Goal: Communication & Community: Answer question/provide support

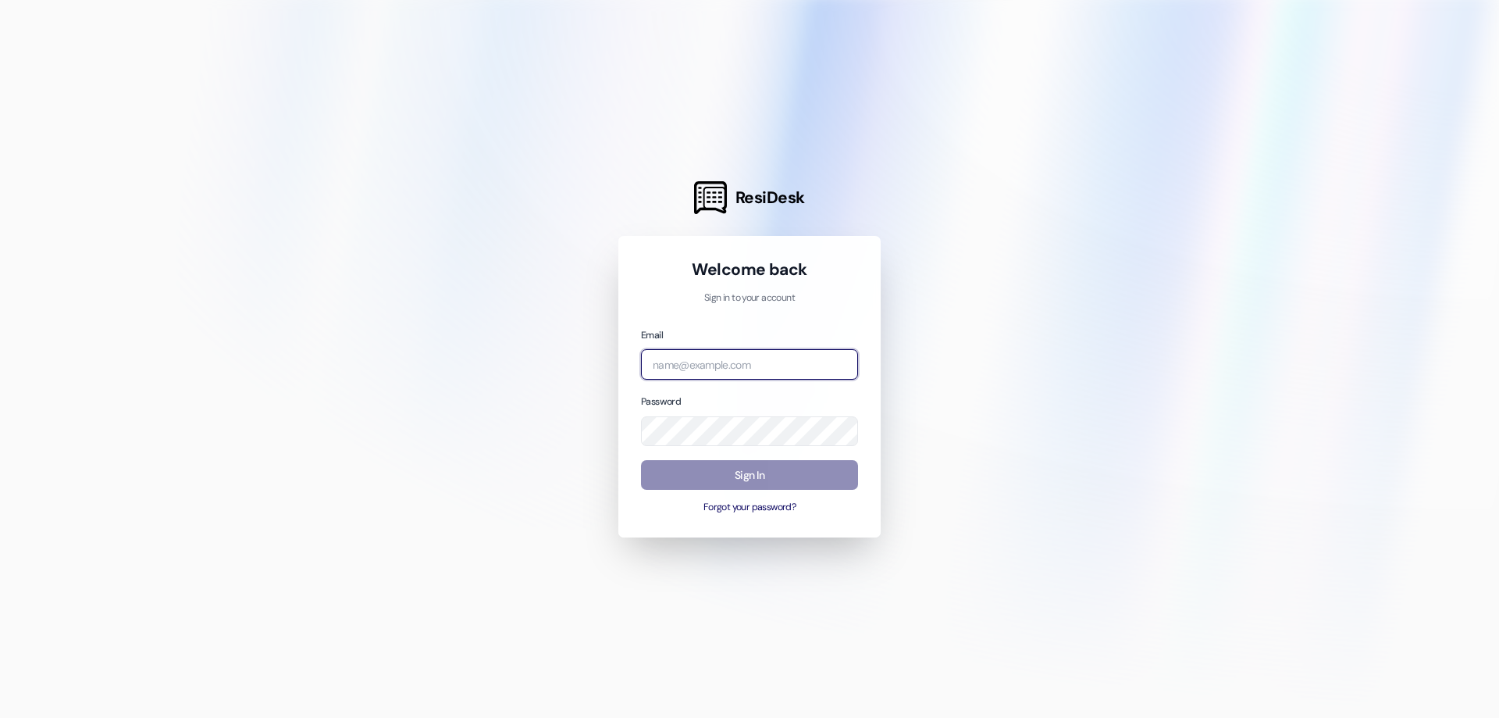
type input "management.colonialhouse@redstoneresidential.com"
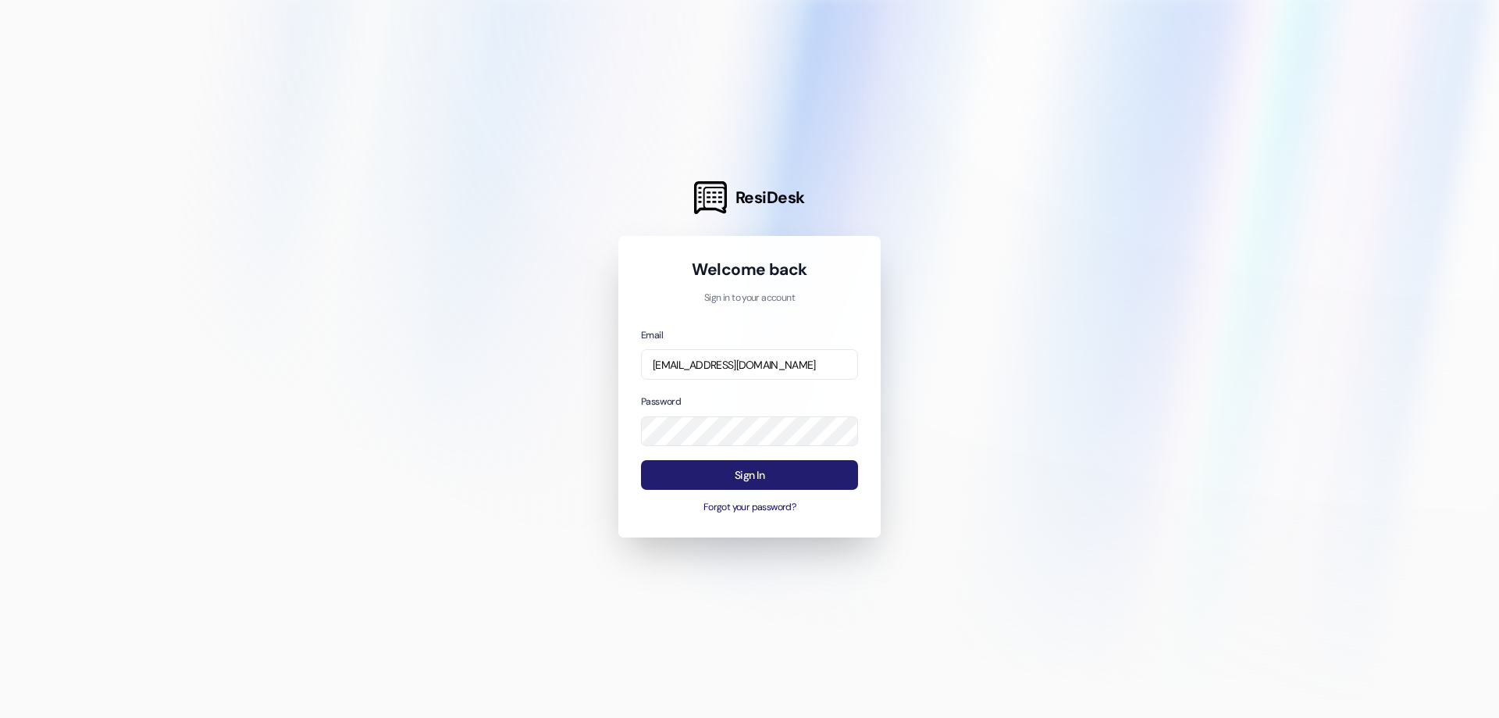
click at [784, 463] on button "Sign In" at bounding box center [749, 475] width 217 height 30
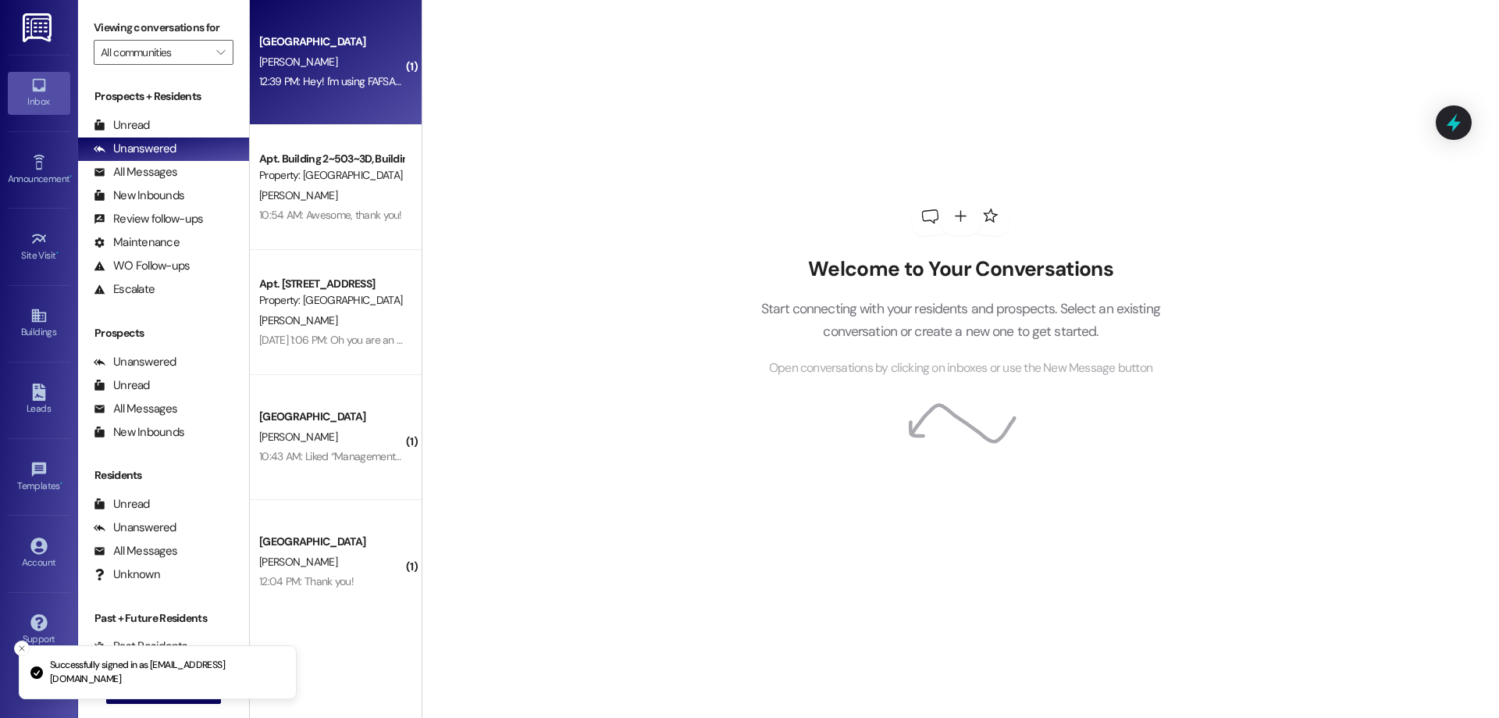
scroll to position [18, 0]
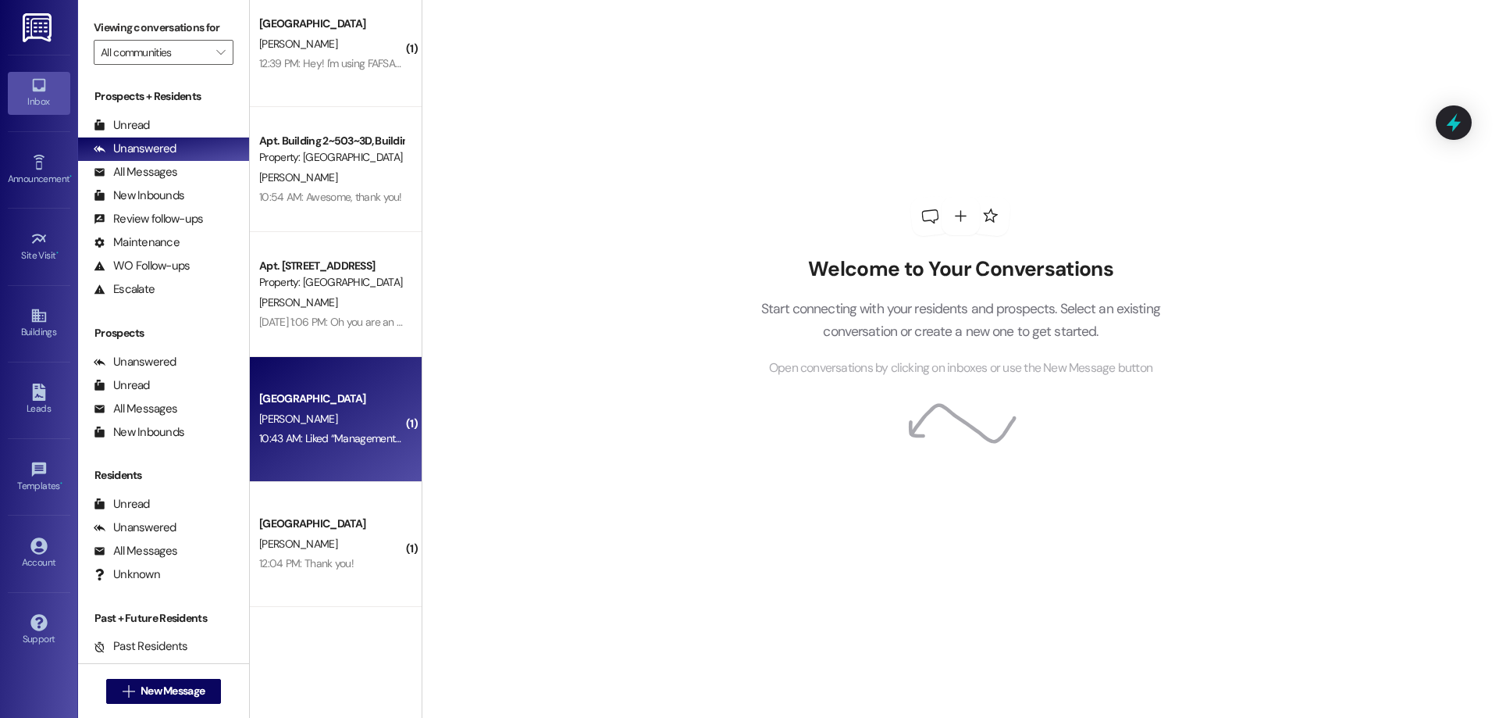
click at [370, 468] on div "Colonial House Prospect E. Stoeber 10:43 AM: Liked “Management Colonial House (…" at bounding box center [336, 419] width 172 height 125
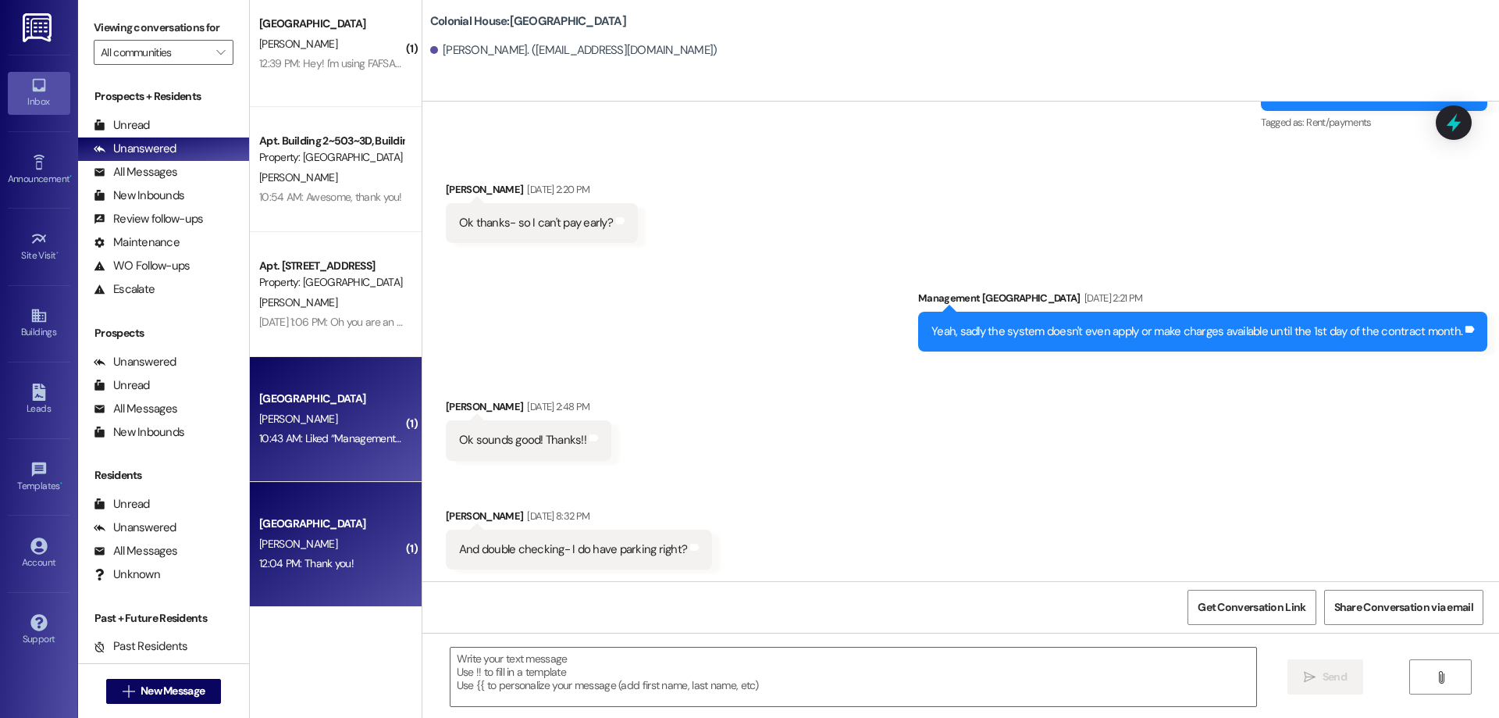
click at [380, 542] on div "J. Fuller" at bounding box center [332, 544] width 148 height 20
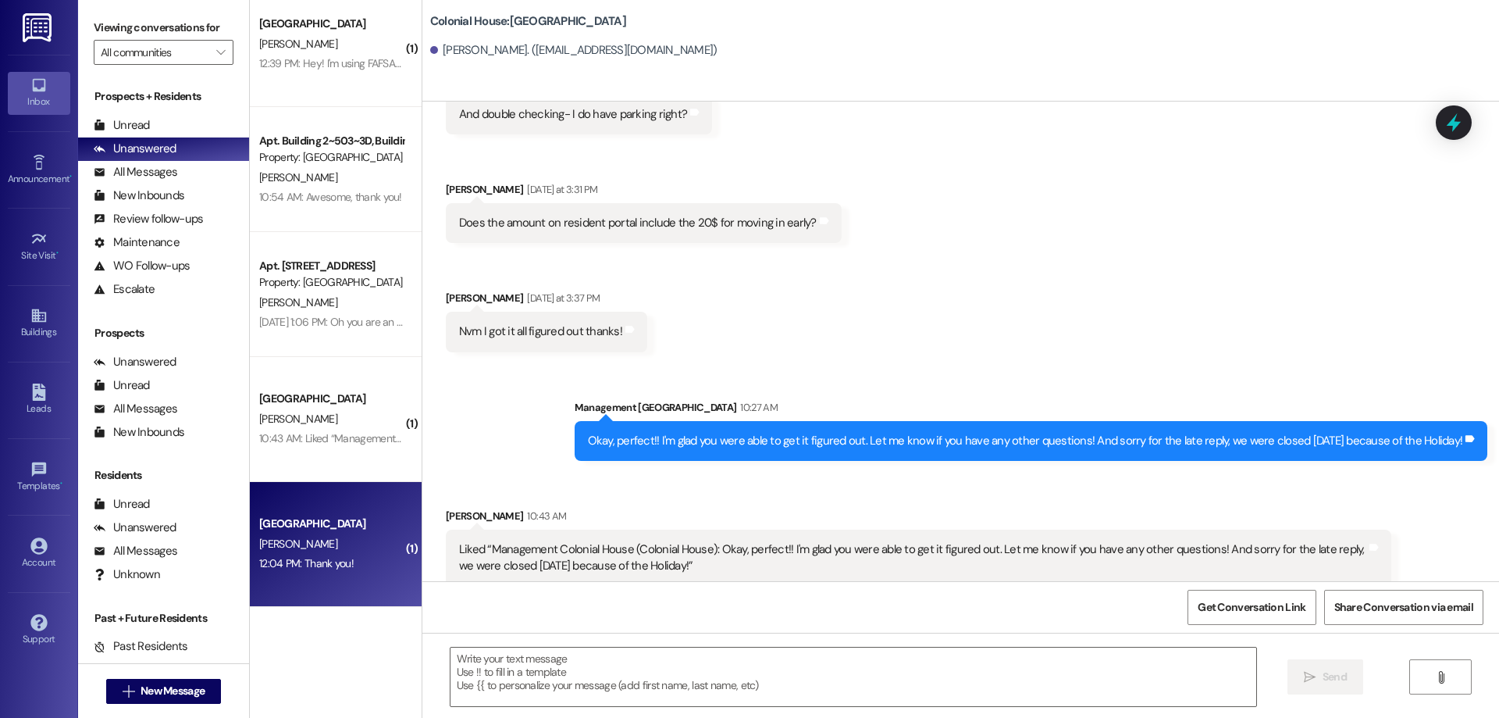
scroll to position [778, 0]
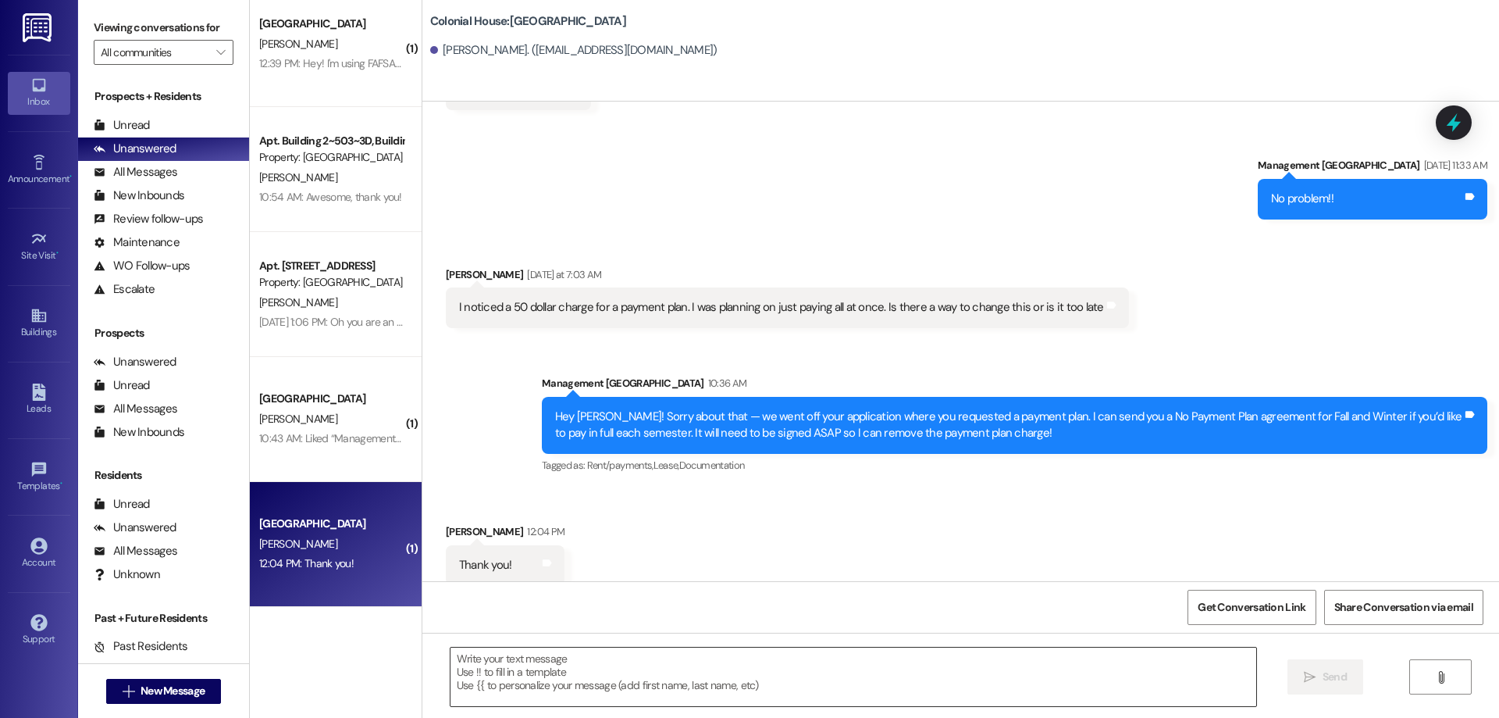
click at [701, 668] on textarea at bounding box center [854, 676] width 806 height 59
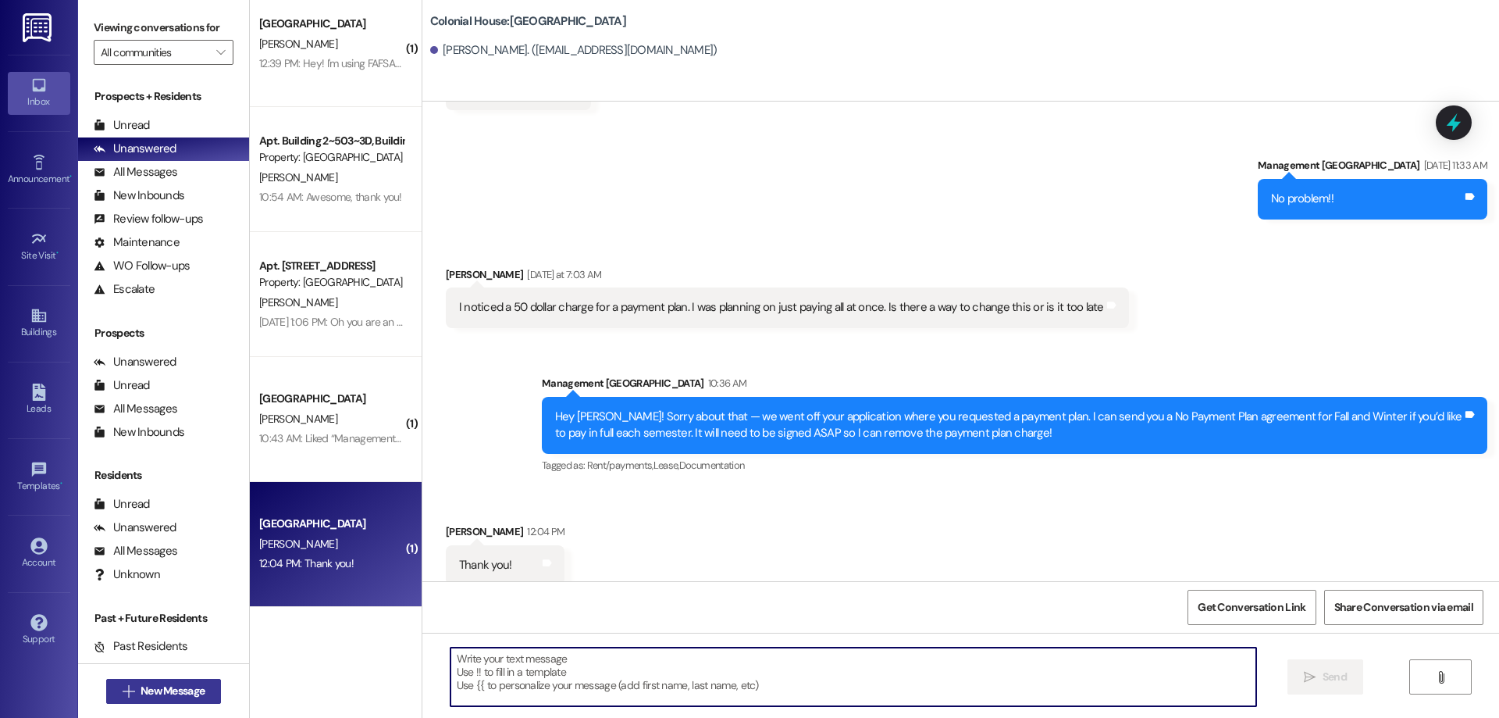
click at [173, 681] on button " New Message" at bounding box center [164, 690] width 116 height 25
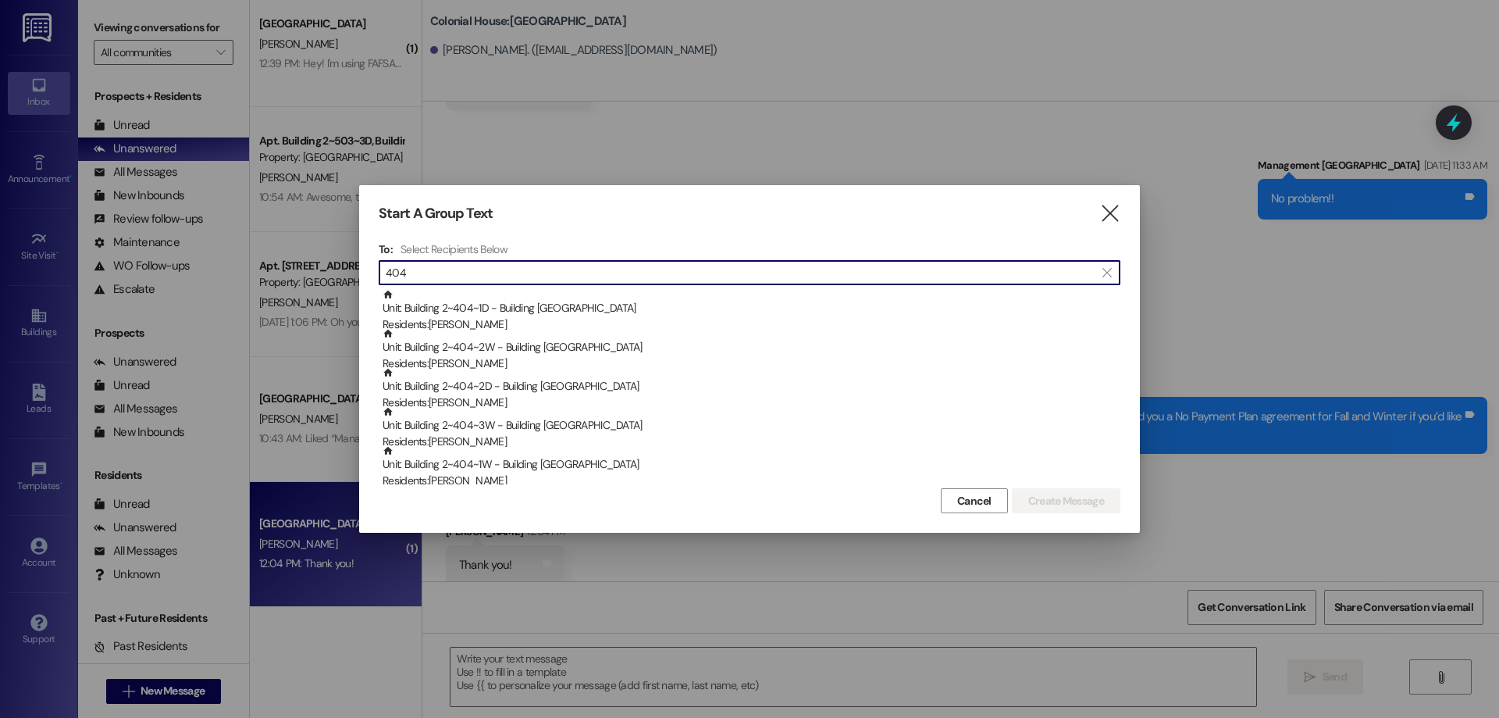
click at [631, 296] on div "Unit: Building 2~404~1D - Building 2 Colonial House Residents: Cameron Cline" at bounding box center [752, 311] width 738 height 45
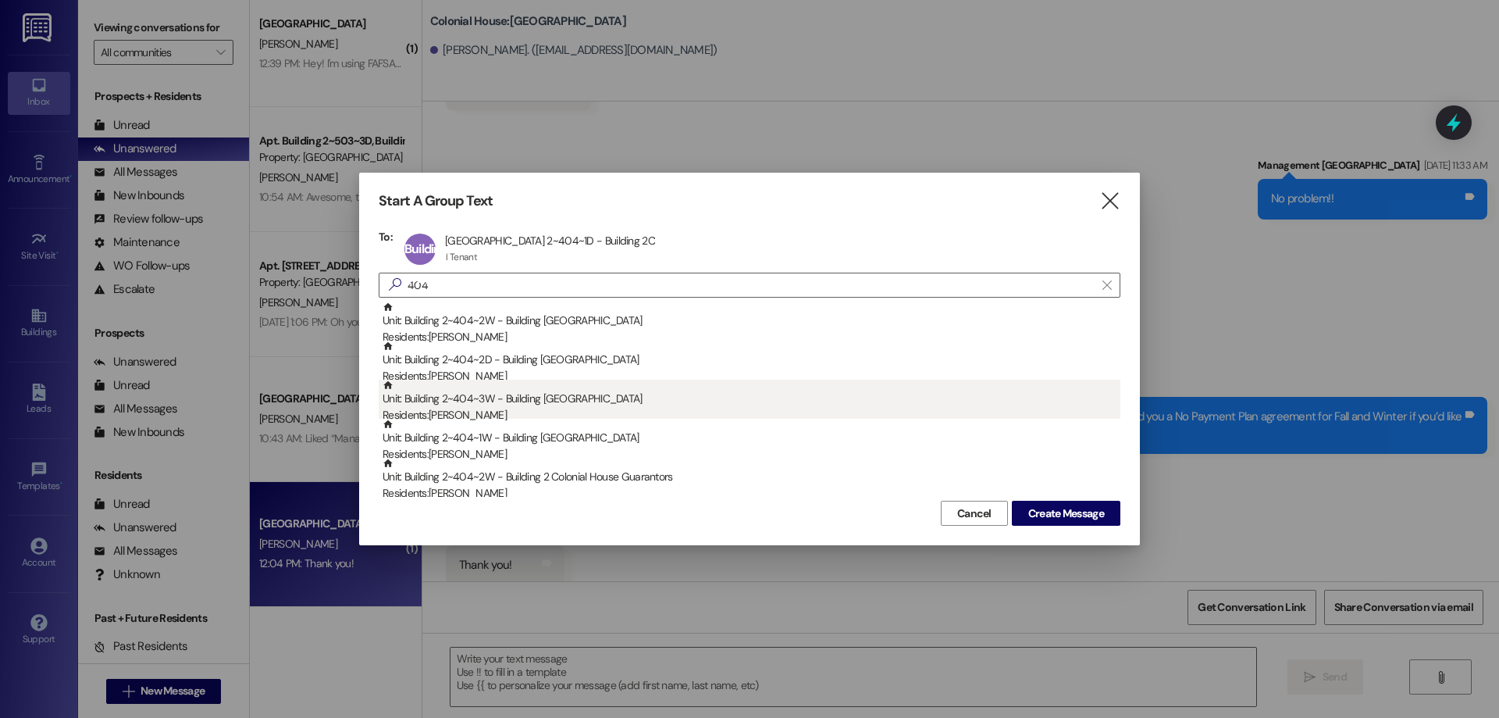
click at [588, 403] on div "Unit: Building 2~404~3W - Building 2 Colonial House Residents: Benjamin Marsh" at bounding box center [752, 401] width 738 height 45
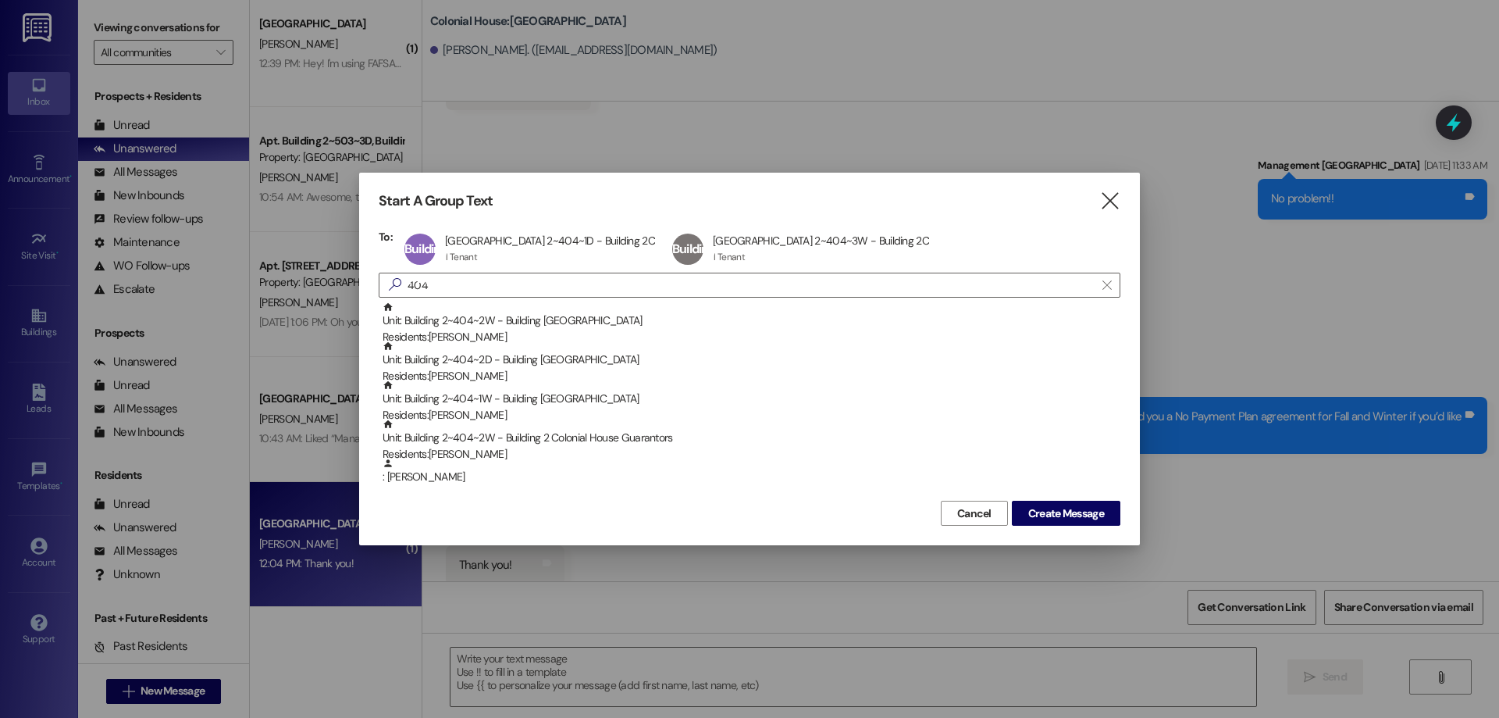
click at [588, 403] on div "Unit: Building 2~404~1W - Building 2 Colonial House Residents: Malcolm Leonard" at bounding box center [752, 401] width 738 height 45
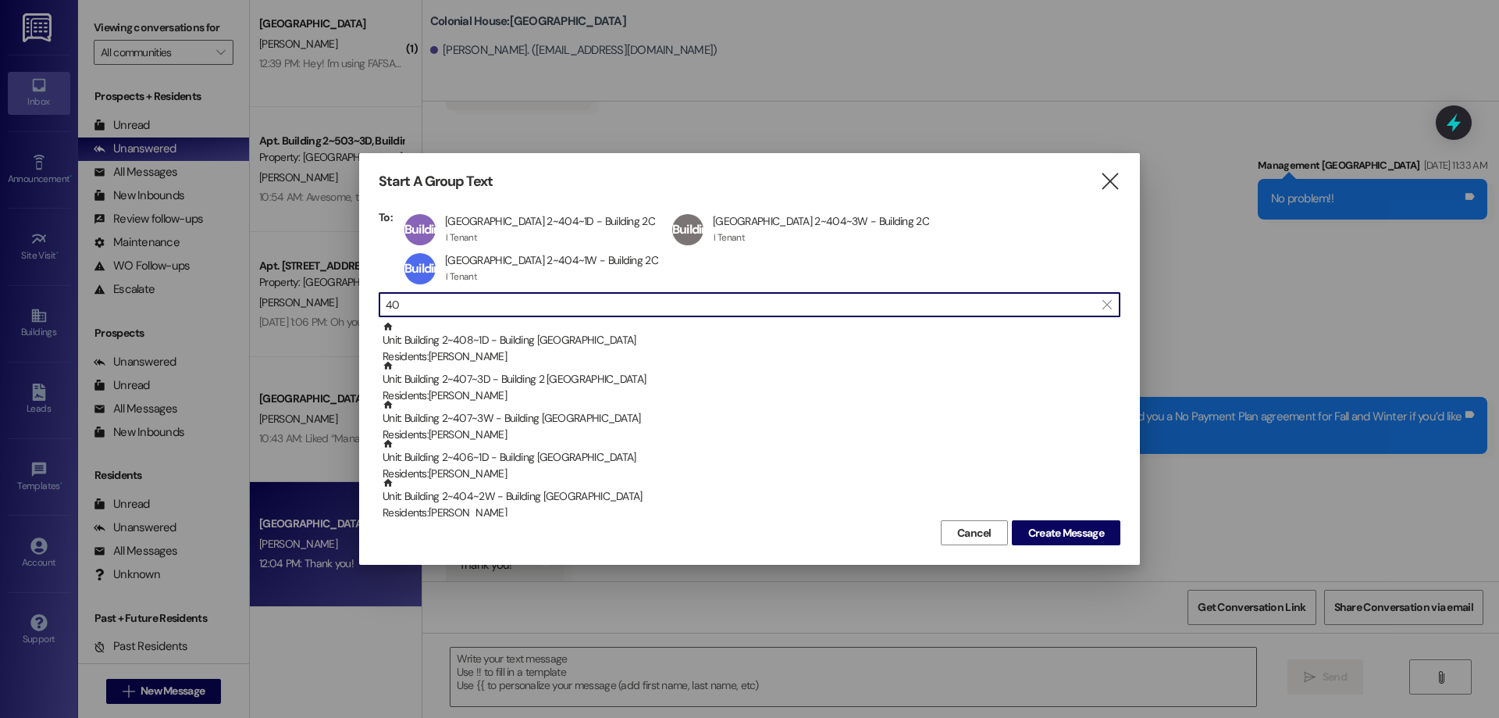
type input "4"
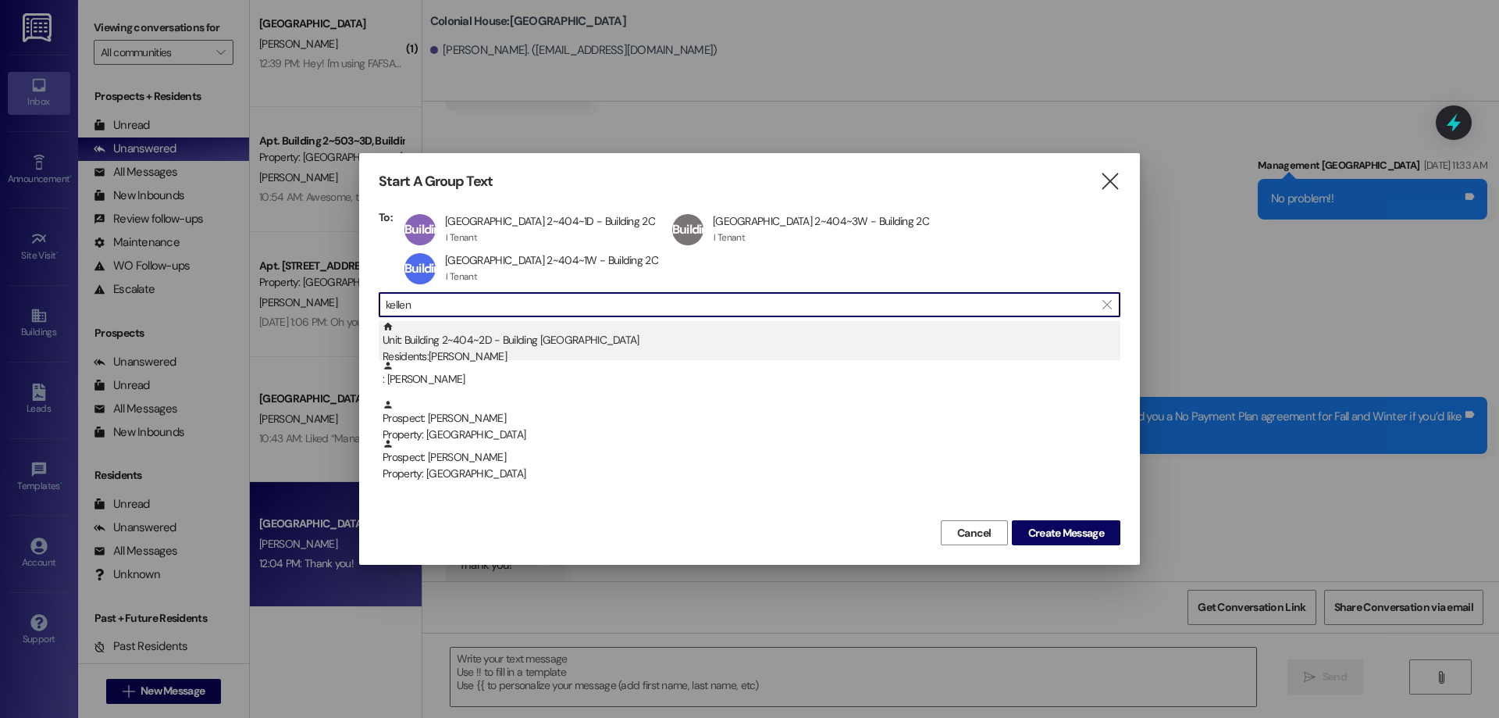
type input "kellen"
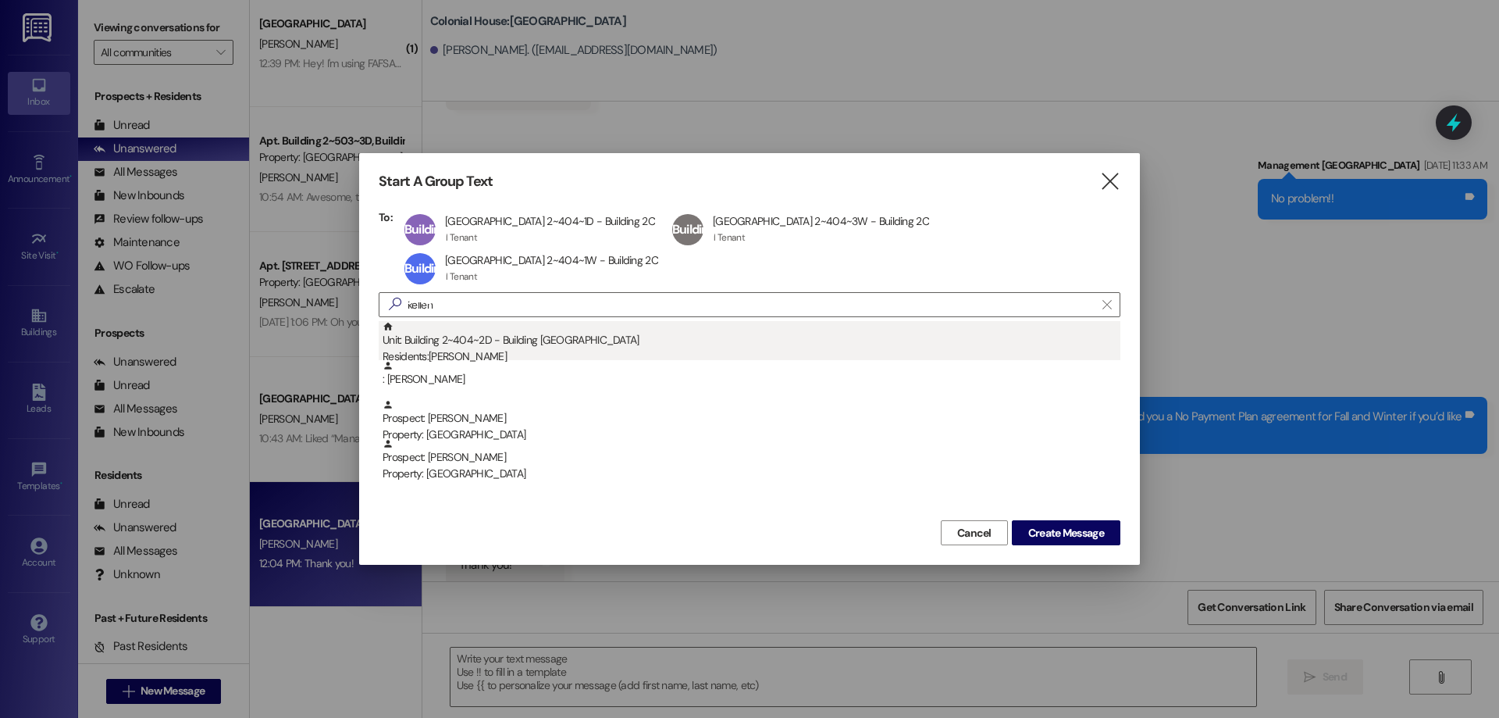
click at [646, 326] on div "Unit: Building 2~404~2D - Building 2 Colonial House Residents: Kellen Whitemarsh" at bounding box center [752, 343] width 738 height 45
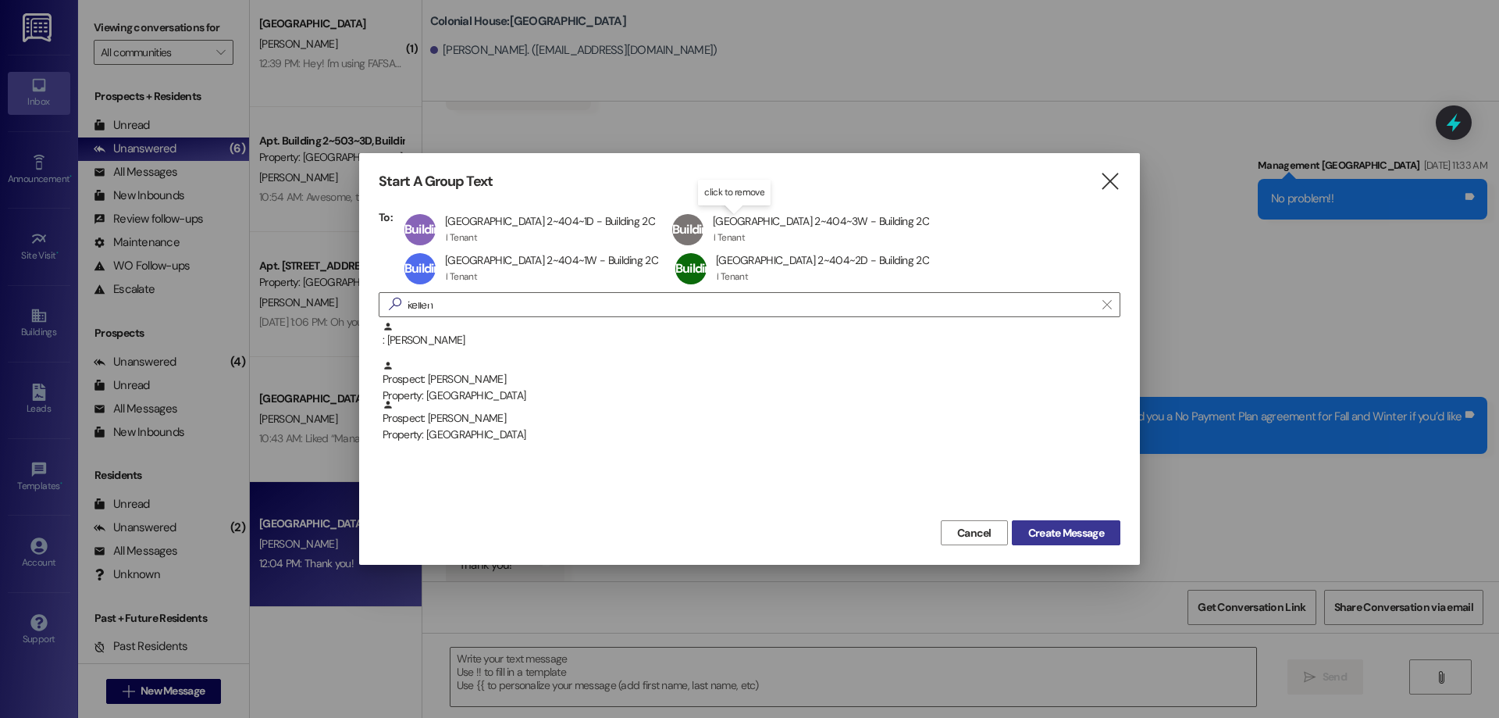
click at [1067, 527] on span "Create Message" at bounding box center [1066, 533] width 76 height 16
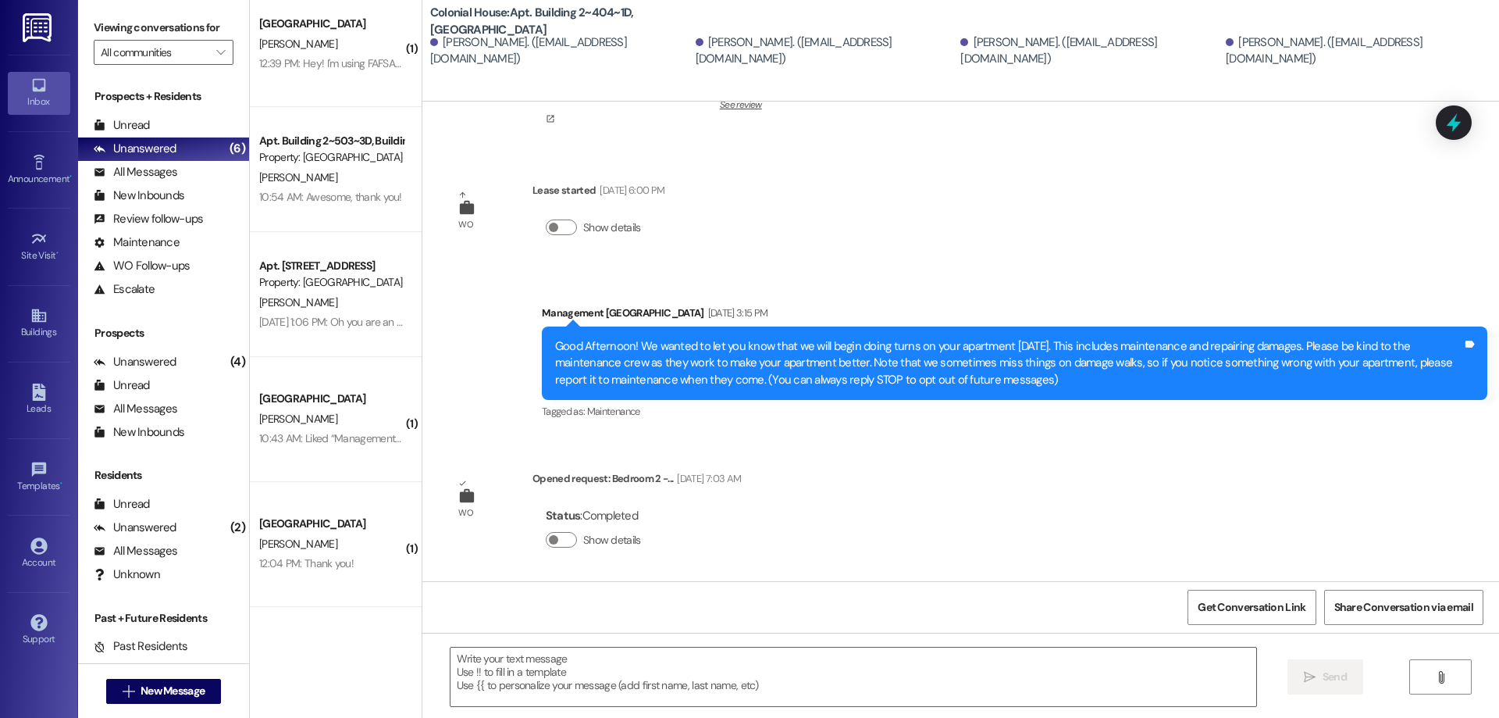
scroll to position [170, 0]
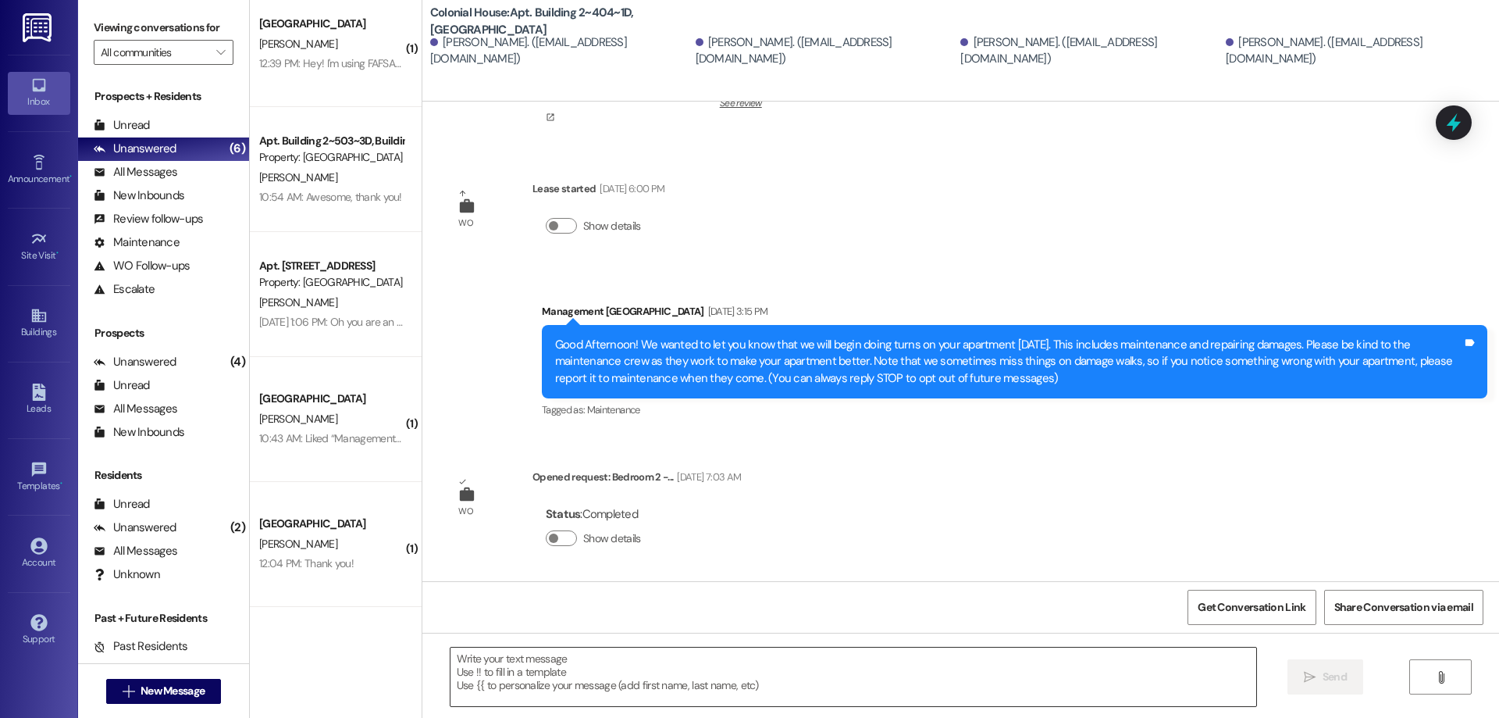
click at [577, 691] on textarea at bounding box center [854, 676] width 806 height 59
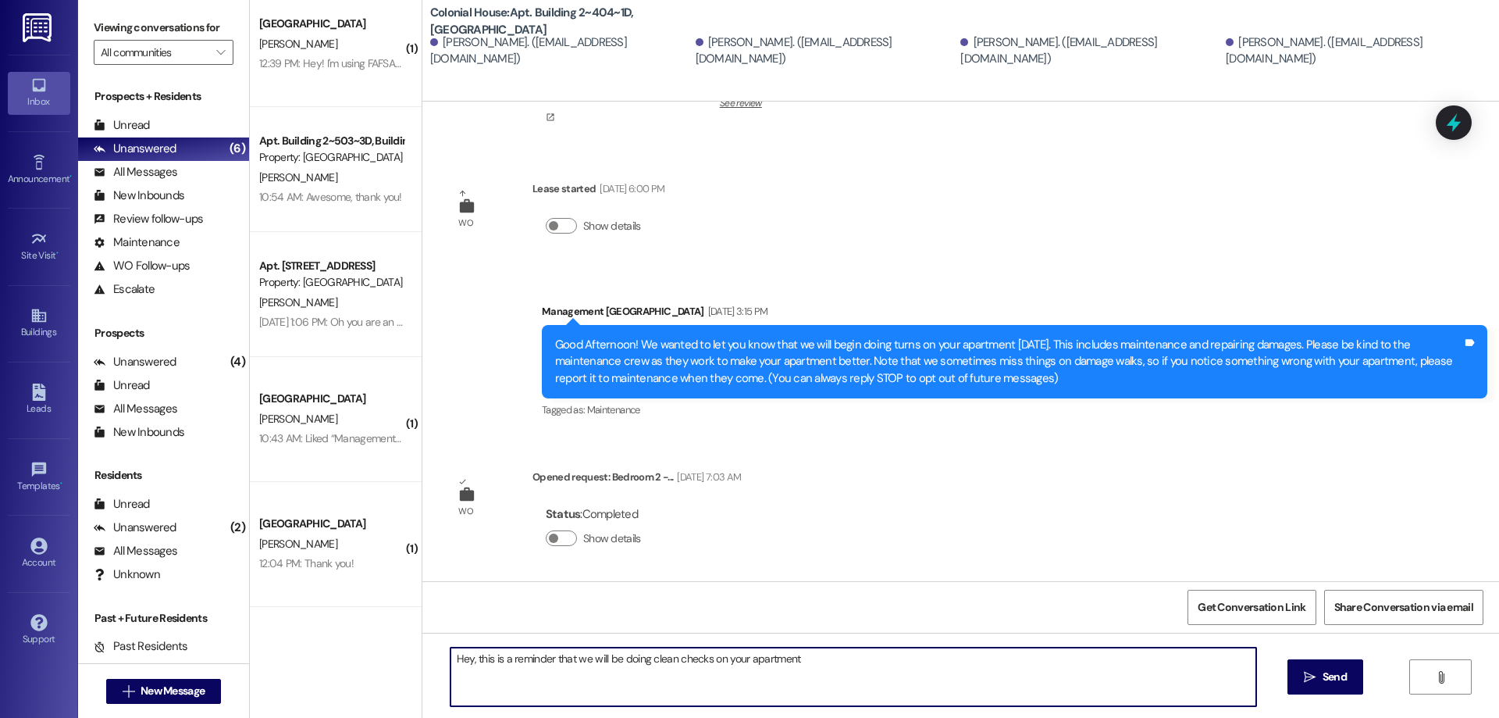
click at [640, 658] on textarea "Hey, this is a reminder that we will be doing clean checks on your apartment" at bounding box center [854, 676] width 806 height 59
click at [669, 660] on textarea "Hey, this is a reminder that we will be doing clean checks on your apartment" at bounding box center [854, 676] width 806 height 59
click at [884, 661] on textarea "Hey, this is a reminder that we will be doing clean re-checks on your apartment" at bounding box center [854, 676] width 806 height 59
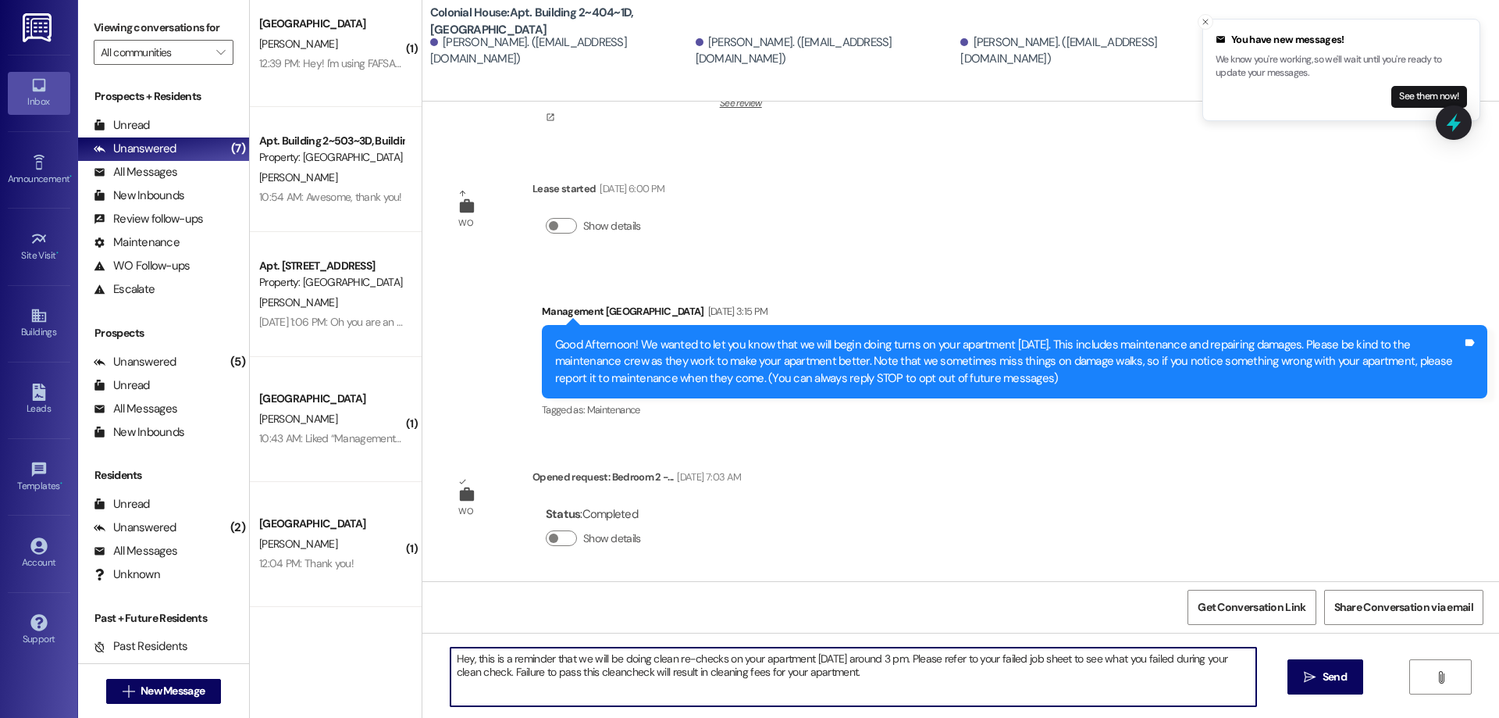
click at [586, 675] on textarea "Hey, this is a reminder that we will be doing clean re-checks on your apartment…" at bounding box center [854, 676] width 806 height 59
drag, startPoint x: 934, startPoint y: 683, endPoint x: 288, endPoint y: 653, distance: 646.4
click at [288, 653] on div "( 1 ) Colonial House Prospect G. Andrus 12:39 PM: Hey! I'm using FAFSA to pay f…" at bounding box center [874, 359] width 1249 height 718
type textarea "Hey, this is a reminder that we will be doing clean re-checks on your apartment…"
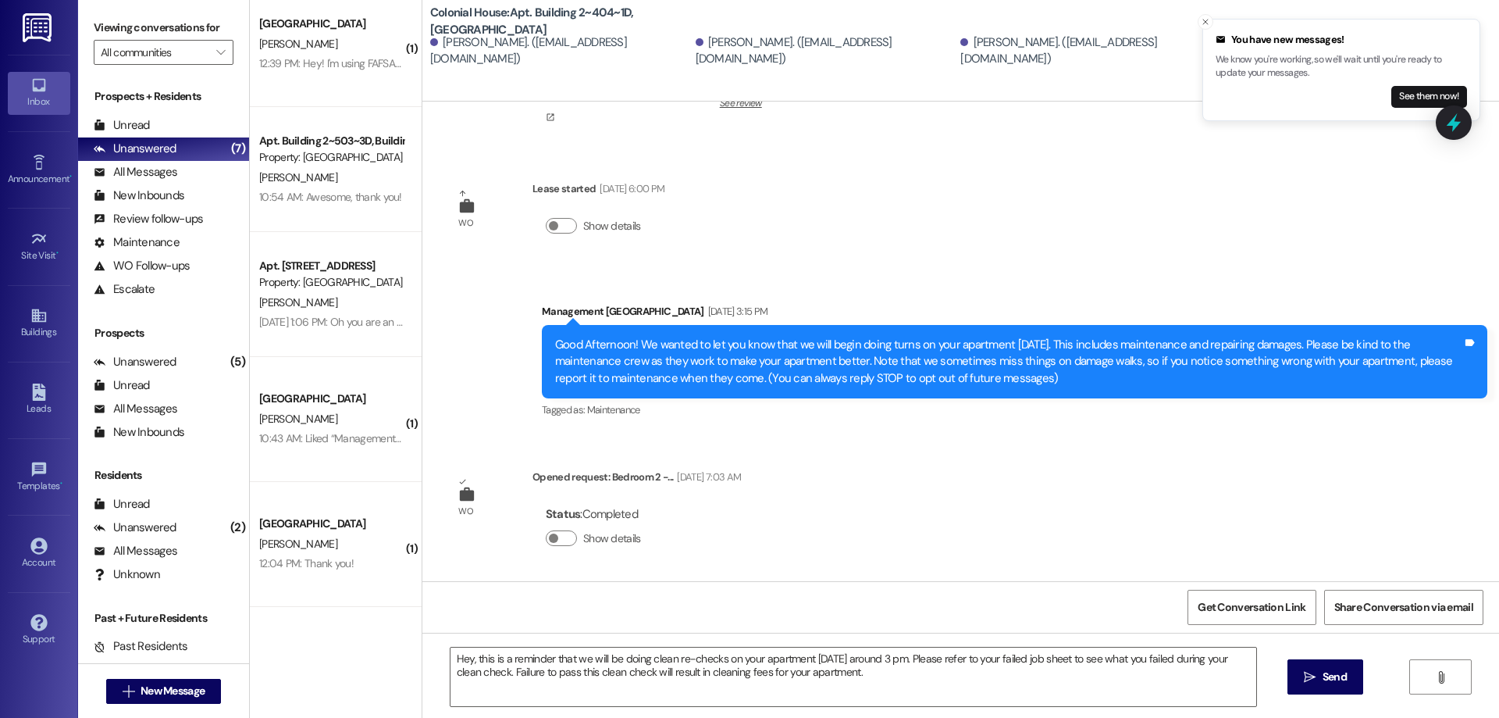
drag, startPoint x: 1334, startPoint y: 678, endPoint x: 510, endPoint y: 714, distance: 824.5
click at [1330, 678] on span "Send" at bounding box center [1335, 676] width 24 height 16
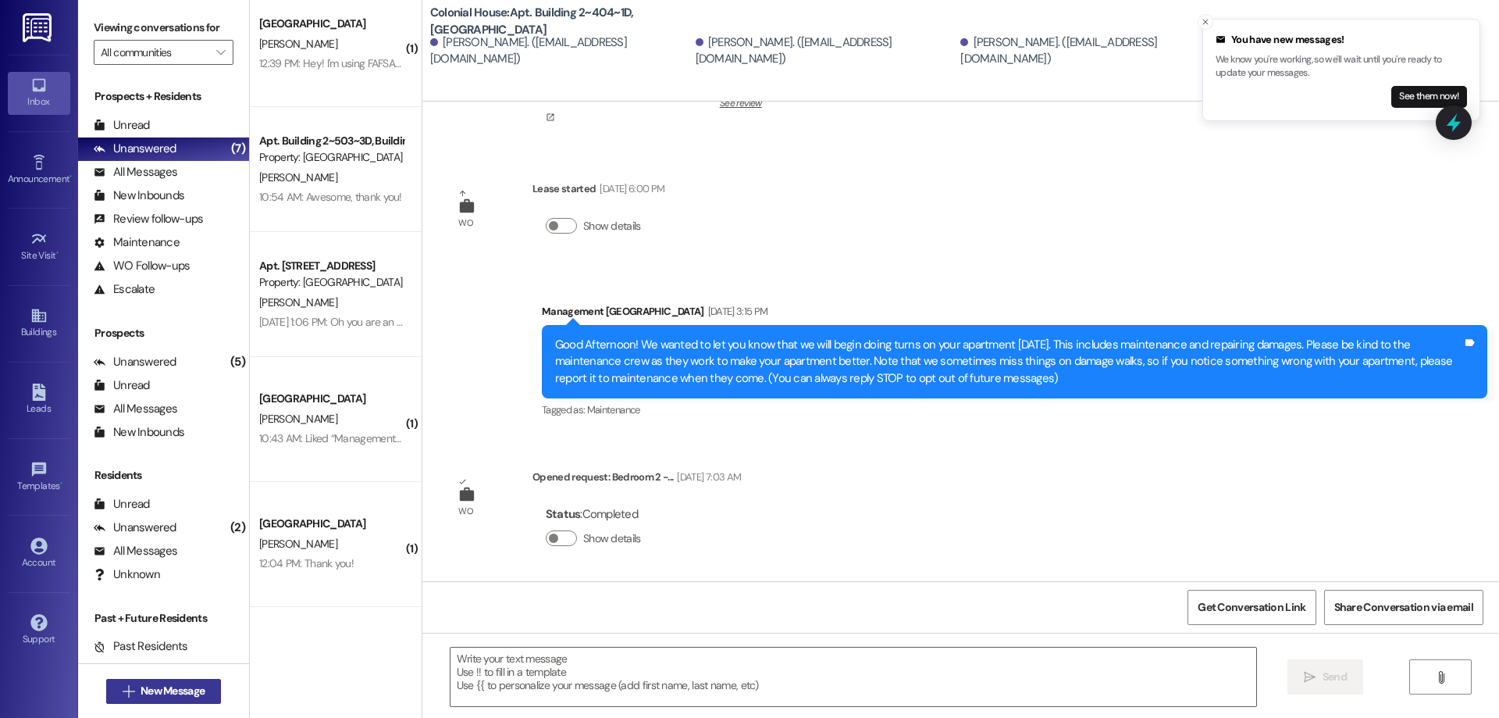
click at [144, 690] on span "New Message" at bounding box center [173, 690] width 64 height 16
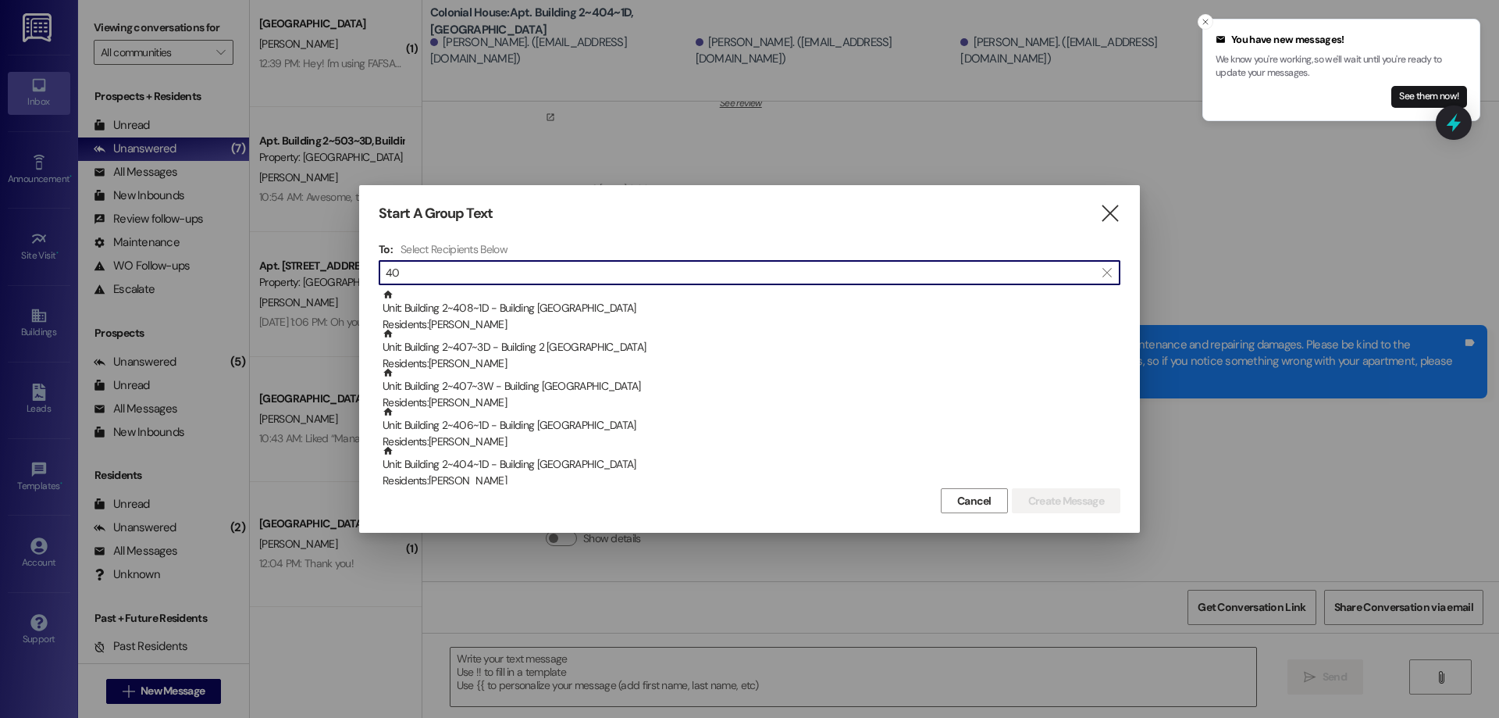
type input "4"
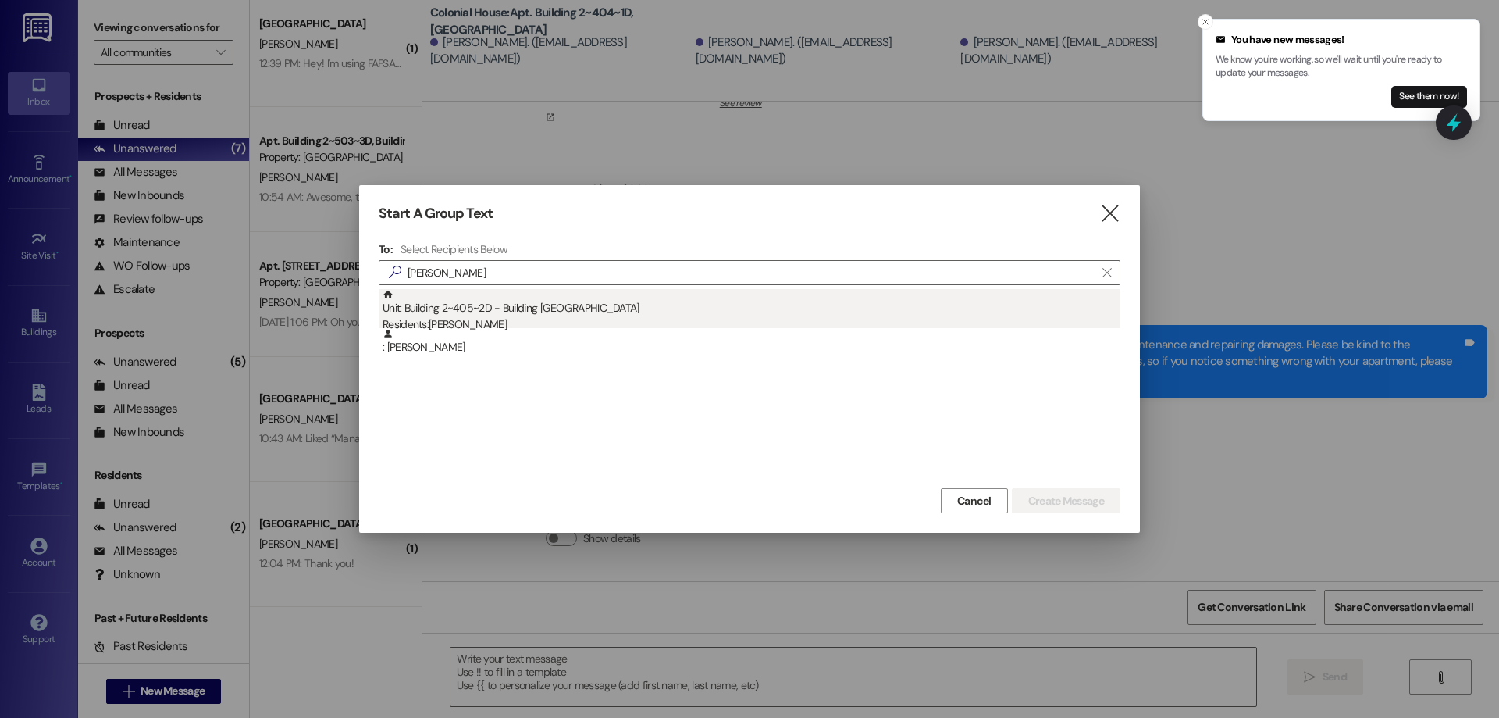
click at [618, 307] on div "Unit: Building 2~405~2D - Building 2 Colonial House Residents: Ryan McNiven" at bounding box center [752, 311] width 738 height 45
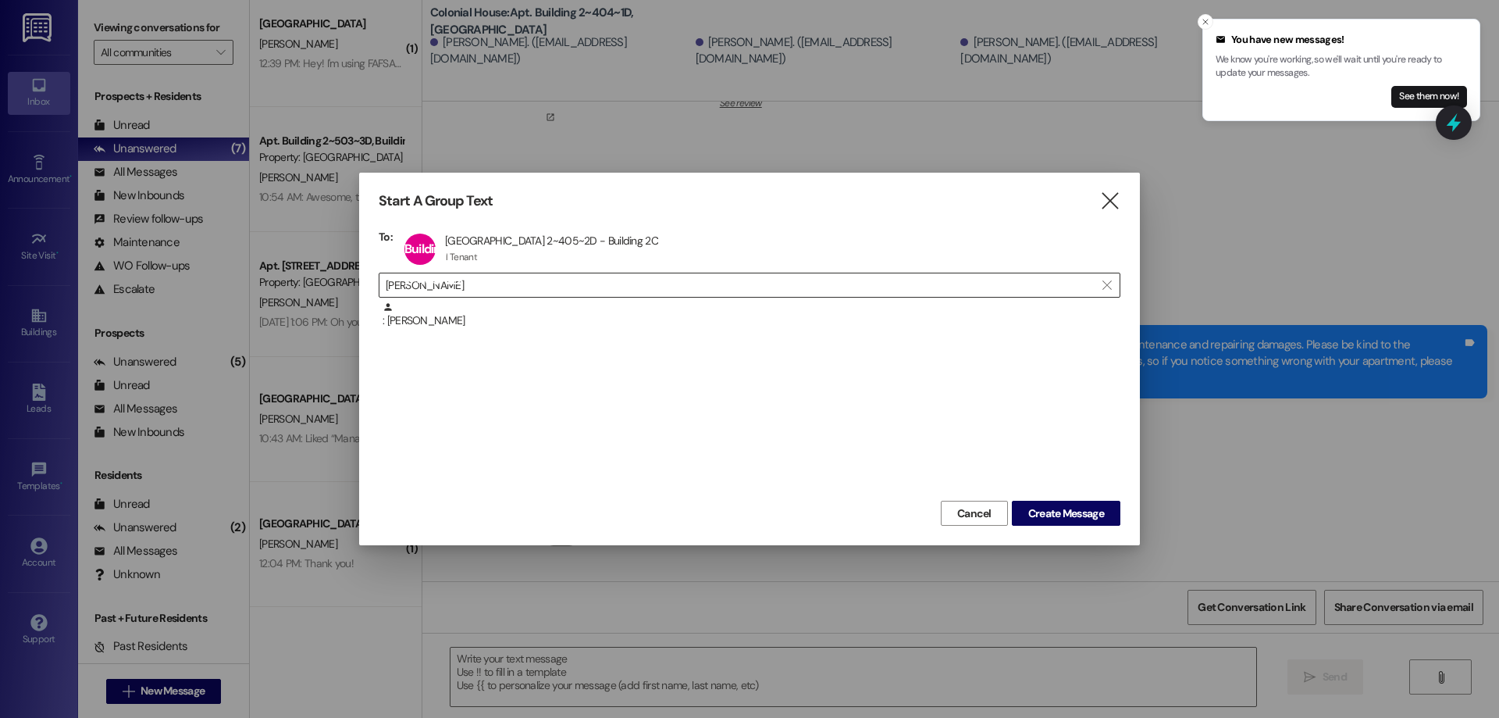
click at [620, 281] on input "ryan mc" at bounding box center [740, 285] width 709 height 22
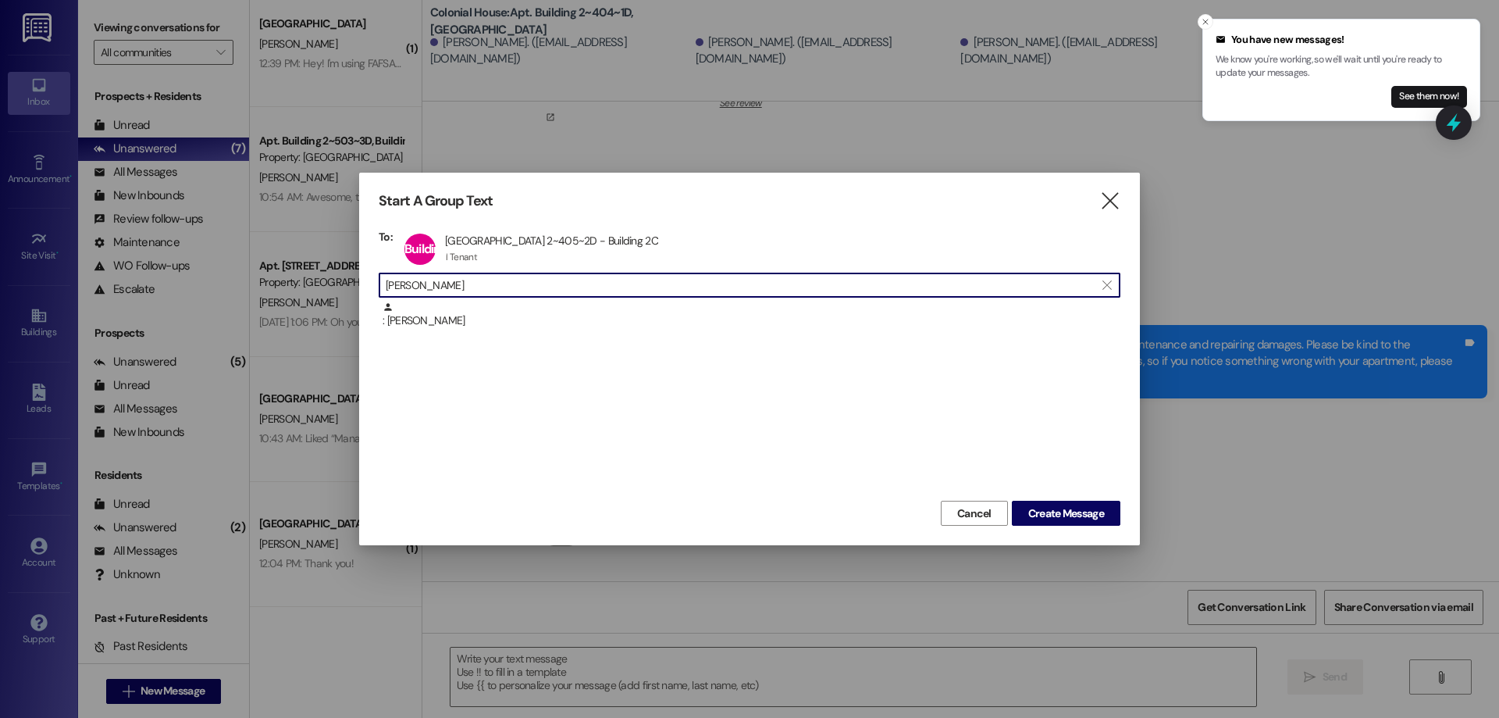
click at [620, 281] on input "ryan mc" at bounding box center [740, 285] width 709 height 22
click at [481, 287] on input "ryan mc" at bounding box center [740, 285] width 709 height 22
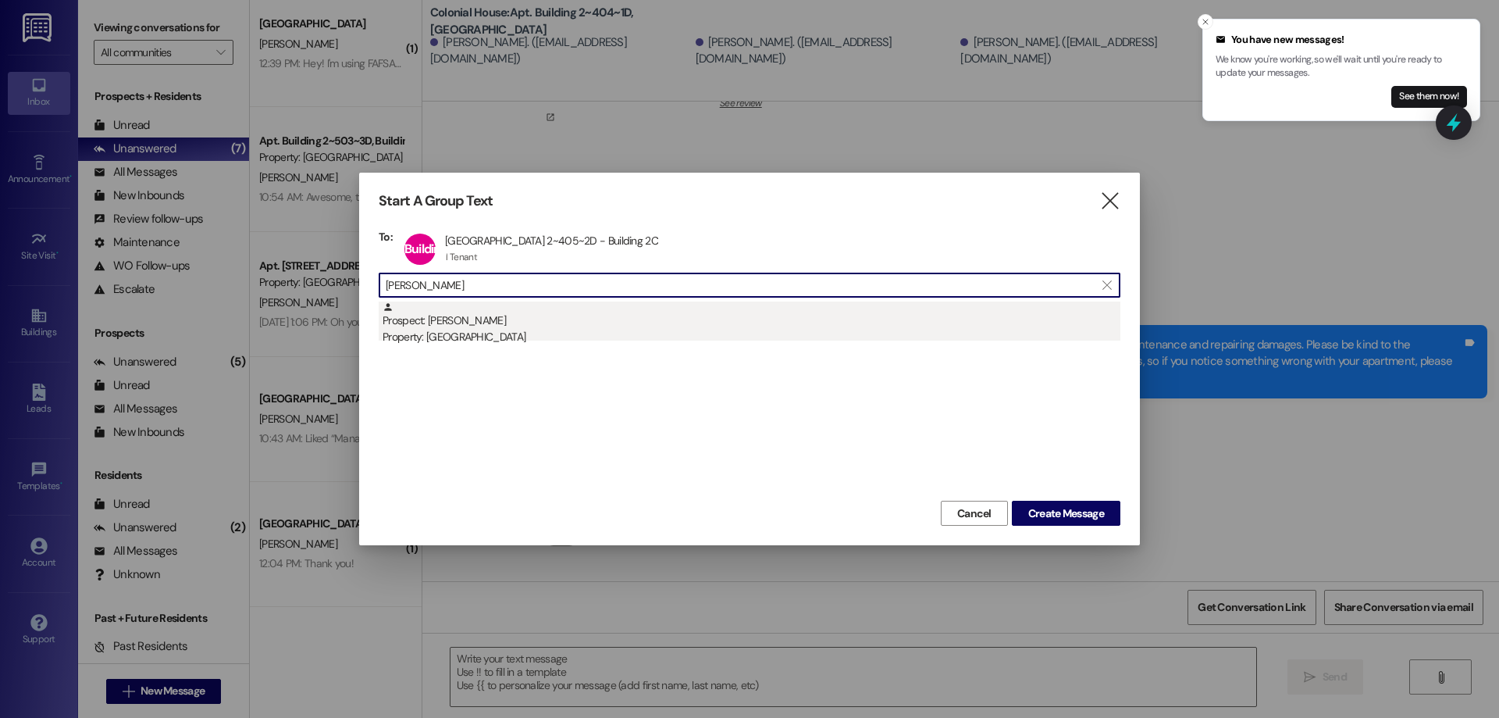
type input "tyler bro"
click at [643, 312] on div "Prospect: Tyler Brown Property: Colonial House" at bounding box center [752, 323] width 738 height 45
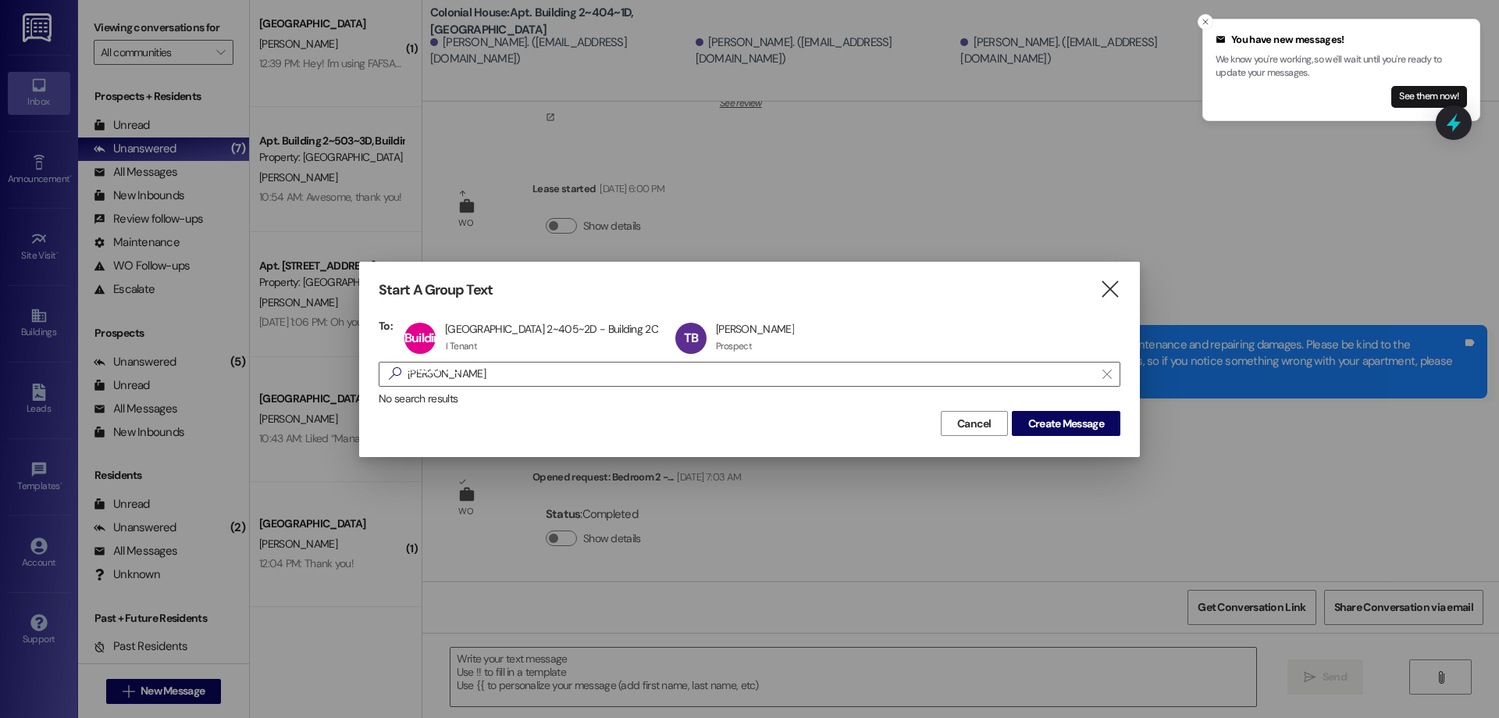
click at [1064, 403] on div "No search results" at bounding box center [750, 398] width 742 height 16
click at [1070, 415] on span "Create Message" at bounding box center [1066, 423] width 76 height 16
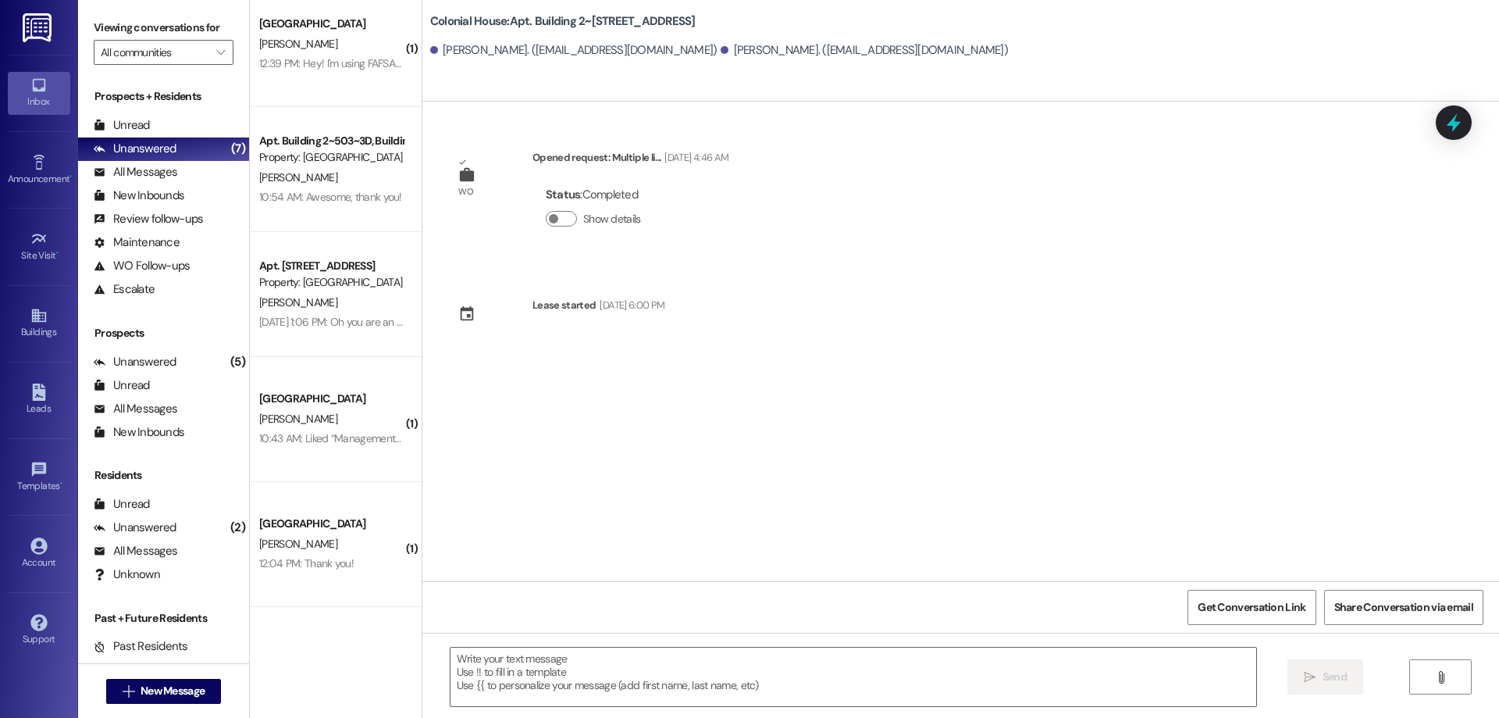
scroll to position [0, 0]
click at [848, 715] on div " Send " at bounding box center [960, 690] width 1077 height 117
drag, startPoint x: 818, startPoint y: 699, endPoint x: 805, endPoint y: 691, distance: 15.4
click at [817, 698] on textarea at bounding box center [854, 676] width 806 height 59
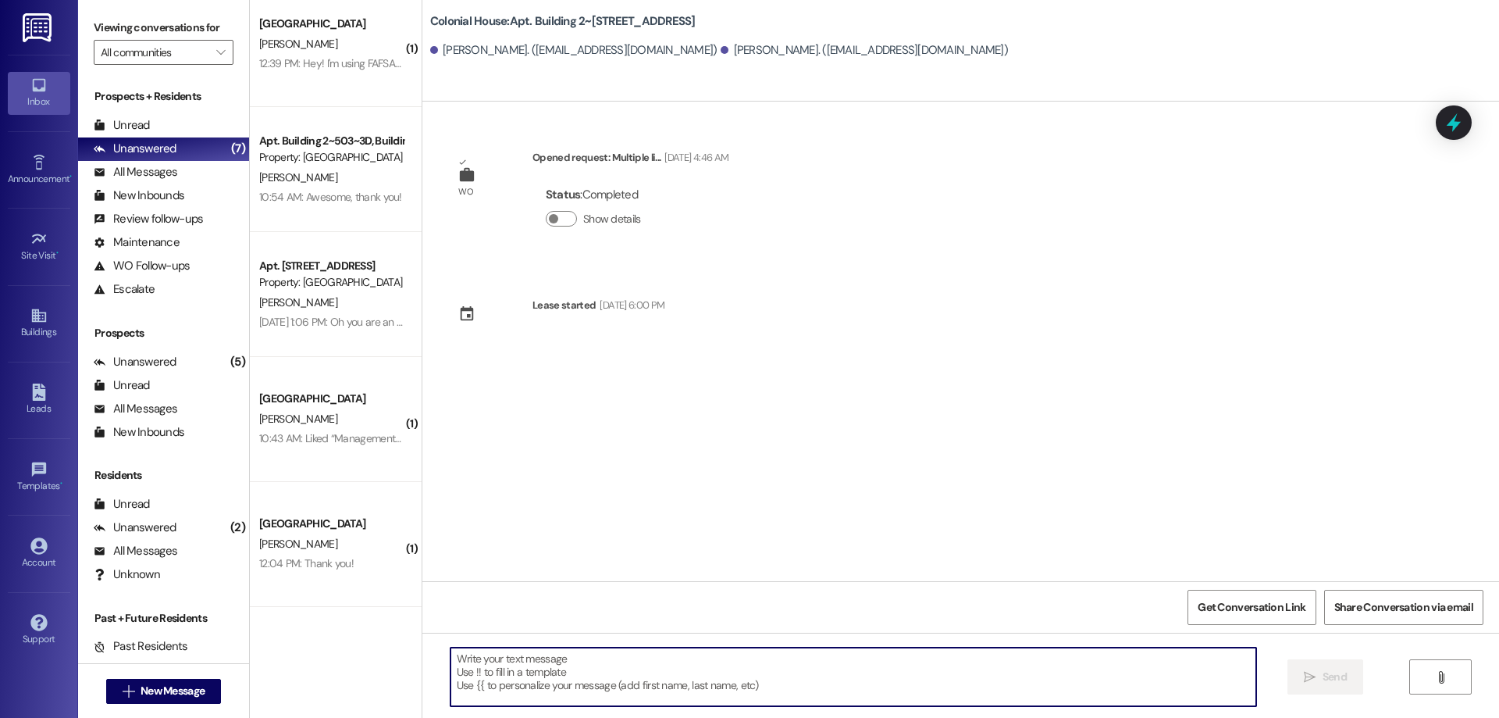
click at [778, 677] on textarea at bounding box center [854, 676] width 806 height 59
paste textarea "Hey, this is a reminder that we will be doing clean re-checks on your apartment…"
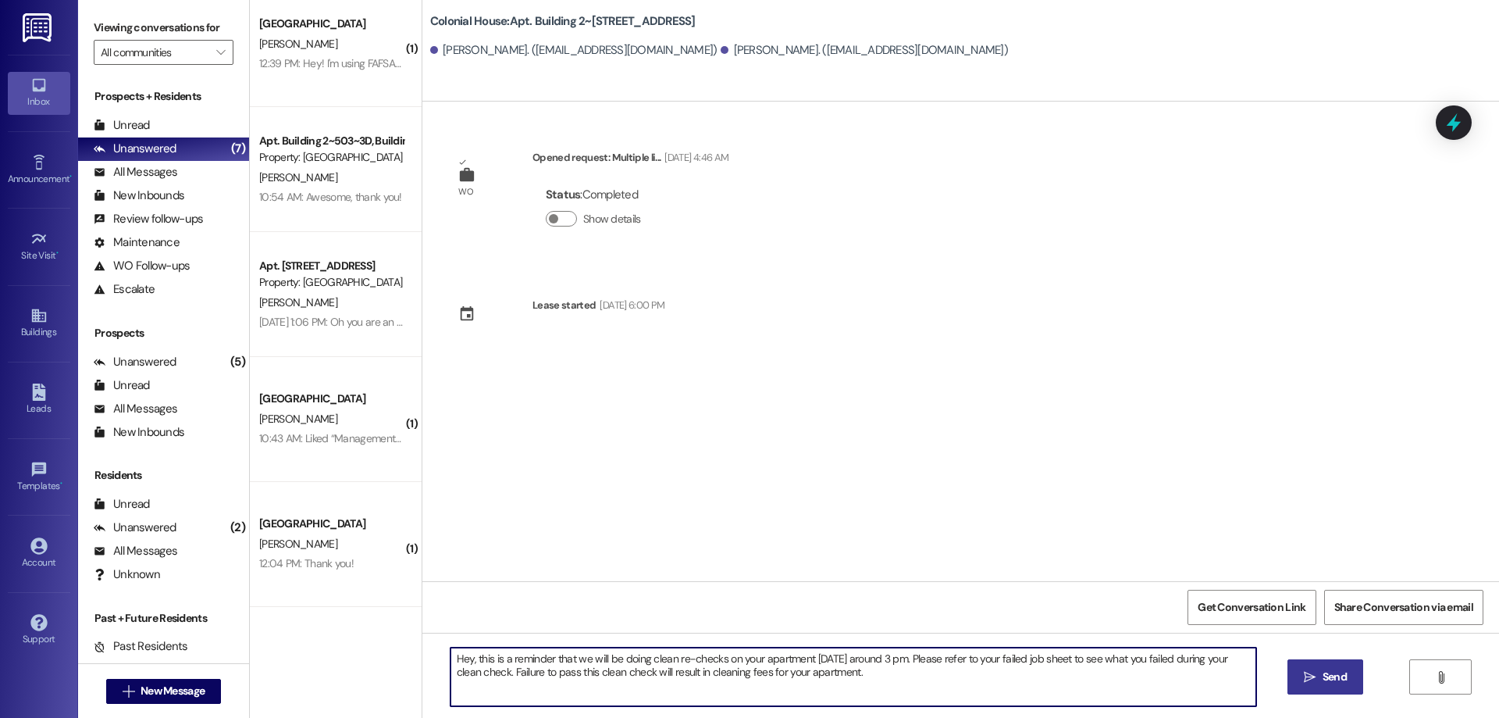
type textarea "Hey, this is a reminder that we will be doing clean re-checks on your apartment…"
click at [1352, 662] on button " Send" at bounding box center [1326, 676] width 76 height 35
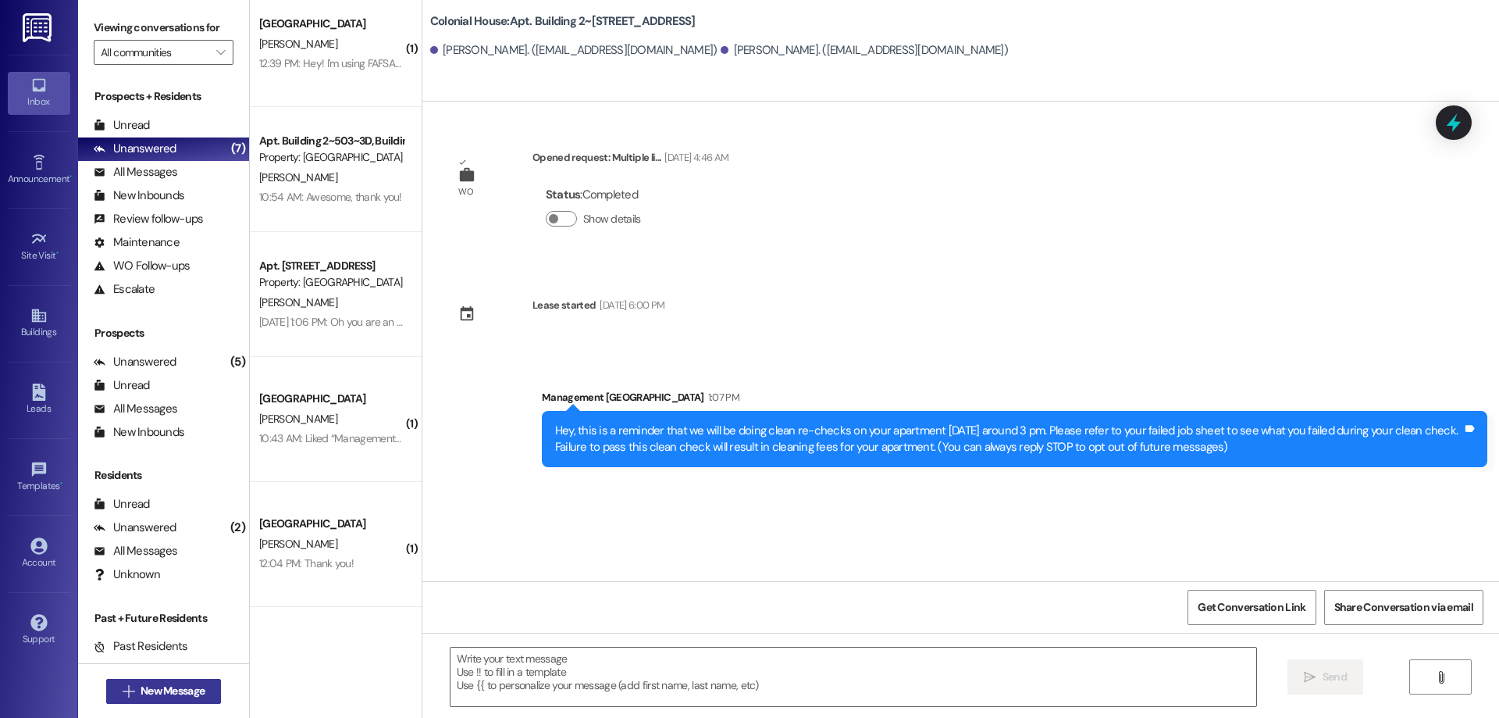
click at [163, 685] on span "New Message" at bounding box center [173, 690] width 64 height 16
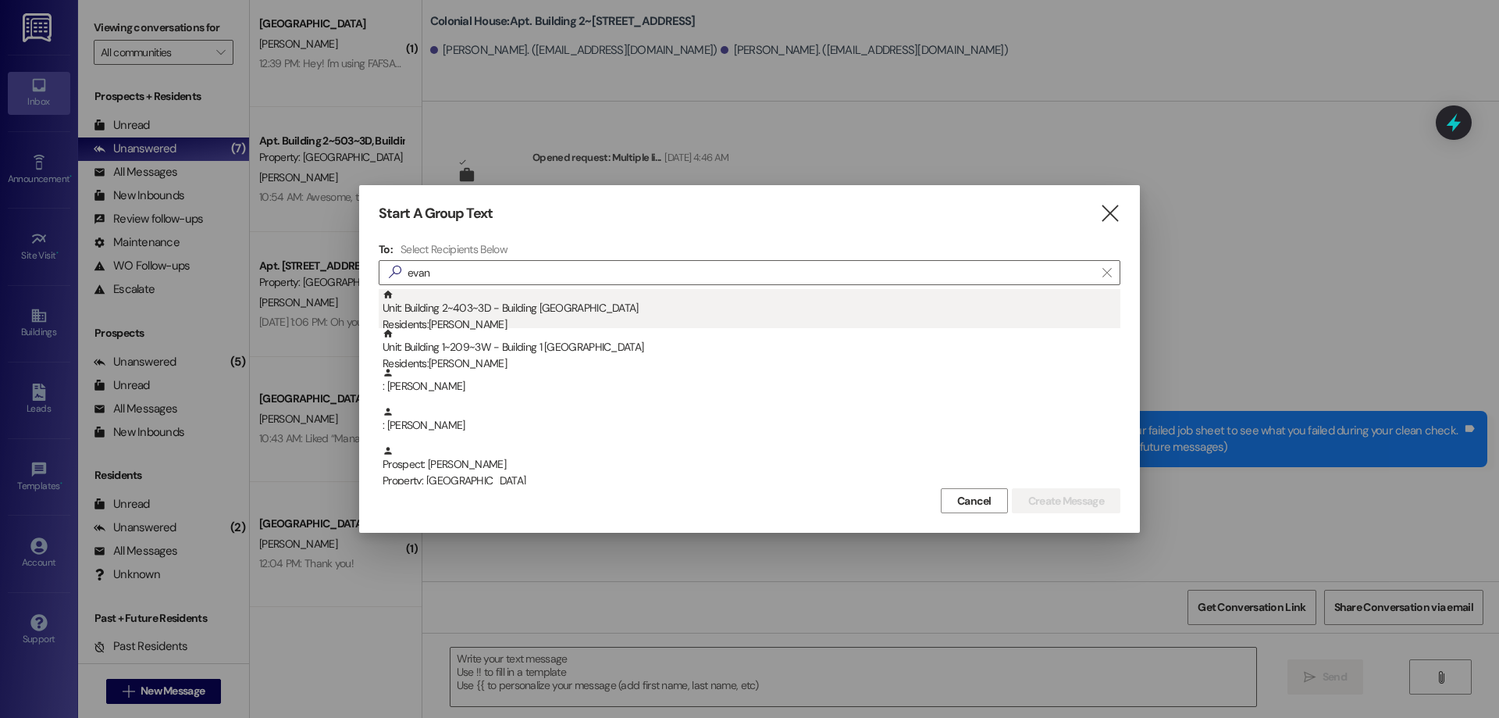
click at [474, 326] on div "Residents: Evan Holt" at bounding box center [752, 324] width 738 height 16
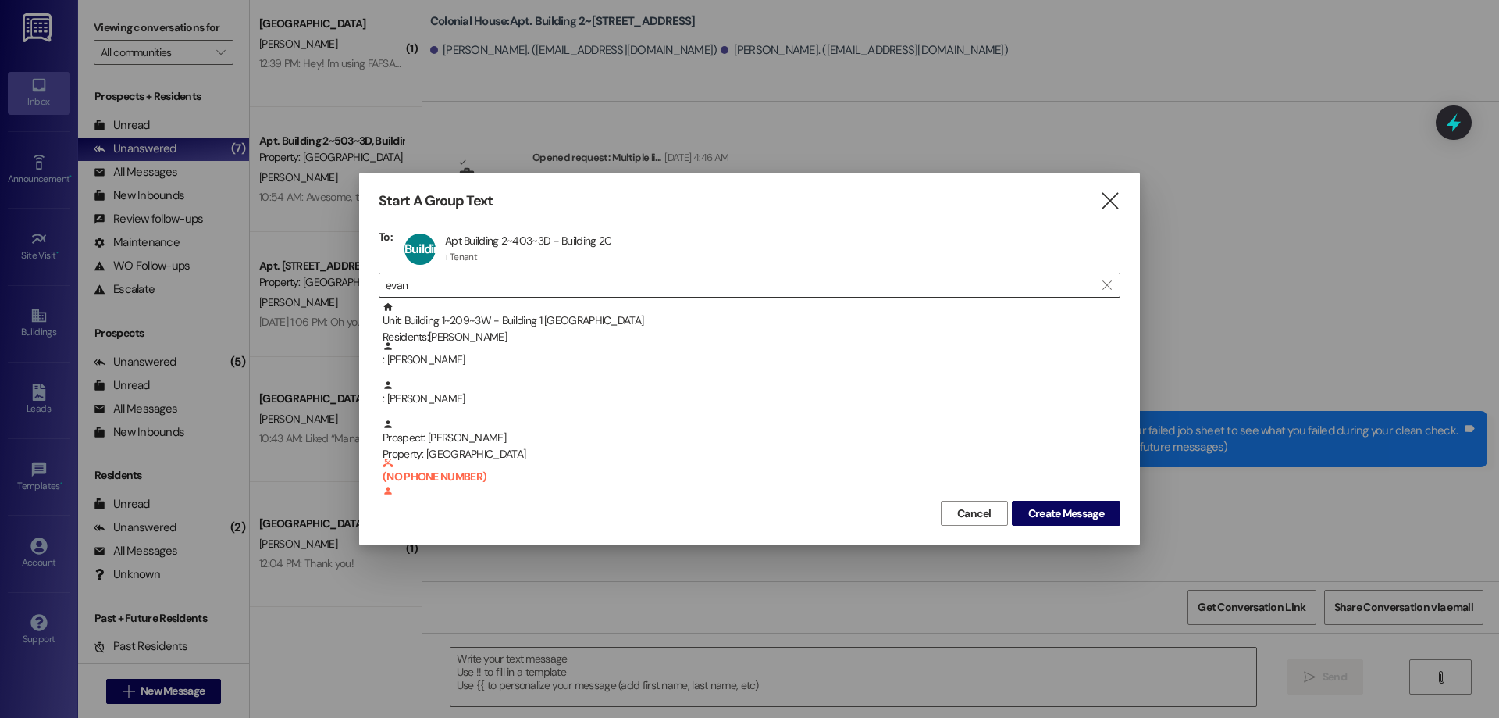
click at [483, 287] on input "evan" at bounding box center [740, 285] width 709 height 22
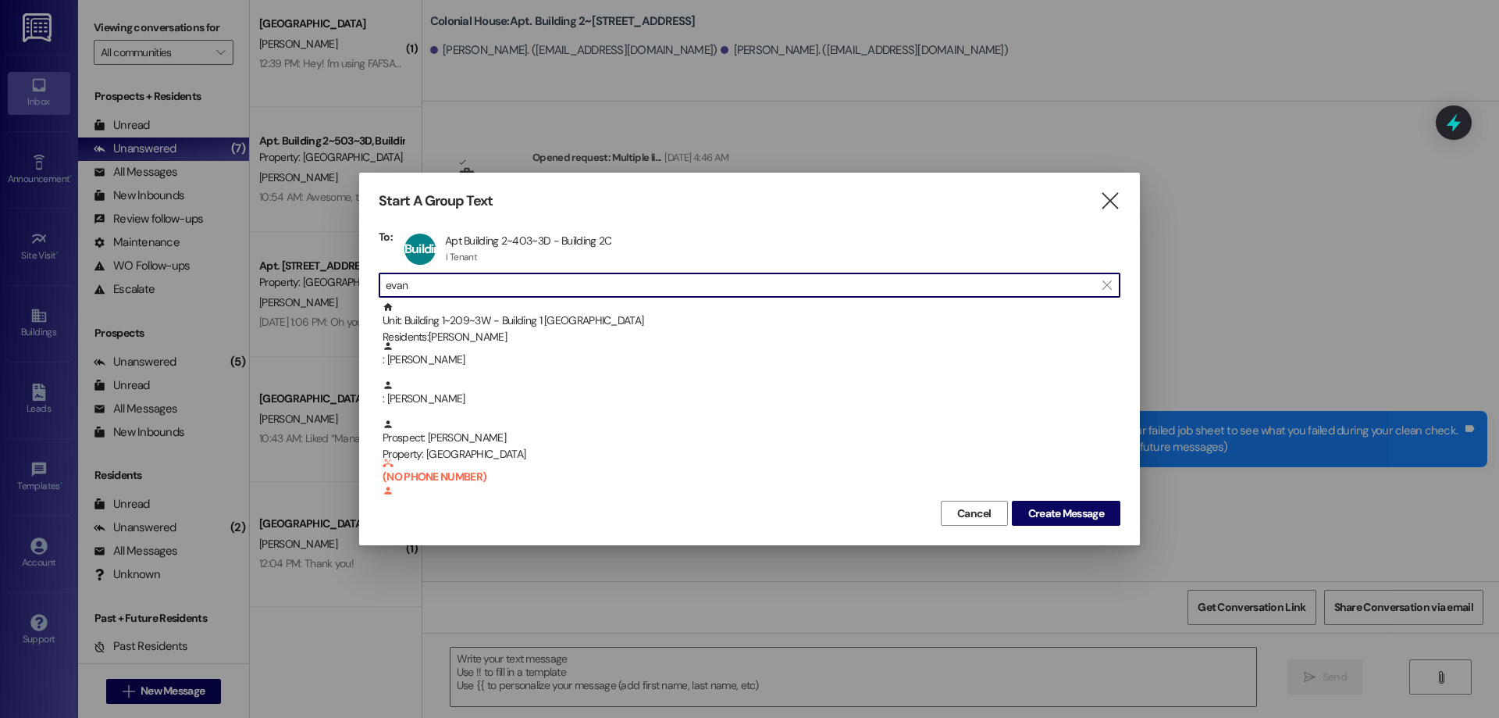
click at [483, 287] on input "evan" at bounding box center [740, 285] width 709 height 22
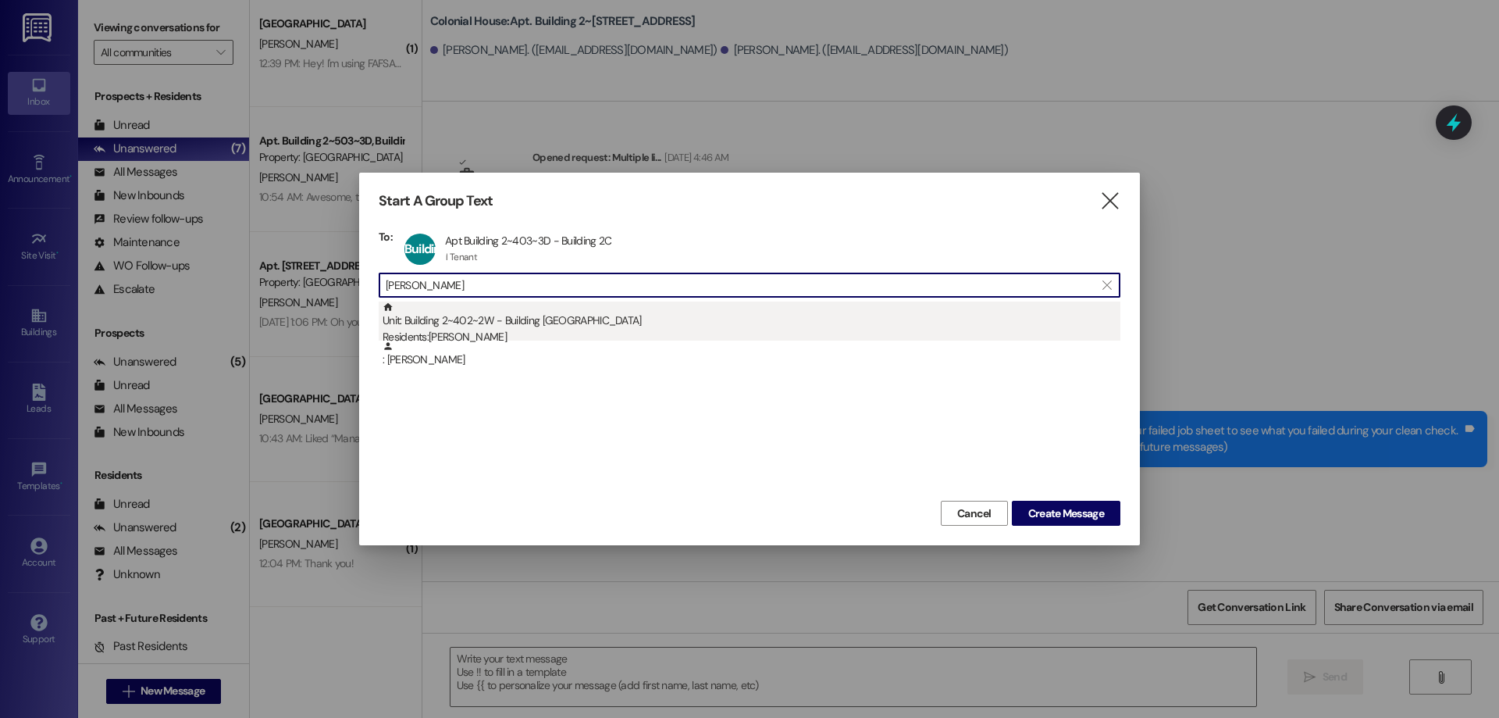
type input "john somo"
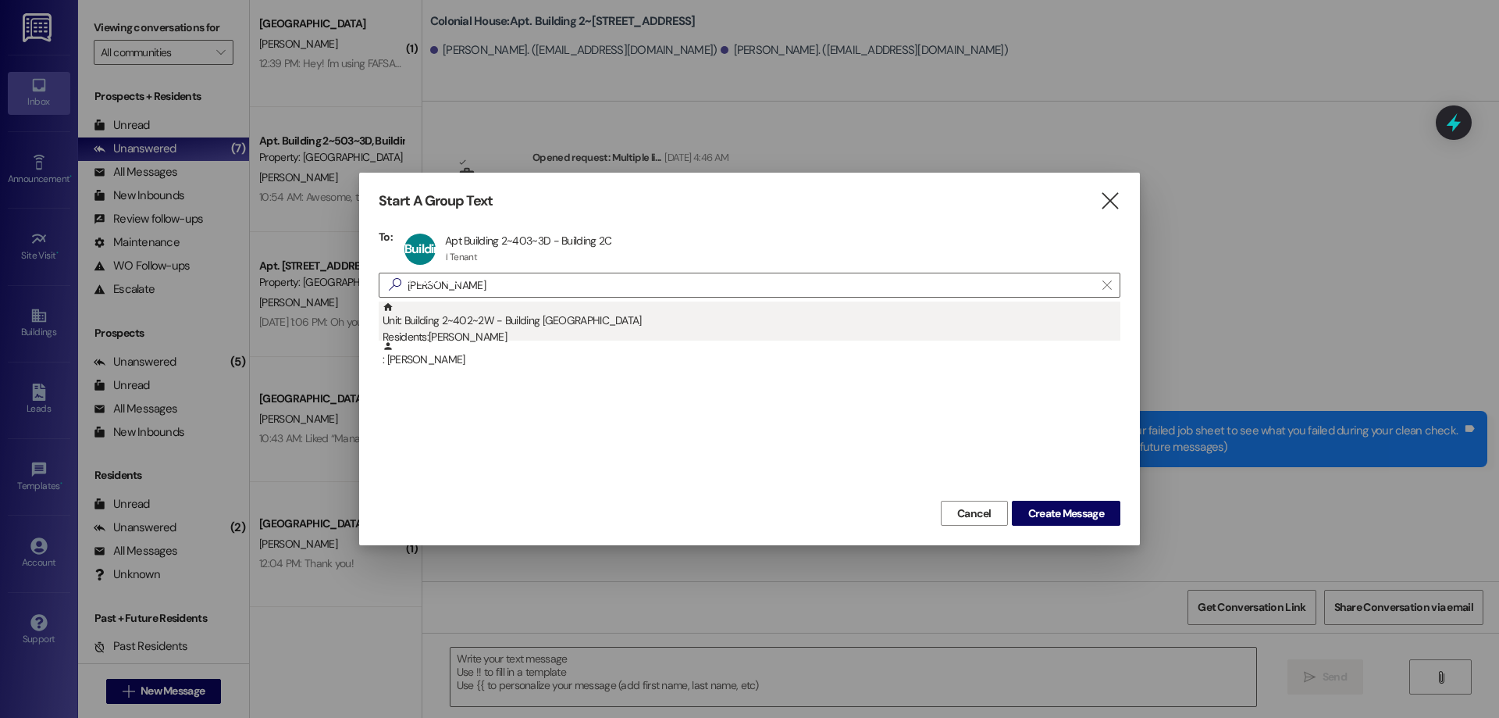
click at [476, 330] on div "Residents: John Somoza" at bounding box center [752, 337] width 738 height 16
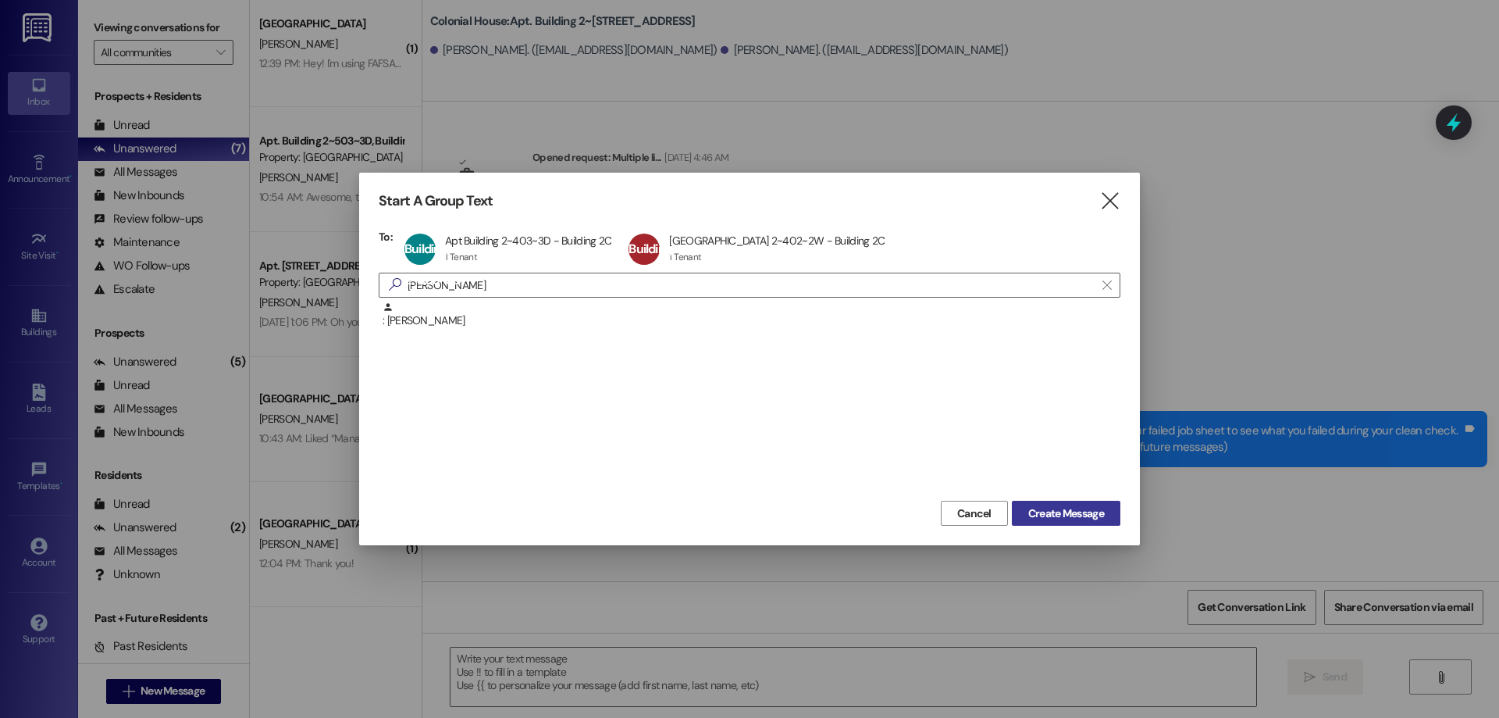
click at [1081, 511] on span "Create Message" at bounding box center [1066, 513] width 76 height 16
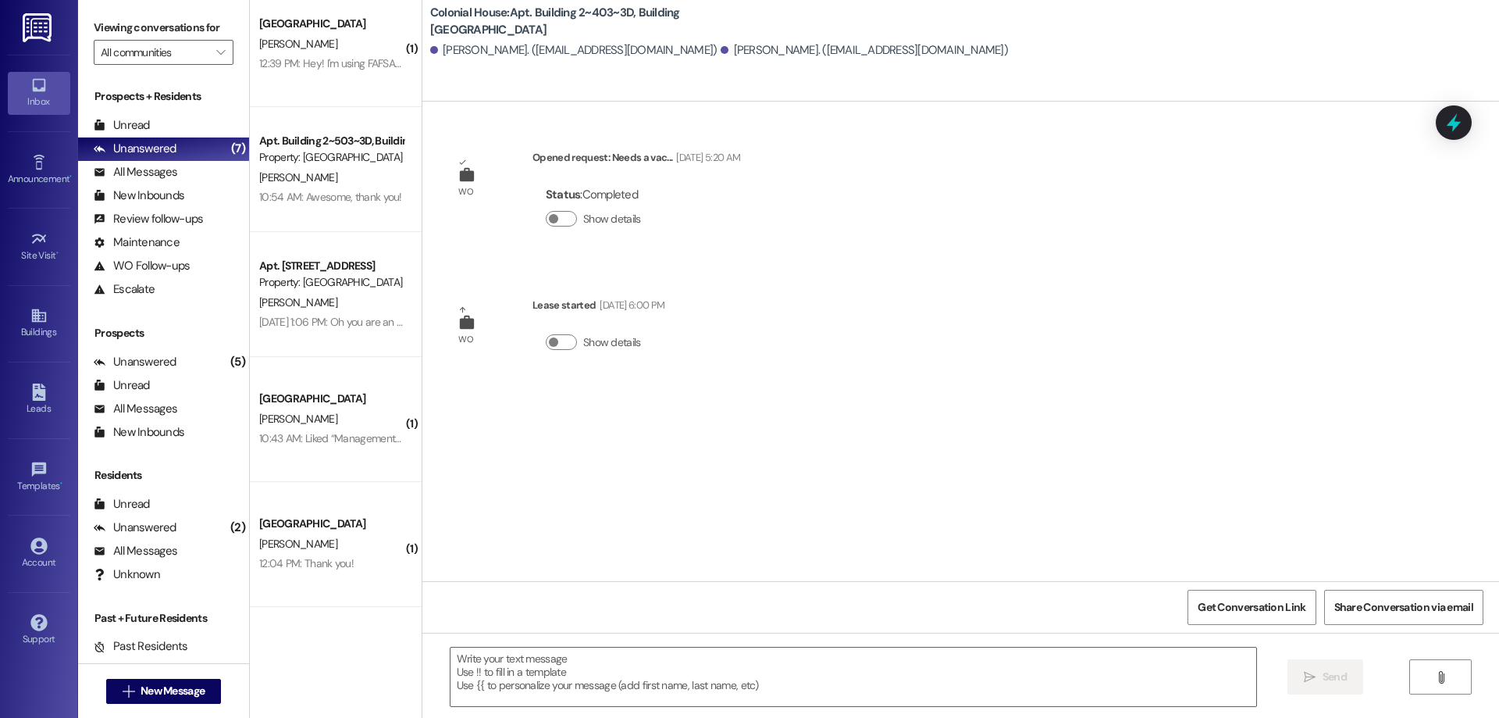
click at [732, 701] on textarea at bounding box center [854, 676] width 806 height 59
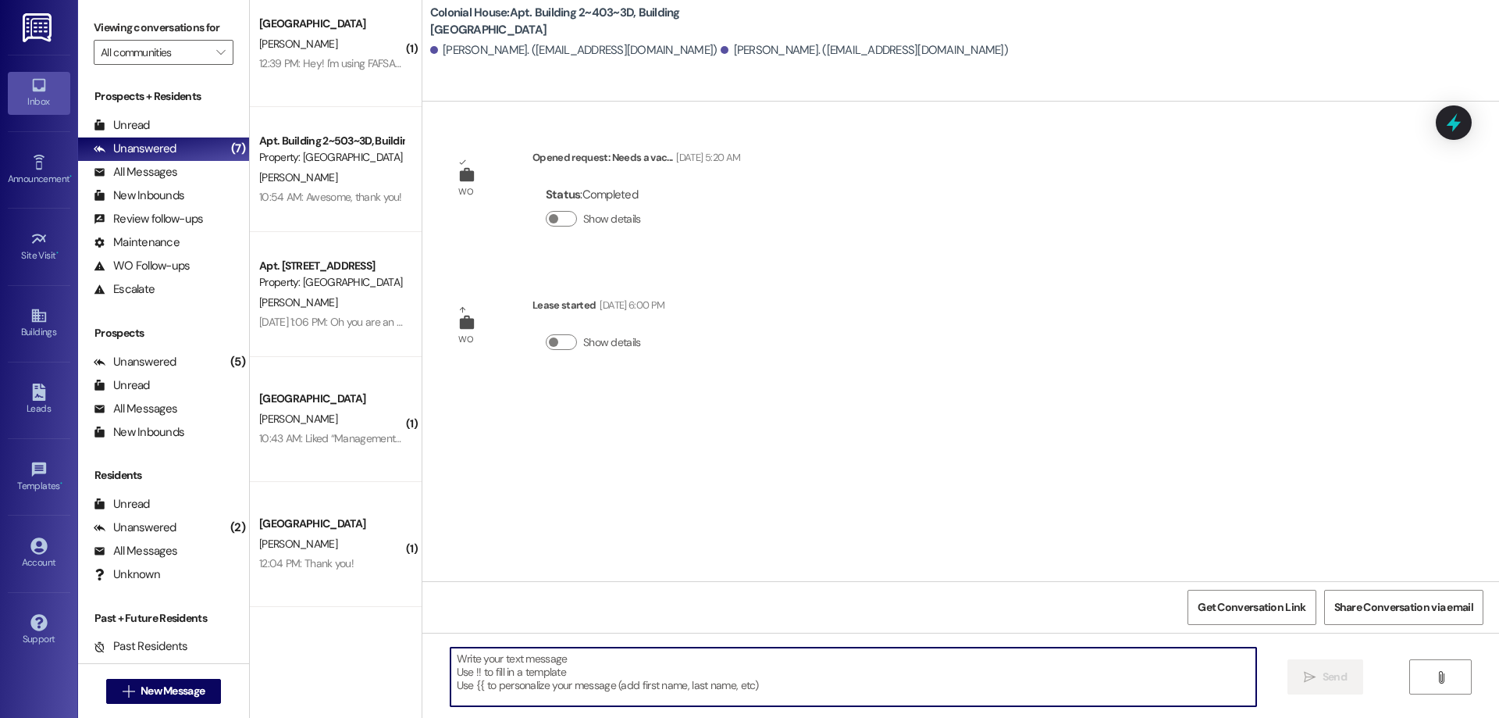
paste textarea "Hey, this is a reminder that we will be doing clean re-checks on your apartment…"
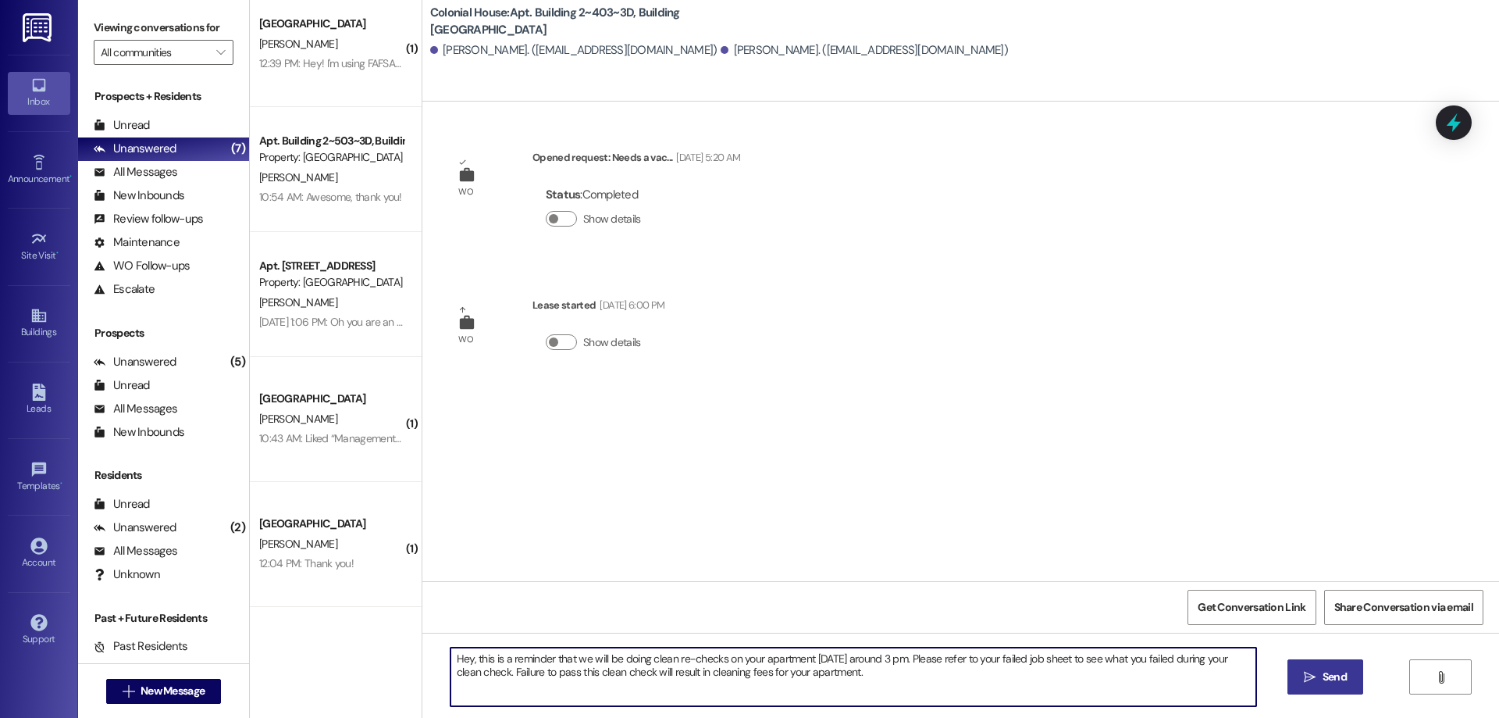
type textarea "Hey, this is a reminder that we will be doing clean re-checks on your apartment…"
click at [1324, 671] on span "Send" at bounding box center [1335, 676] width 24 height 16
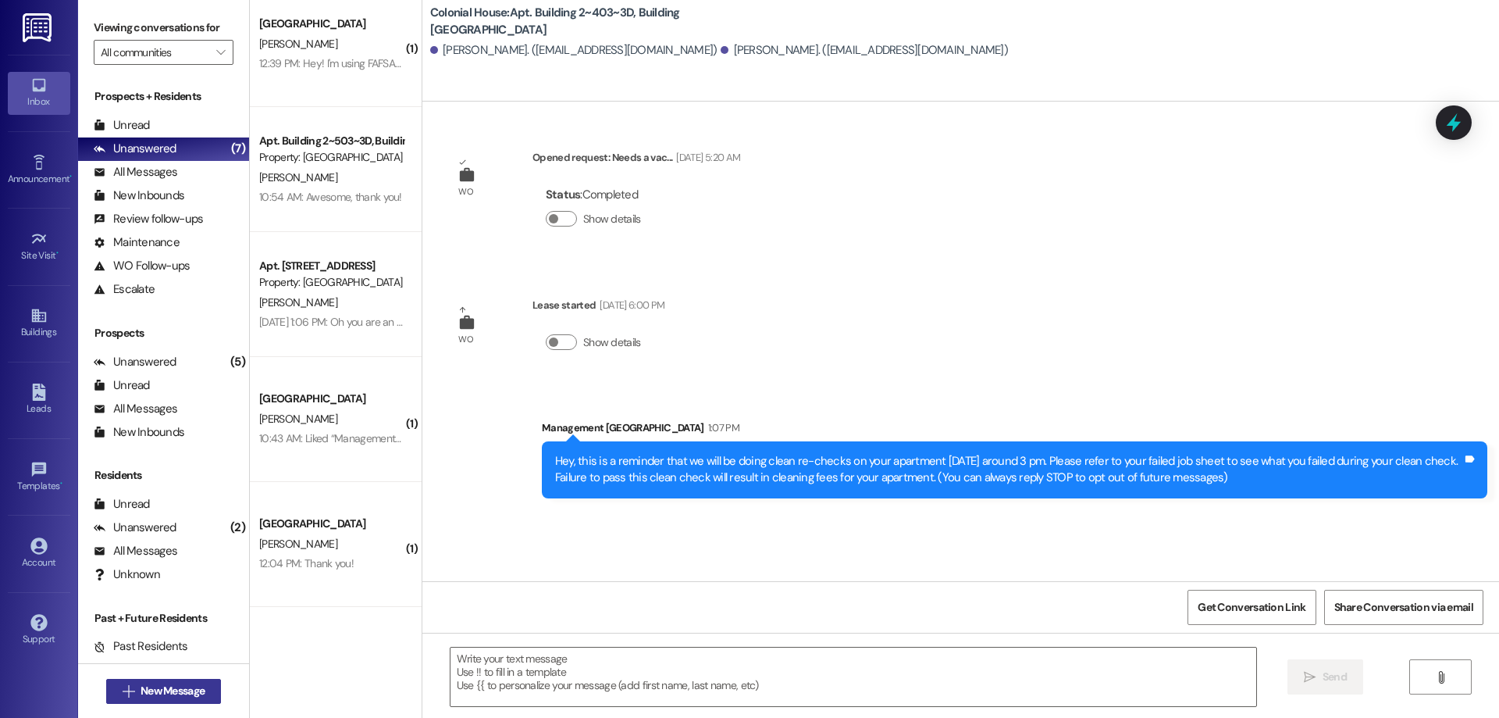
click at [141, 696] on span "New Message" at bounding box center [173, 690] width 64 height 16
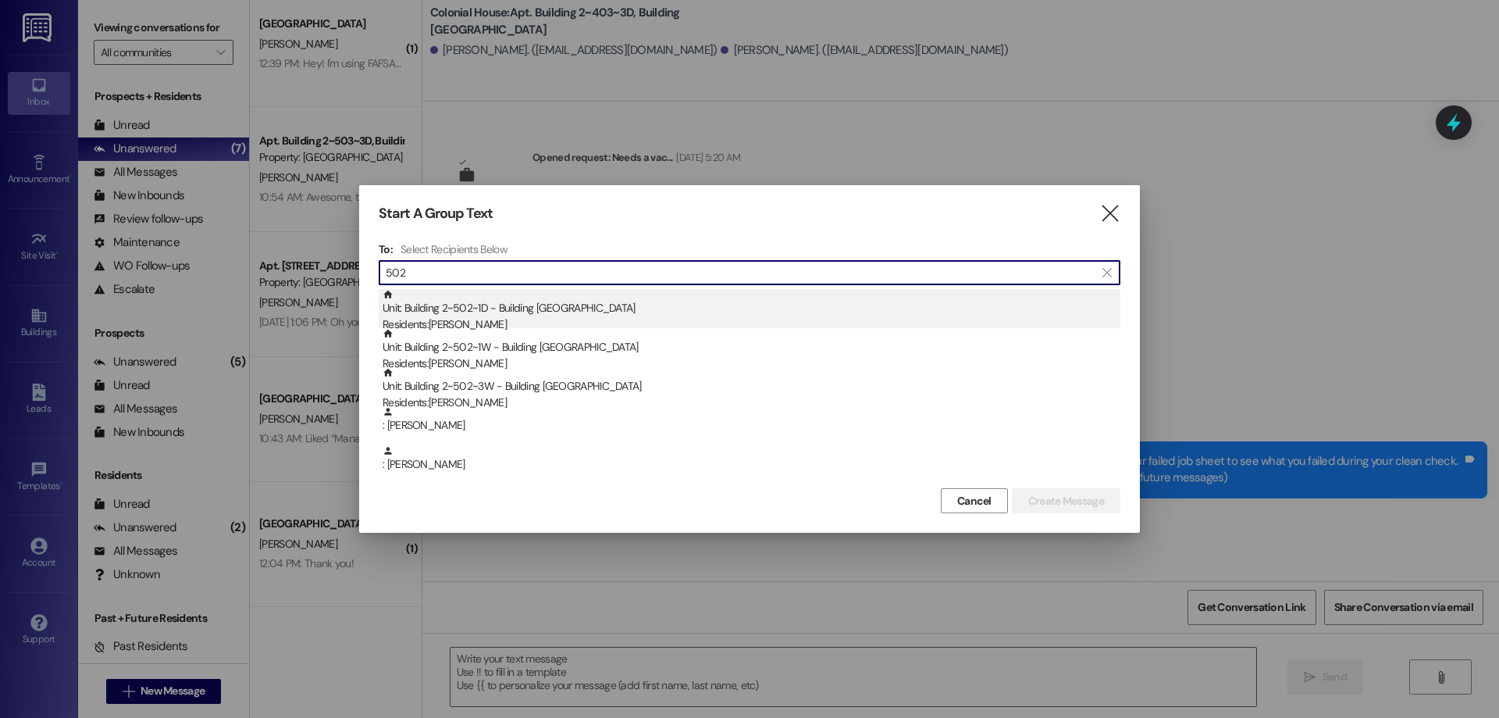
type input "502"
click at [605, 319] on div "Residents: Brad Laing" at bounding box center [752, 324] width 738 height 16
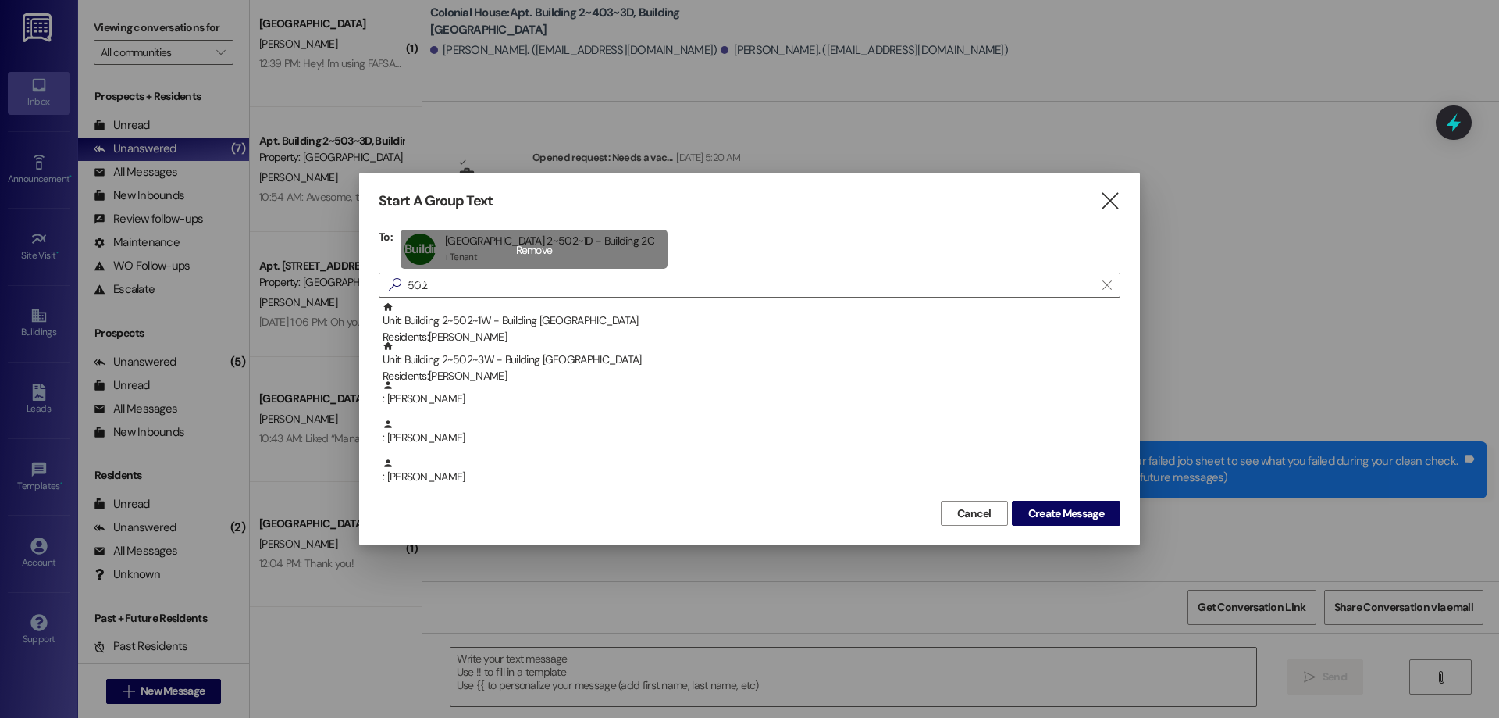
click at [522, 239] on div "Building 2~502~1D Apt Building 2~502~1D - Building 2C Apt Building 2~502~1D - B…" at bounding box center [534, 249] width 267 height 39
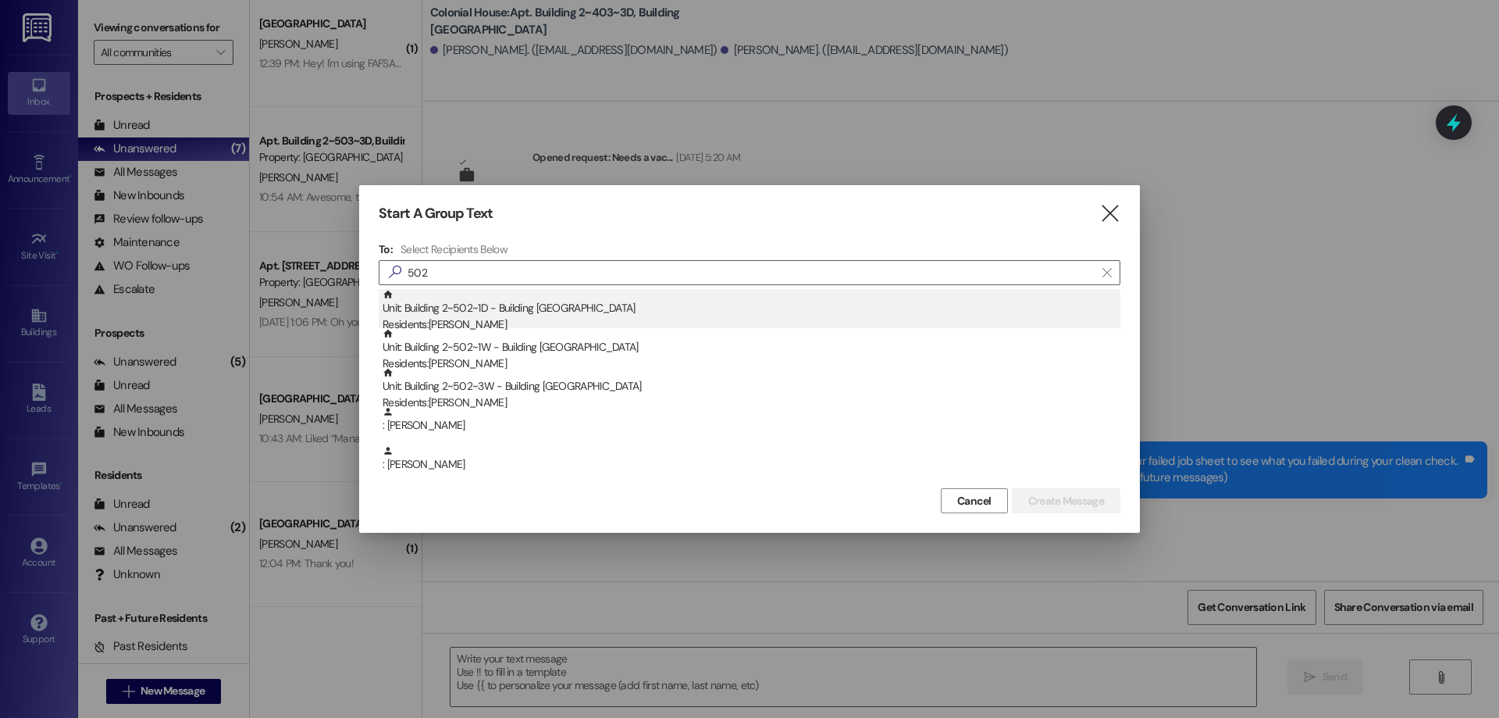
click at [536, 311] on div "Unit: Building 2~502~1D - Building 2 Colonial House Residents: Brad Laing" at bounding box center [752, 311] width 738 height 45
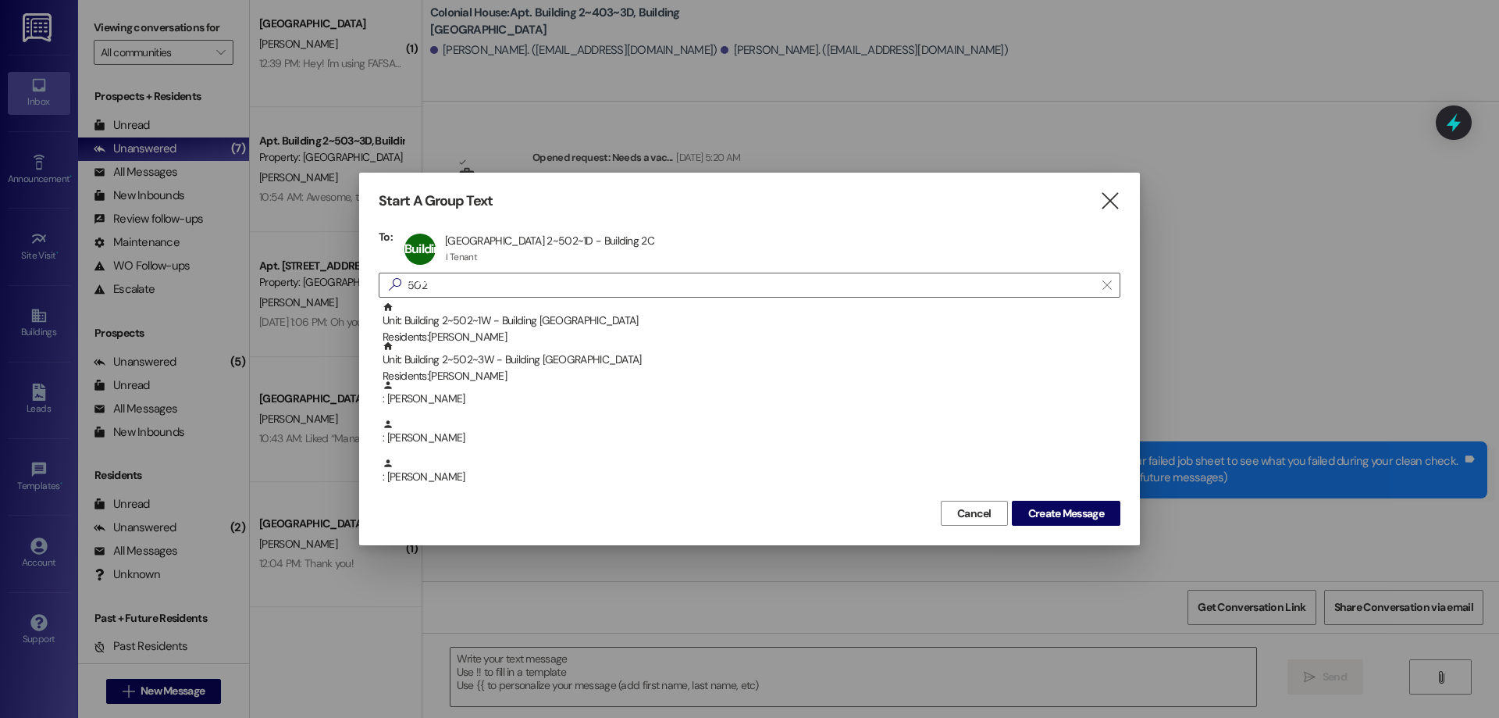
click at [536, 311] on div "Unit: Building 2~502~1W - Building 2 Colonial House Residents: Aidan Alley" at bounding box center [752, 323] width 738 height 45
click at [536, 311] on div "Unit: Building 2~502~3W - Building 2 Colonial House Residents: Nathan Watt" at bounding box center [752, 323] width 738 height 45
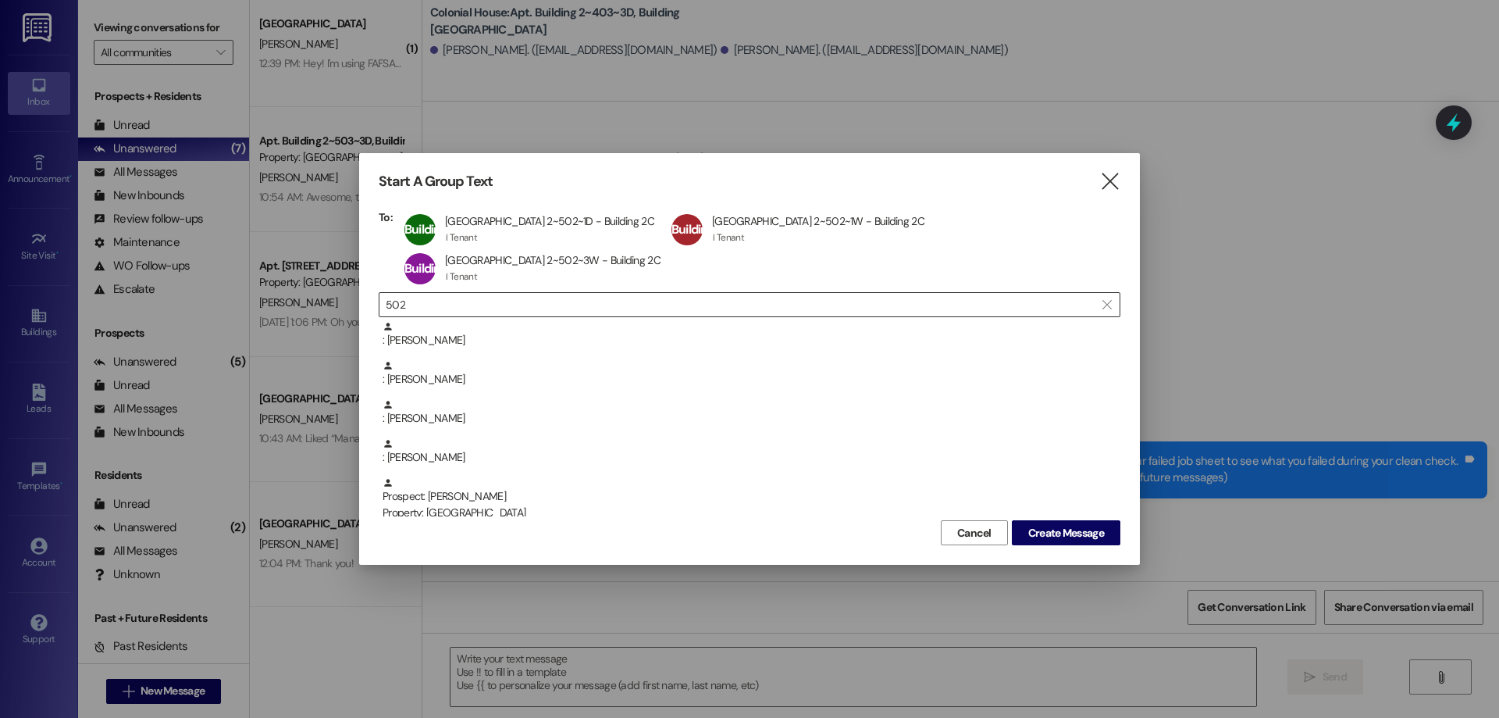
click at [549, 294] on input "502" at bounding box center [740, 305] width 709 height 22
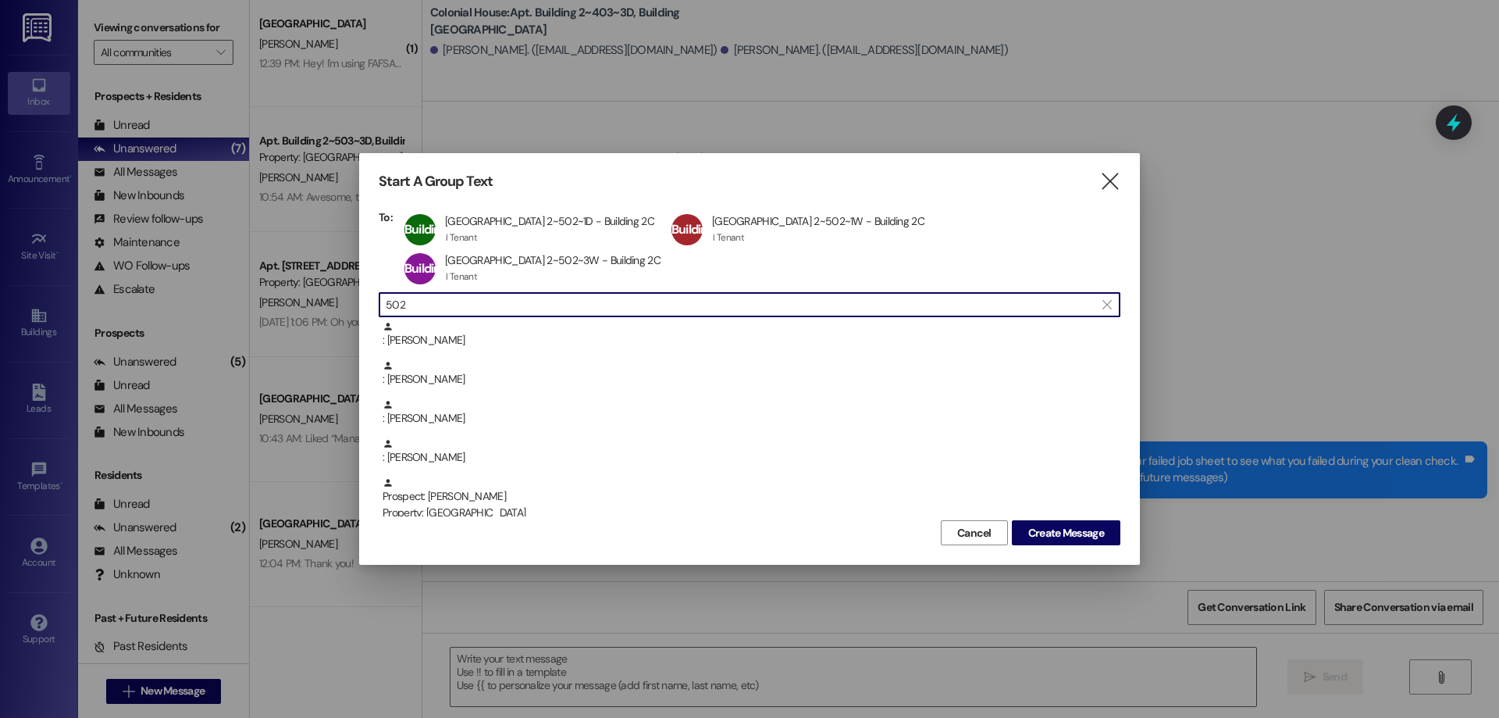
click at [549, 294] on input "502" at bounding box center [740, 305] width 709 height 22
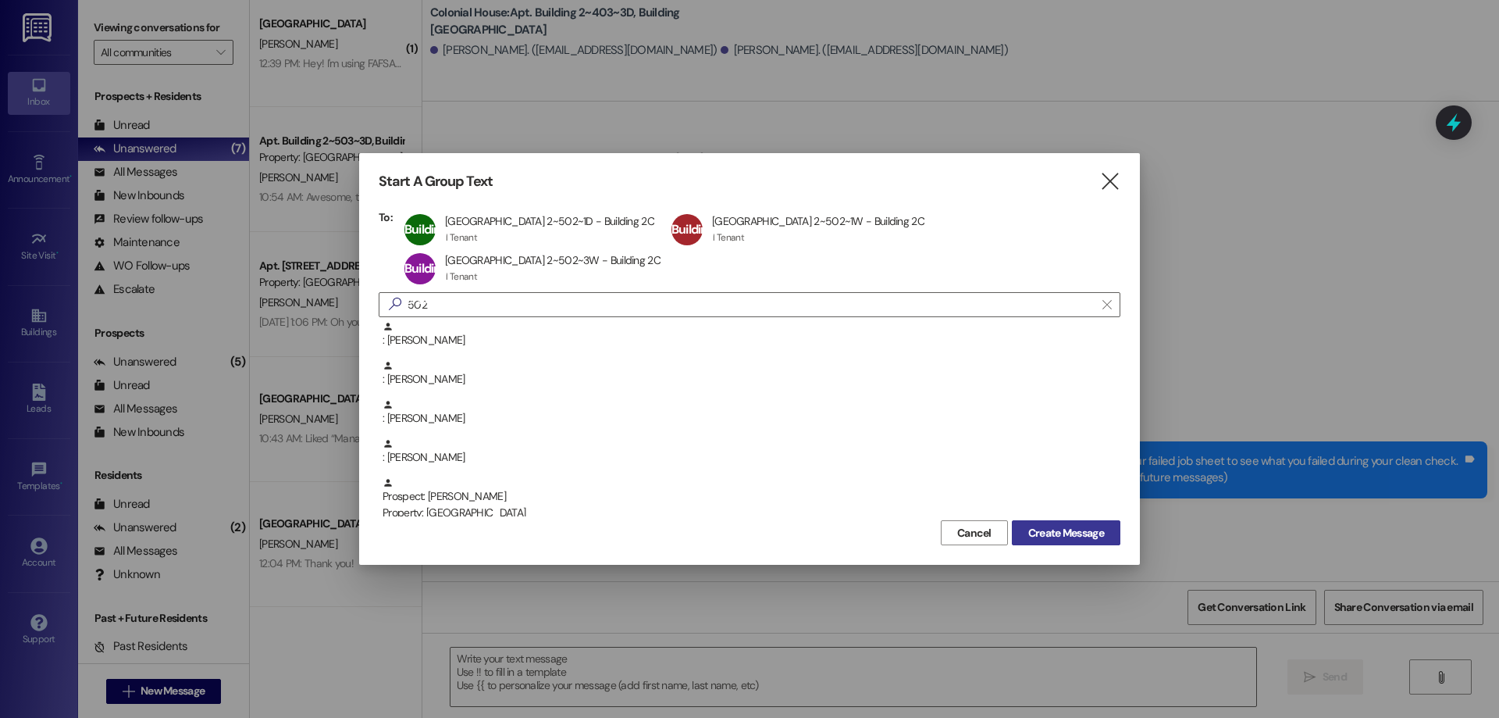
click at [1099, 525] on span "Create Message" at bounding box center [1066, 533] width 76 height 16
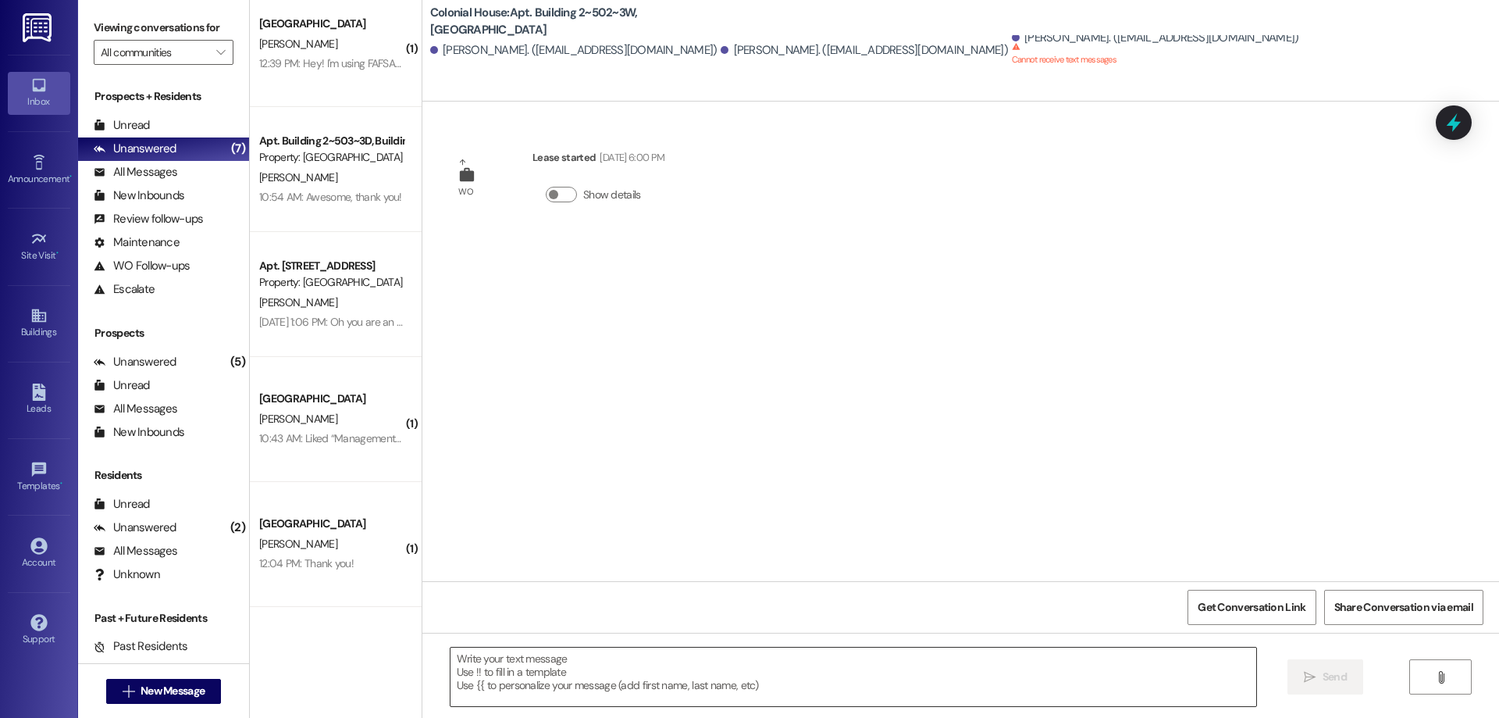
click at [800, 697] on textarea at bounding box center [854, 676] width 806 height 59
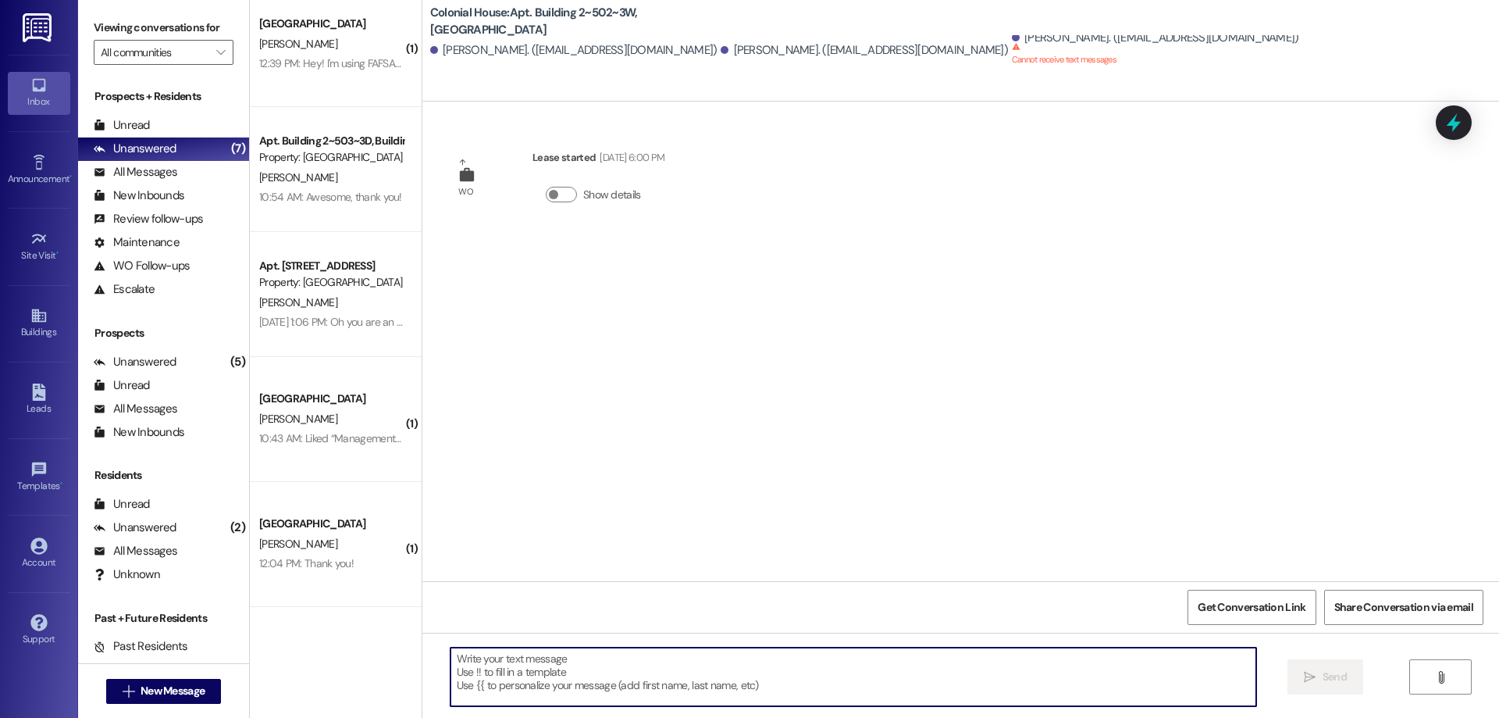
paste textarea "Hey, this is a reminder that we will be doing clean re-checks on your apartment…"
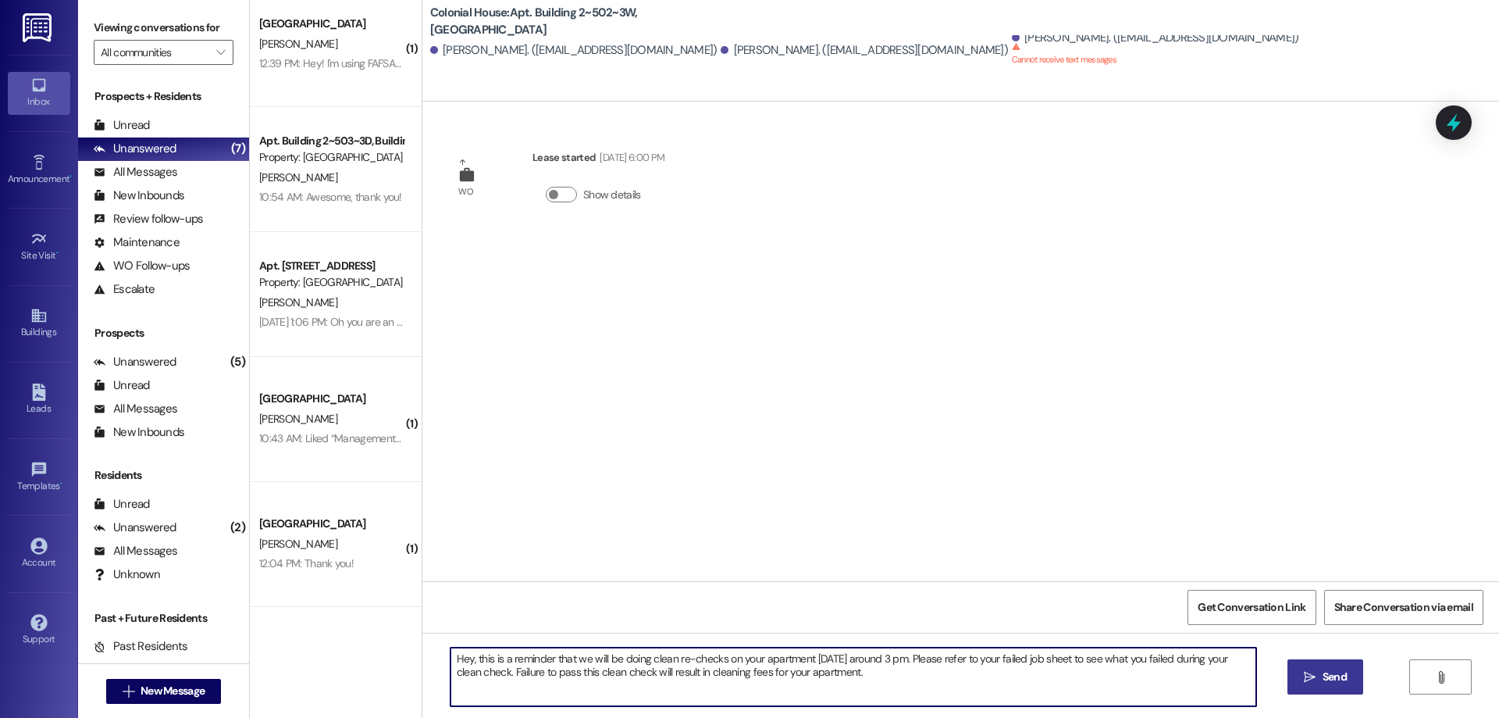
type textarea "Hey, this is a reminder that we will be doing clean re-checks on your apartment…"
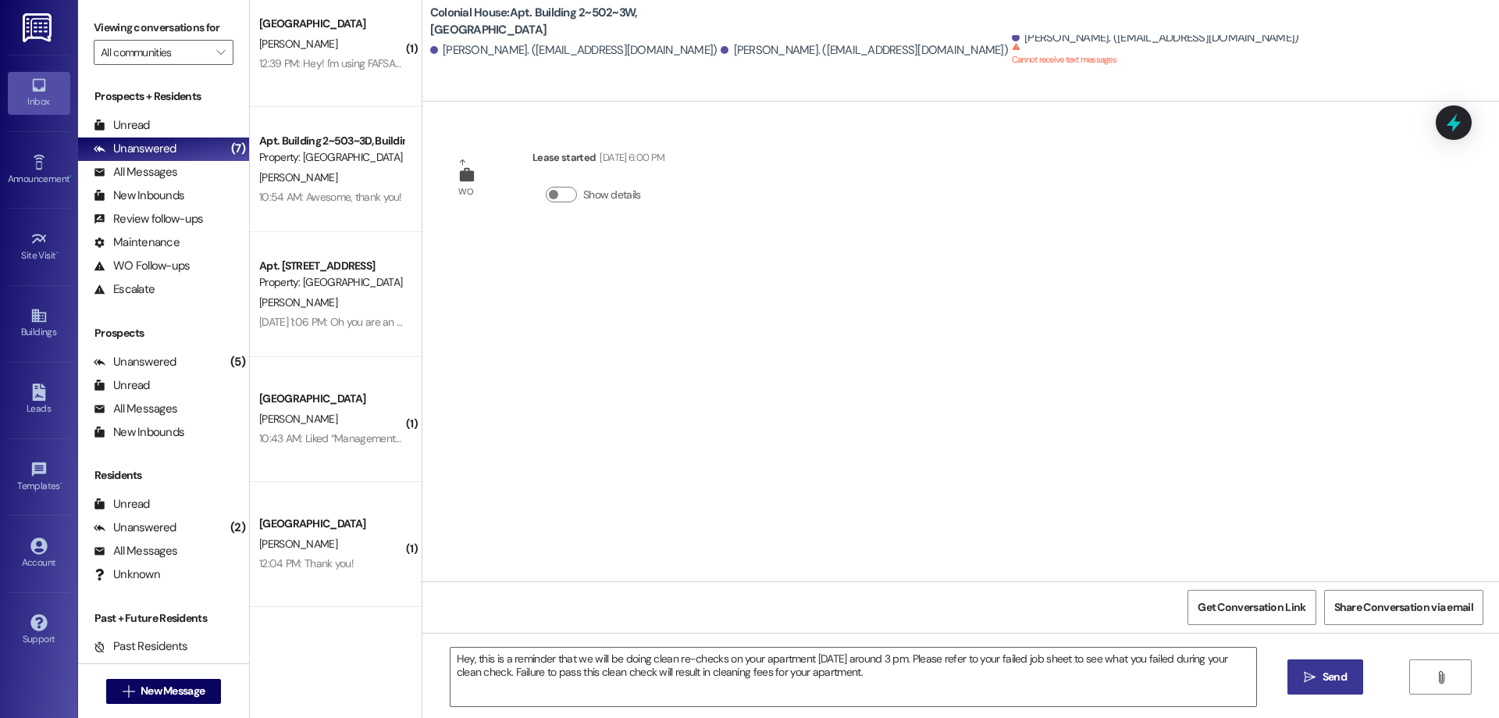
click at [1357, 670] on button " Send" at bounding box center [1326, 676] width 76 height 35
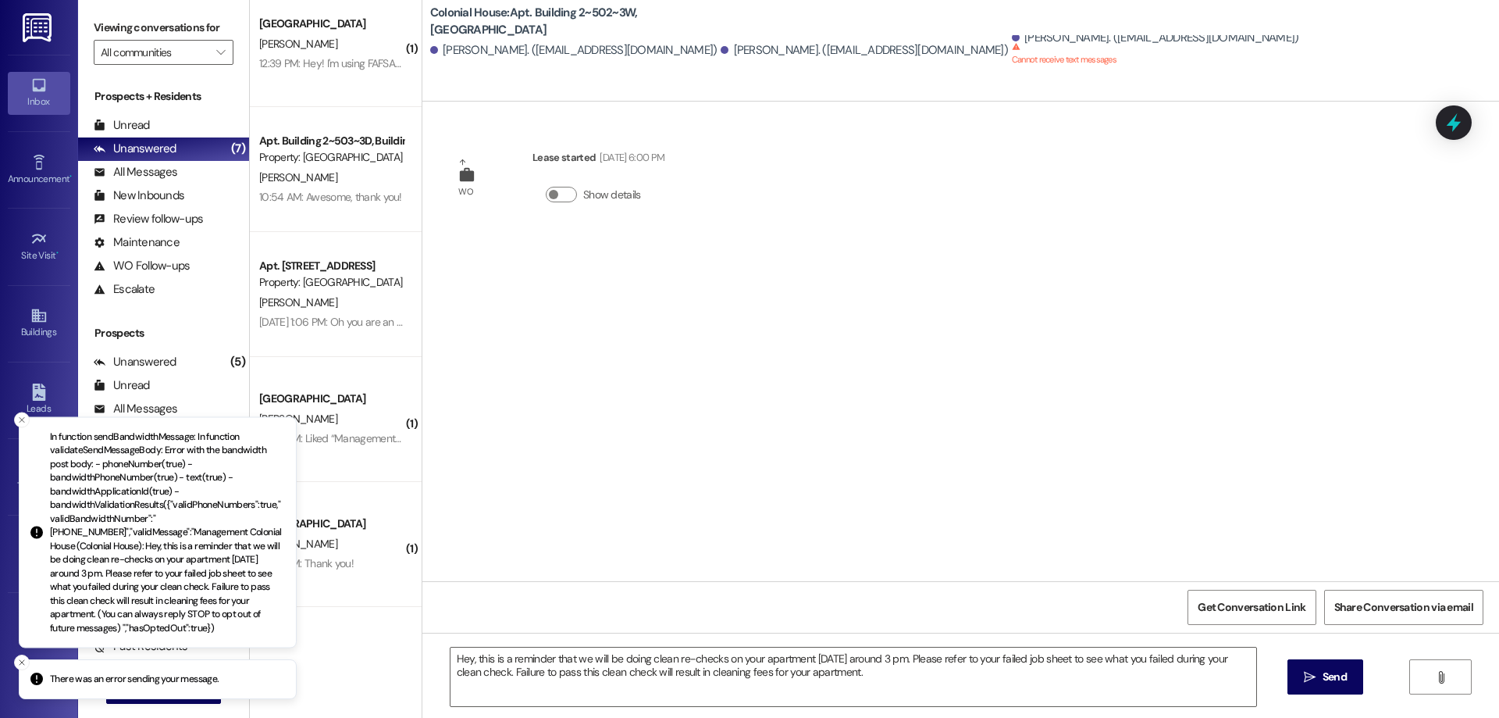
click at [899, 66] on div "Colonial House: Apt. Building 2~502~3W, Building 2 Colonial House Nathan Watt. …" at bounding box center [960, 51] width 1077 height 102
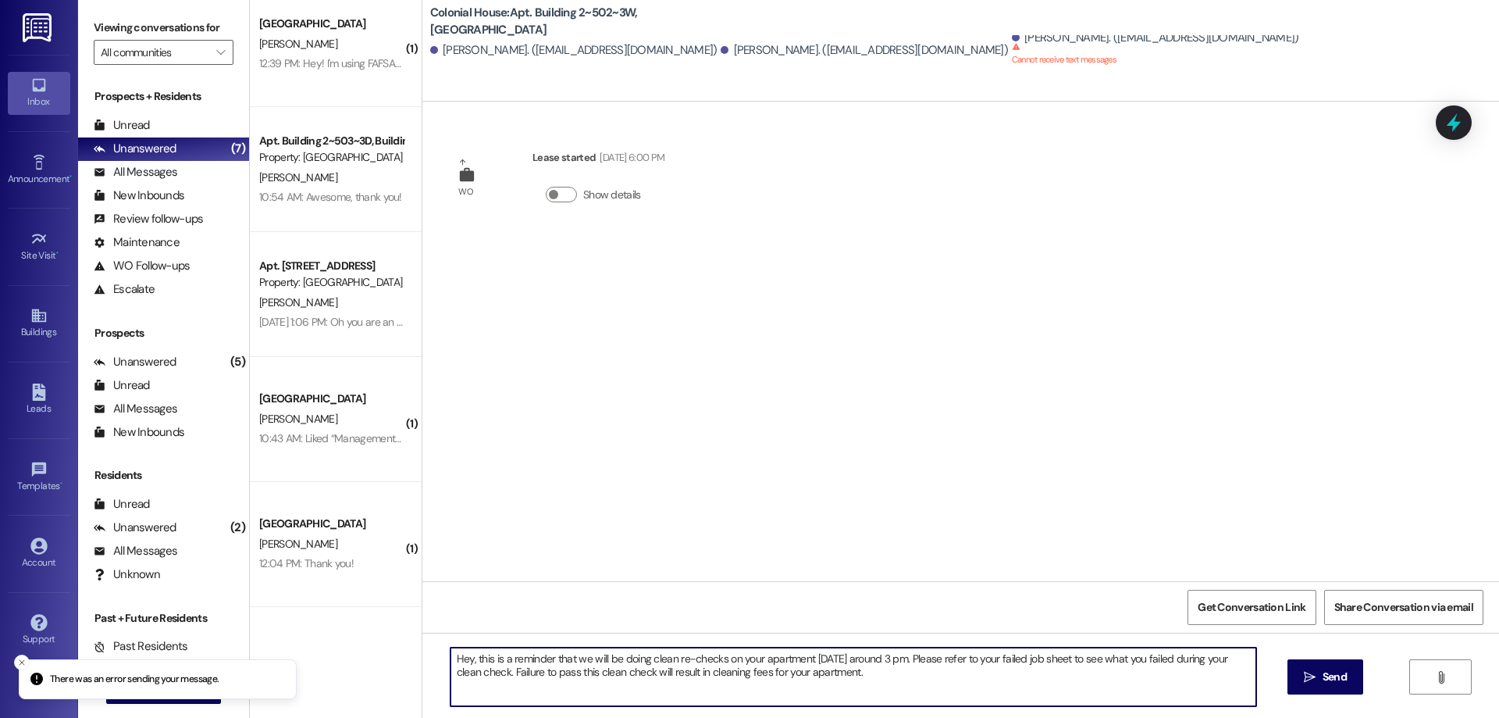
drag, startPoint x: 867, startPoint y: 672, endPoint x: 384, endPoint y: 625, distance: 485.6
click at [384, 625] on div "( 1 ) Colonial House Prospect G. Andrus 12:39 PM: Hey! I'm using FAFSA to pay f…" at bounding box center [874, 359] width 1249 height 718
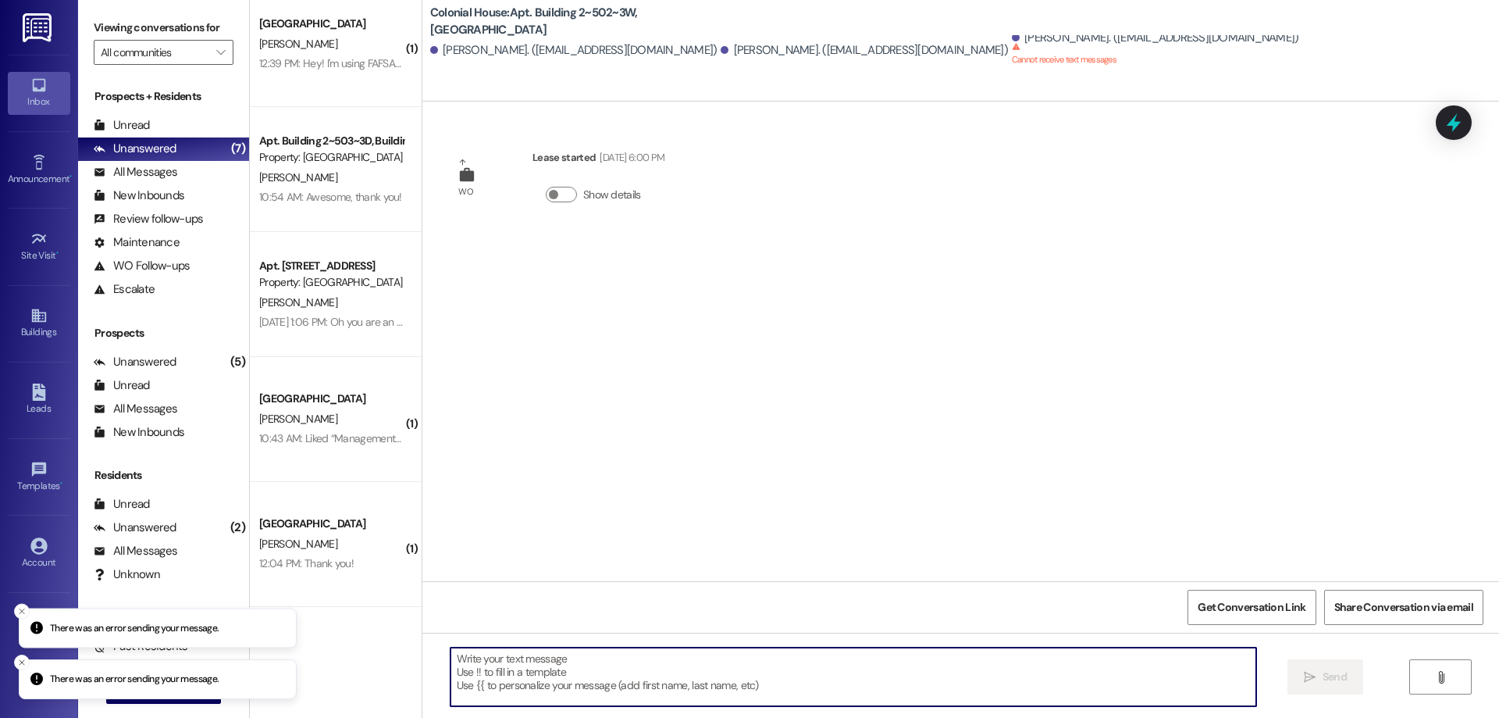
click at [16, 603] on div "Support Go to Support" at bounding box center [39, 630] width 62 height 77
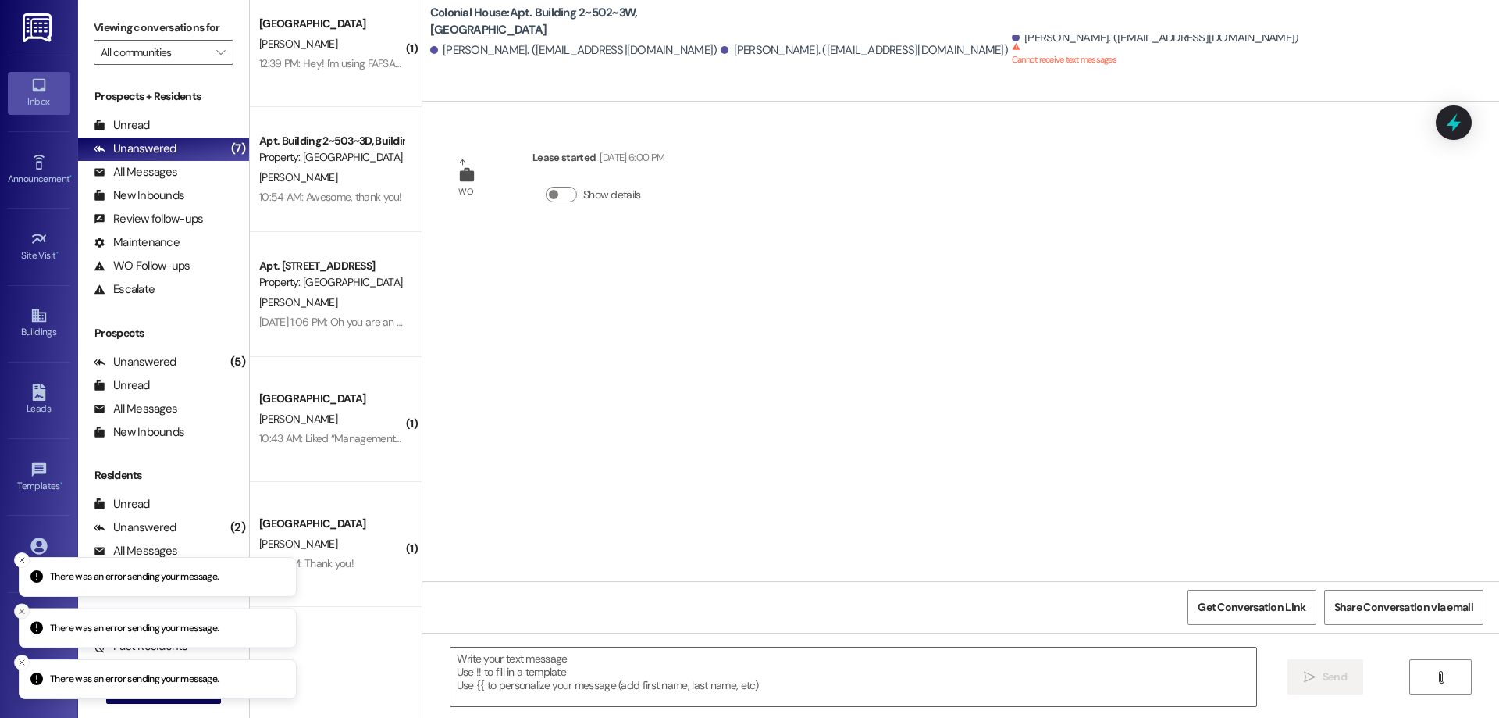
click at [19, 612] on icon "Close toast" at bounding box center [21, 610] width 9 height 9
click at [16, 607] on button "Close toast" at bounding box center [22, 611] width 16 height 16
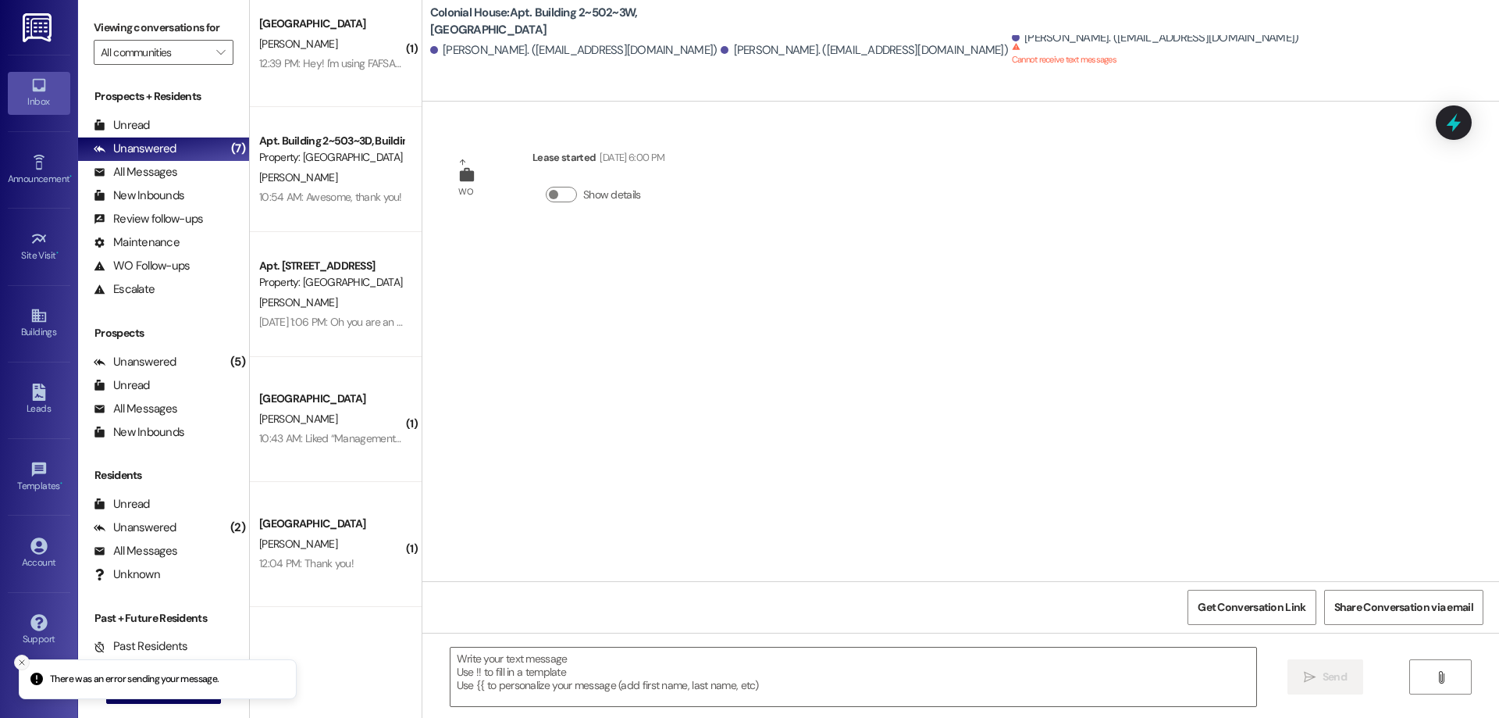
click at [21, 659] on li "There was an error sending your message." at bounding box center [158, 679] width 278 height 41
click at [20, 654] on button "Close toast" at bounding box center [22, 662] width 16 height 16
click at [143, 693] on span "New Message" at bounding box center [173, 690] width 64 height 16
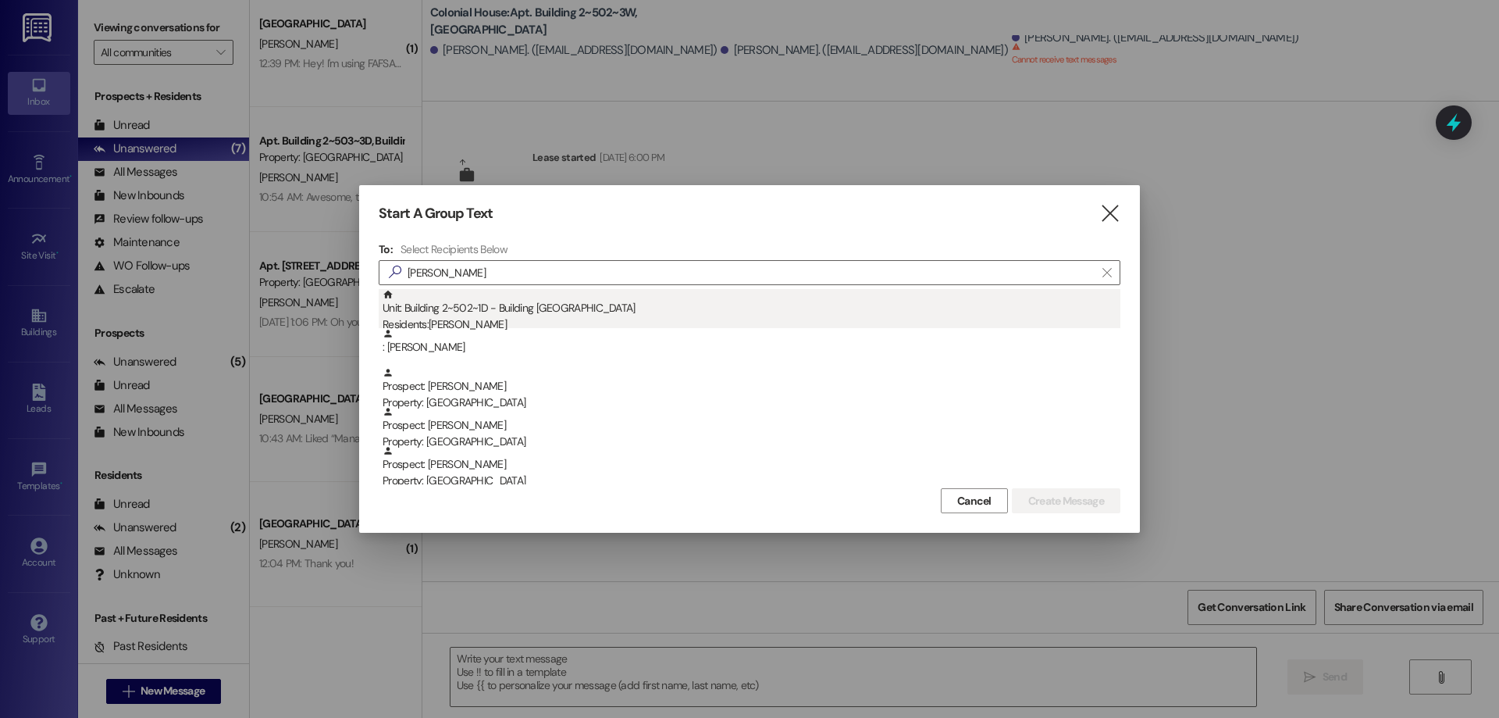
click at [491, 316] on div "Unit: Building 2~502~1D - Building 2 Colonial House Residents: Brad Laing" at bounding box center [752, 311] width 738 height 45
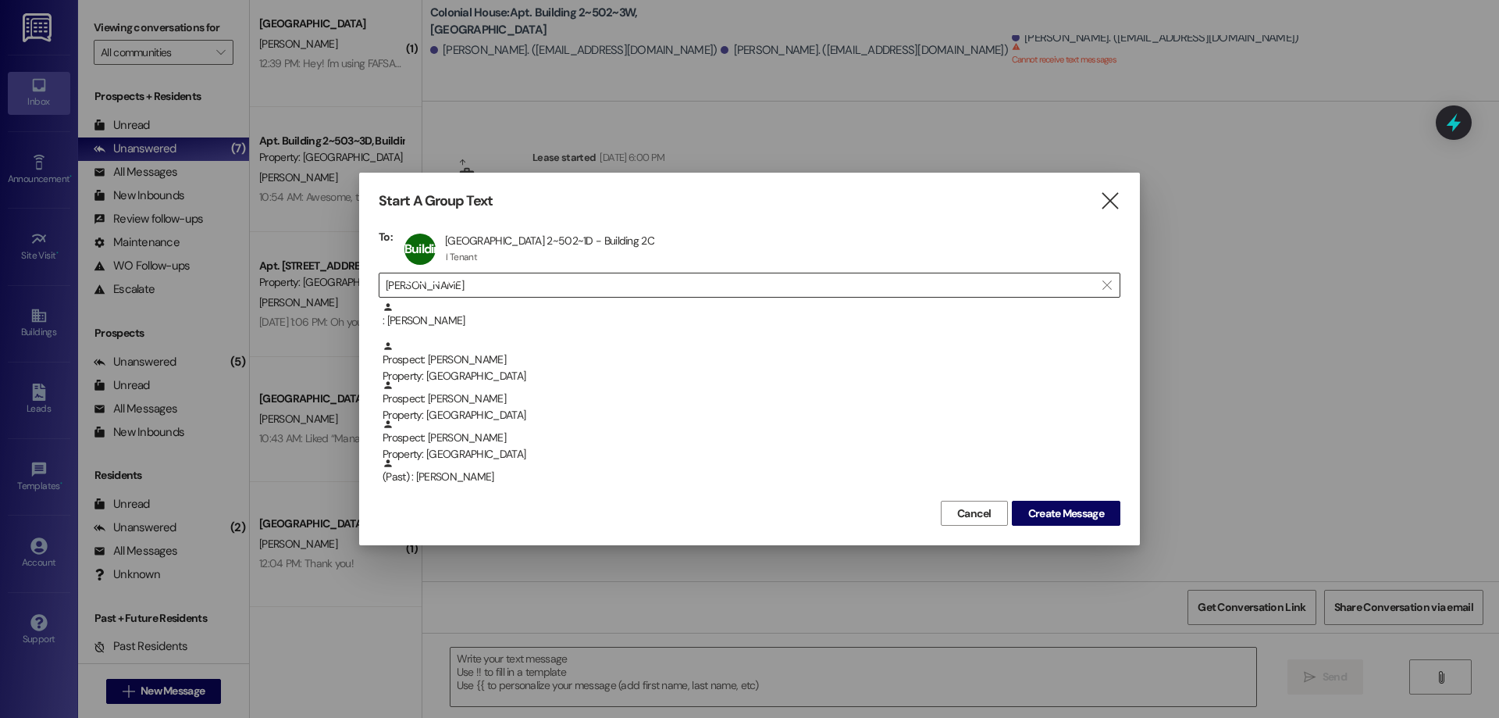
click at [508, 286] on input "brad" at bounding box center [740, 285] width 709 height 22
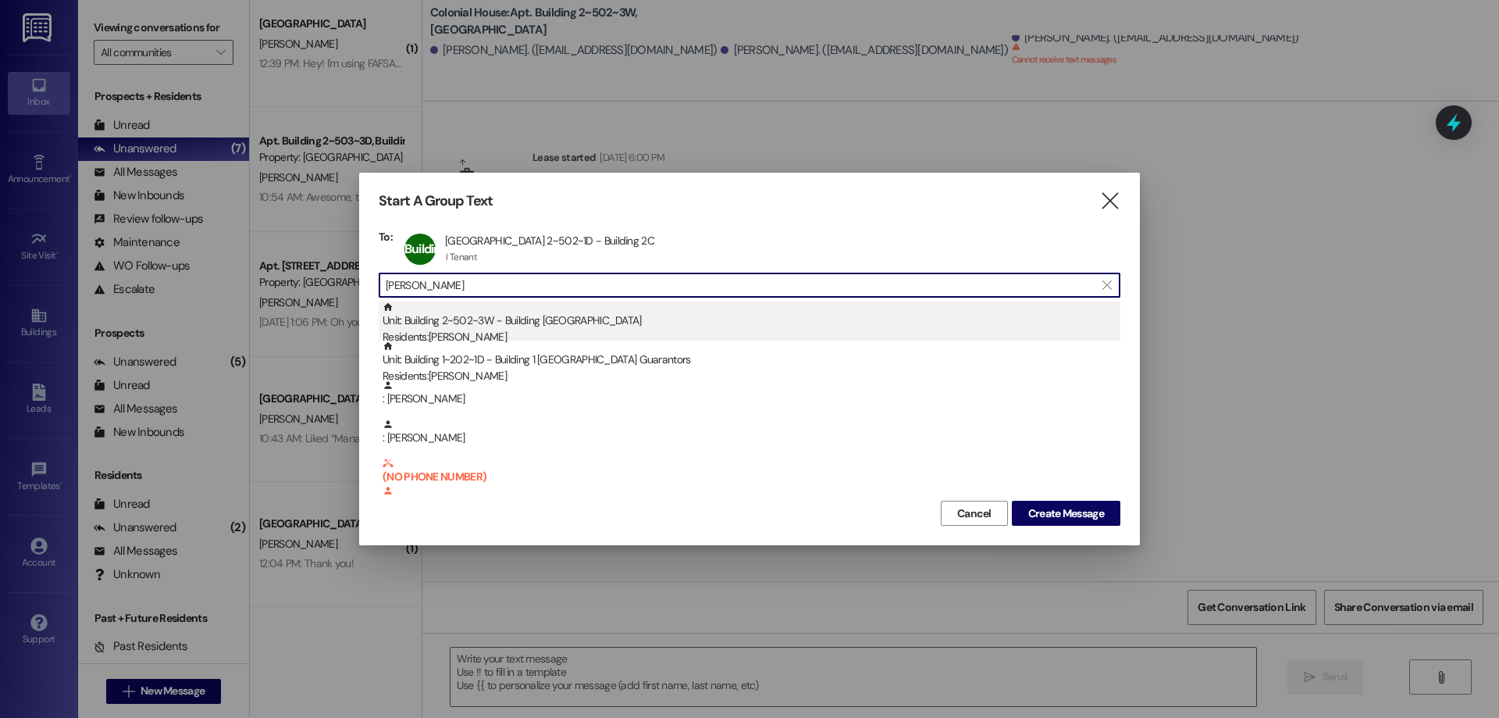
type input "nathan"
click at [501, 323] on div "Unit: Building 2~502~3W - Building 2 Colonial House Residents: Nathan Watt" at bounding box center [752, 323] width 738 height 45
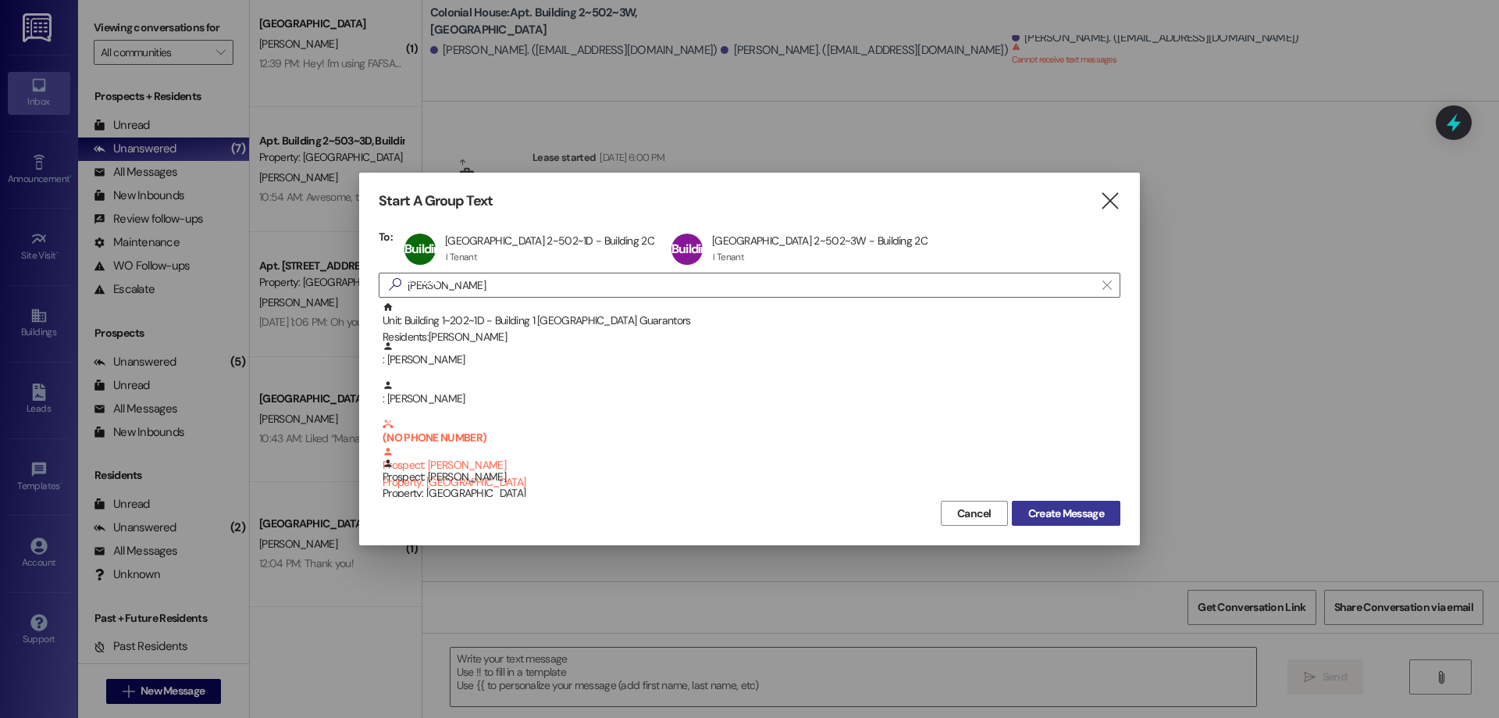
click at [1075, 521] on span "Create Message" at bounding box center [1066, 513] width 76 height 16
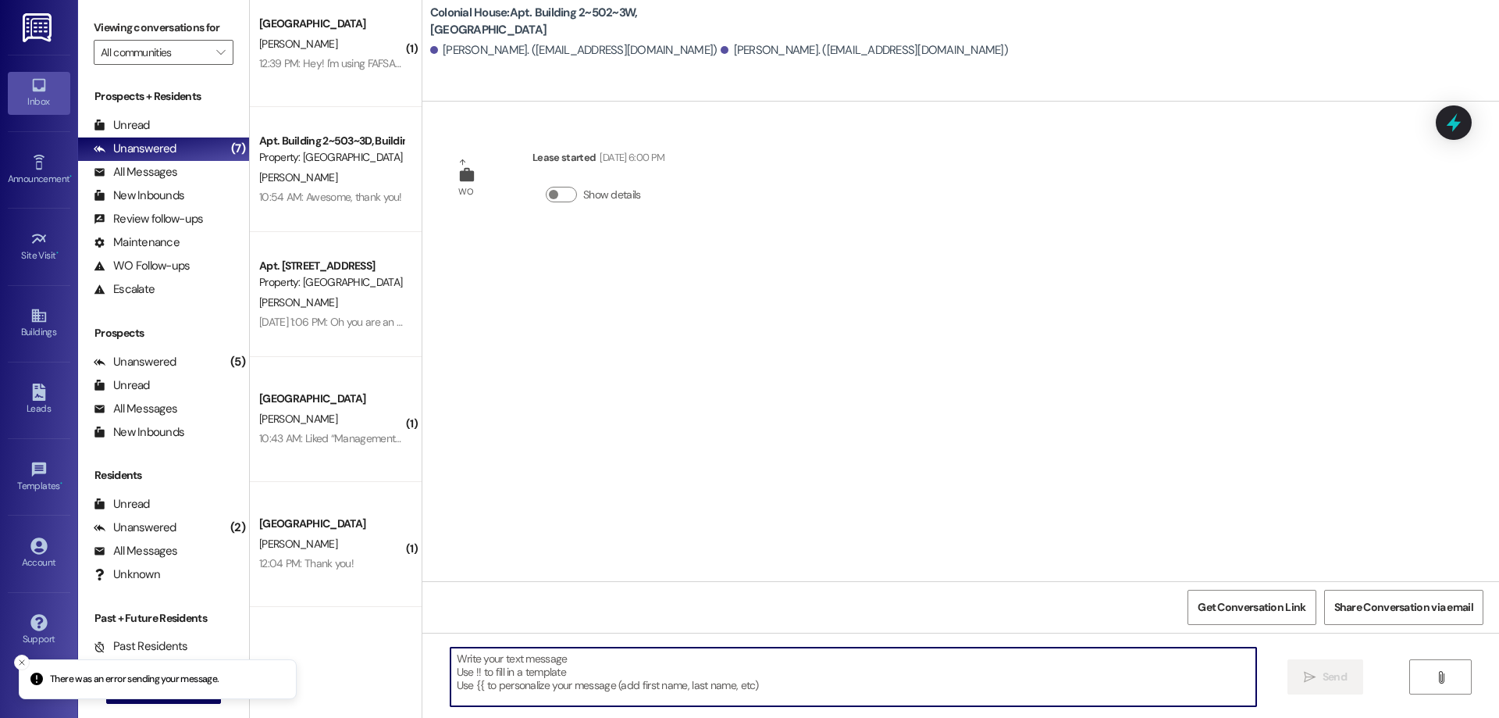
click at [618, 669] on textarea at bounding box center [854, 676] width 806 height 59
paste textarea "Hey, this is a reminder that we will be doing clean re-checks on your apartment…"
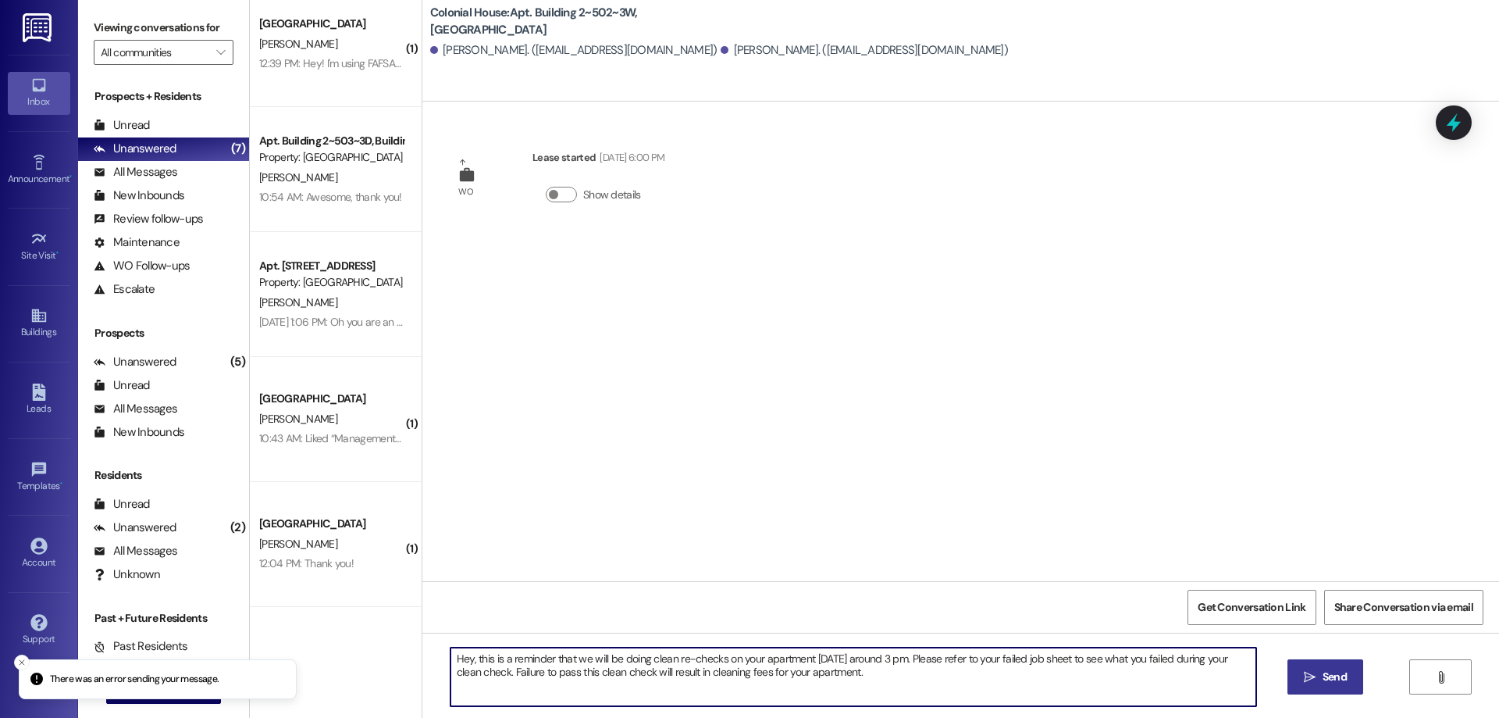
type textarea "Hey, this is a reminder that we will be doing clean re-checks on your apartment…"
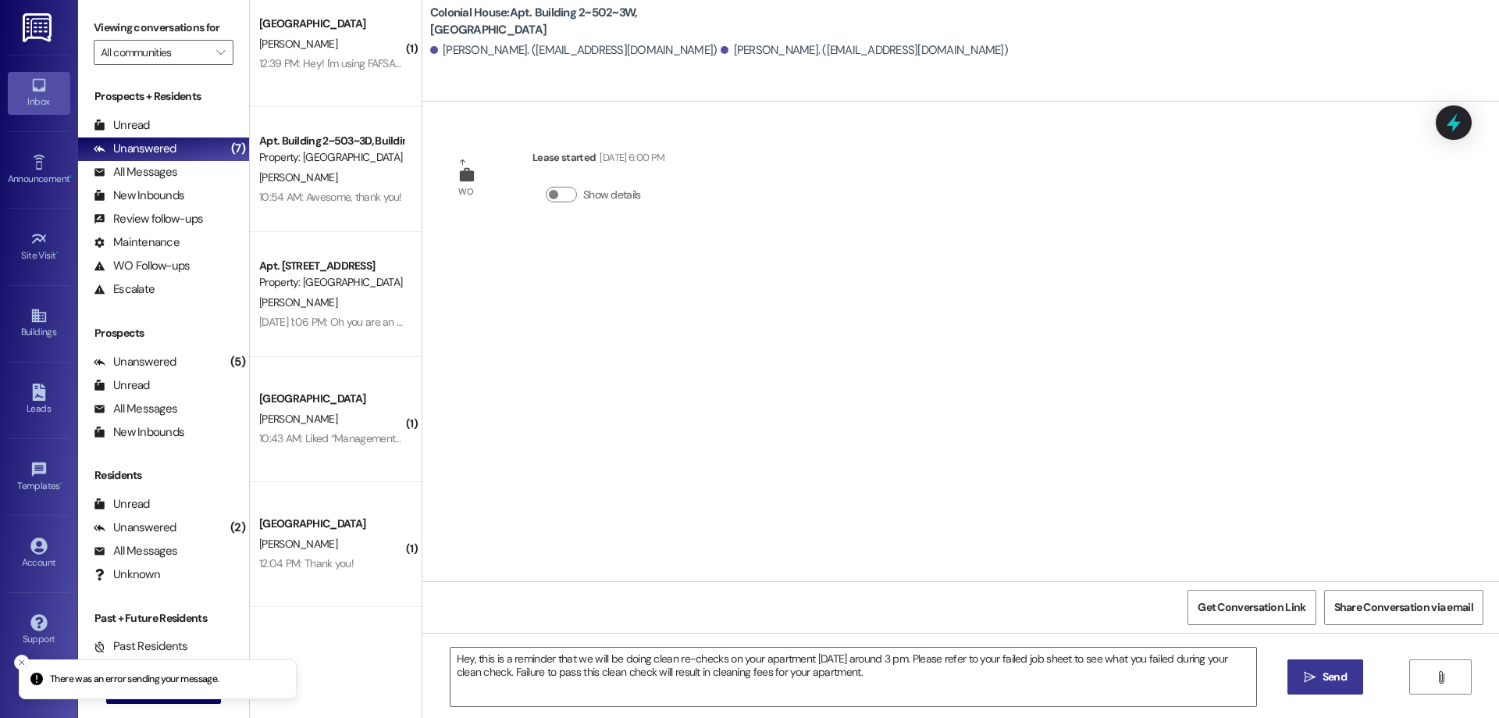
click at [1309, 677] on icon "" at bounding box center [1310, 677] width 12 height 12
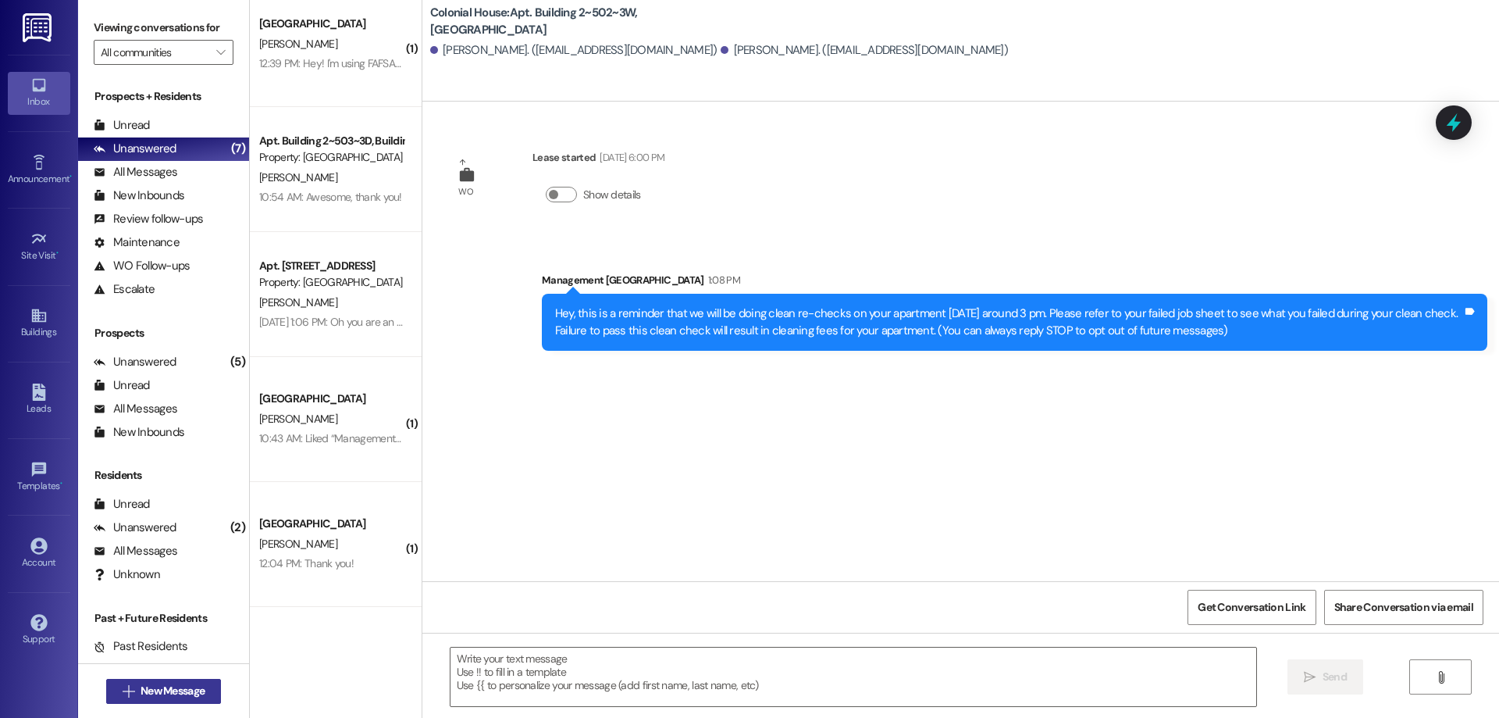
click at [198, 692] on span "New Message" at bounding box center [173, 690] width 64 height 16
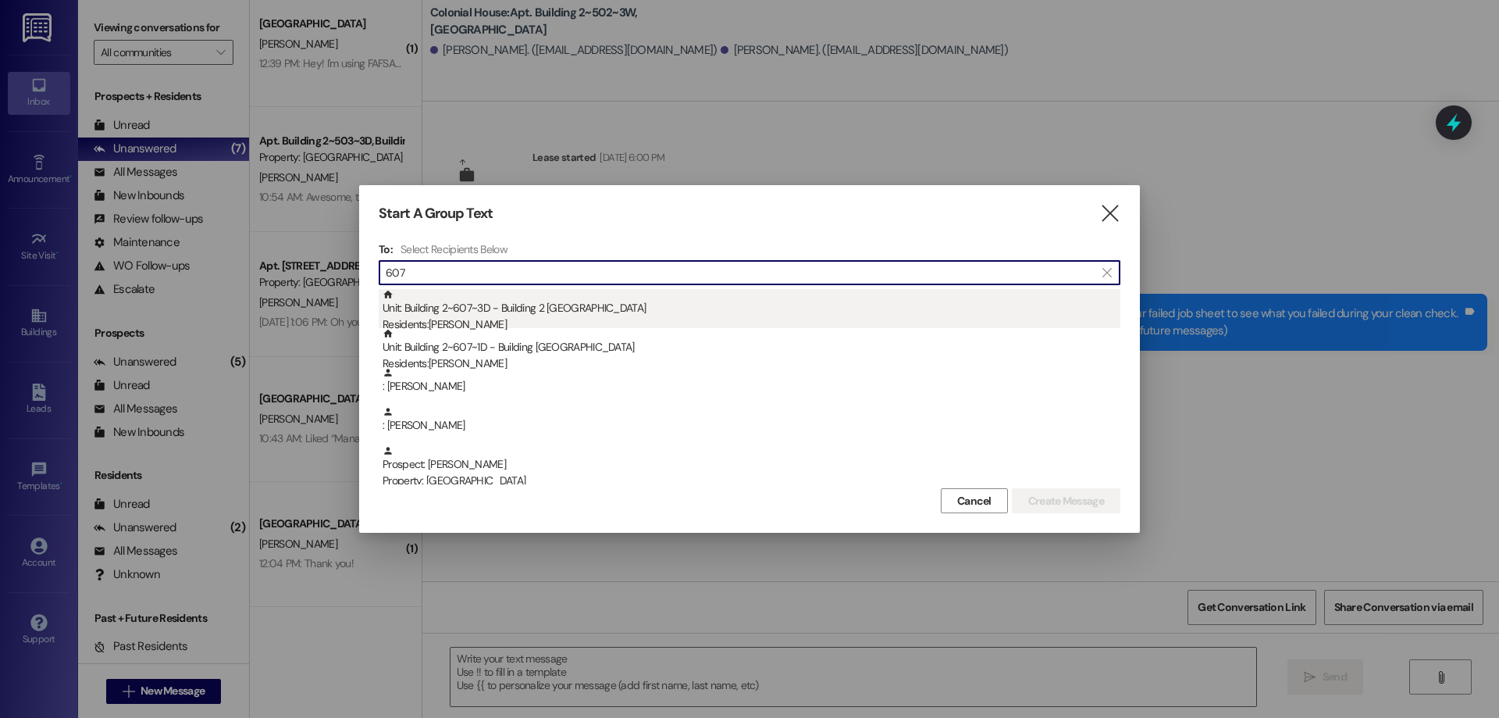
click at [514, 304] on div "Unit: Building 2~607~3D - Building 2 Colonial House Residents: Bryce Petrucka" at bounding box center [752, 311] width 738 height 45
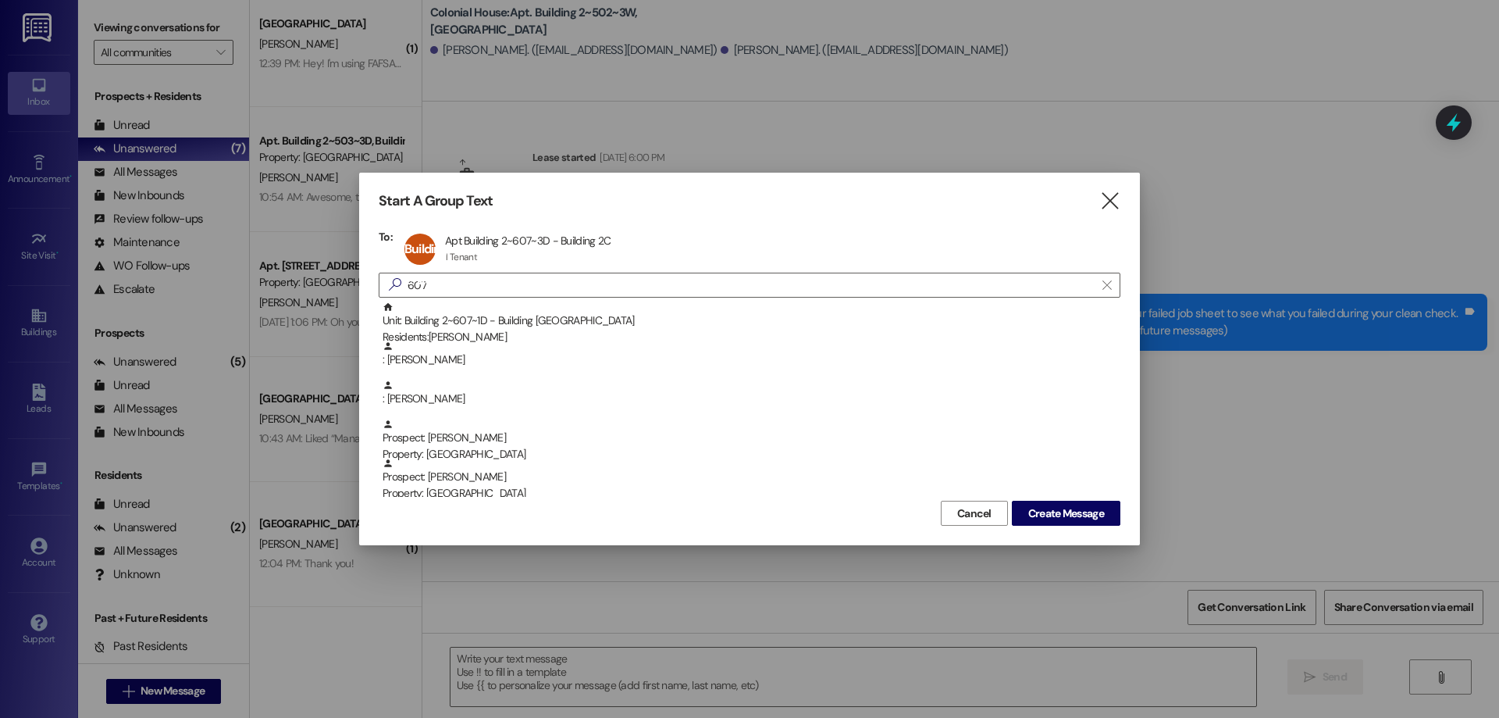
click at [514, 304] on div "Unit: Building 2~607~1D - Building 2 Colonial House Residents: Marcell Sanchez" at bounding box center [752, 323] width 738 height 45
click at [518, 282] on input "607" at bounding box center [740, 285] width 709 height 22
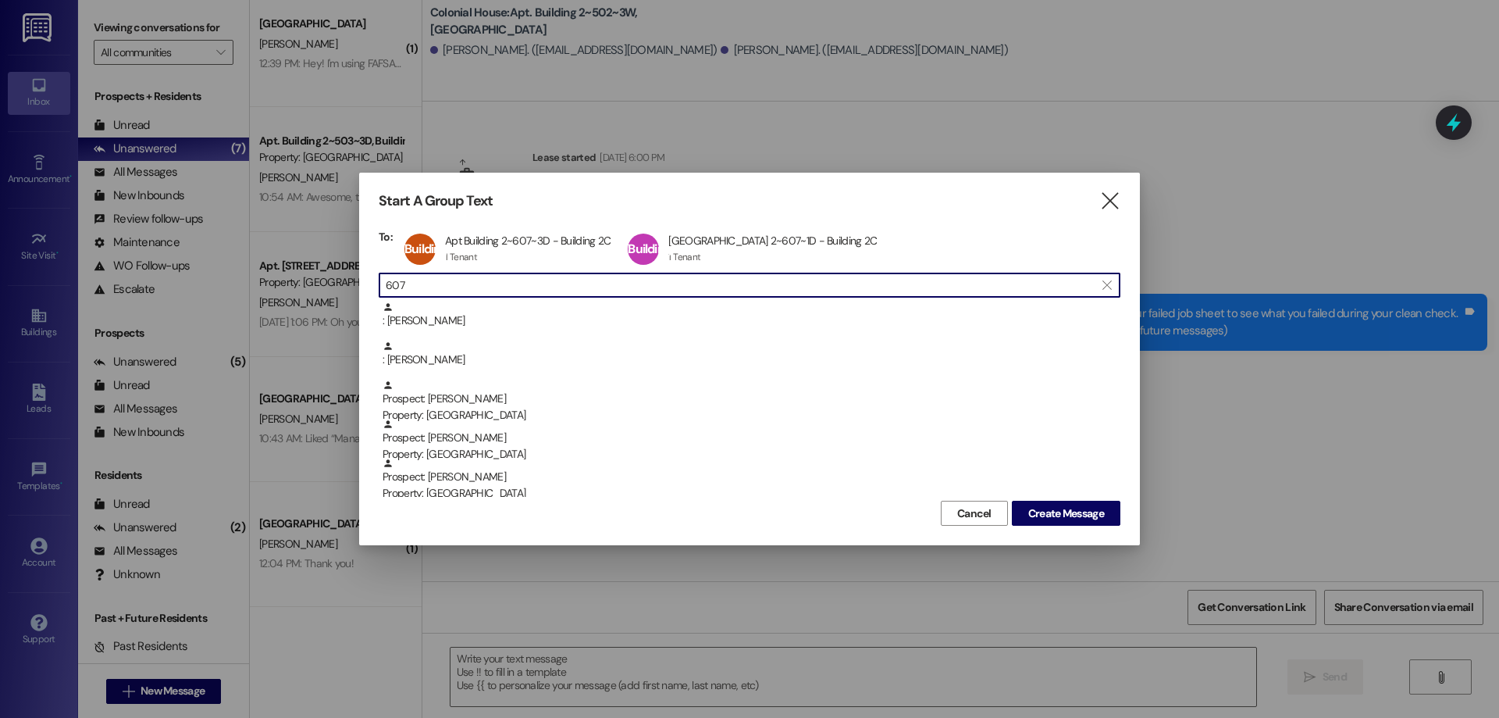
click at [518, 282] on input "607" at bounding box center [740, 285] width 709 height 22
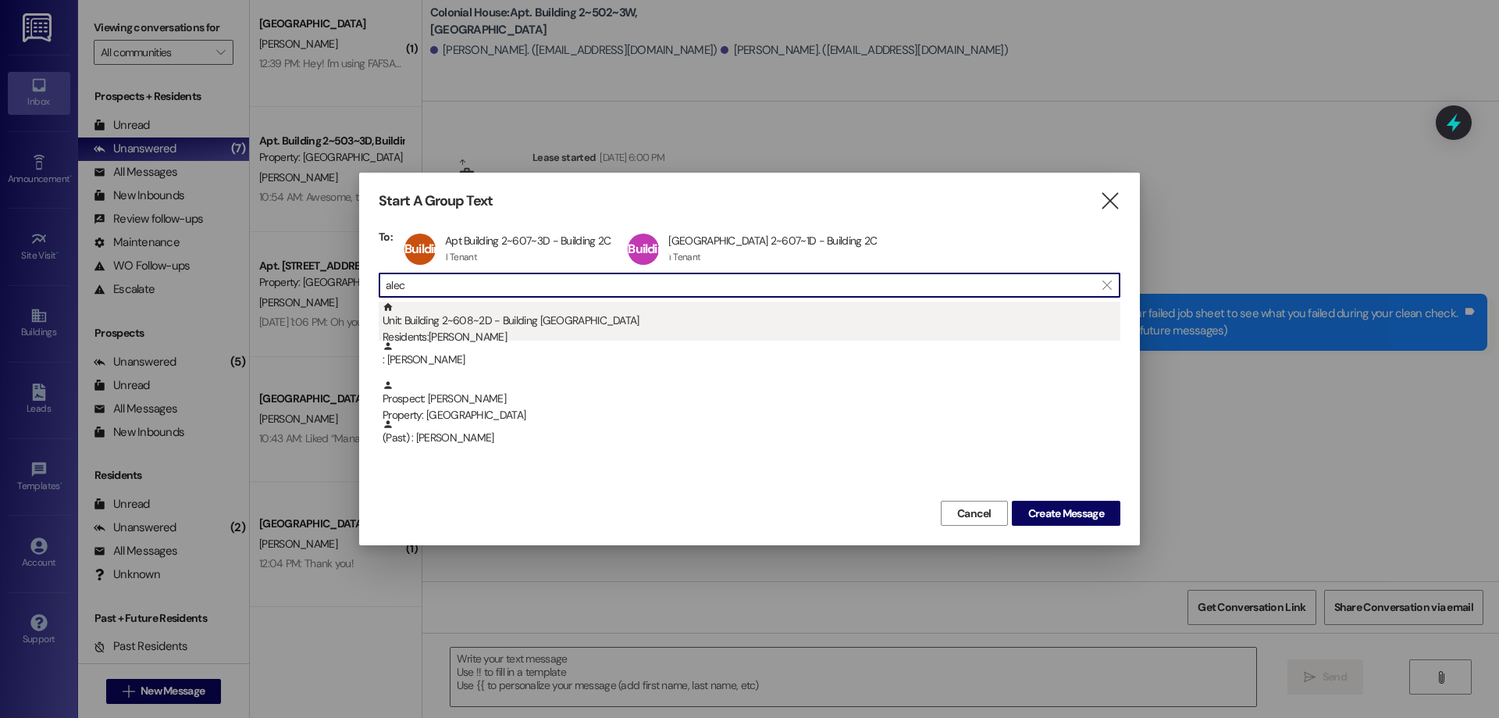
click at [493, 319] on div "Unit: Building 2~608~2D - Building 2 Colonial House Residents: Alec Shellman" at bounding box center [752, 323] width 738 height 45
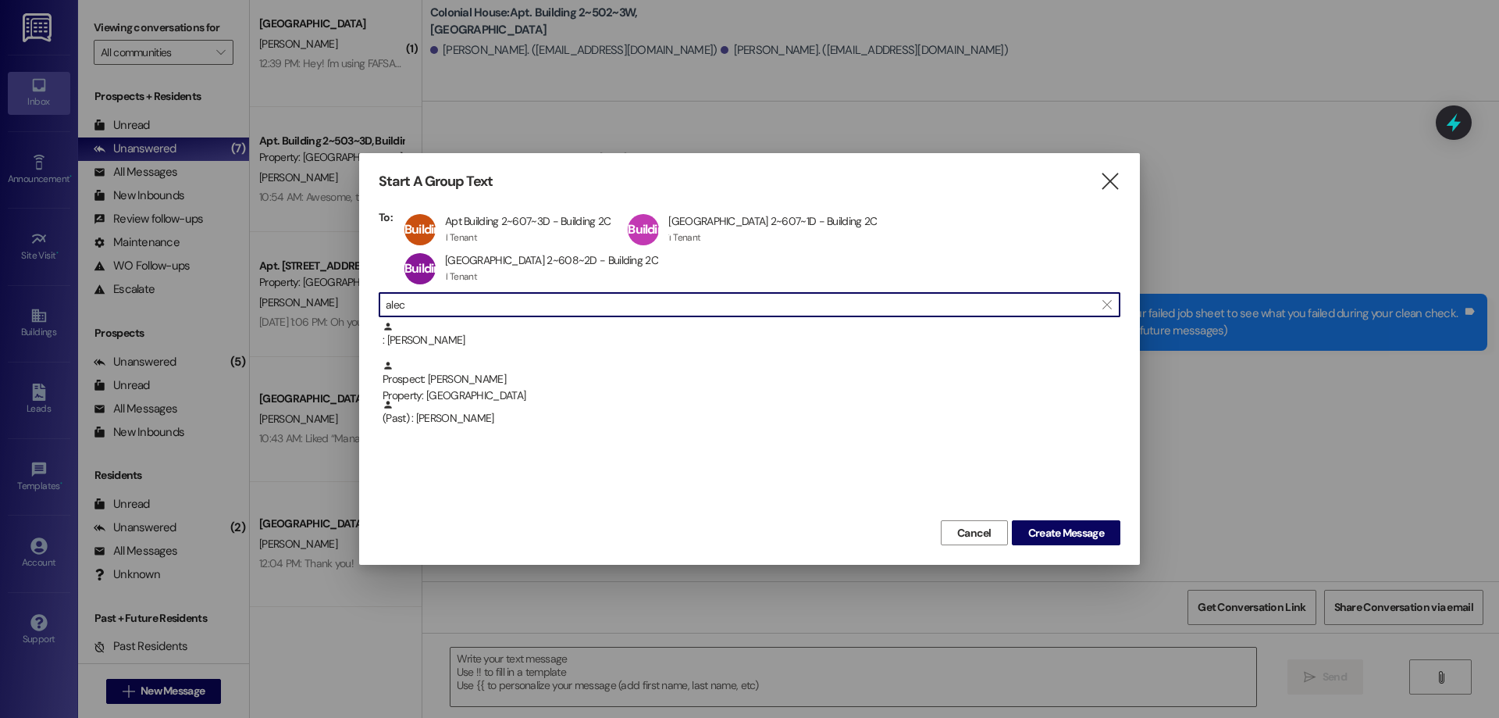
click at [490, 294] on input "alec" at bounding box center [740, 305] width 709 height 22
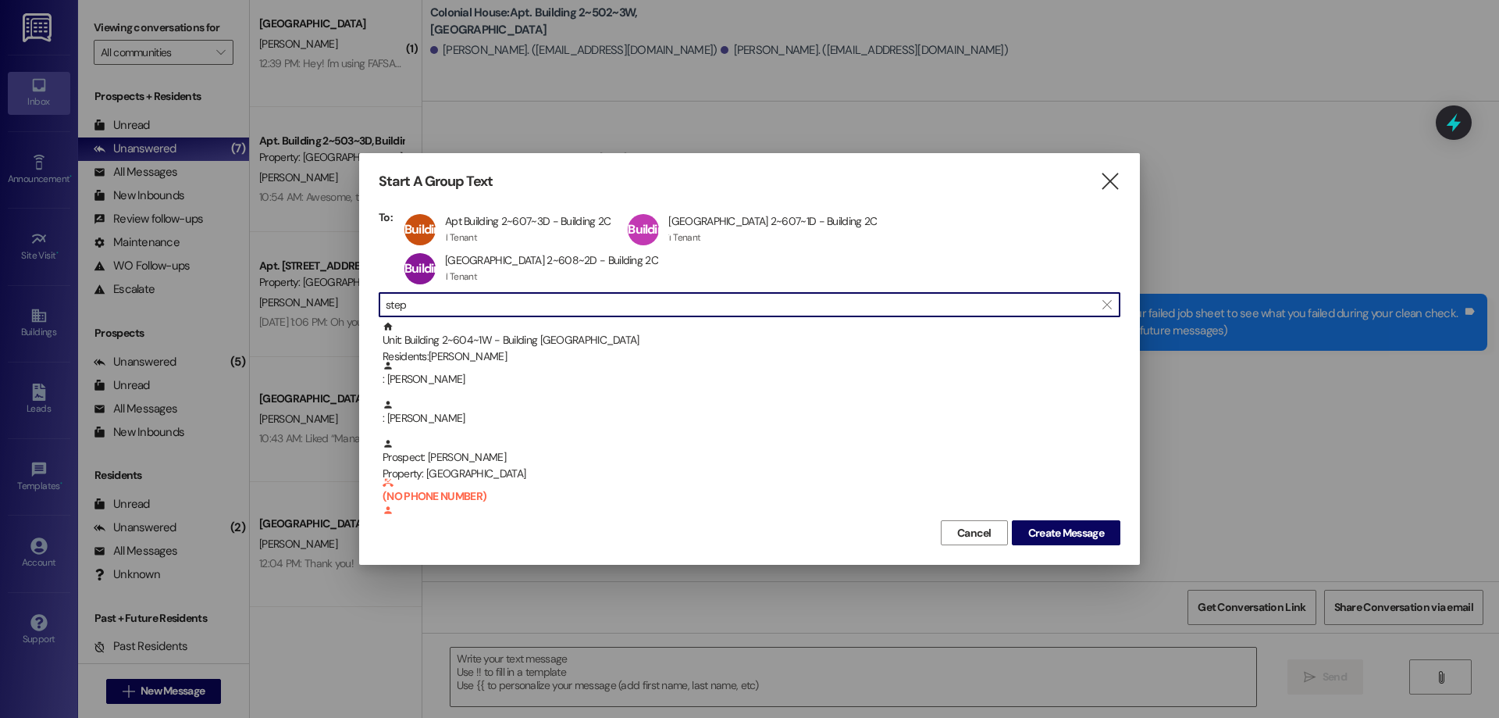
type input "step"
click at [483, 321] on div "Unit: Building 2~604~1W - Building 2 Colonial House Residents: Stephen Coggins" at bounding box center [752, 343] width 738 height 45
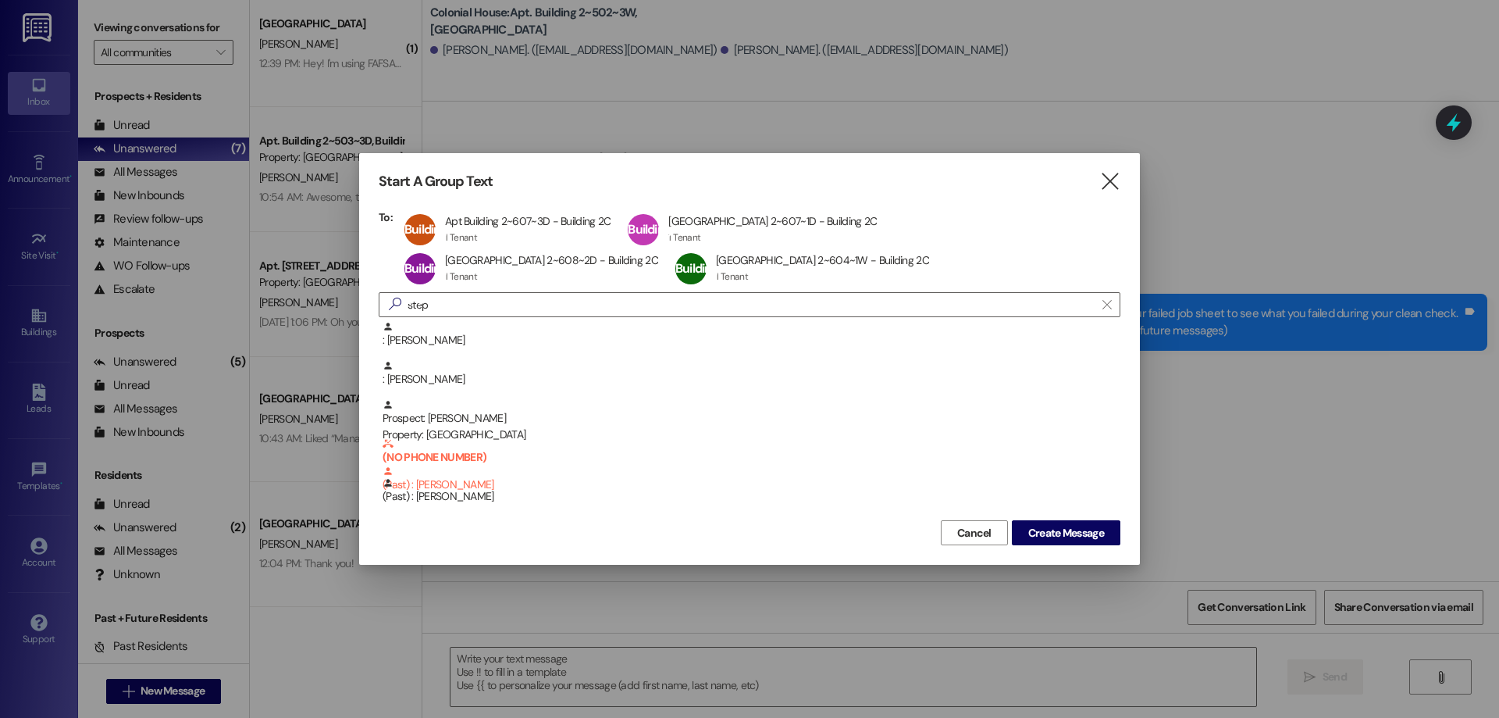
click at [1100, 196] on div "Start A Group Text  To: Building 2~607~3D Apt Building 2~607~3D - Building 2C …" at bounding box center [749, 358] width 781 height 411
click at [1111, 187] on icon "" at bounding box center [1109, 181] width 21 height 16
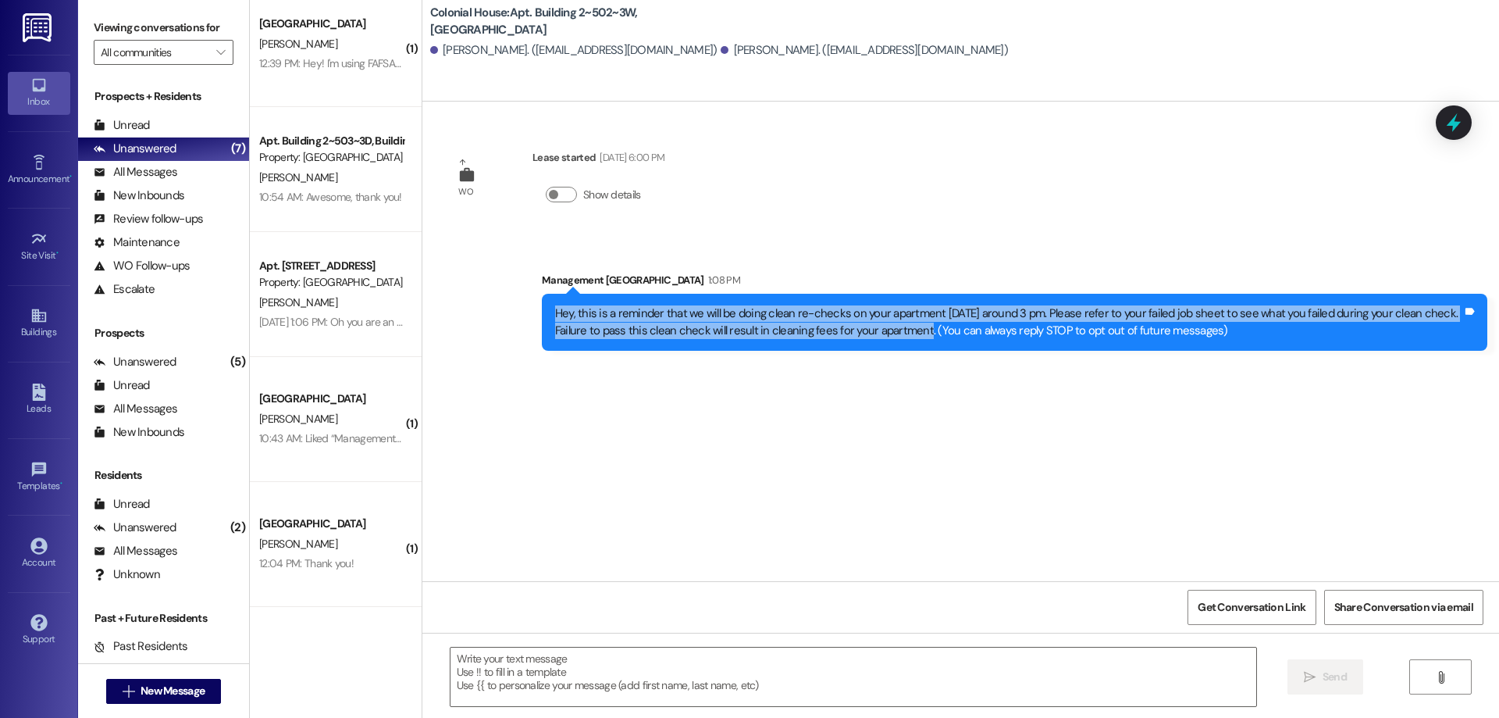
drag, startPoint x: 543, startPoint y: 313, endPoint x: 881, endPoint y: 353, distance: 340.4
click at [881, 353] on div "Sent via SMS Management Colonial House 1:08 PM Hey, this is a reminder that we …" at bounding box center [1014, 311] width 969 height 102
copy div "Hey, this is a reminder that we will be doing clean re-checks on your apartment…"
click at [191, 695] on span "New Message" at bounding box center [173, 690] width 64 height 16
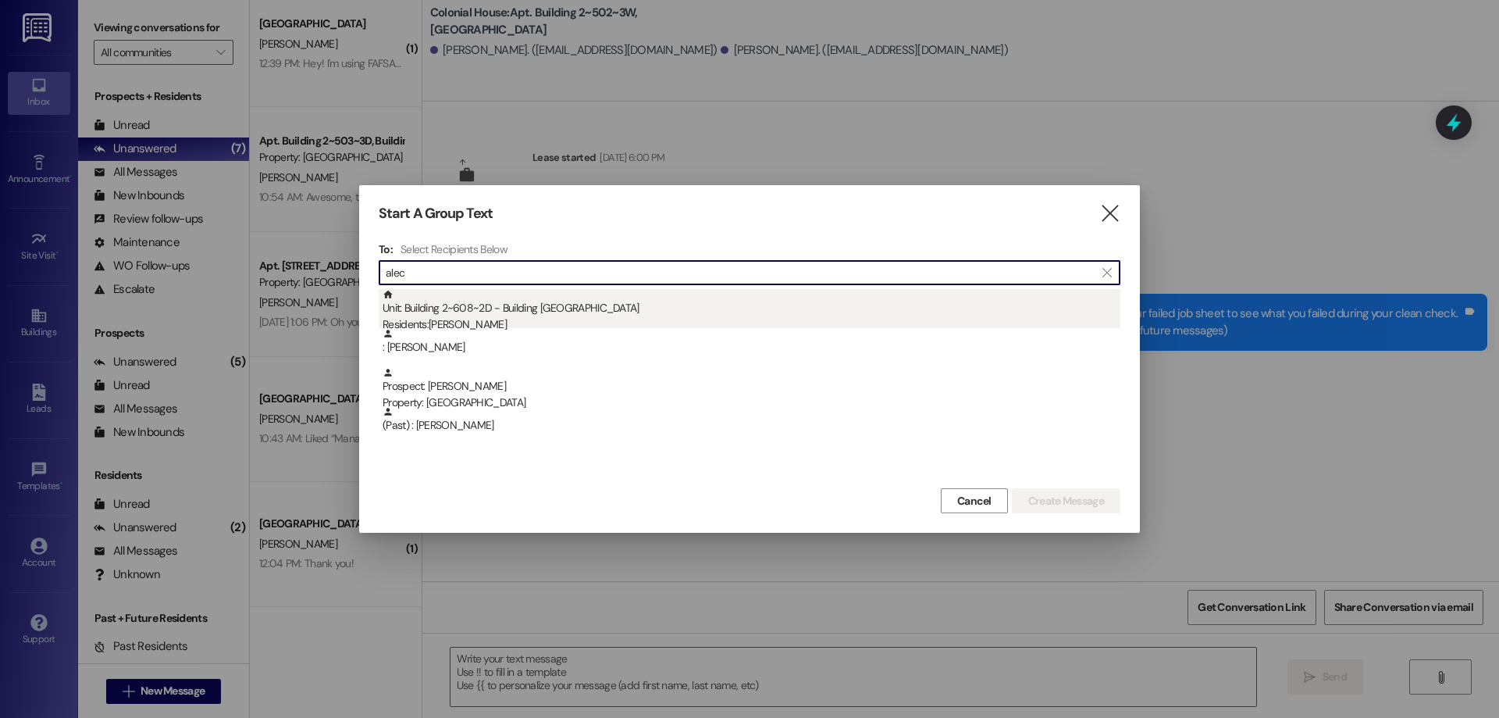
click at [634, 299] on div "Unit: Building 2~608~2D - Building 2 Colonial House Residents: Alec Shellman" at bounding box center [752, 311] width 738 height 45
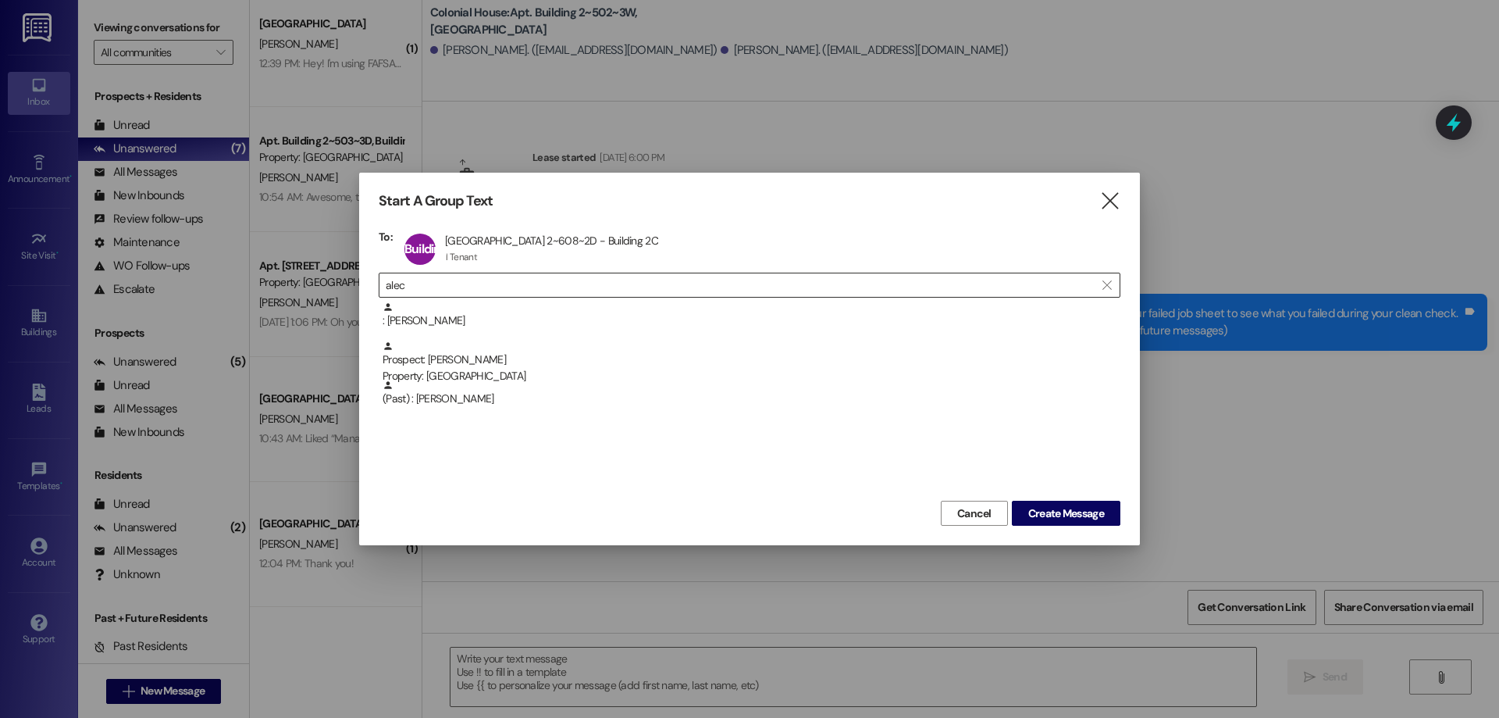
click at [604, 284] on input "alec" at bounding box center [740, 285] width 709 height 22
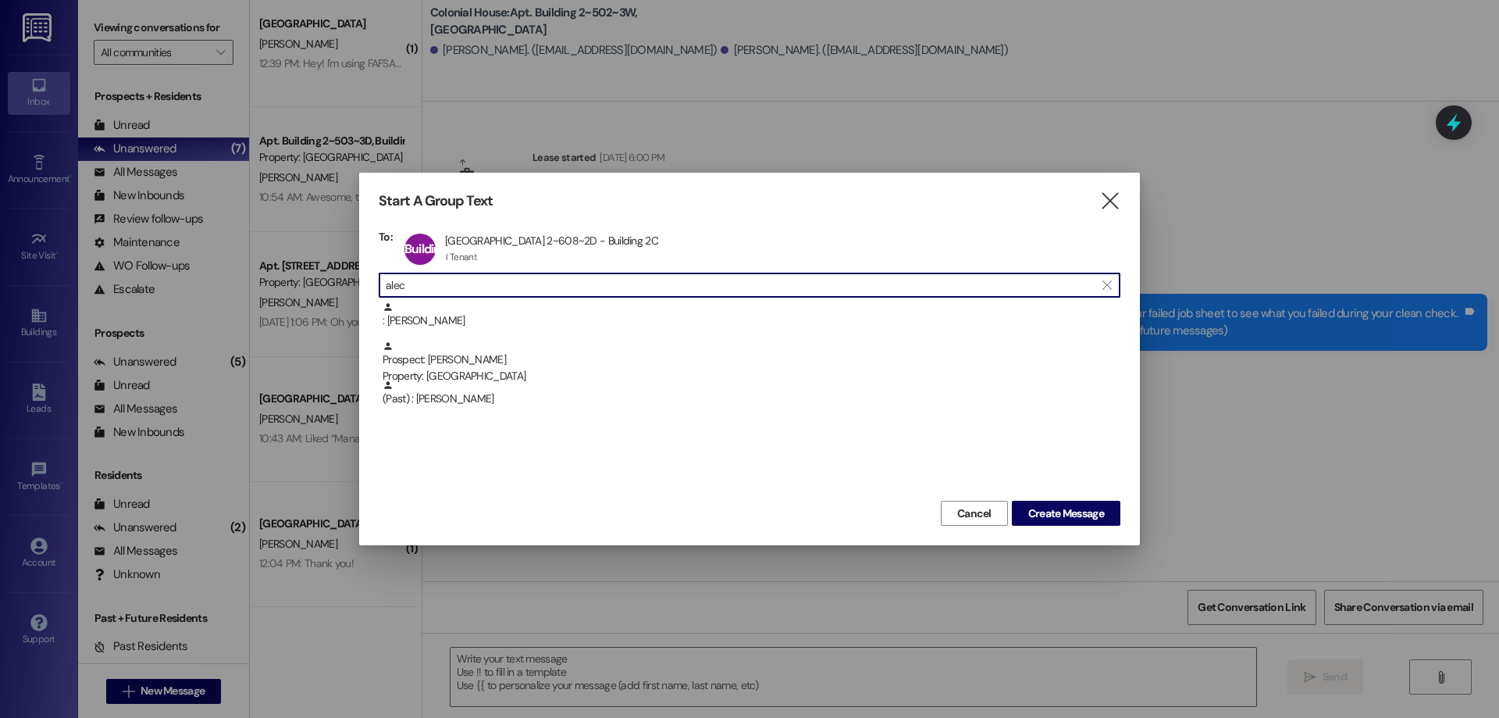
click at [604, 284] on input "alec" at bounding box center [740, 285] width 709 height 22
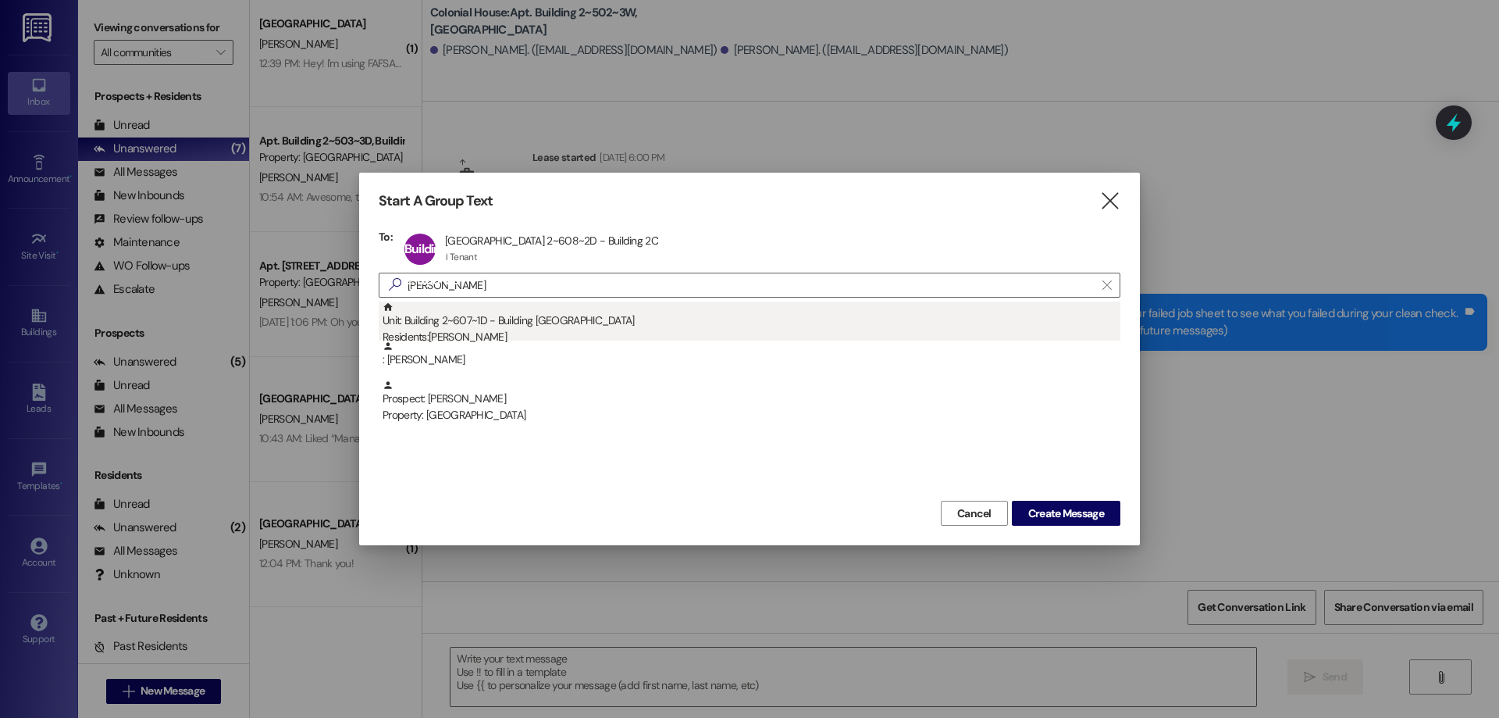
click at [585, 321] on div "Unit: Building 2~607~1D - Building 2 Colonial House Residents: Marcell Sanchez" at bounding box center [752, 323] width 738 height 45
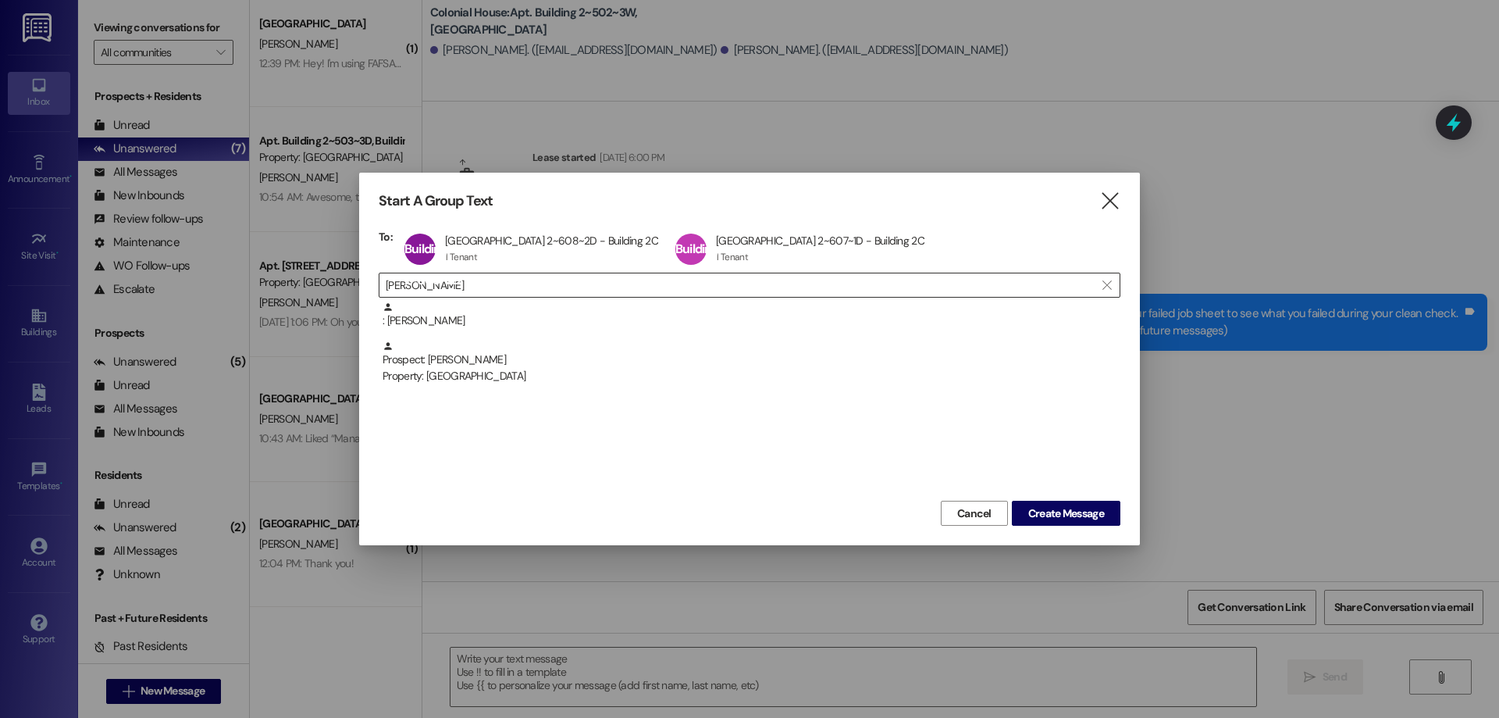
click at [527, 273] on div " marce " at bounding box center [750, 284] width 742 height 25
drag, startPoint x: 527, startPoint y: 273, endPoint x: 527, endPoint y: 284, distance: 10.9
click at [527, 278] on div " marce " at bounding box center [750, 284] width 742 height 25
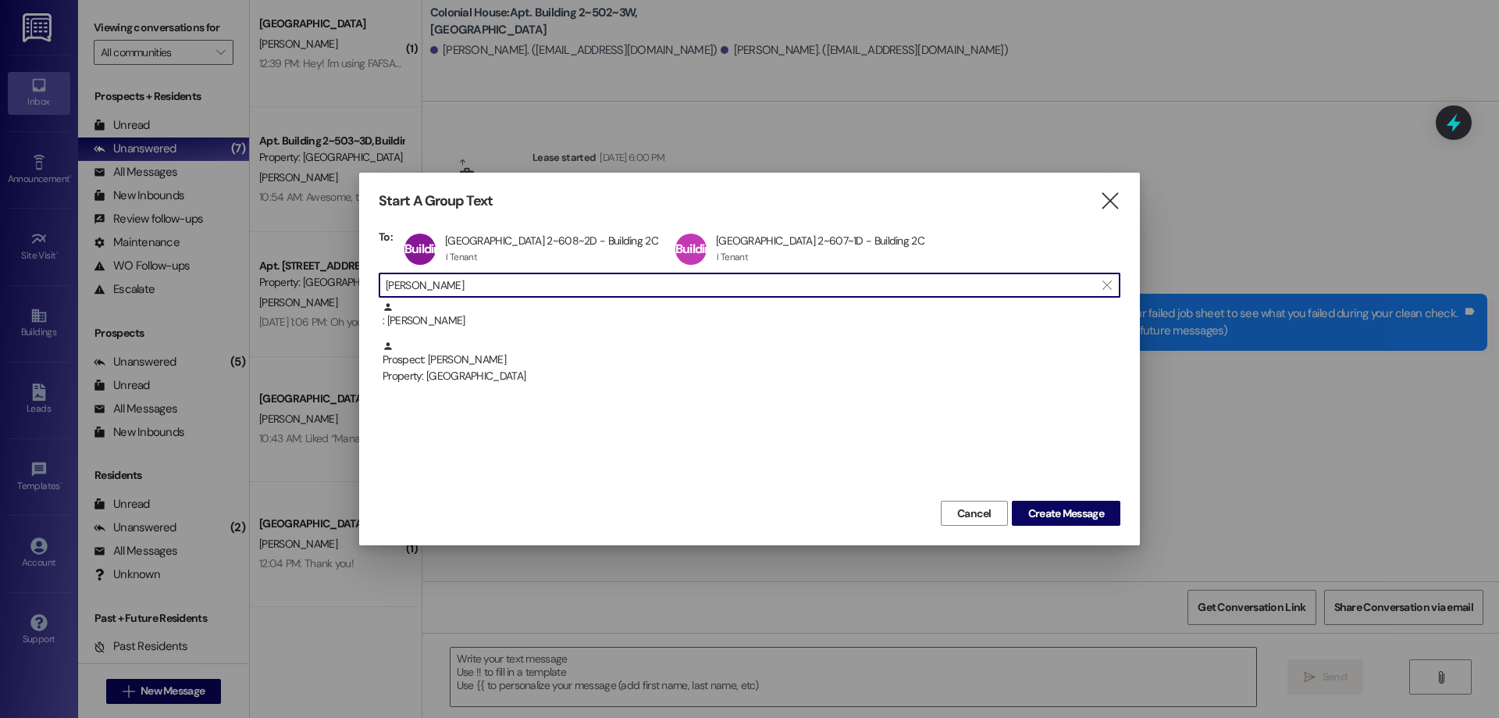
click at [527, 284] on input "marce" at bounding box center [740, 285] width 709 height 22
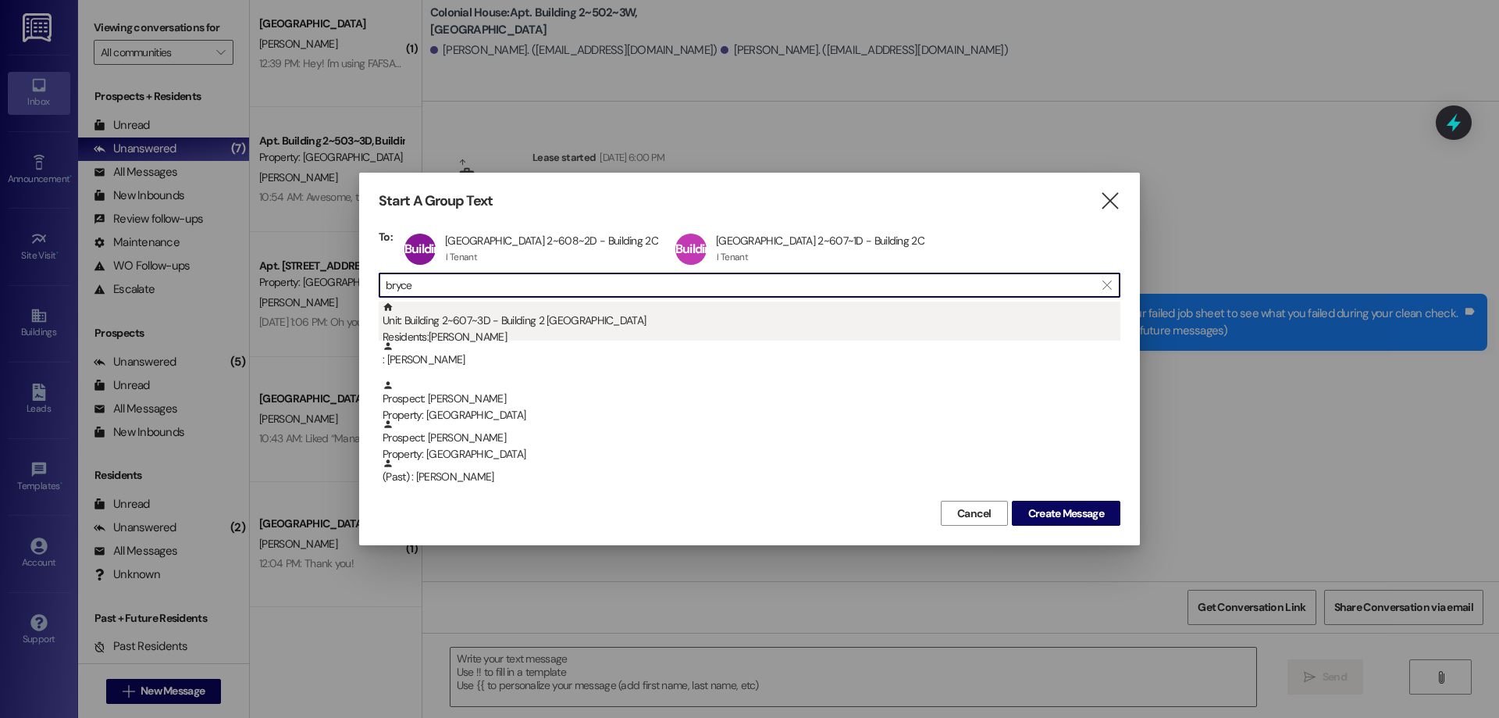
click at [508, 320] on div "Unit: Building 2~607~3D - Building 2 Colonial House Residents: Bryce Petrucka" at bounding box center [752, 323] width 738 height 45
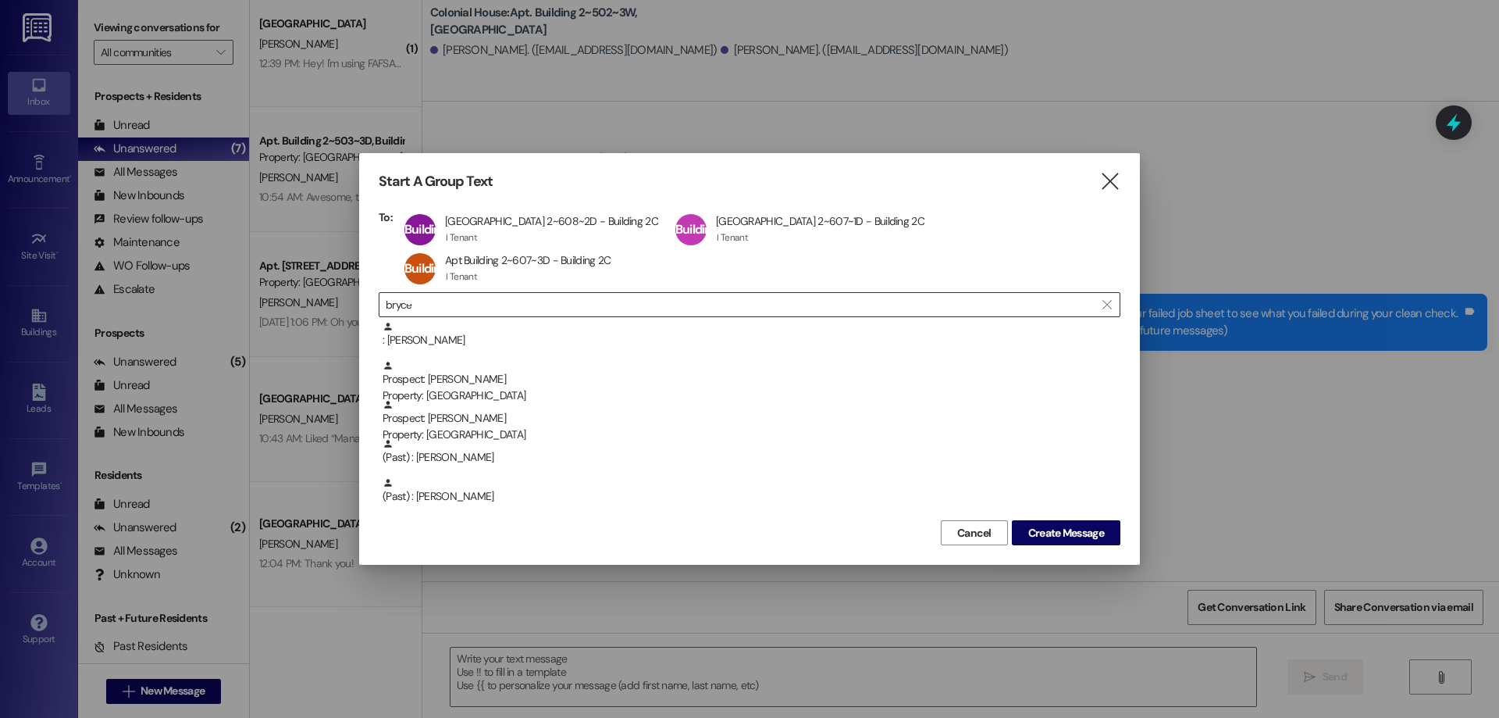
click at [479, 294] on input "bryce" at bounding box center [740, 305] width 709 height 22
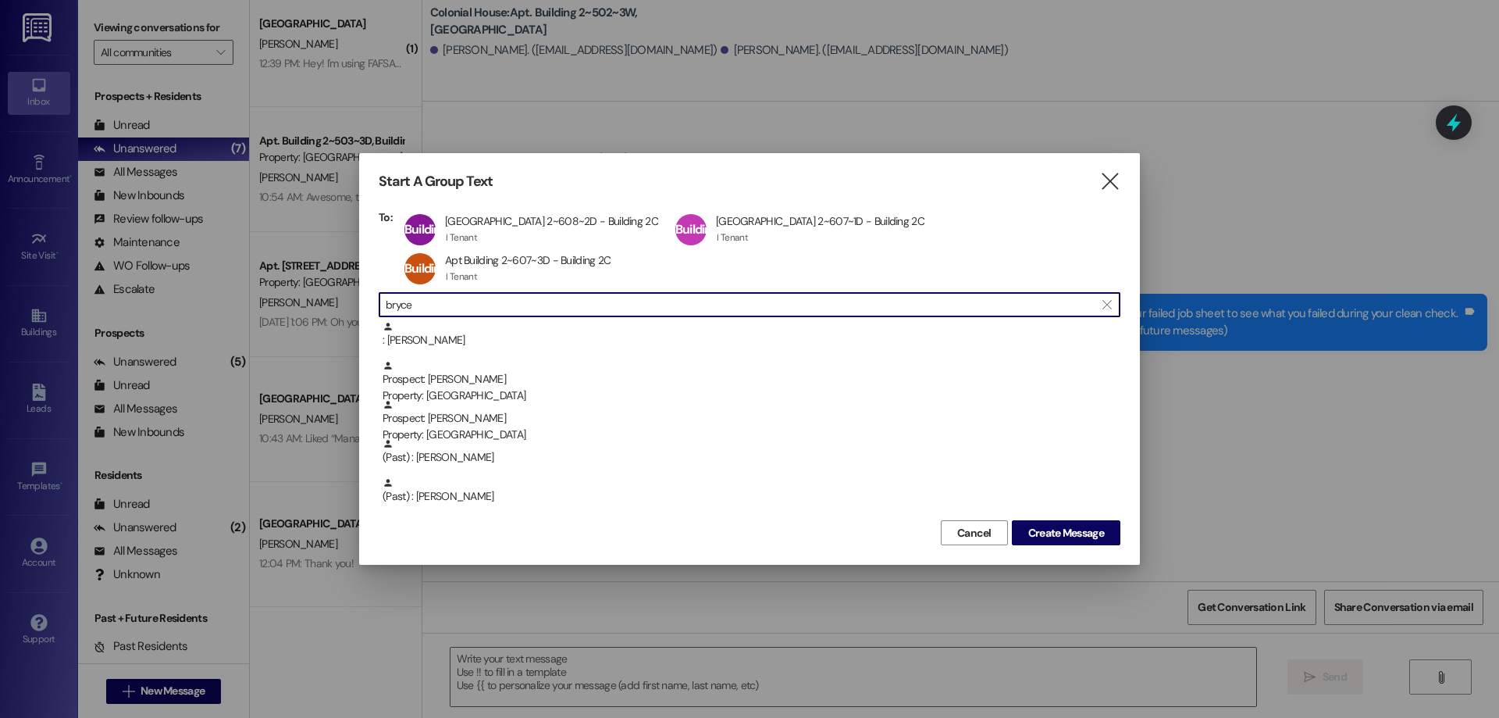
click at [479, 294] on input "bryce" at bounding box center [740, 305] width 709 height 22
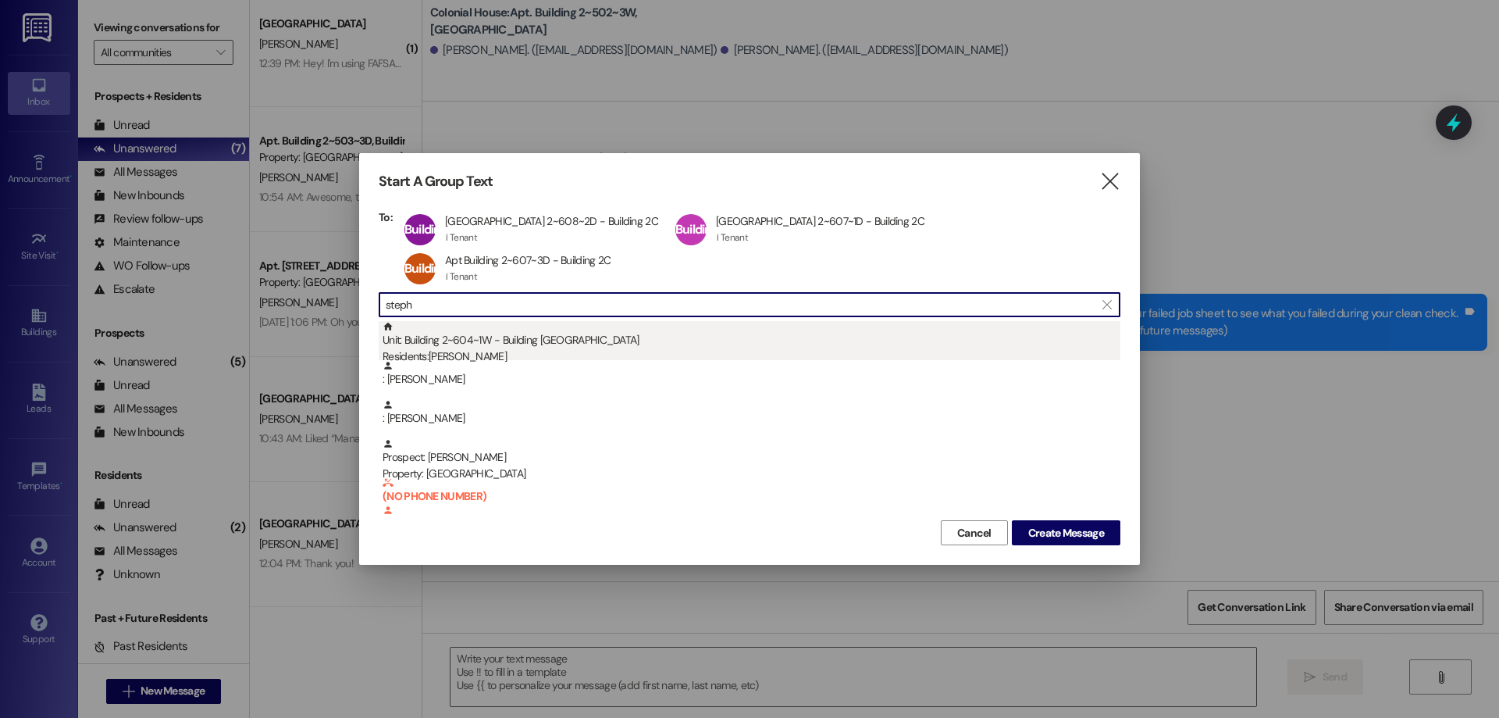
type input "steph"
click at [807, 348] on div "Residents: Stephen Coggins" at bounding box center [752, 356] width 738 height 16
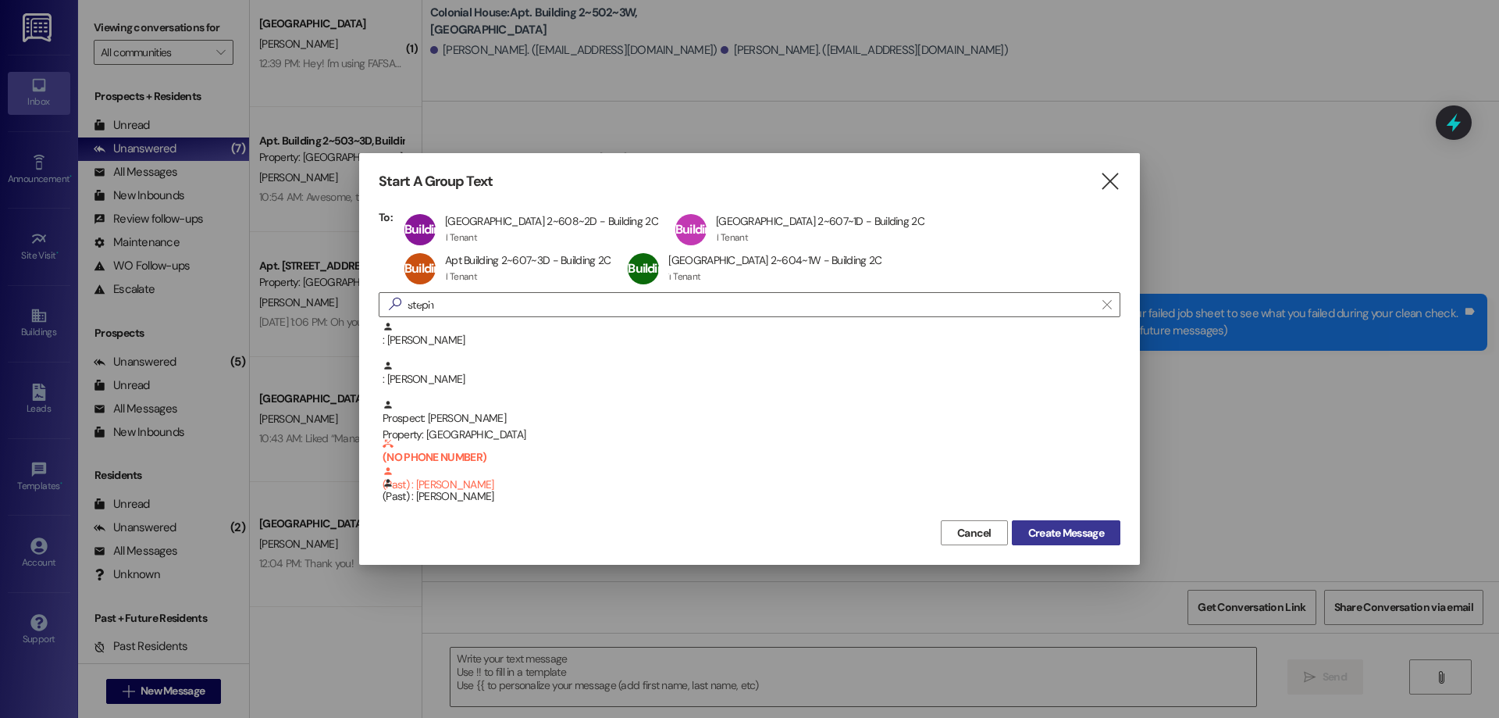
click at [1065, 525] on span "Create Message" at bounding box center [1066, 533] width 76 height 16
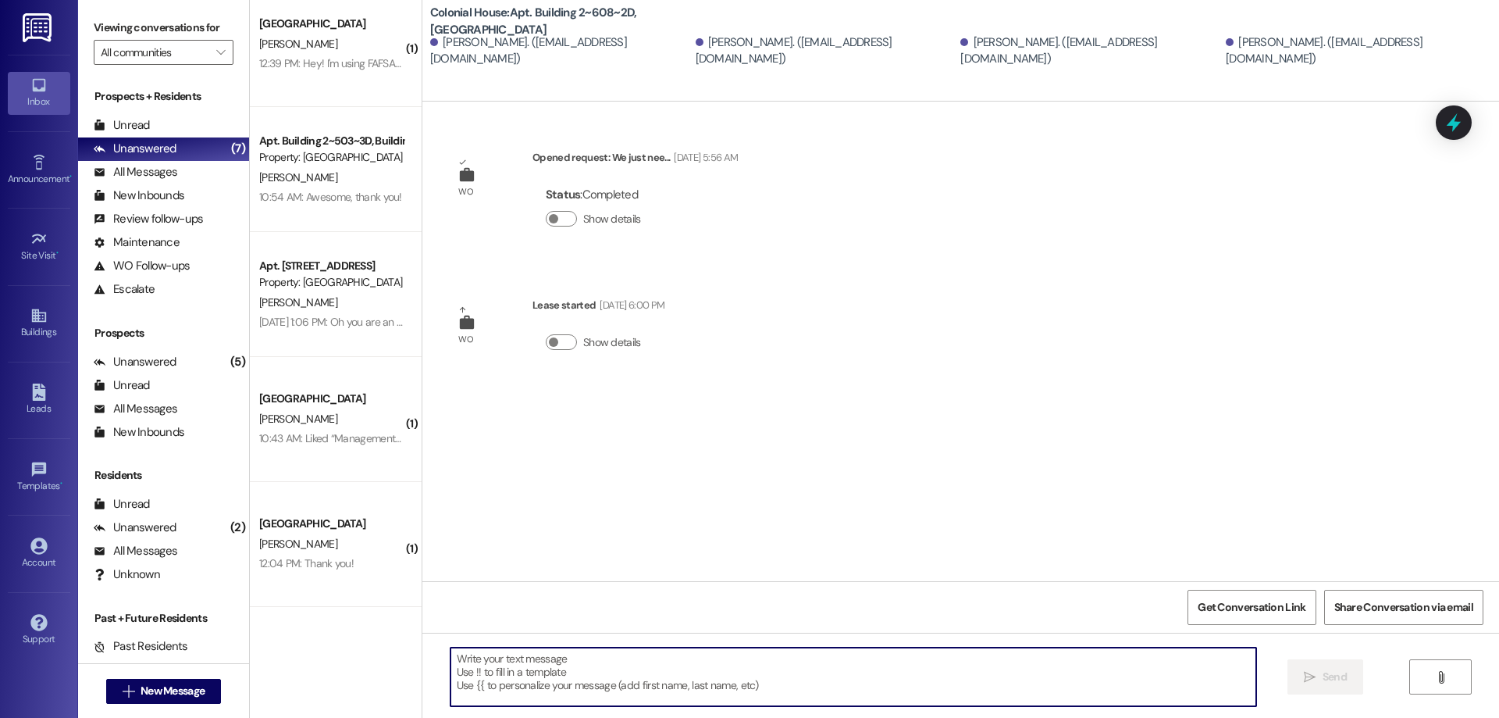
click at [920, 660] on textarea at bounding box center [854, 676] width 806 height 59
paste textarea "Hey, this is a reminder that we will be doing clean re-checks on your apartment…"
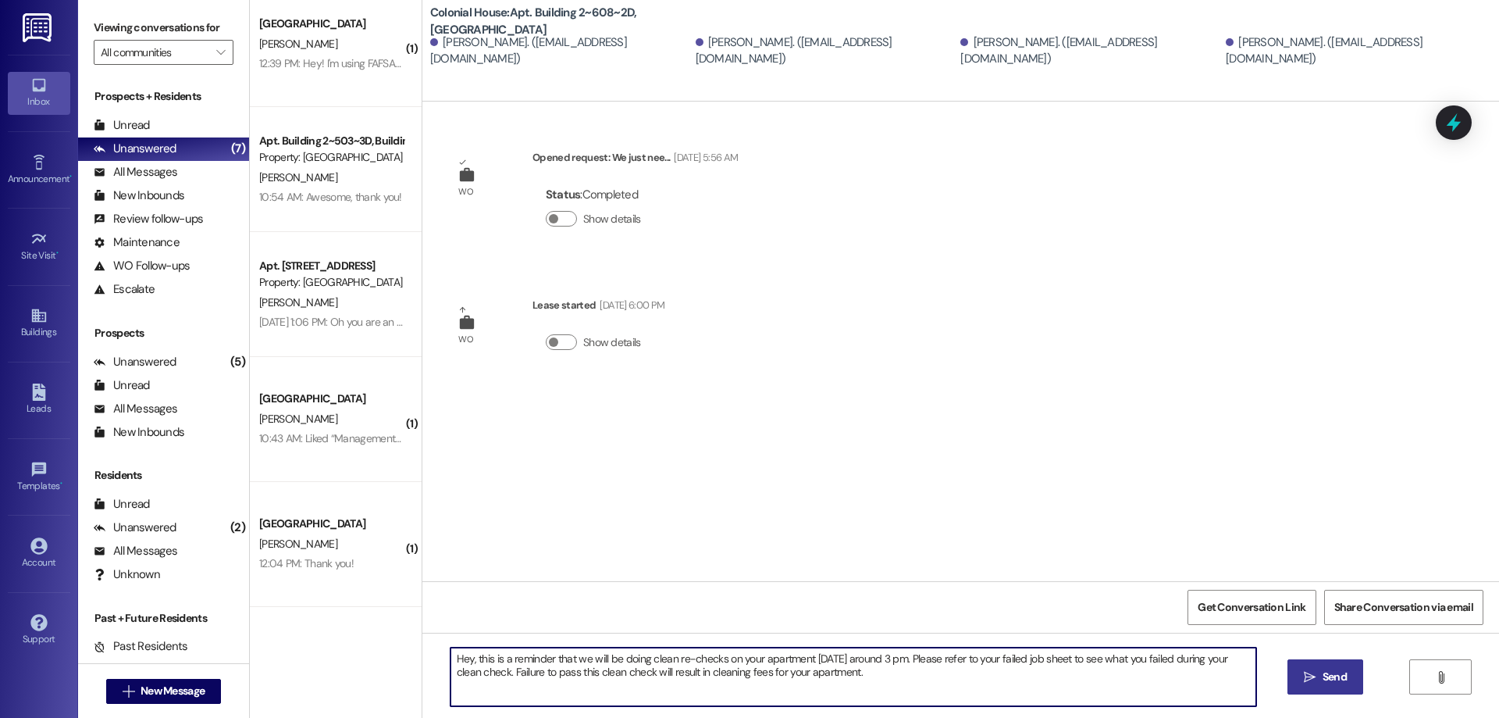
type textarea "Hey, this is a reminder that we will be doing clean re-checks on your apartment…"
click at [1312, 672] on icon "" at bounding box center [1310, 677] width 12 height 12
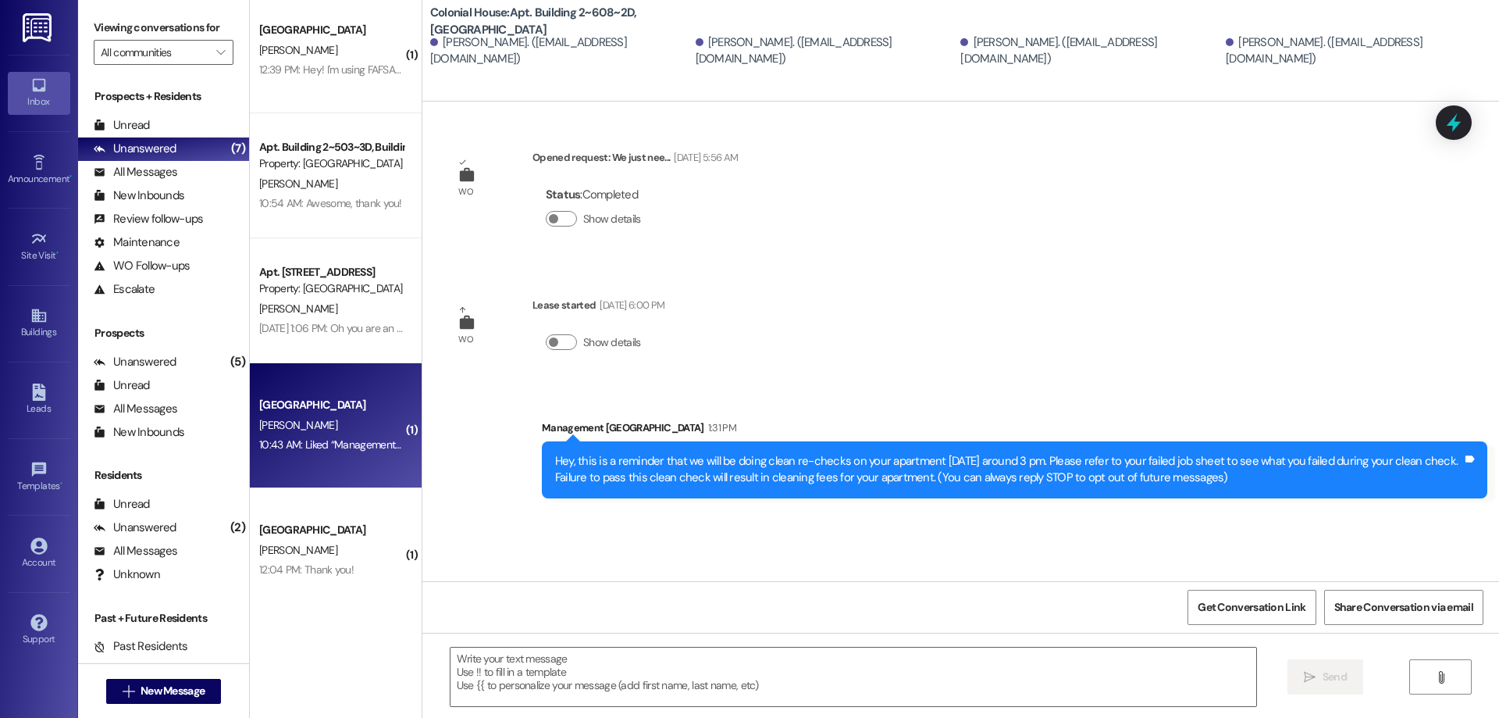
scroll to position [18, 0]
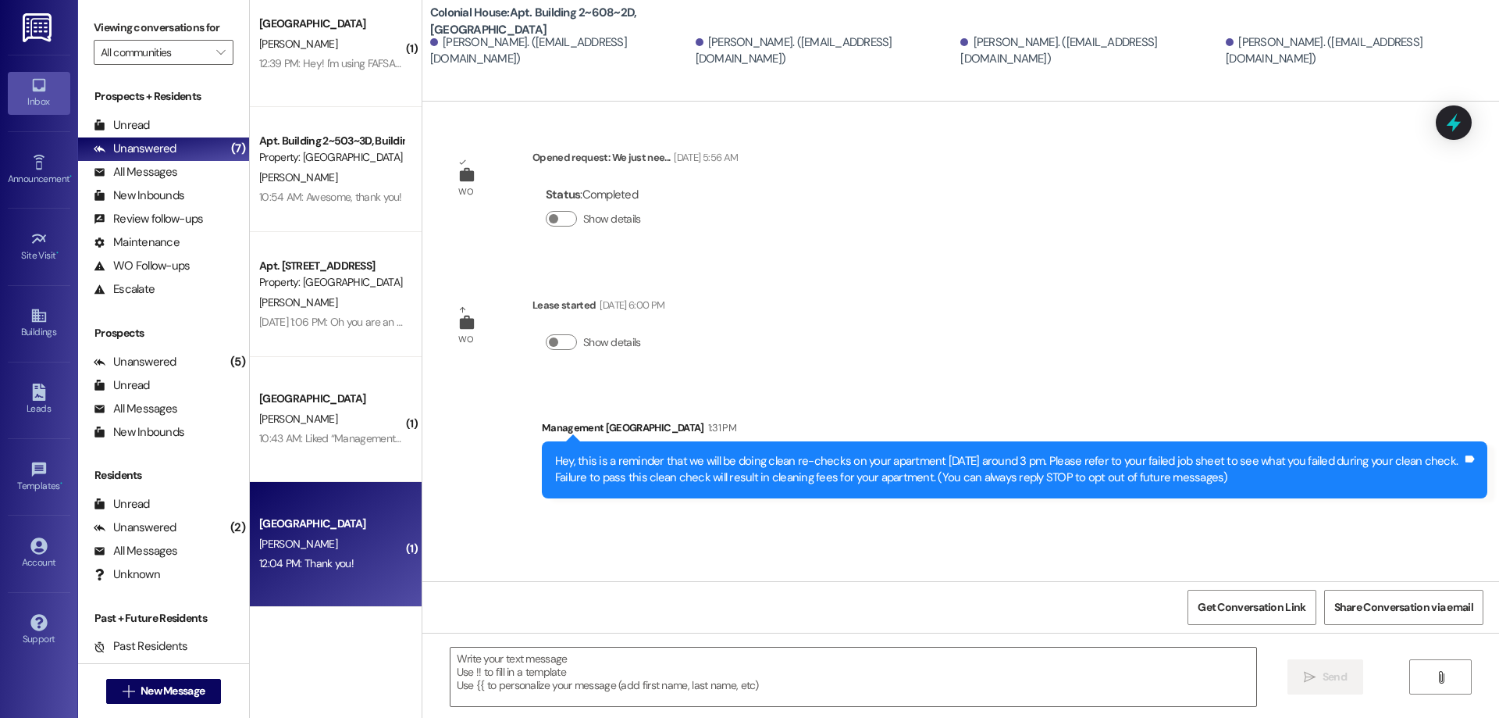
click at [387, 521] on div "[GEOGRAPHIC_DATA]" at bounding box center [332, 524] width 148 height 20
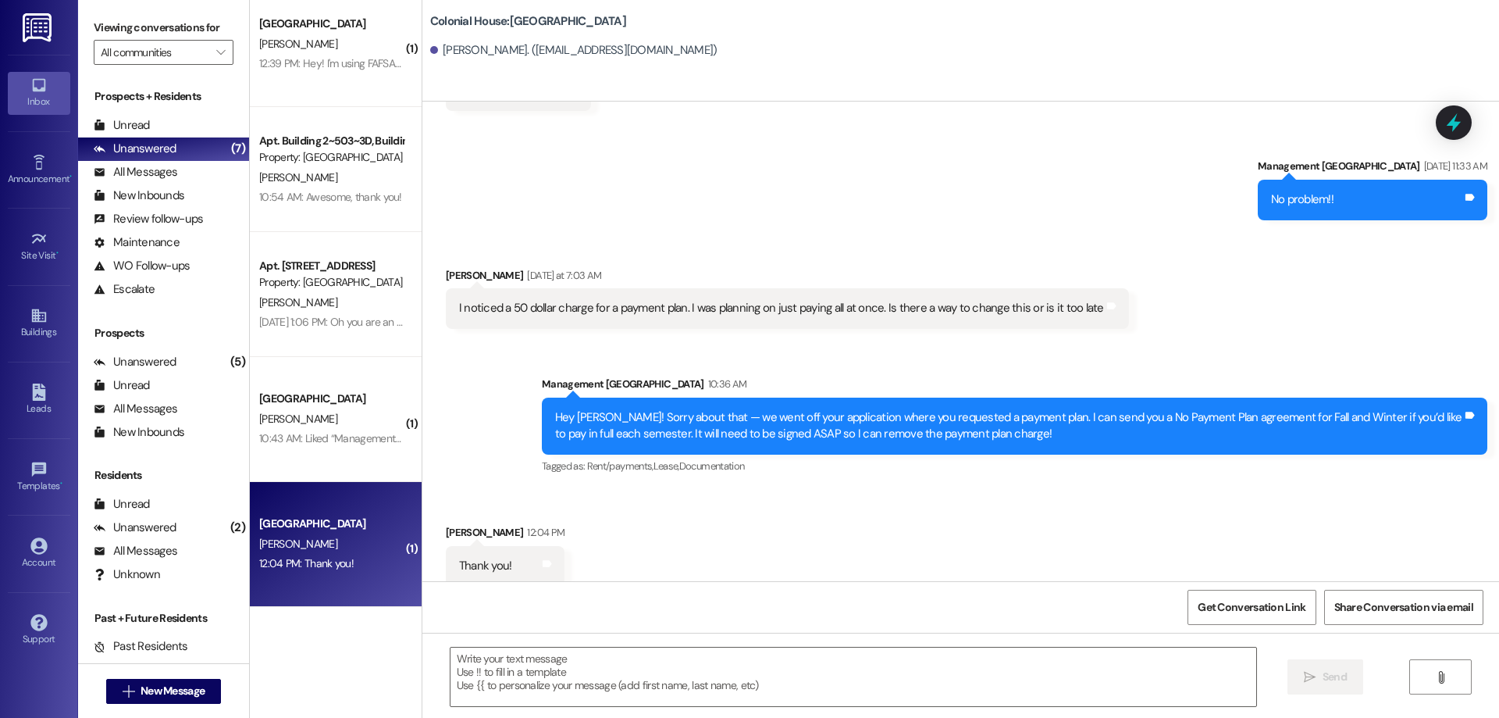
scroll to position [778, 0]
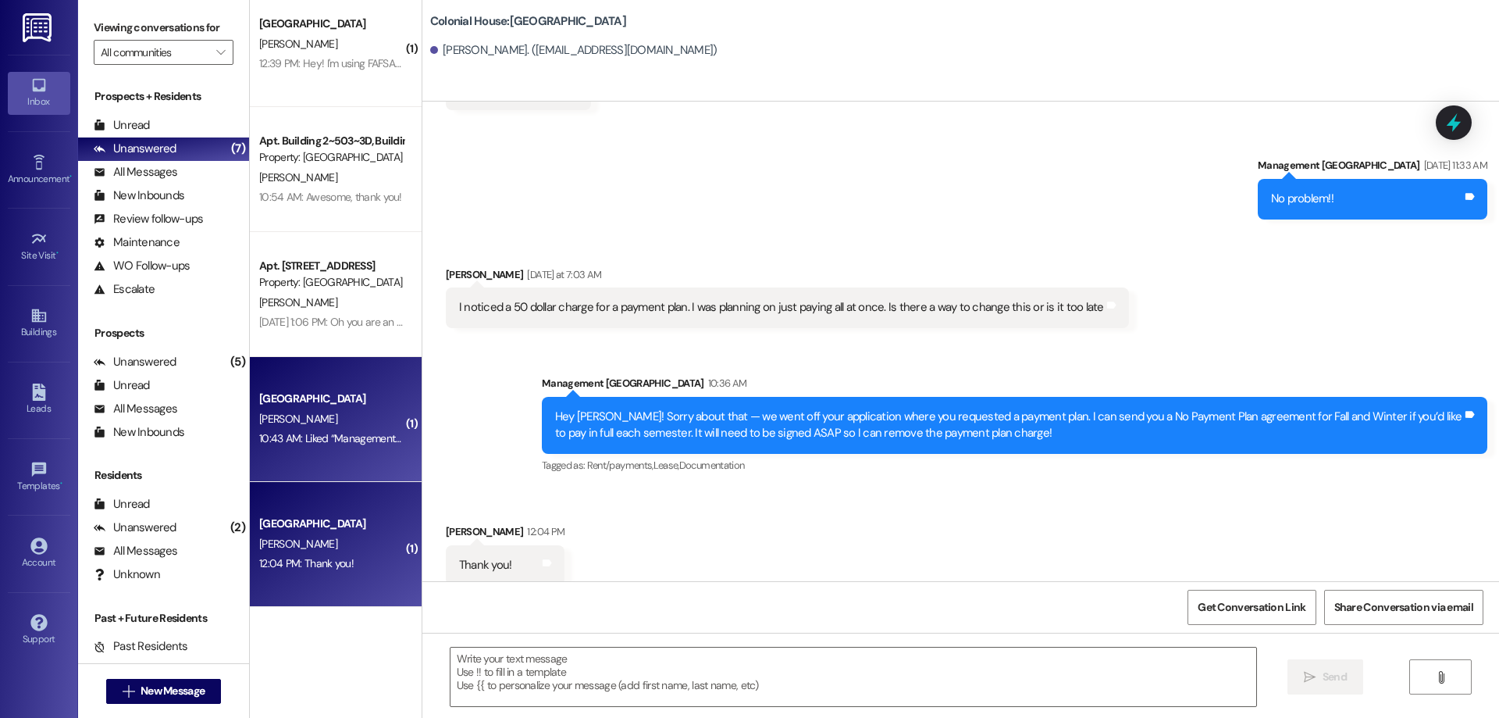
click at [318, 410] on div "E. Stoeber" at bounding box center [332, 419] width 148 height 20
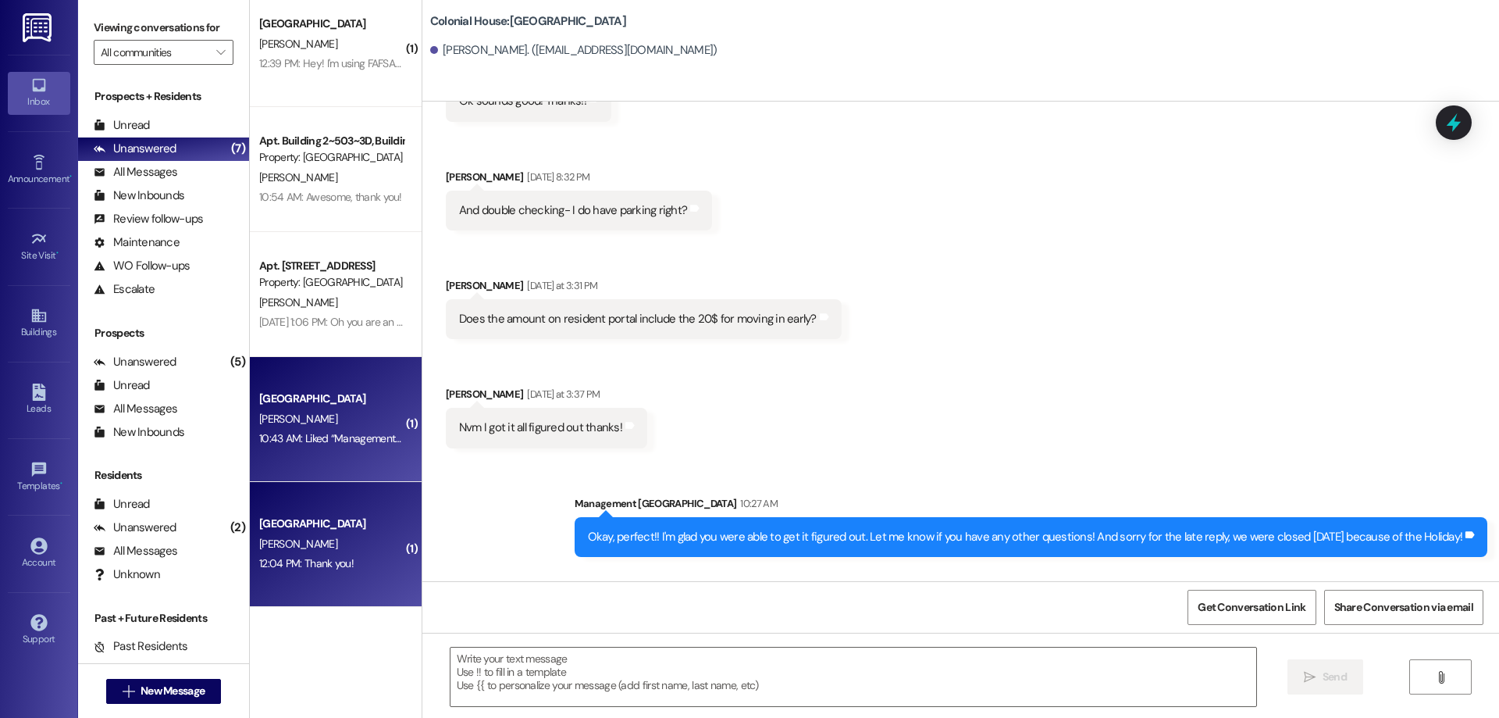
click at [333, 528] on div "[GEOGRAPHIC_DATA]" at bounding box center [331, 523] width 144 height 16
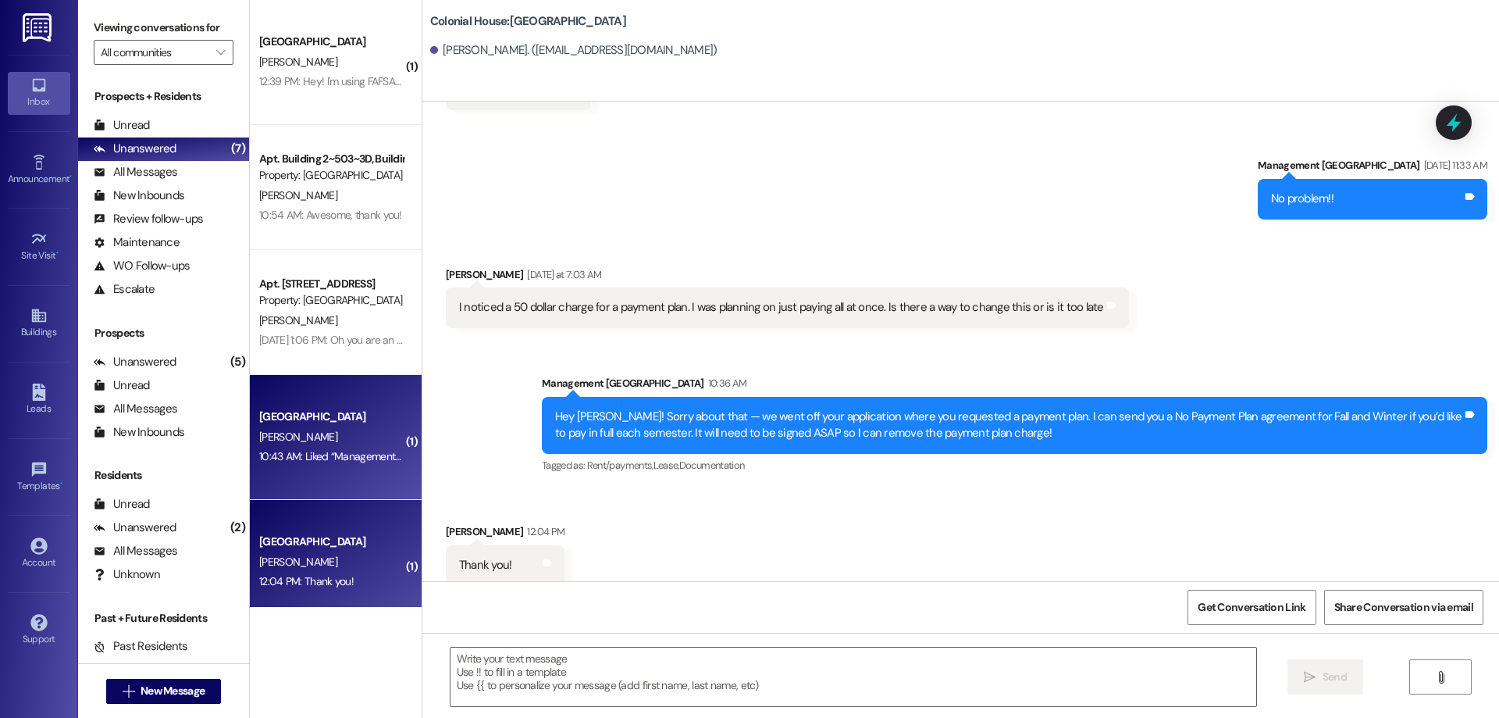
scroll to position [18, 0]
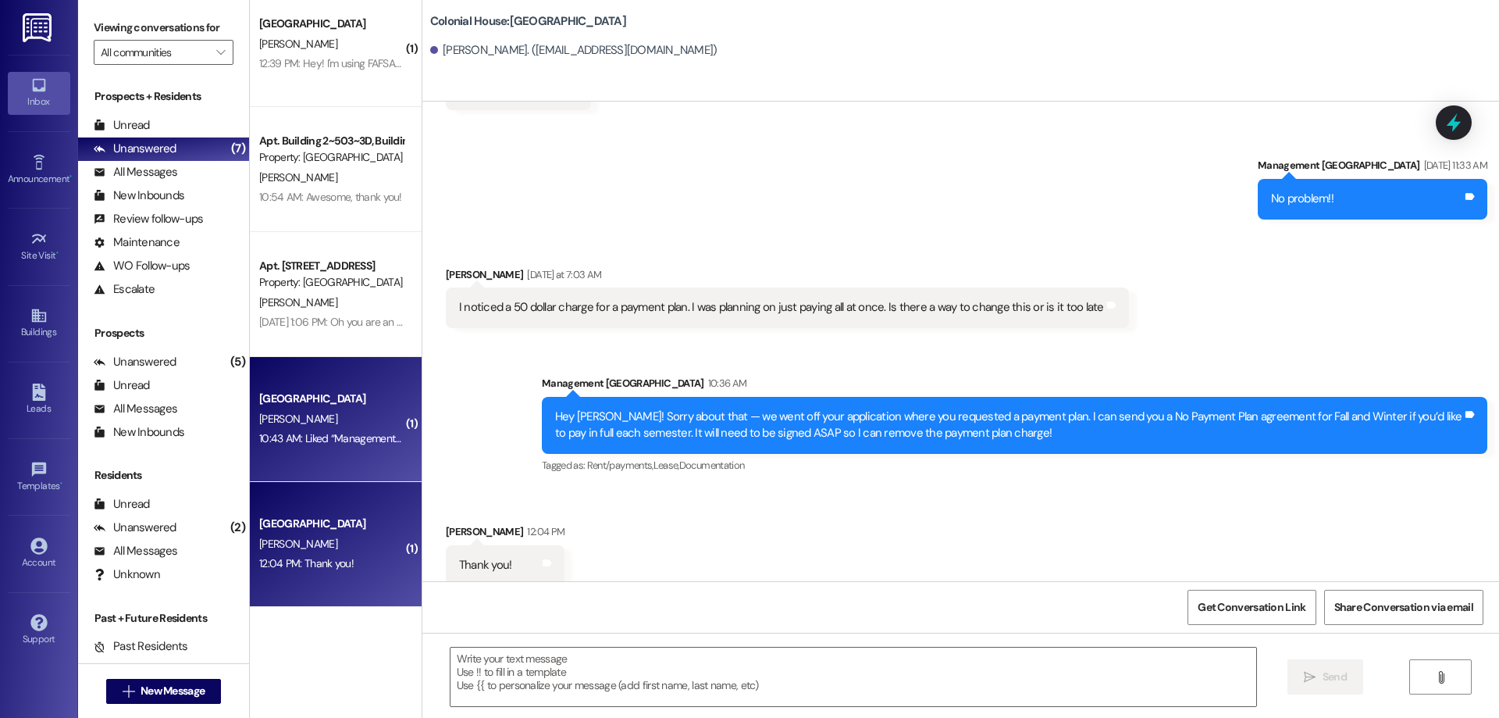
click at [380, 451] on div "Colonial House Prospect E. Stoeber 10:43 AM: Liked “Management Colonial House (…" at bounding box center [336, 419] width 172 height 125
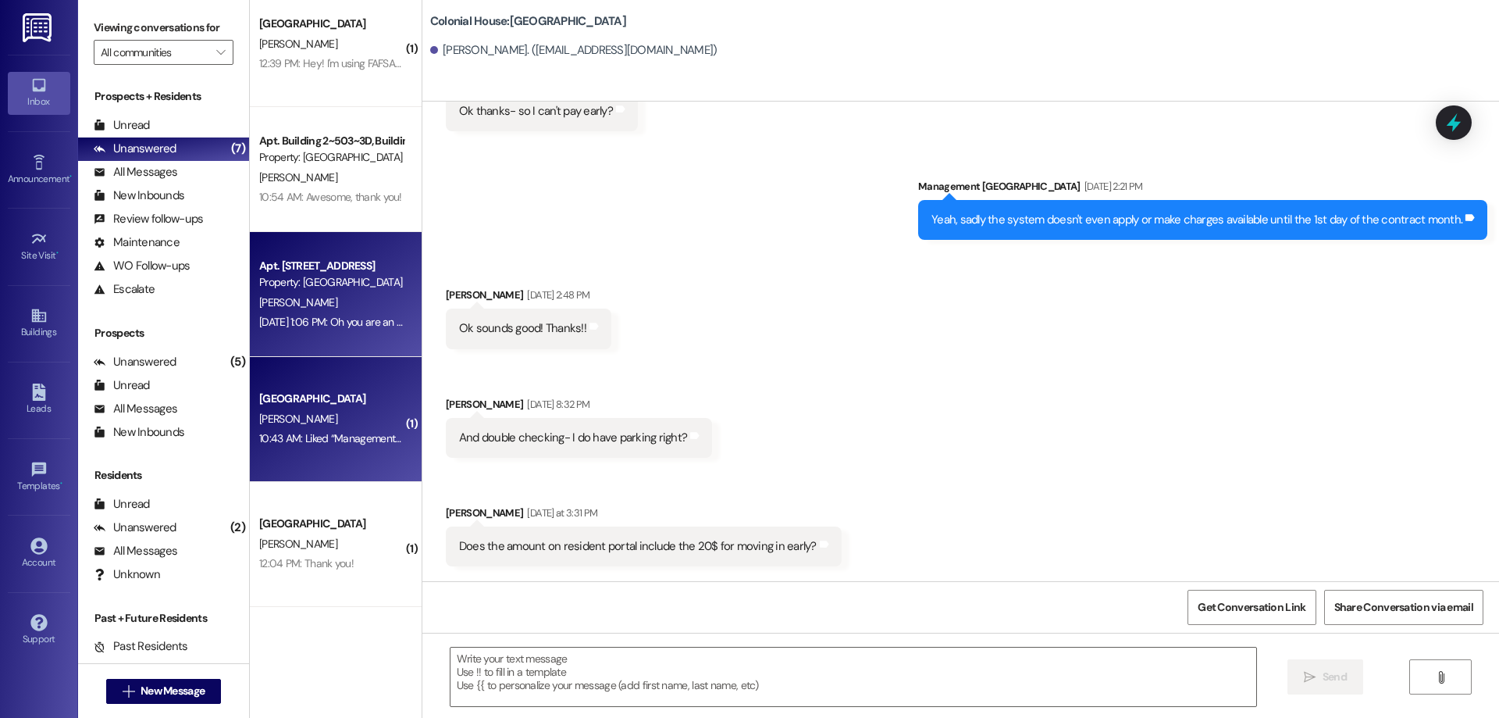
scroll to position [3752, 0]
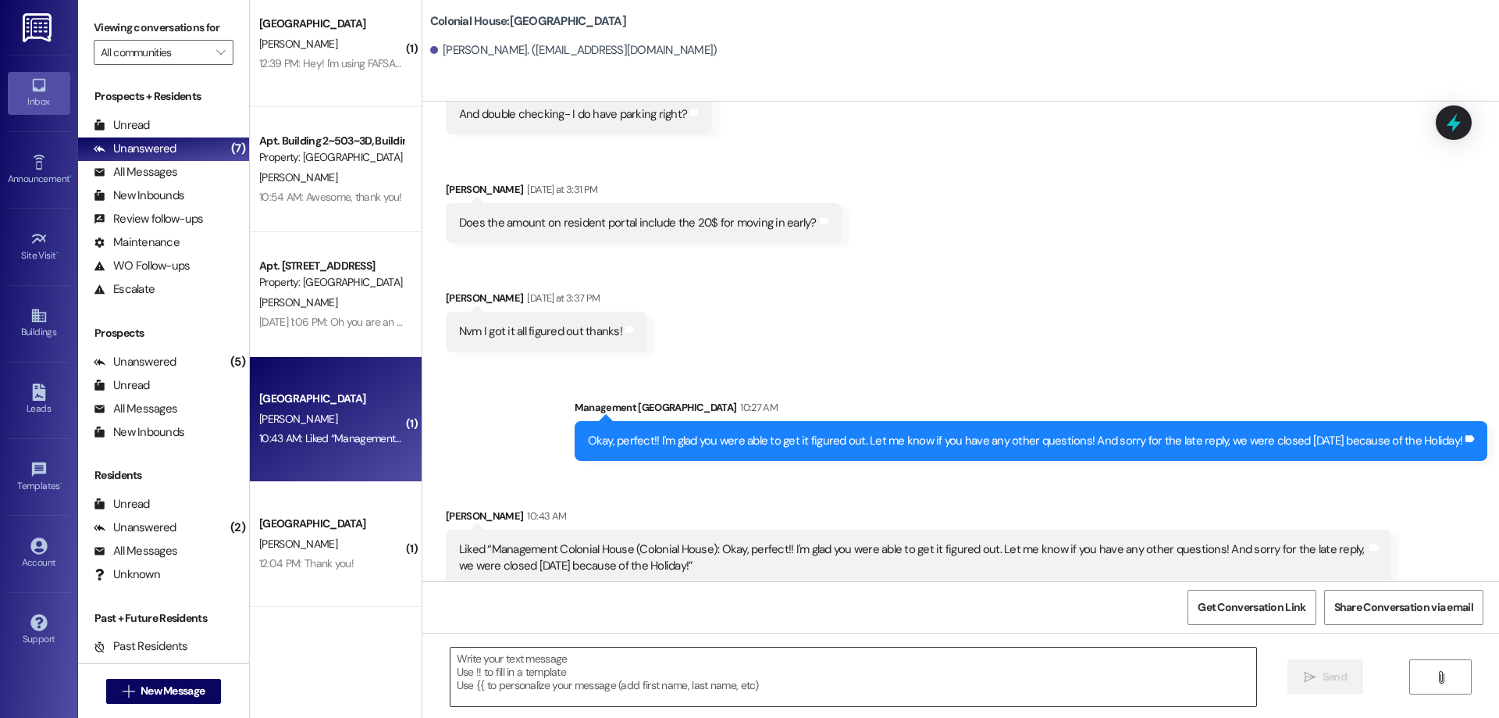
click at [885, 683] on textarea at bounding box center [854, 676] width 806 height 59
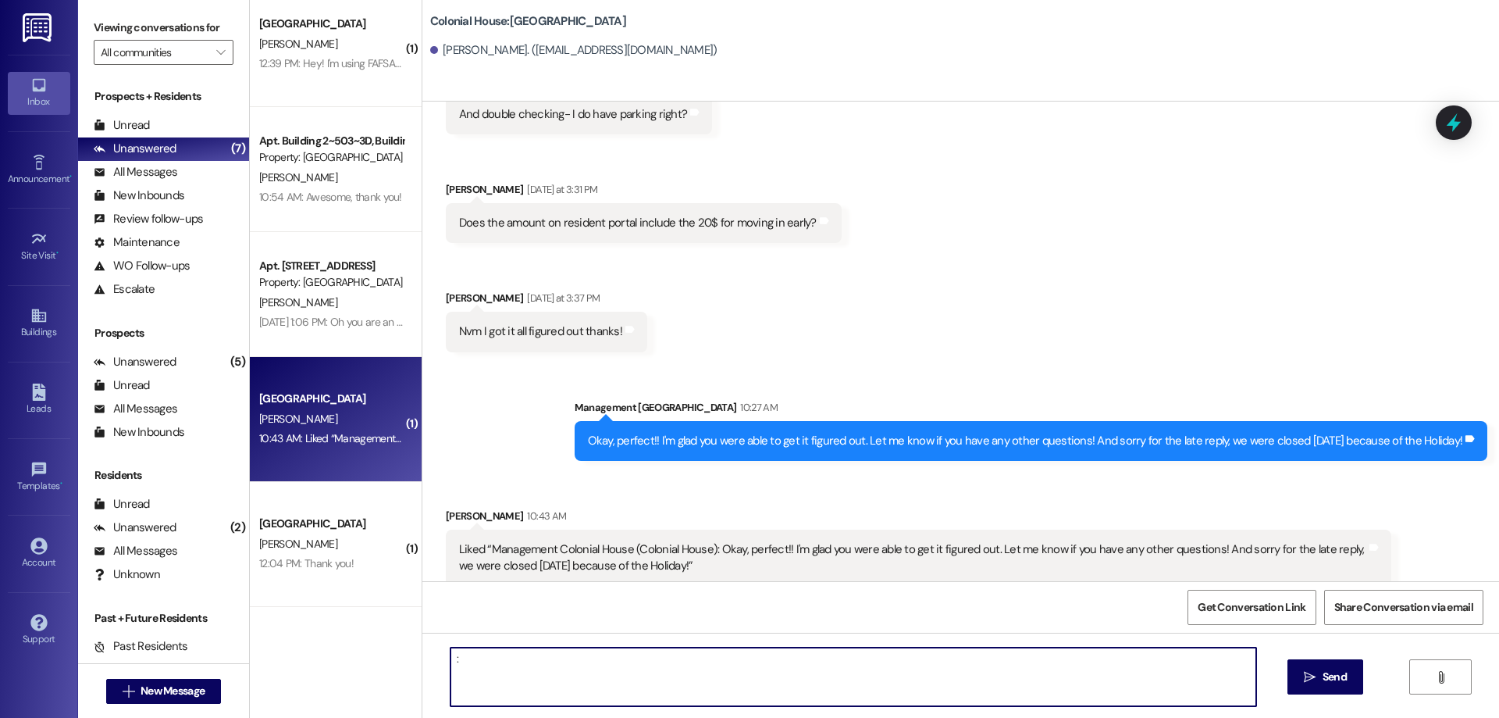
type textarea ":)"
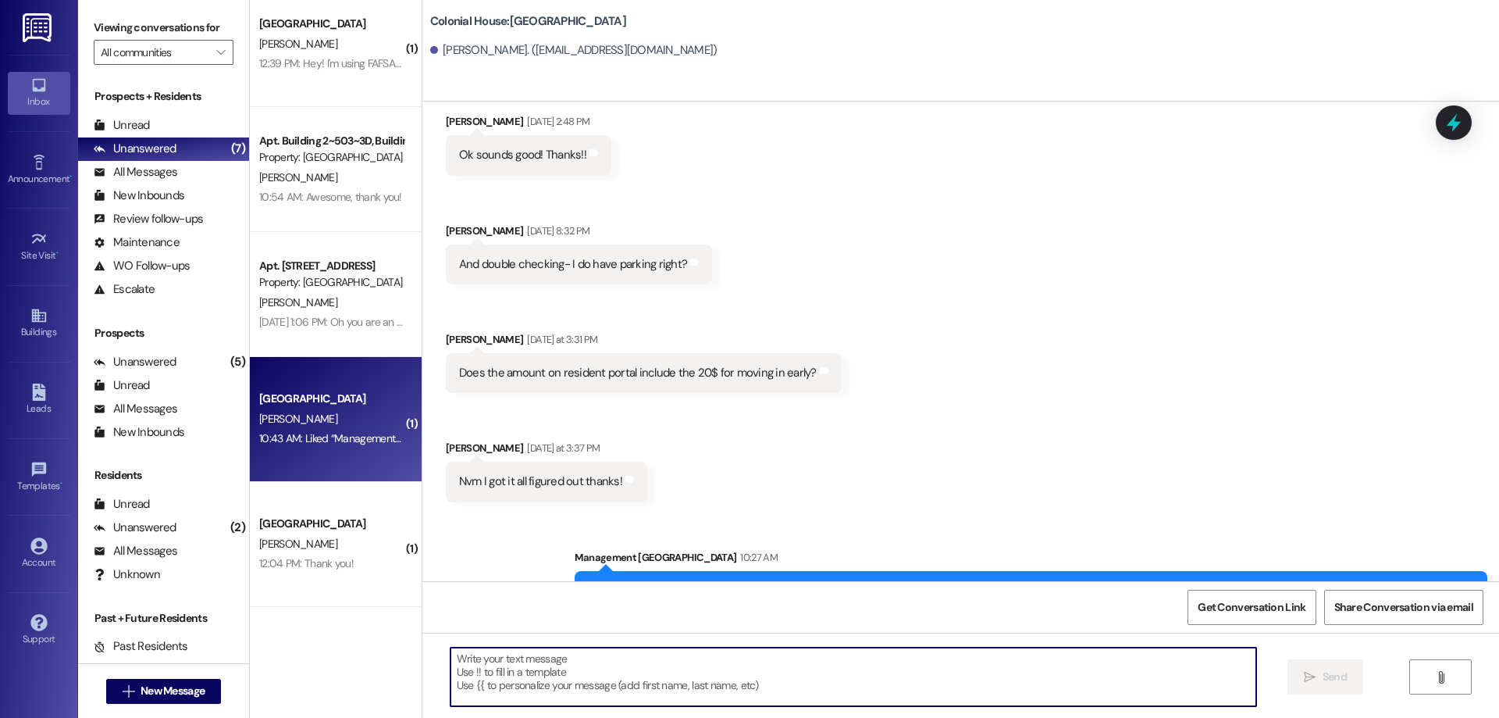
scroll to position [3863, 0]
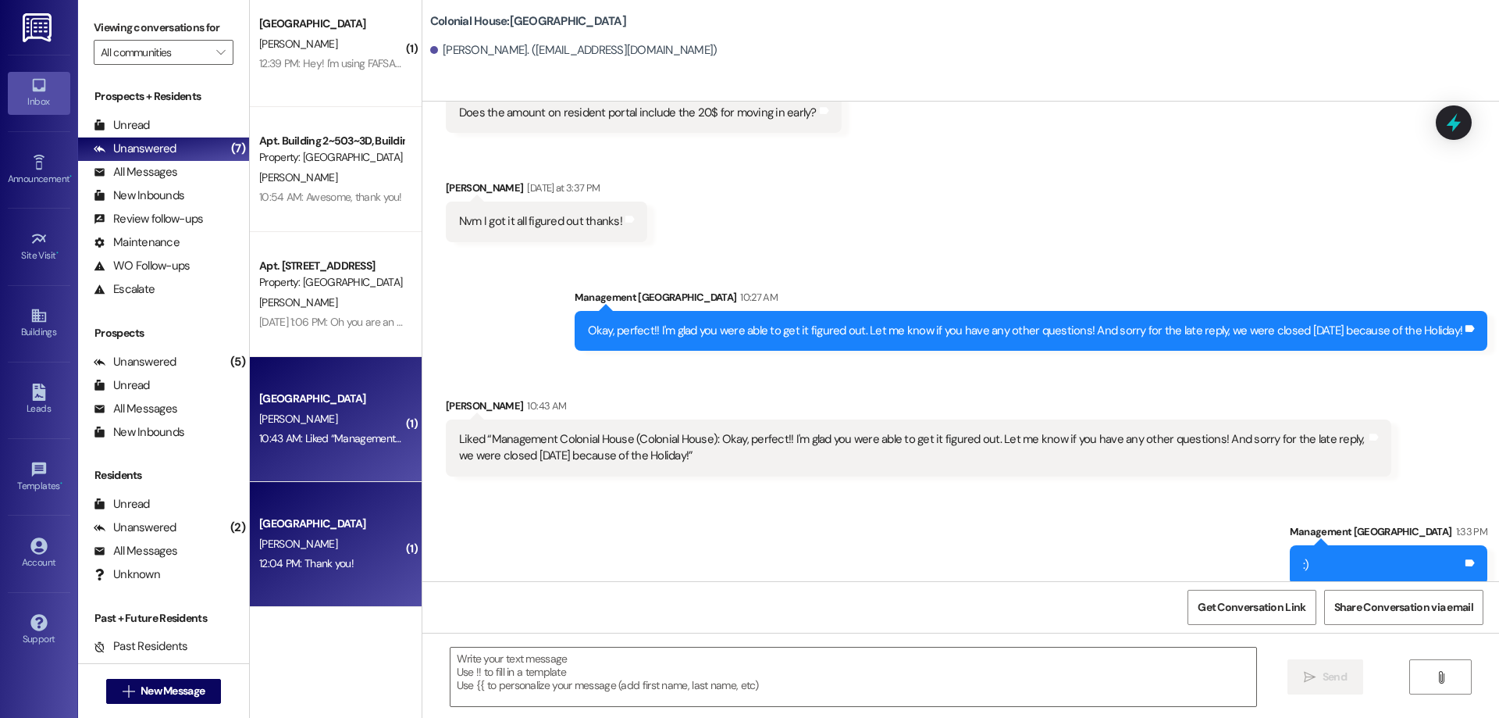
click at [332, 504] on div "Colonial House Prospect J. Fuller 12:04 PM: Thank you! 12:04 PM: Thank you!" at bounding box center [336, 544] width 172 height 125
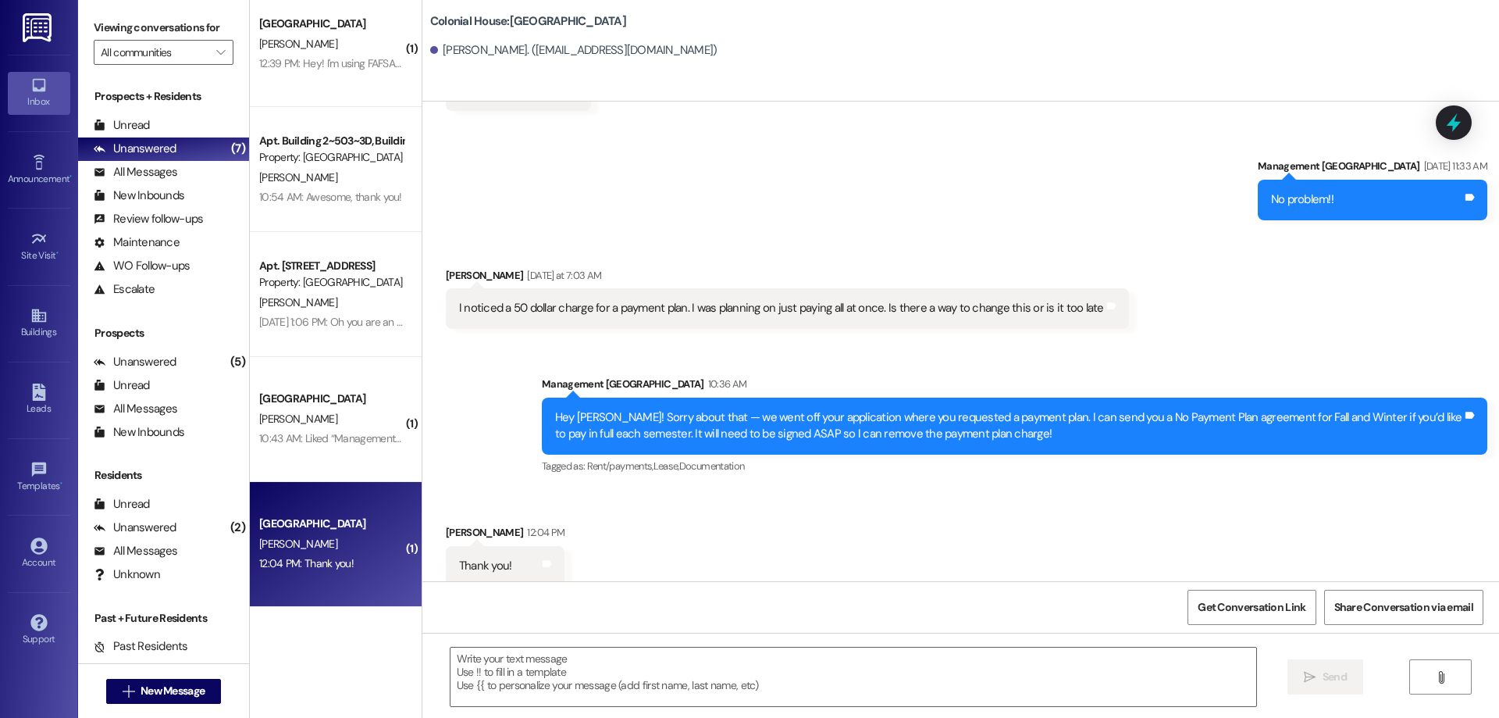
scroll to position [778, 0]
click at [694, 688] on textarea at bounding box center [854, 676] width 806 height 59
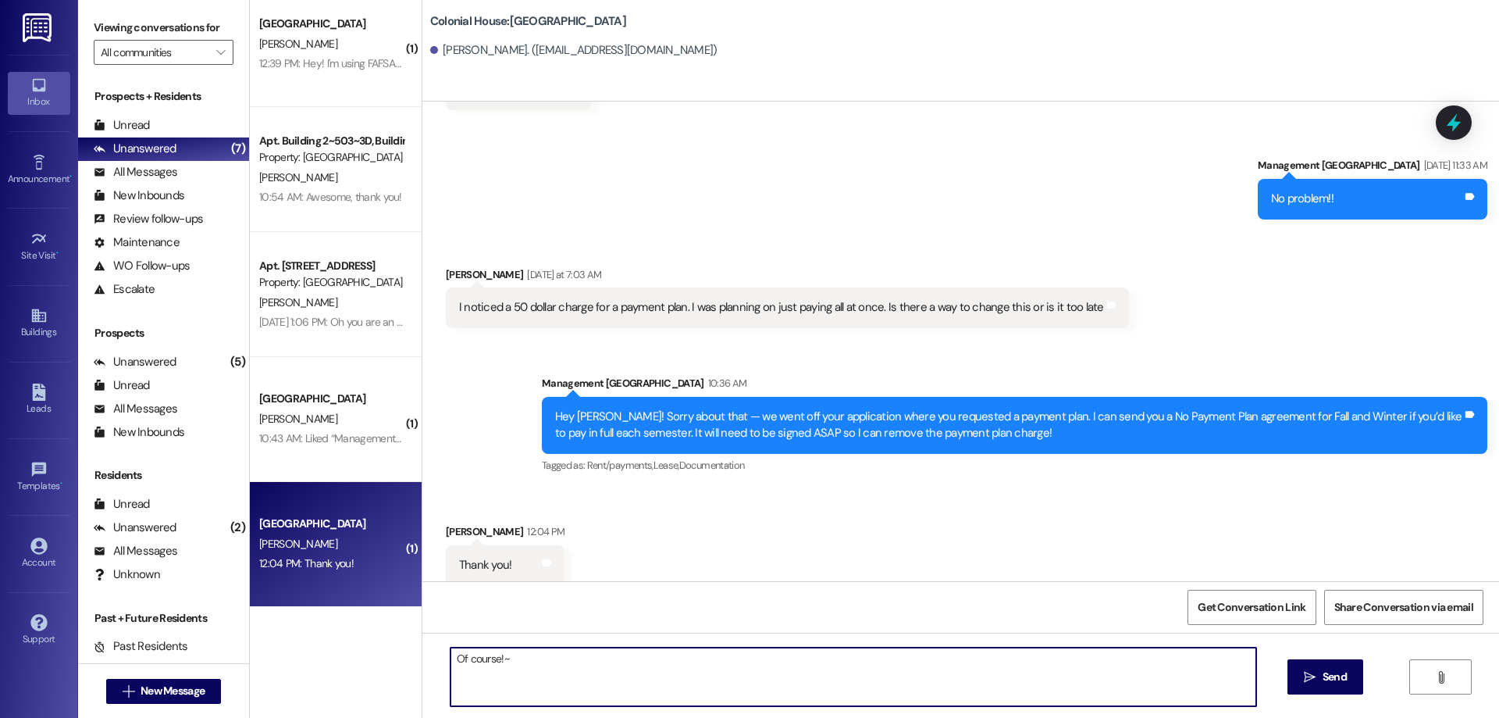
type textarea "Of course!"
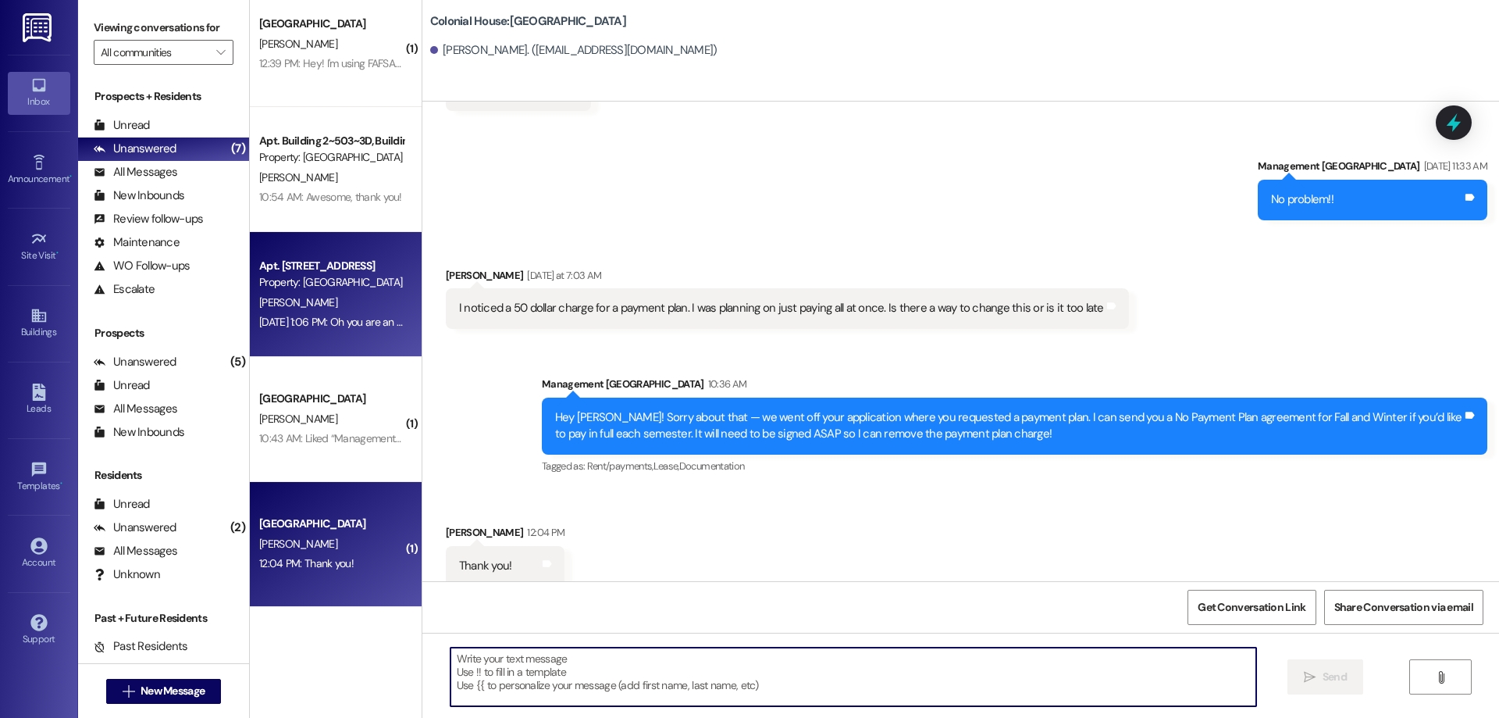
click at [354, 297] on div "T. Bayles" at bounding box center [332, 303] width 148 height 20
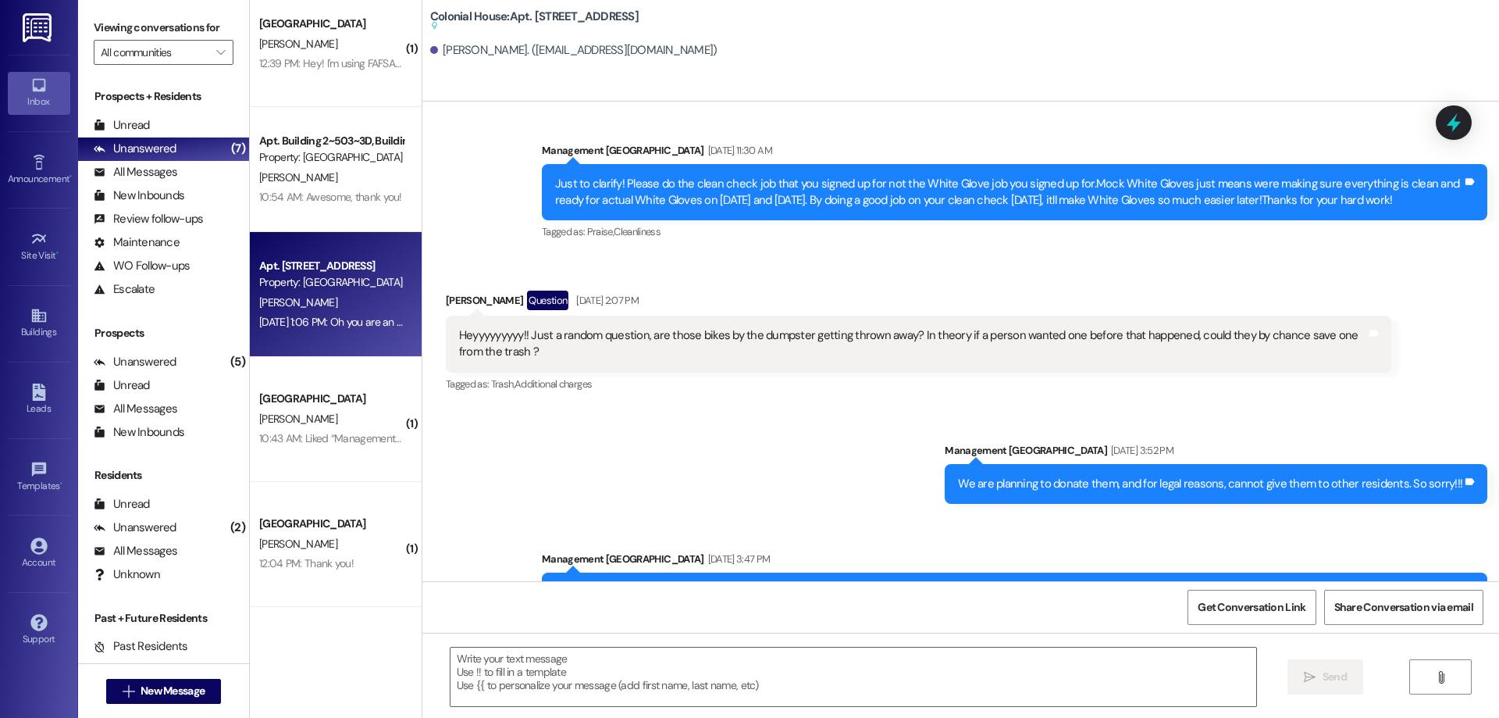
scroll to position [37326, 0]
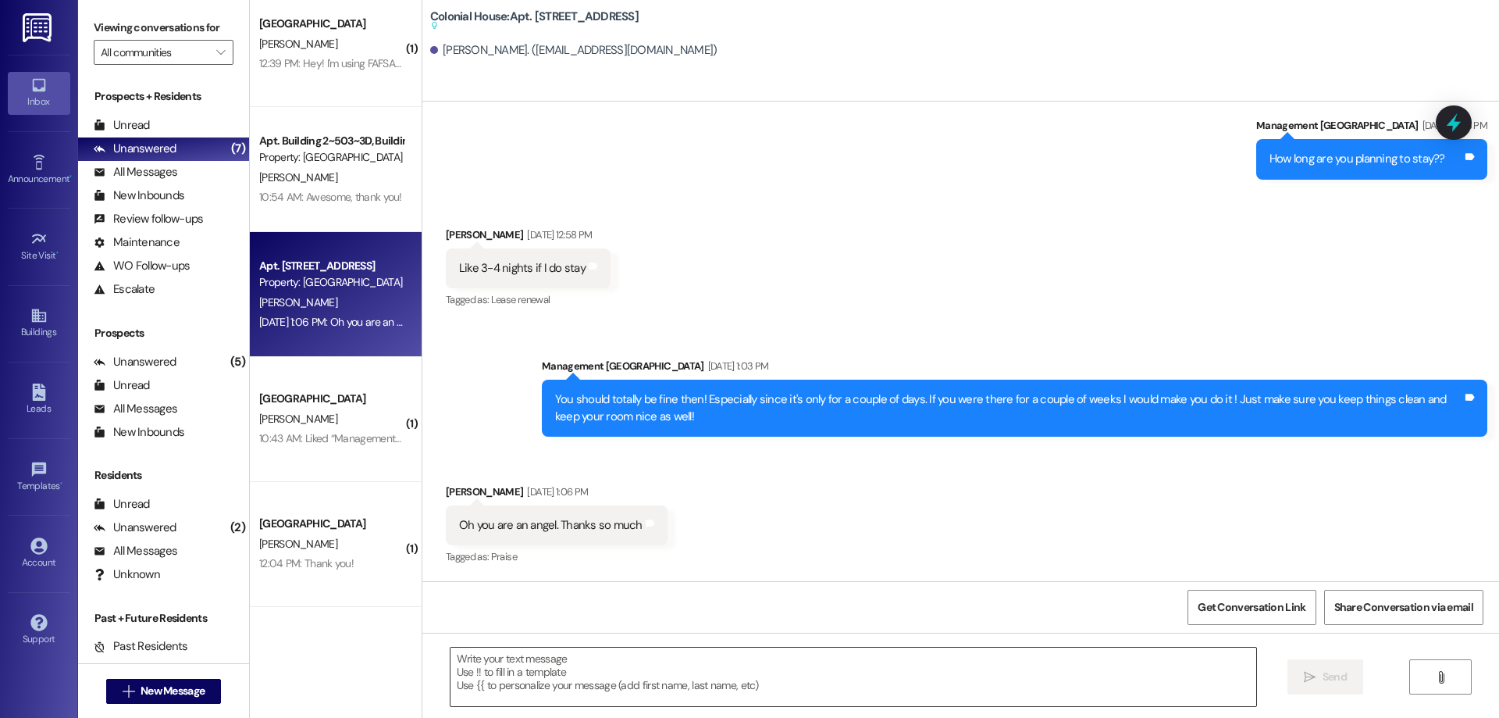
click at [737, 686] on textarea at bounding box center [854, 676] width 806 height 59
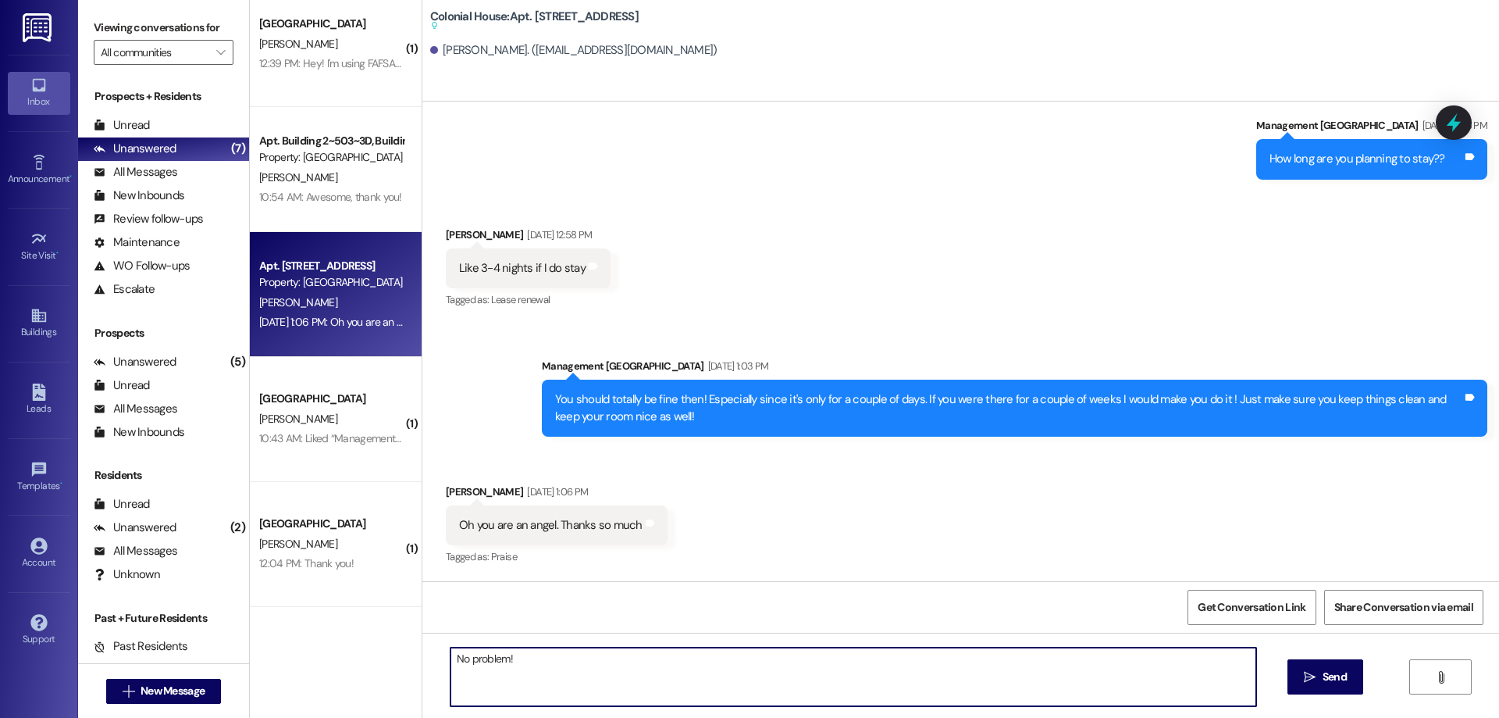
type textarea "No problem!"
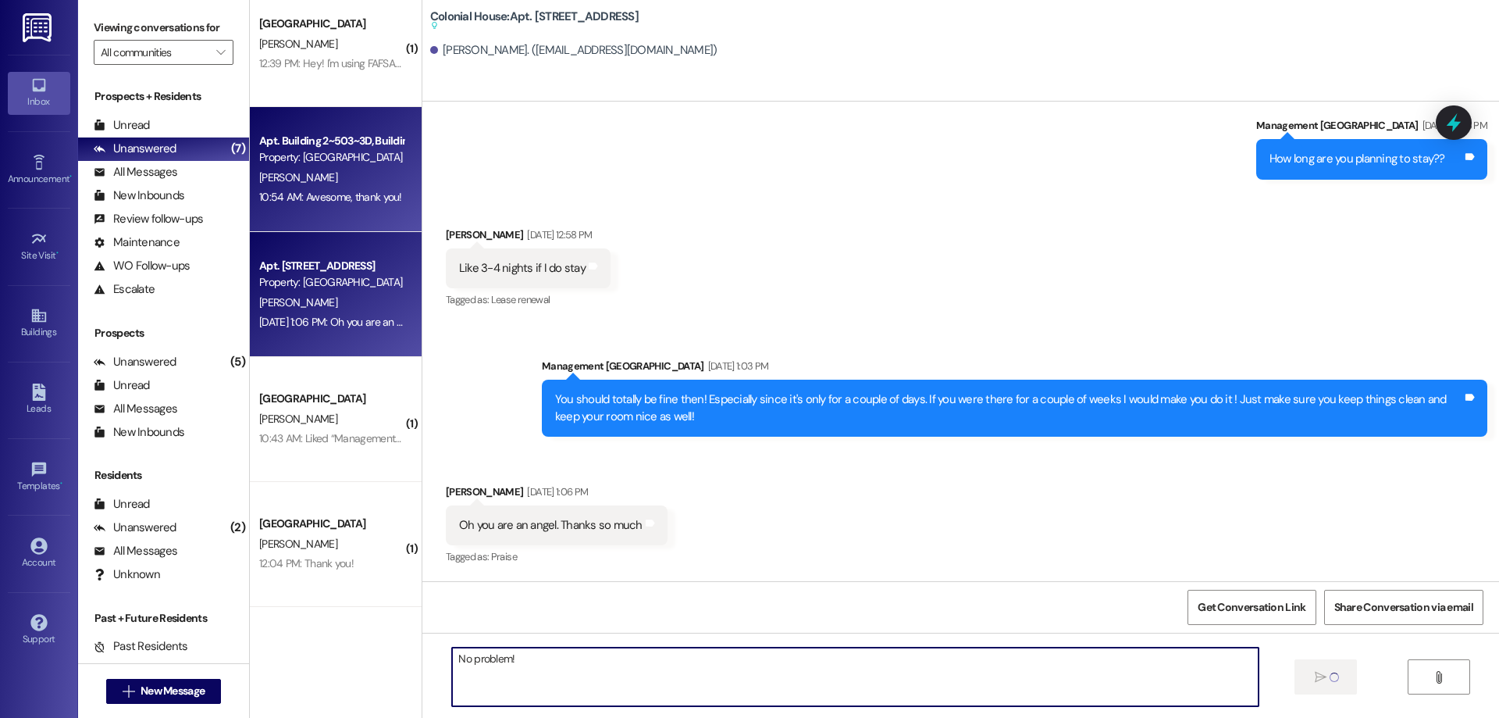
click at [310, 196] on div "10:54 AM: Awesome, thank you! 10:54 AM: Awesome, thank you!" at bounding box center [330, 197] width 143 height 14
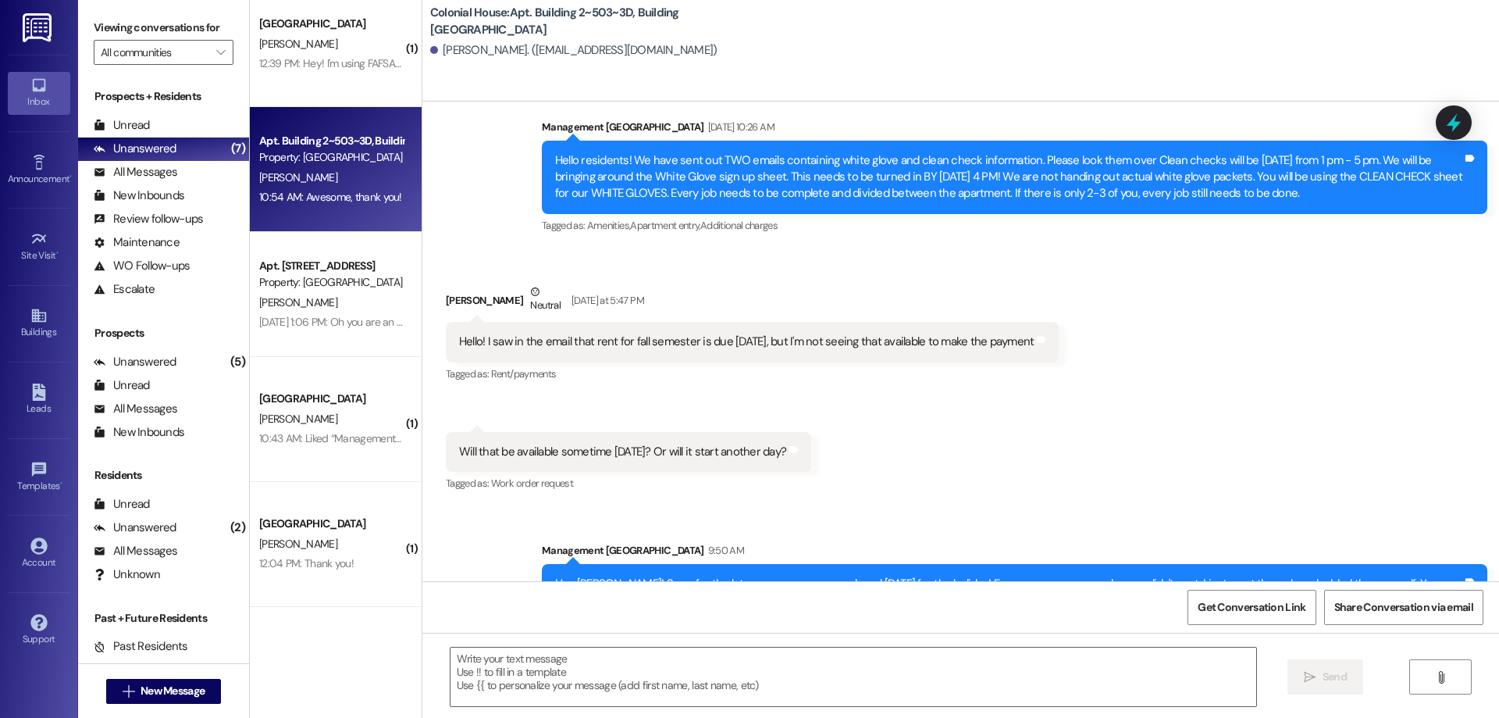
scroll to position [66225, 0]
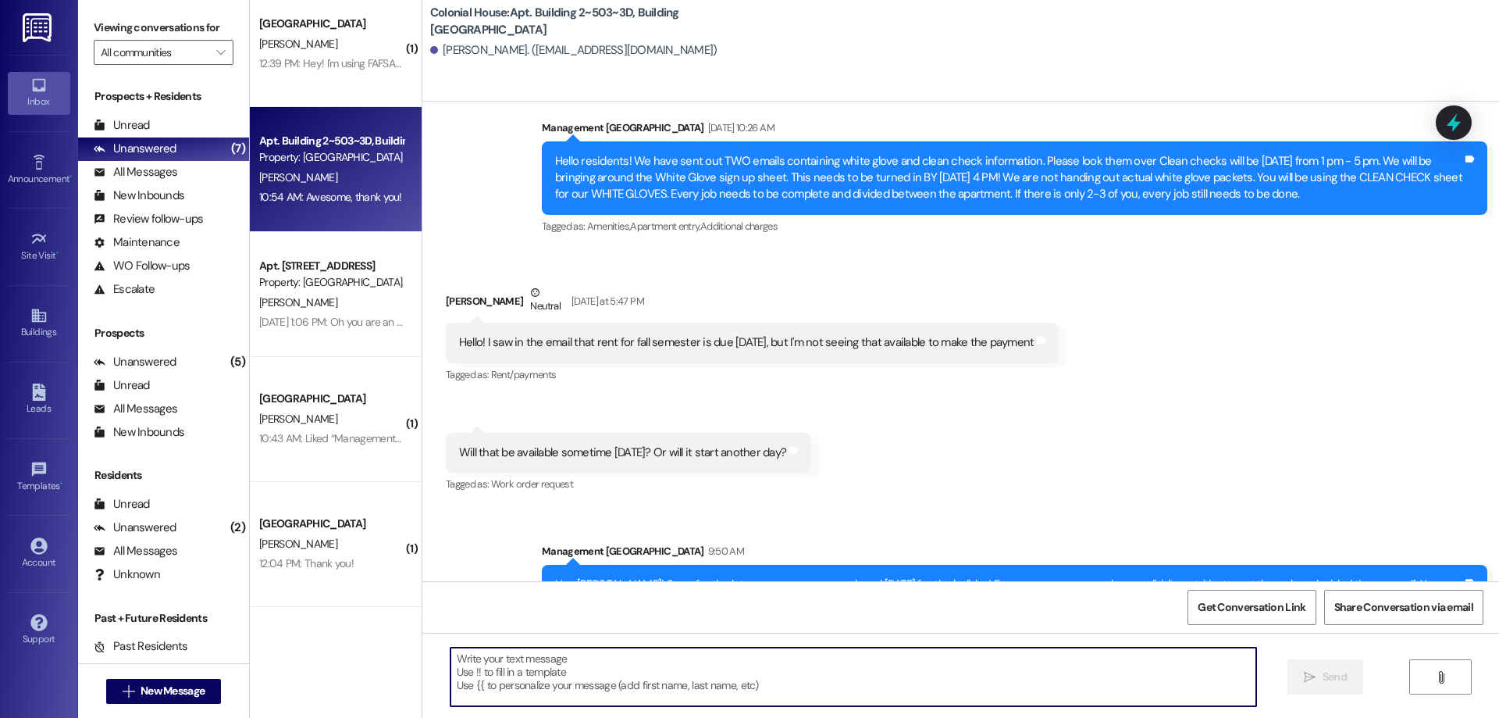
click at [708, 668] on textarea at bounding box center [854, 676] width 806 height 59
type textarea "Of course!"
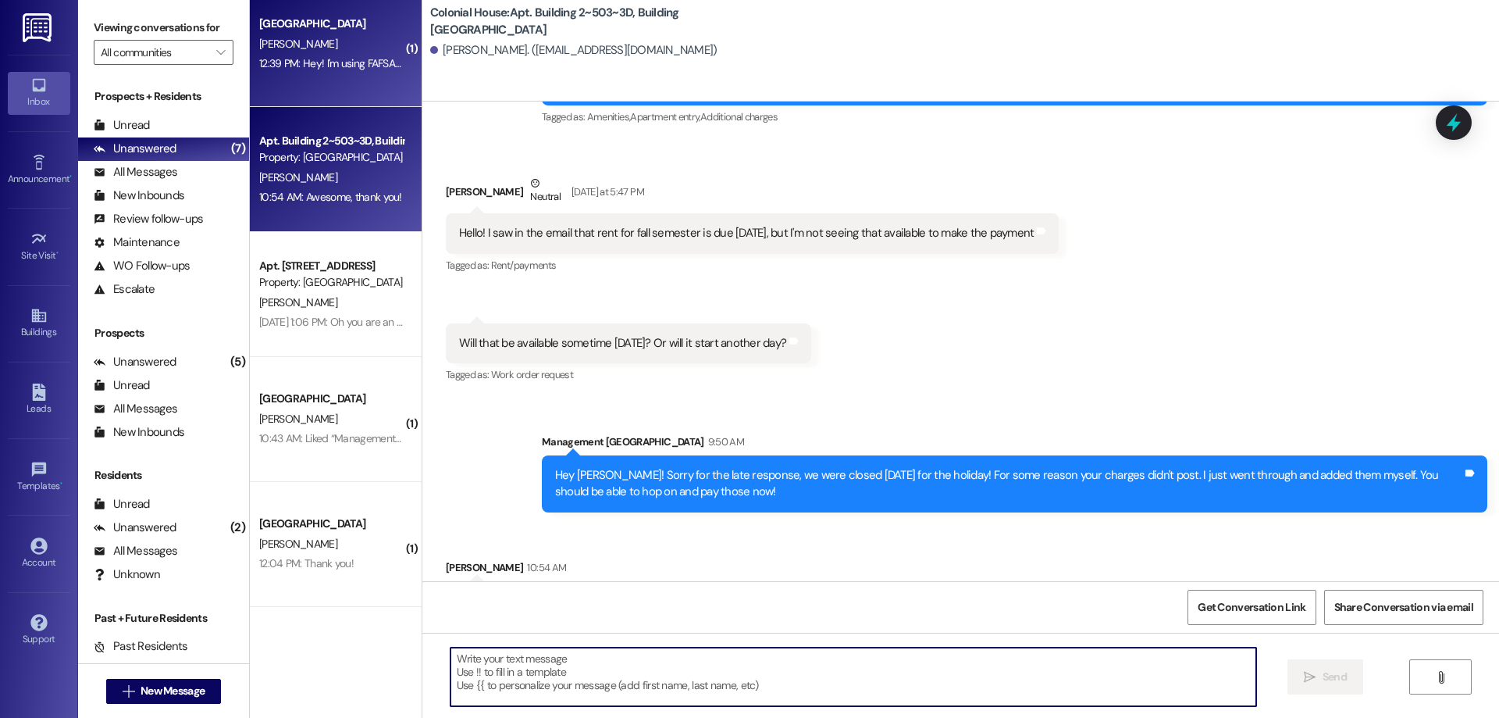
click at [282, 73] on div "12:39 PM: Hey! I'm using FAFSA to pay for my rent. I know that for the first mo…" at bounding box center [332, 64] width 148 height 20
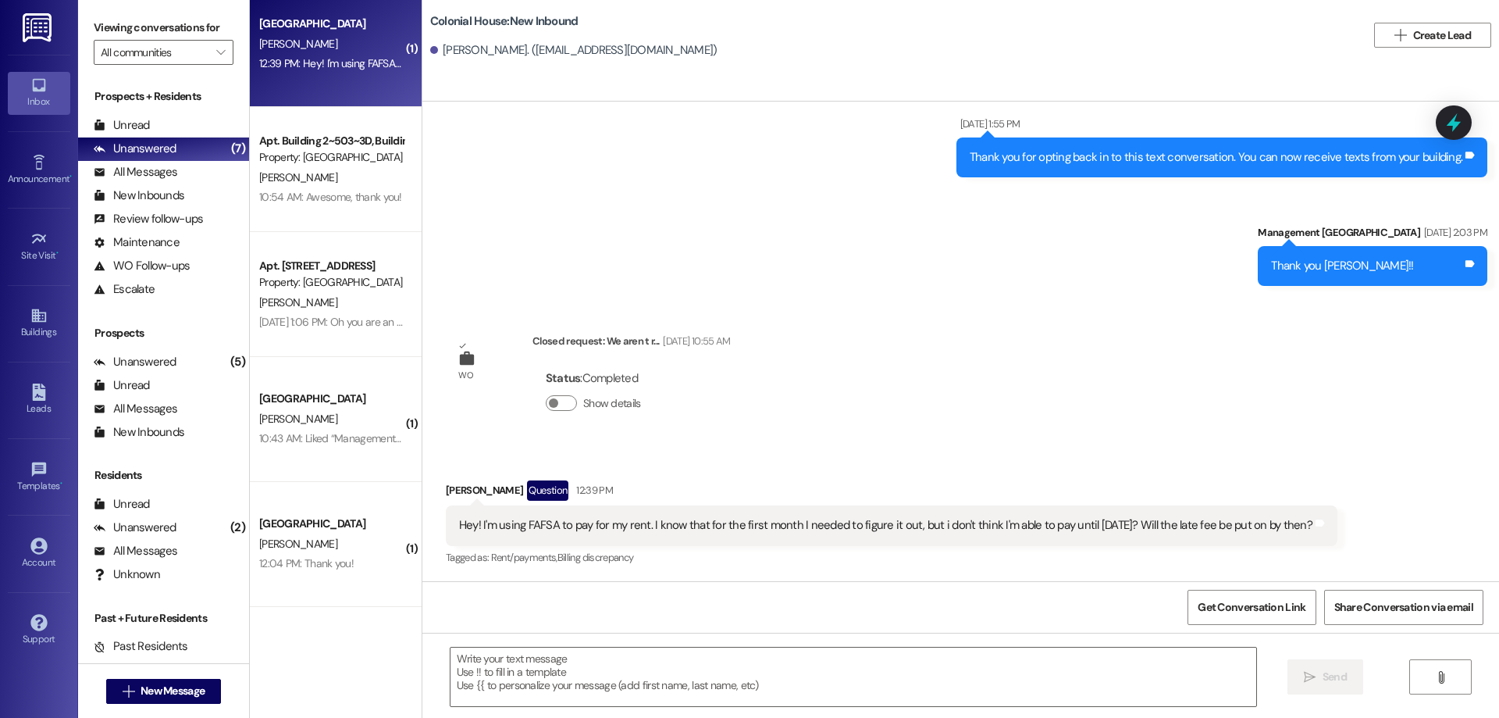
scroll to position [508, 0]
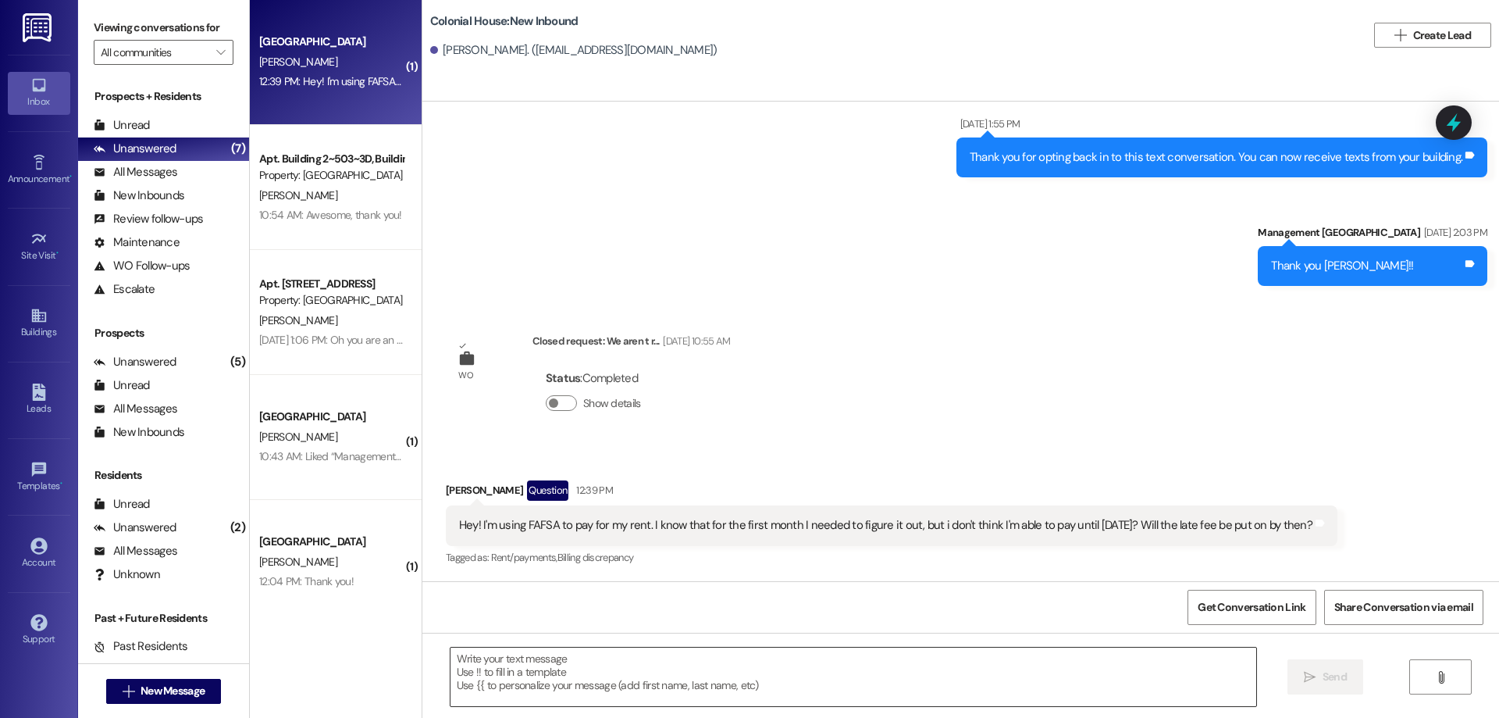
click at [768, 683] on textarea at bounding box center [854, 676] width 806 height 59
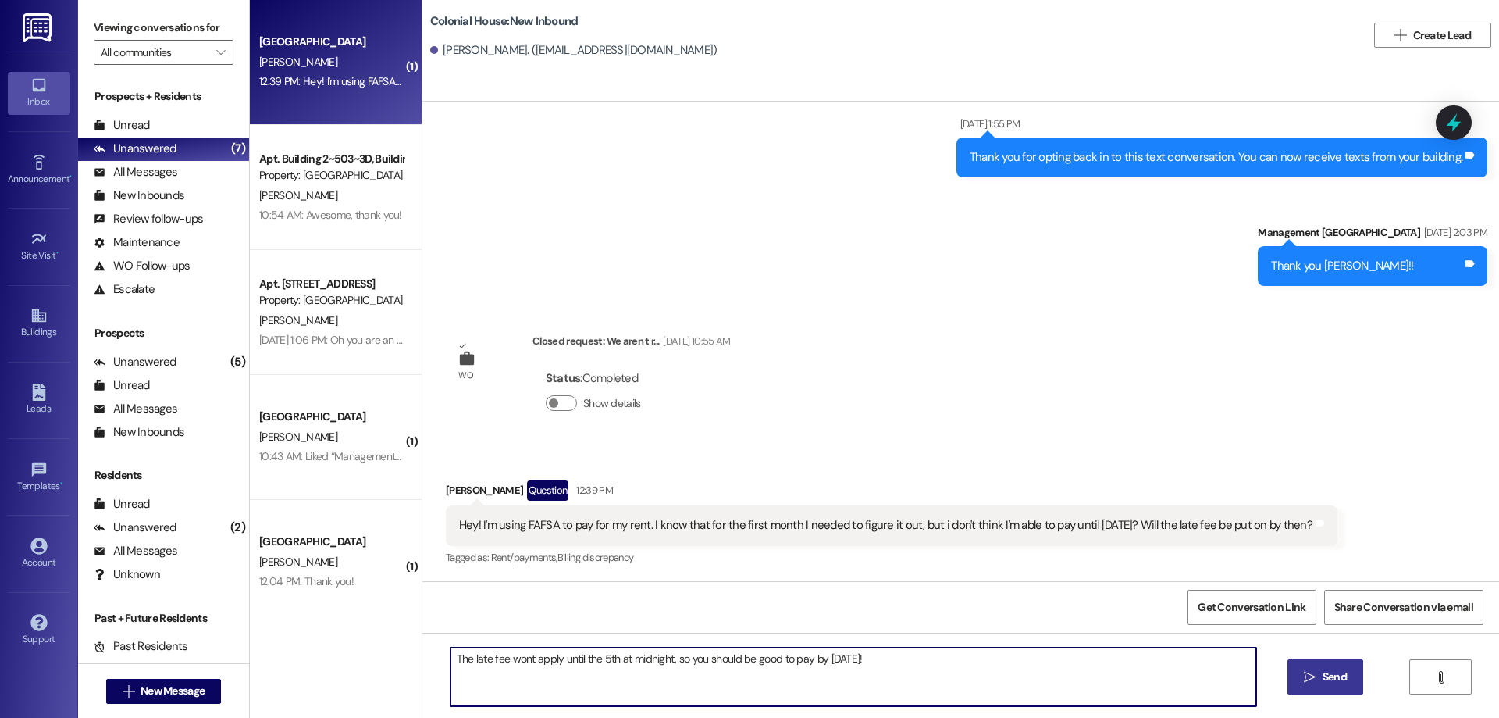
type textarea "The late fee wont apply until the 5th at midnight, so you should be good to pay…"
drag, startPoint x: 1311, startPoint y: 678, endPoint x: 1234, endPoint y: 601, distance: 109.3
click at [1311, 678] on icon "" at bounding box center [1310, 677] width 12 height 12
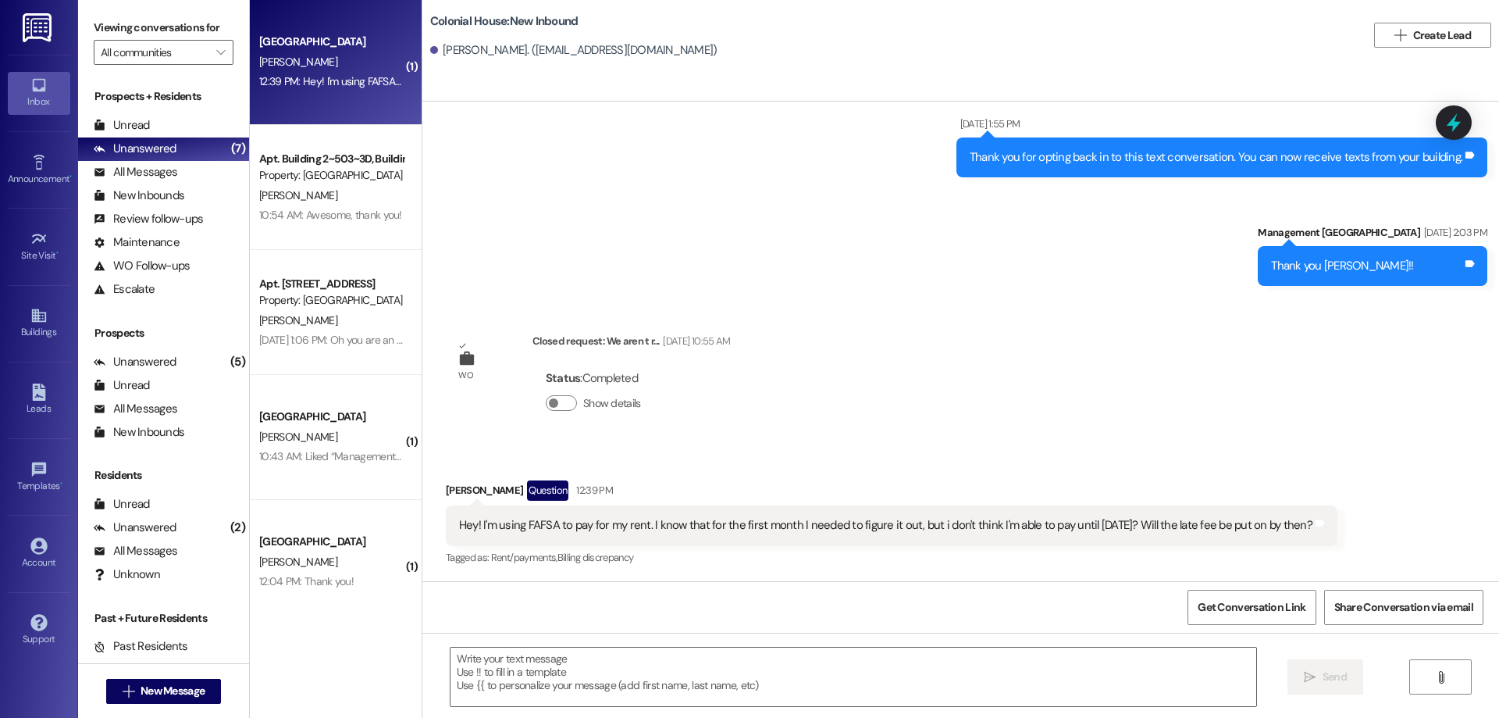
scroll to position [616, 0]
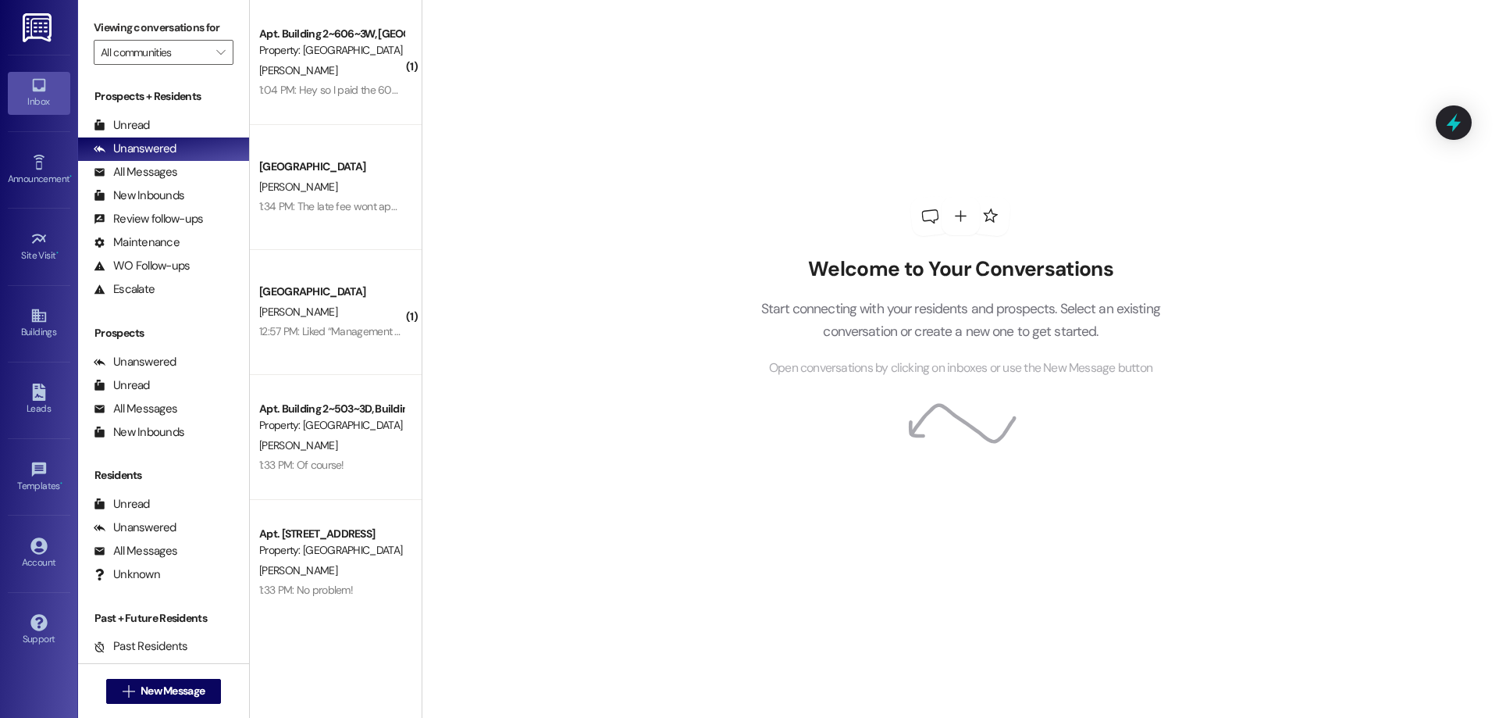
click at [342, 89] on div "1:04 PM: Hey so I paid the 609 for the rent parking pass and month to month fee…" at bounding box center [727, 90] width 936 height 14
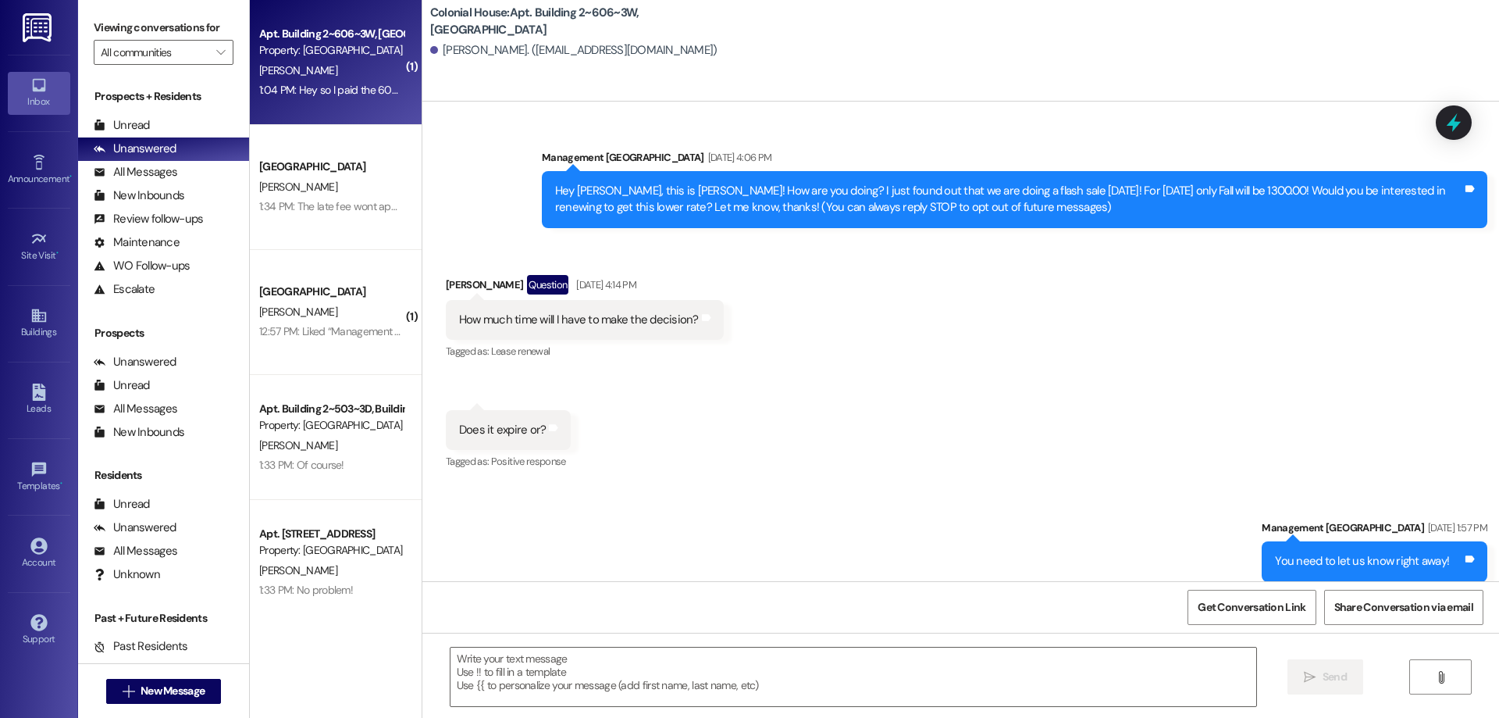
scroll to position [51785, 0]
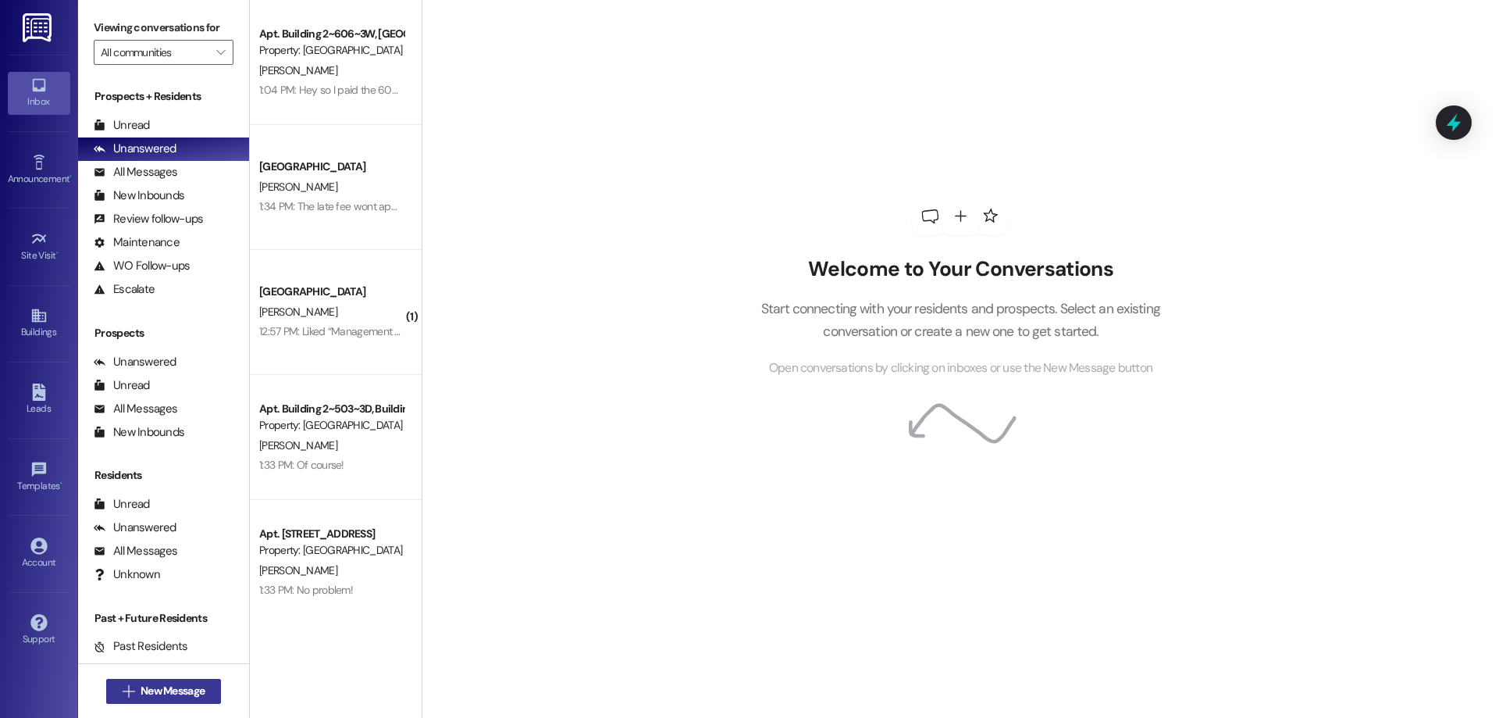
click at [141, 697] on span "New Message" at bounding box center [173, 690] width 64 height 16
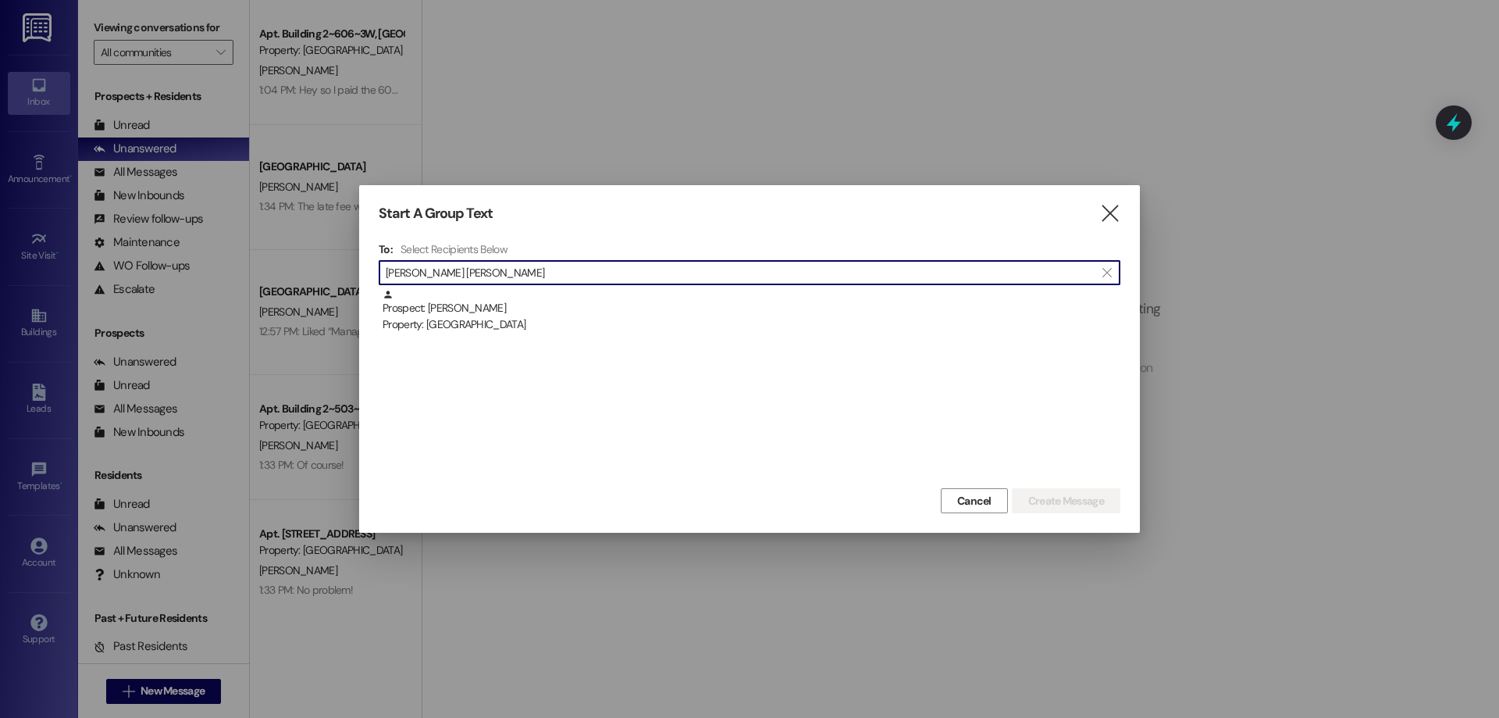
type input "emma sm"
click at [421, 333] on div "Prospect: Emma Smurthwaite Property: Colonial House" at bounding box center [750, 386] width 742 height 195
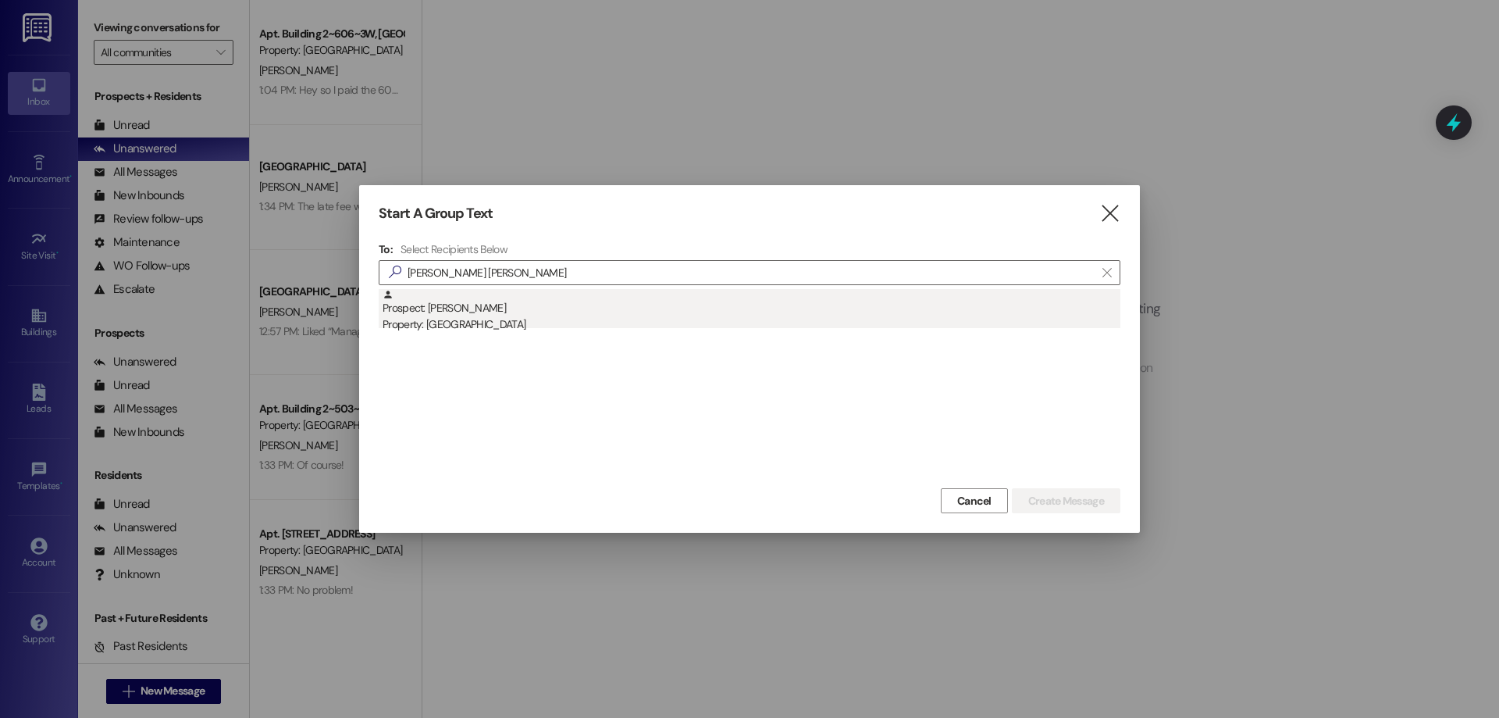
click at [430, 317] on div "Property: [GEOGRAPHIC_DATA]" at bounding box center [752, 324] width 738 height 16
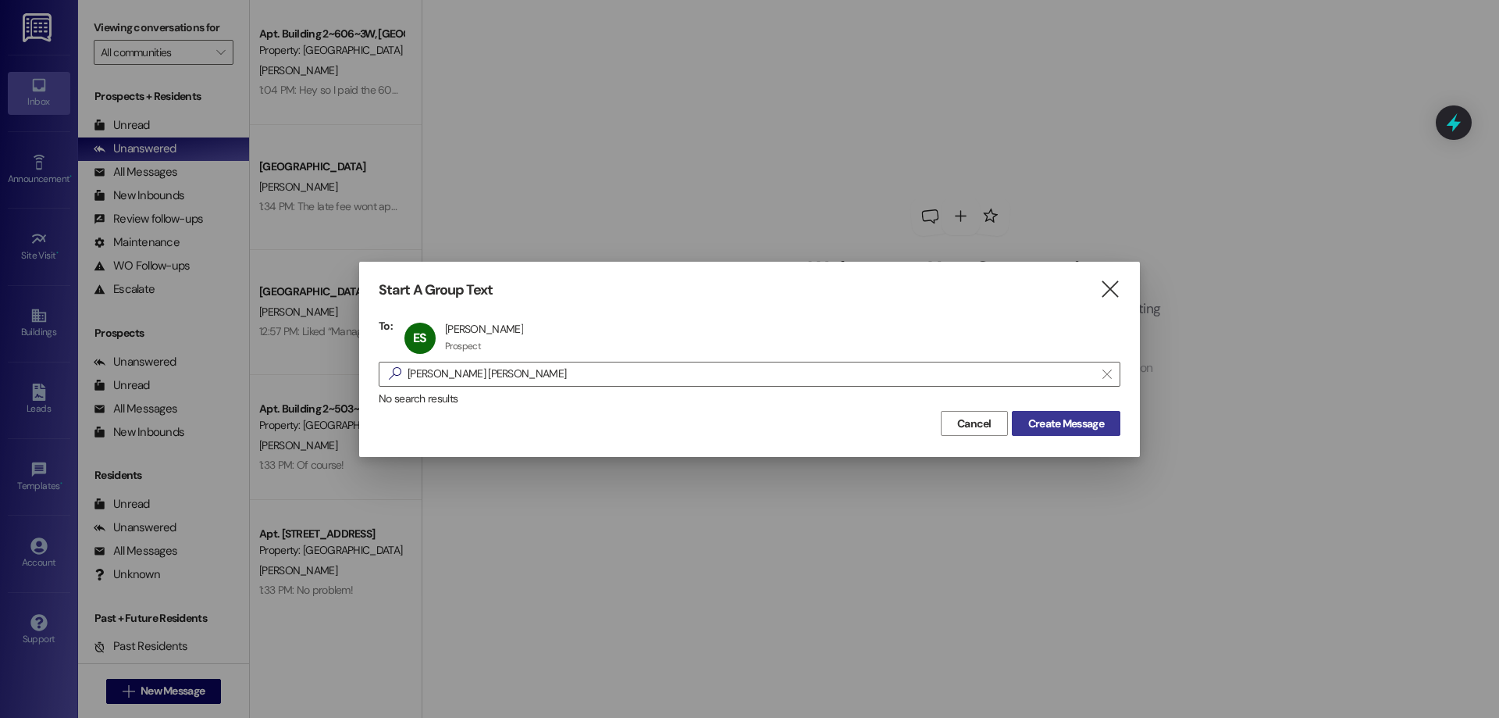
click at [1063, 422] on span "Create Message" at bounding box center [1066, 423] width 76 height 16
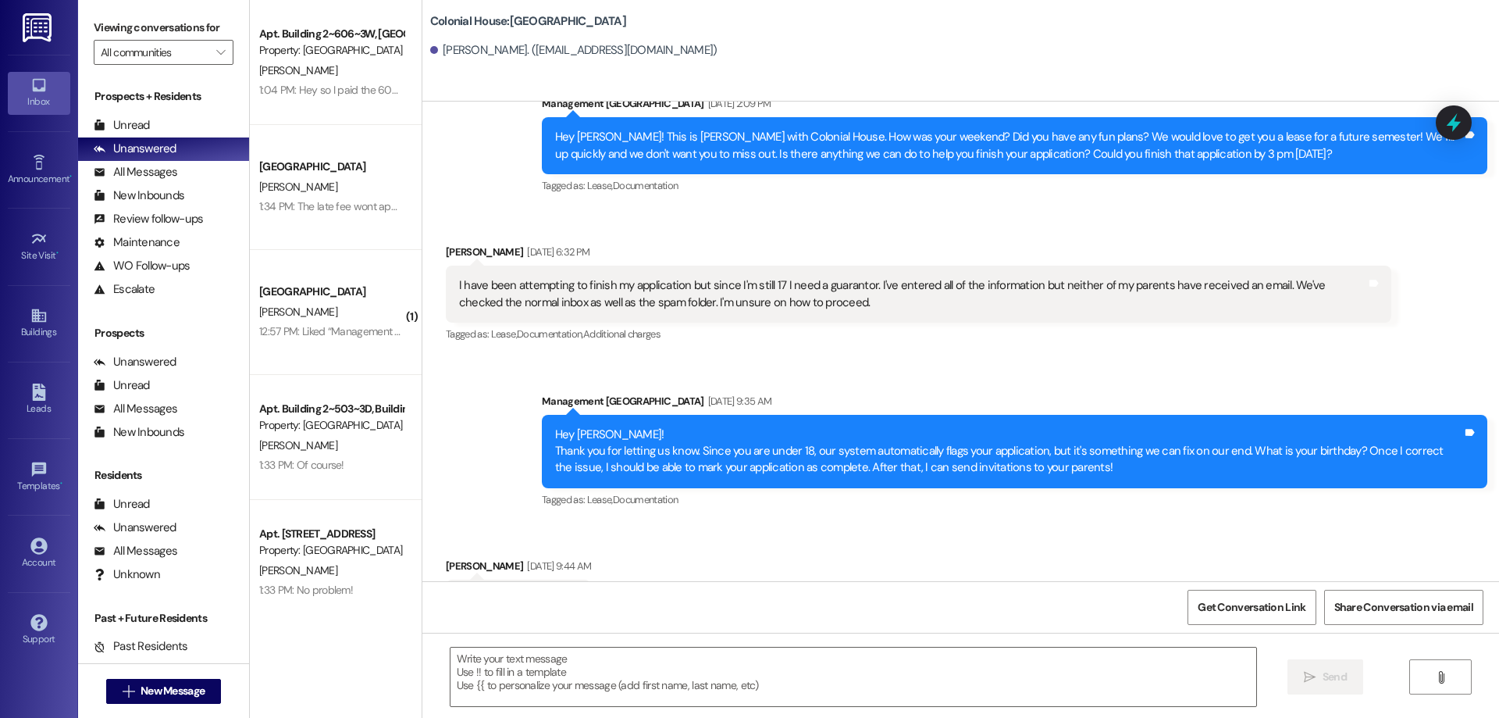
scroll to position [3626, 0]
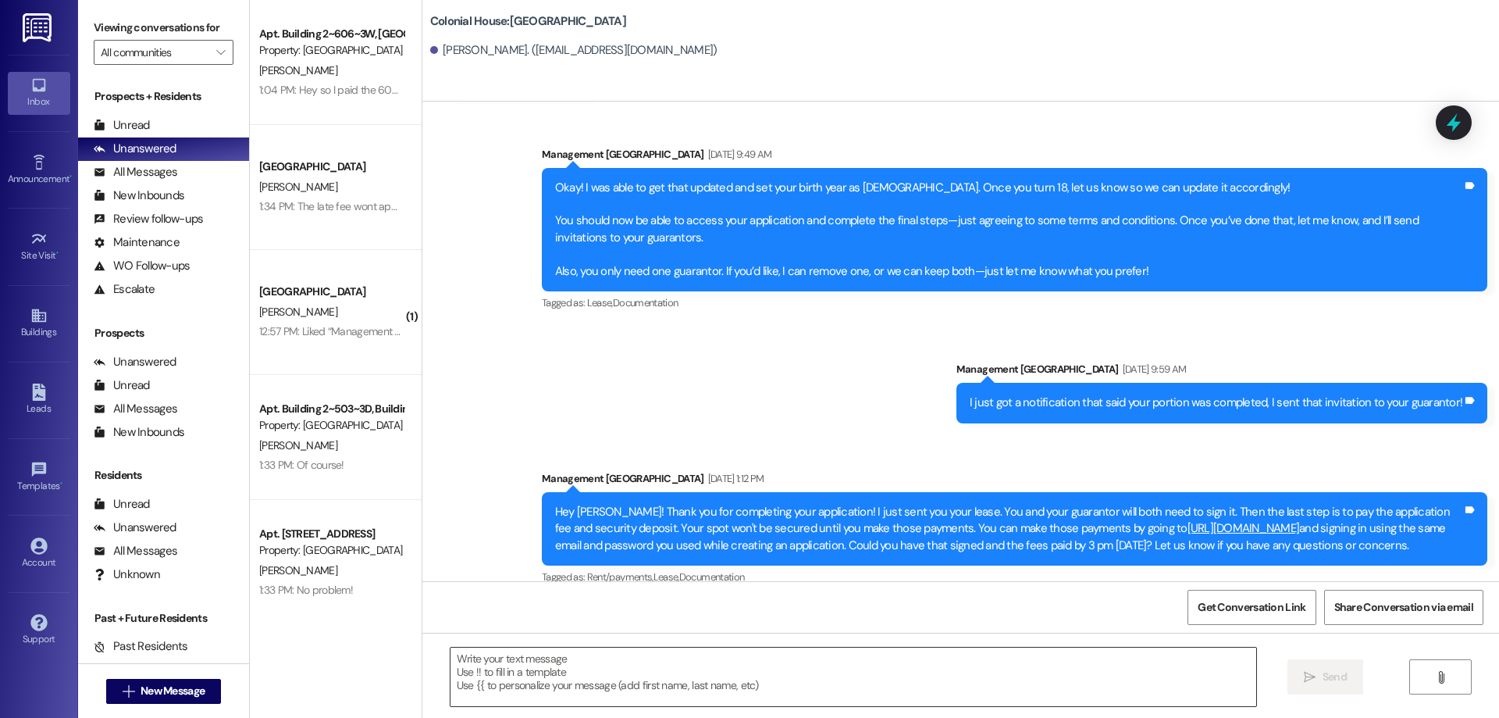
click at [754, 686] on textarea at bounding box center [854, 676] width 806 height 59
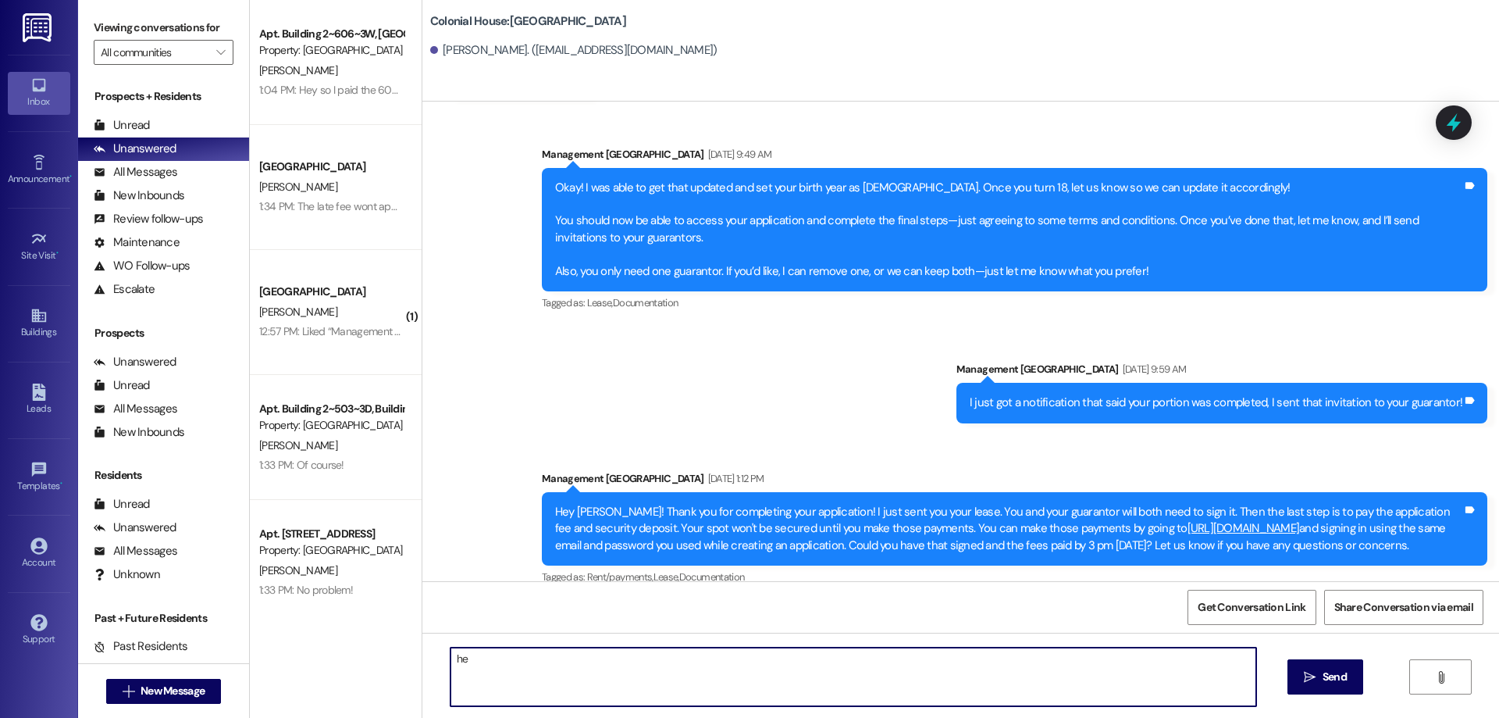
type textarea "h"
click at [565, 657] on textarea "Hey Emma, O" at bounding box center [854, 676] width 806 height 59
type textarea "Hey Emma, I just sent you"
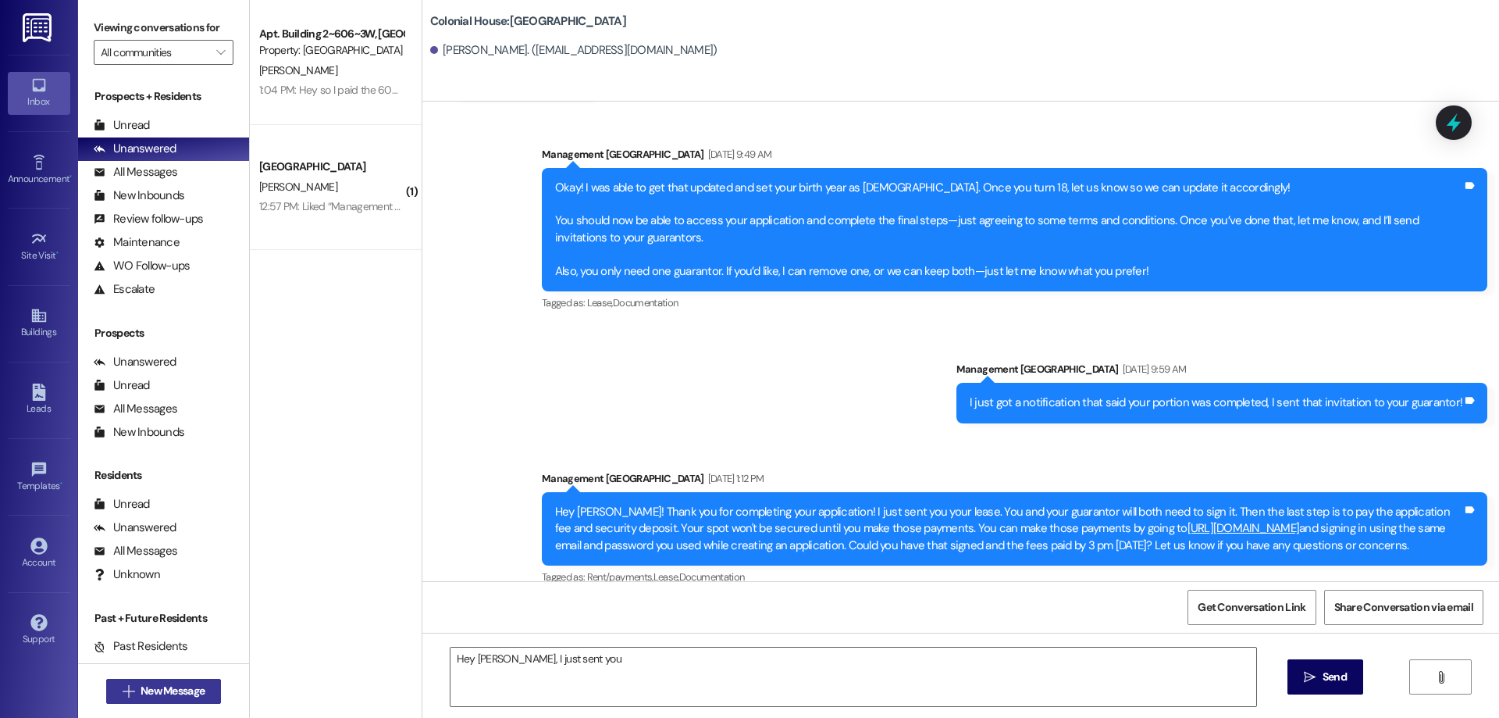
click at [164, 692] on span "New Message" at bounding box center [173, 690] width 64 height 16
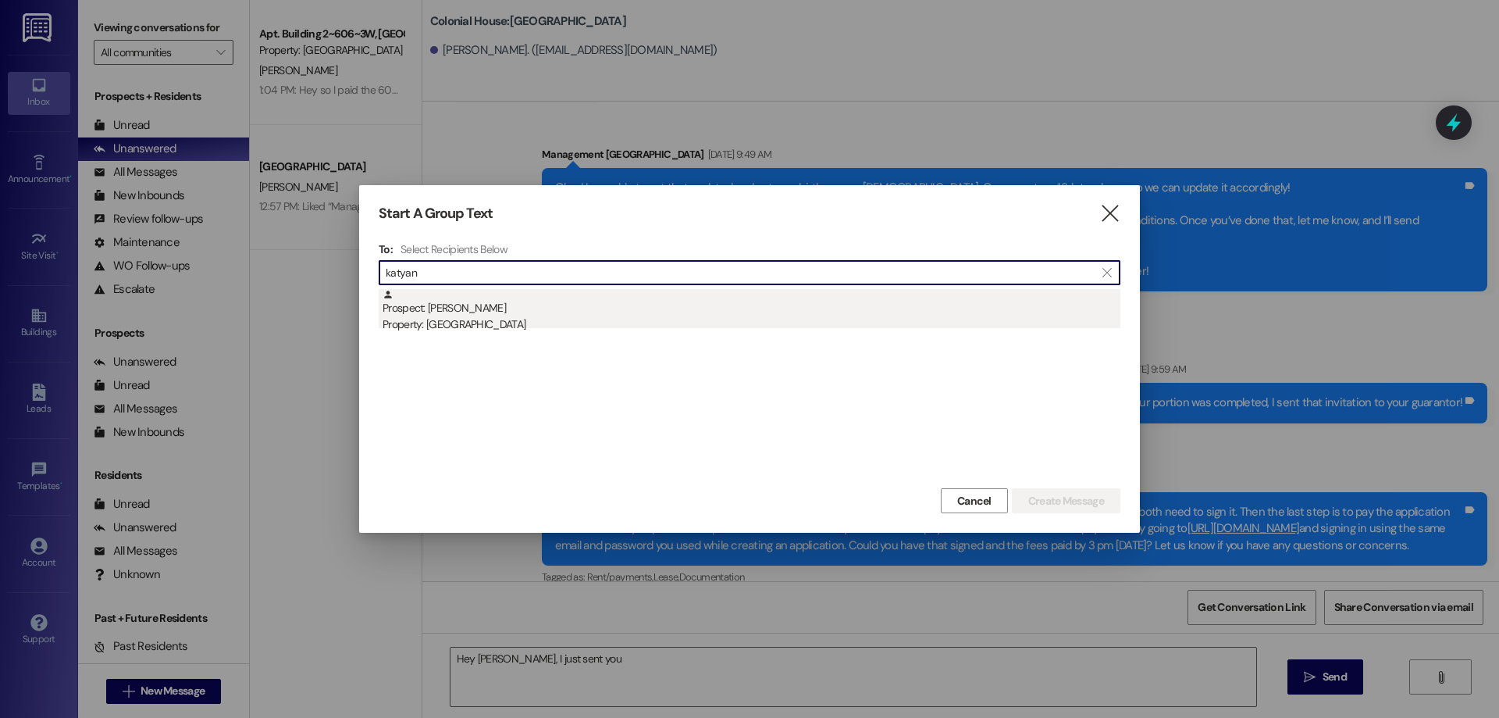
type input "katyan"
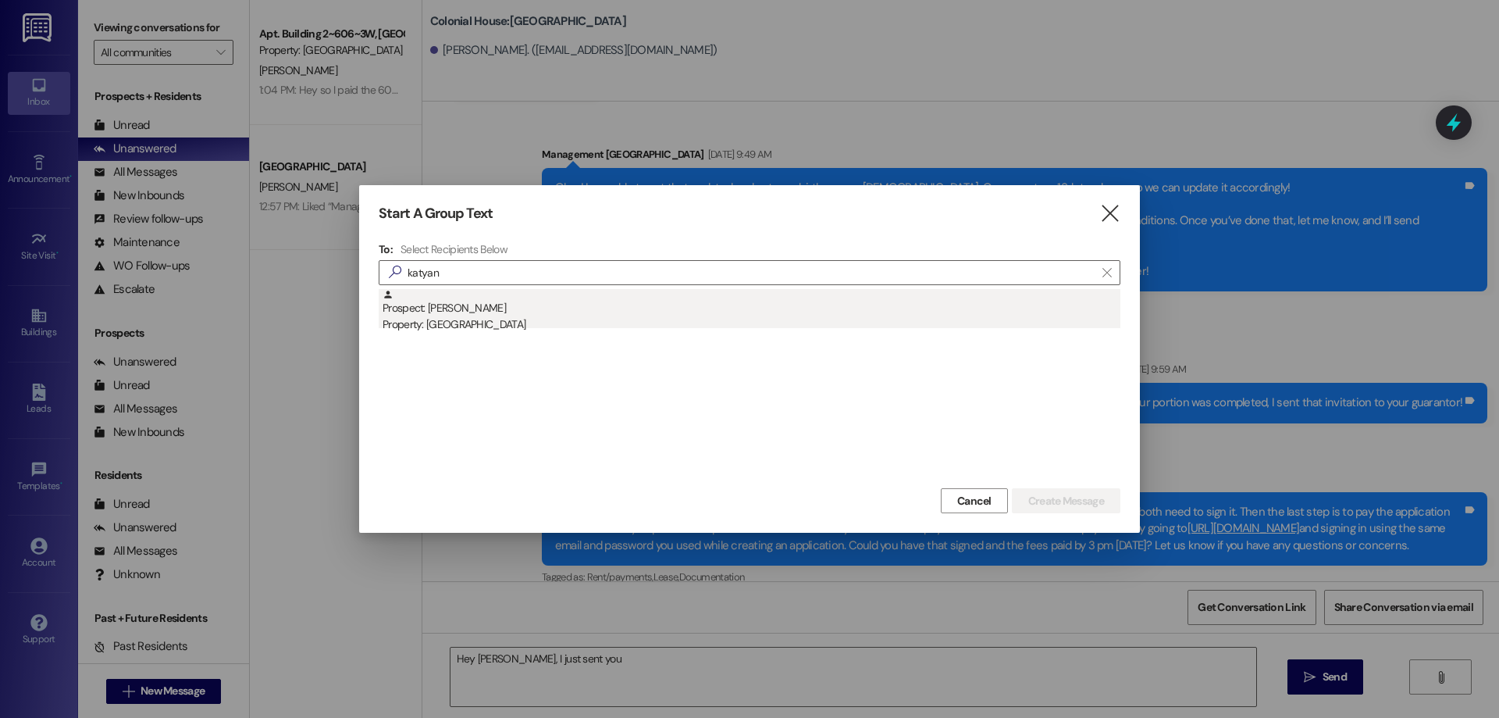
click at [671, 311] on div "Prospect: Katyann Krause Property: Colonial House" at bounding box center [752, 311] width 738 height 45
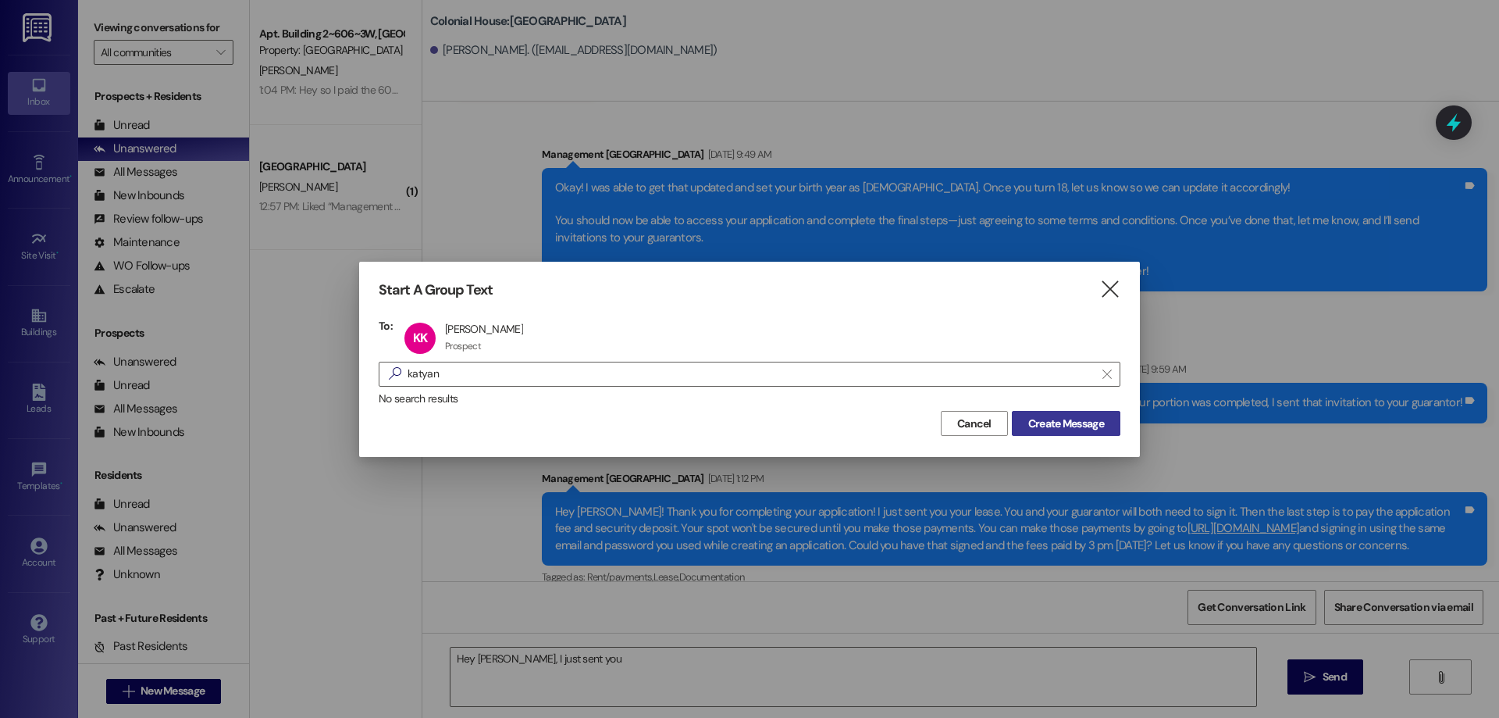
click at [1094, 418] on span "Create Message" at bounding box center [1066, 423] width 76 height 16
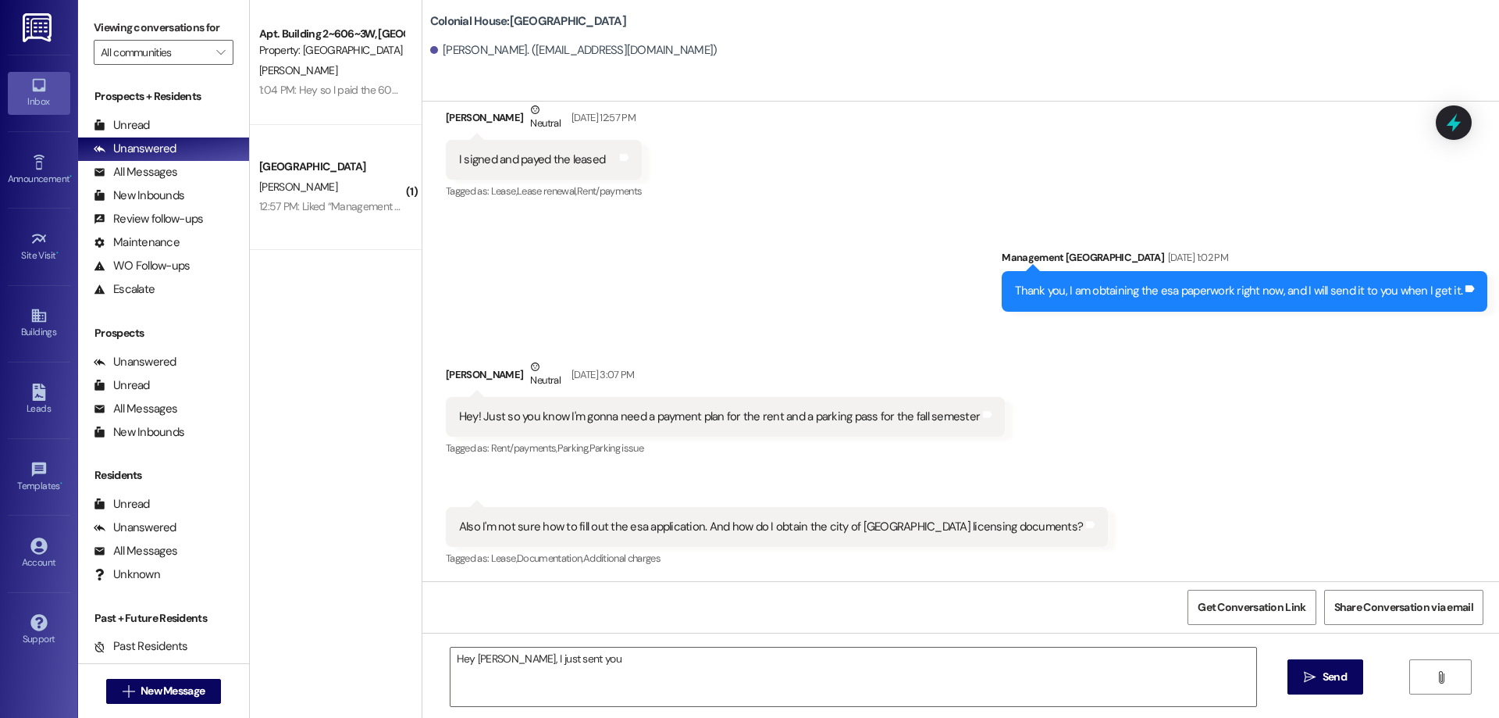
scroll to position [1235, 0]
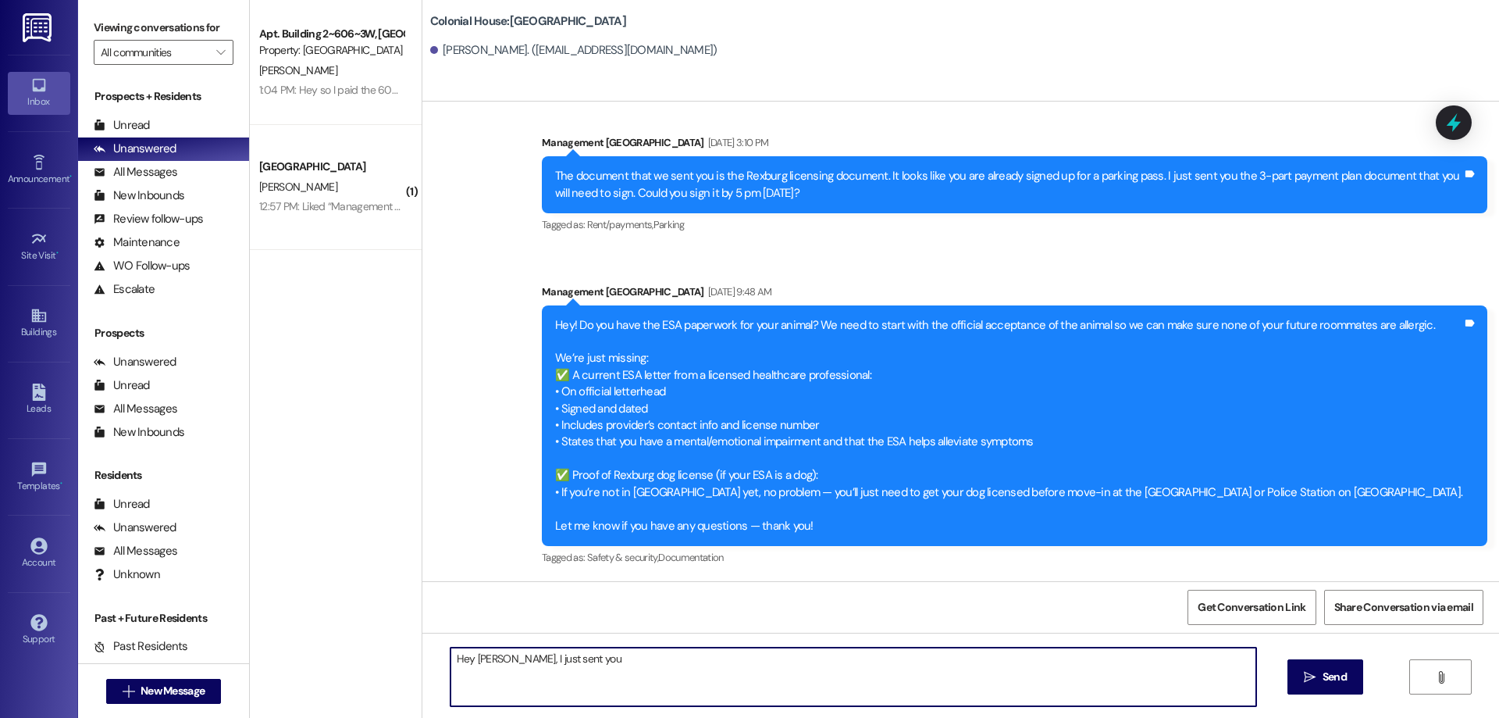
drag, startPoint x: 644, startPoint y: 689, endPoint x: 394, endPoint y: 696, distance: 250.7
click at [394, 696] on div "Apt. Building 2~606~3W, Building 2 Colonial House Property: Colonial House E. A…" at bounding box center [874, 359] width 1249 height 718
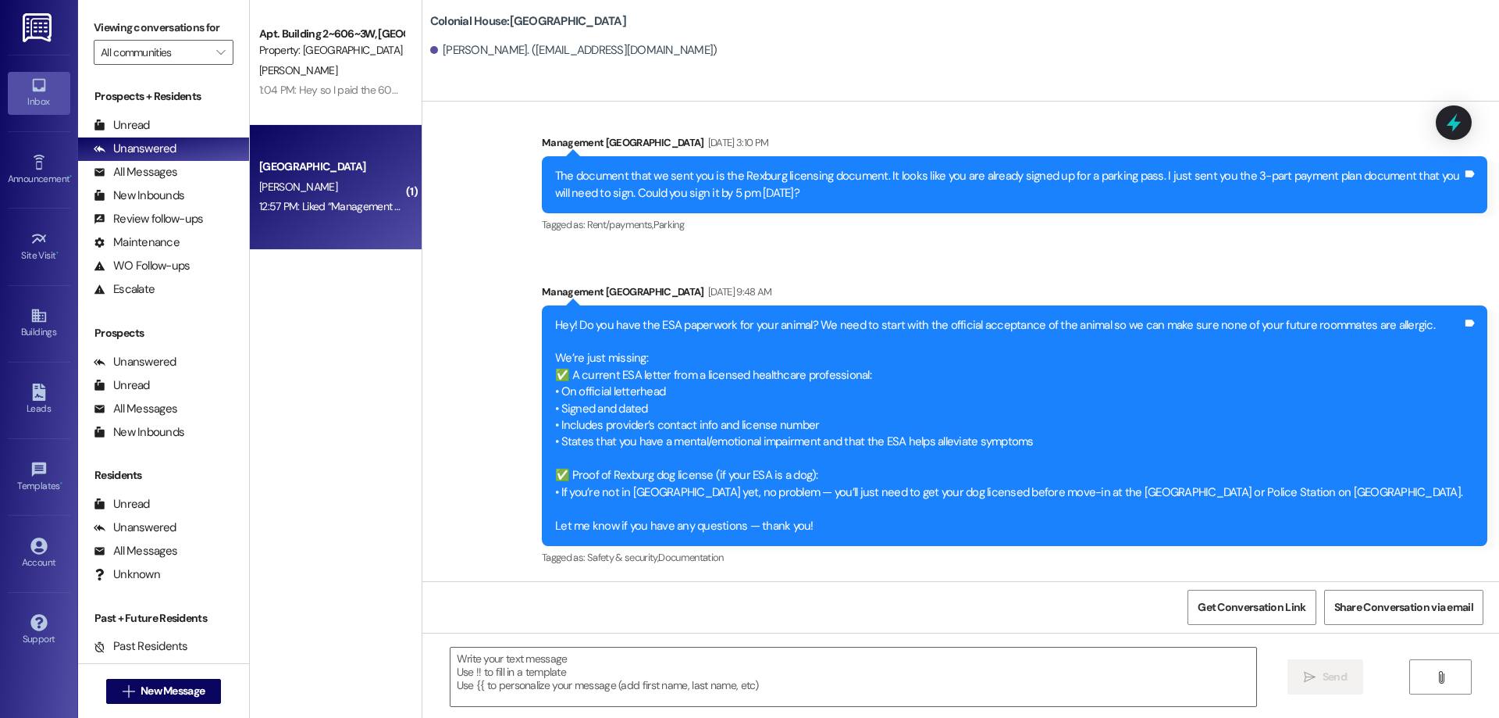
click at [262, 196] on div "E. Steele" at bounding box center [332, 187] width 148 height 20
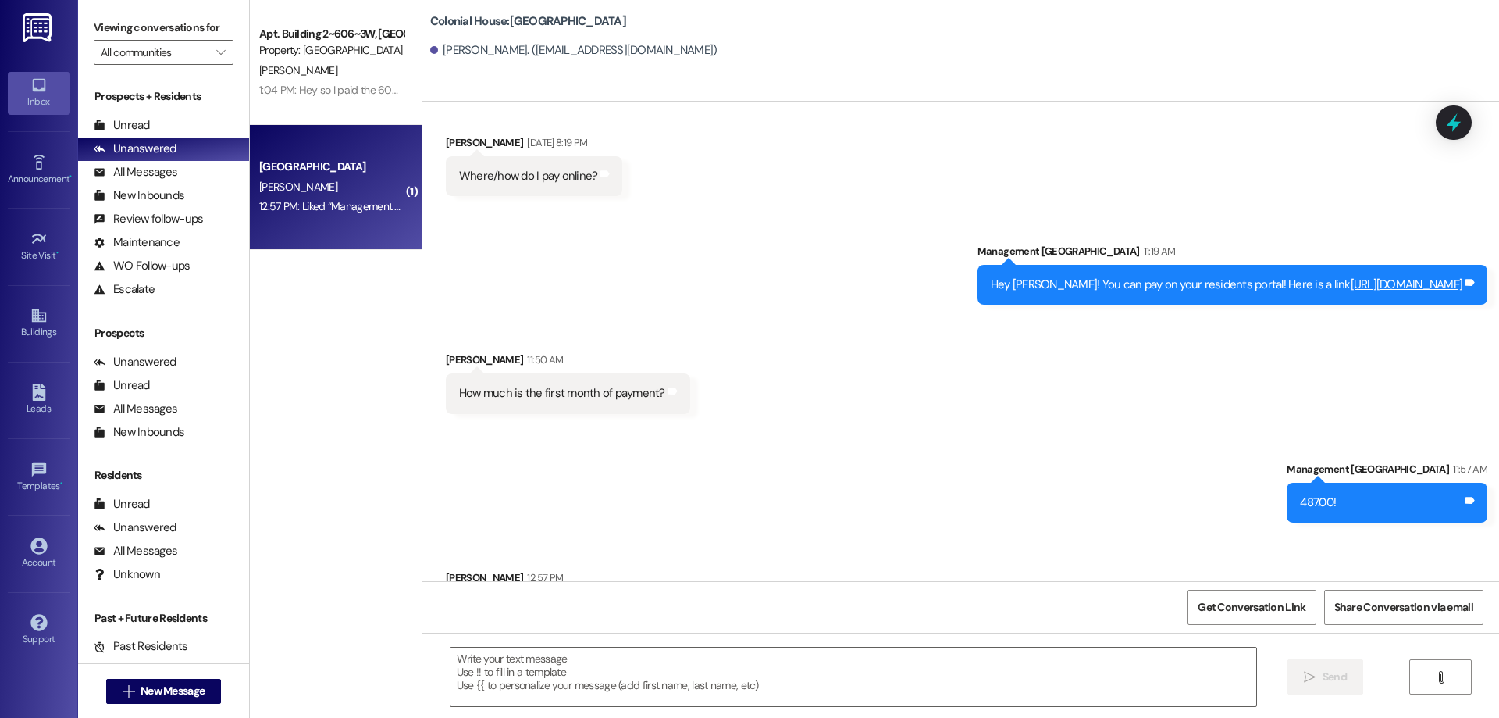
scroll to position [2568, 0]
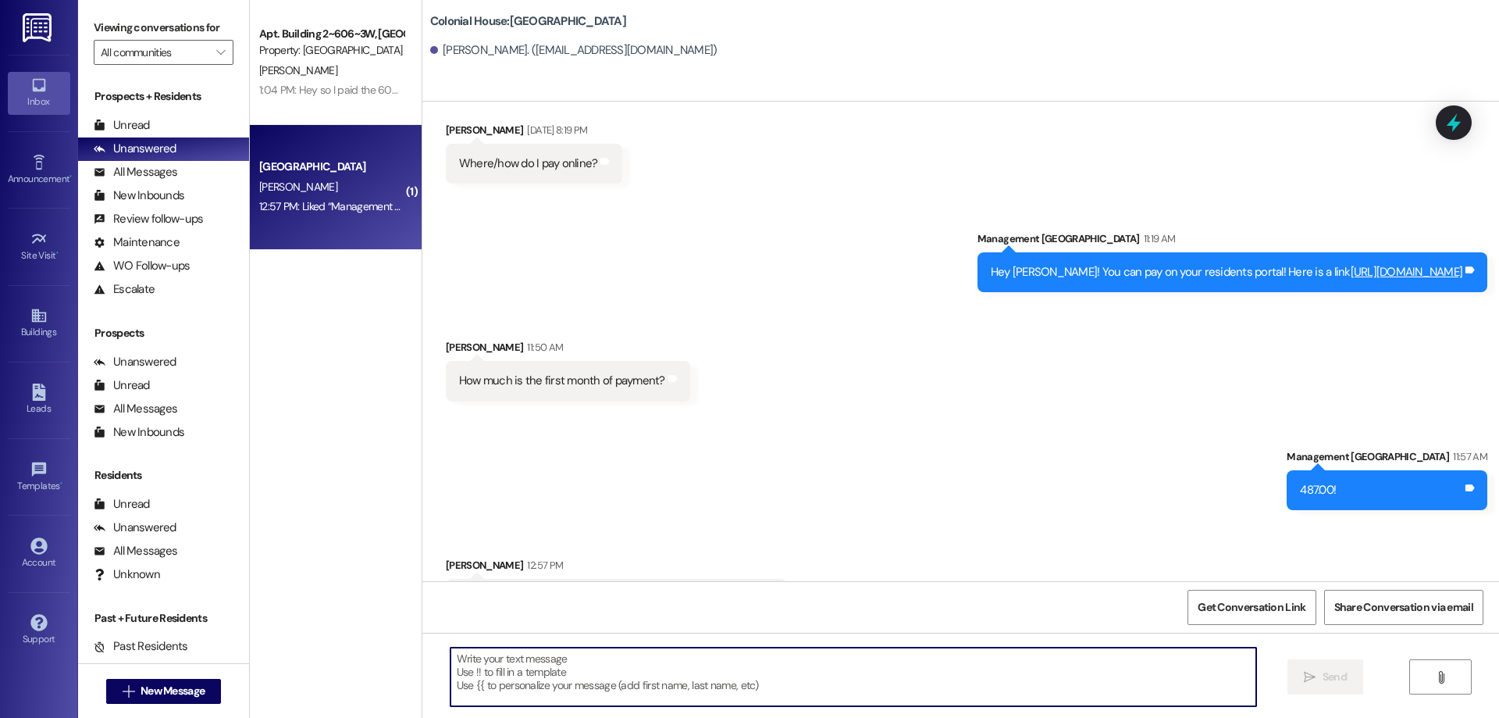
drag, startPoint x: 858, startPoint y: 671, endPoint x: 853, endPoint y: 680, distance: 10.5
click at [853, 680] on textarea at bounding box center [854, 676] width 806 height 59
type textarea "."
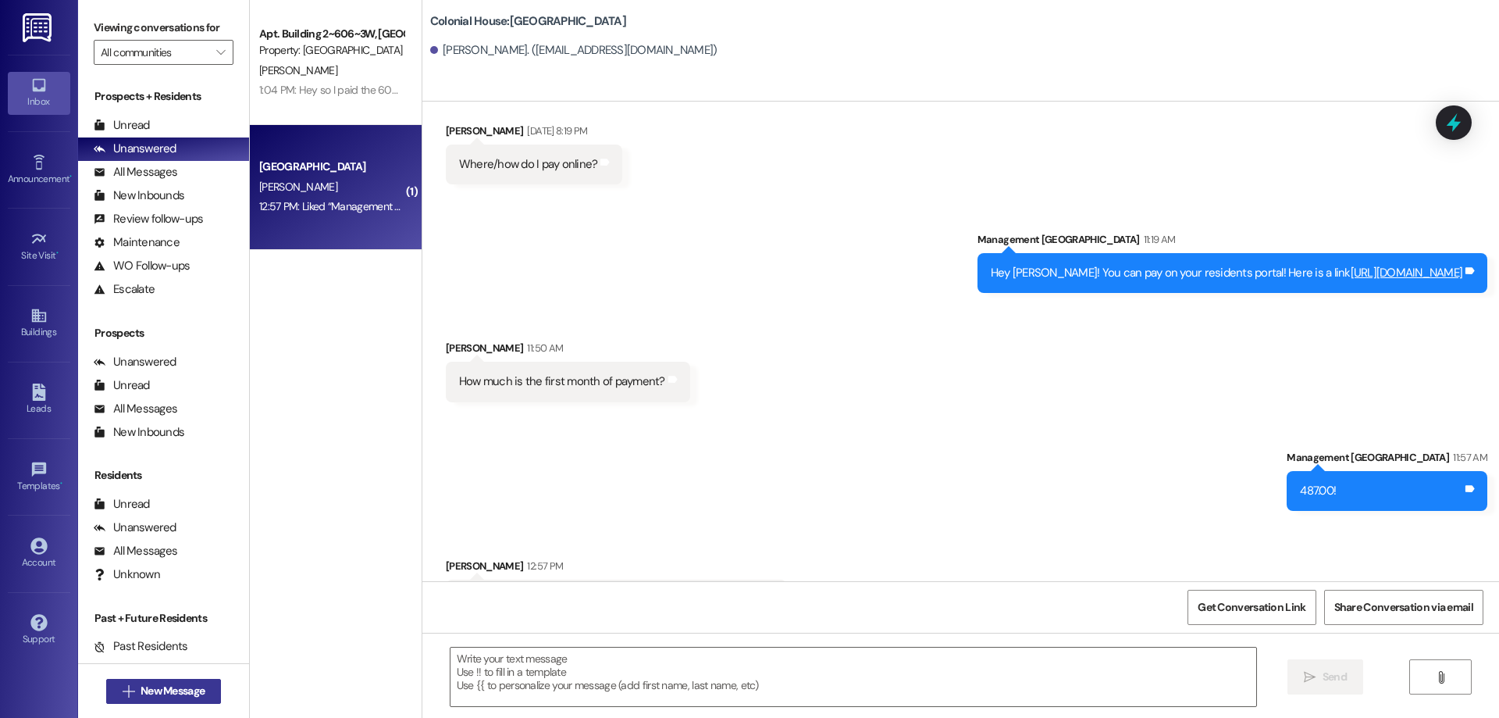
click at [198, 679] on button " New Message" at bounding box center [164, 690] width 116 height 25
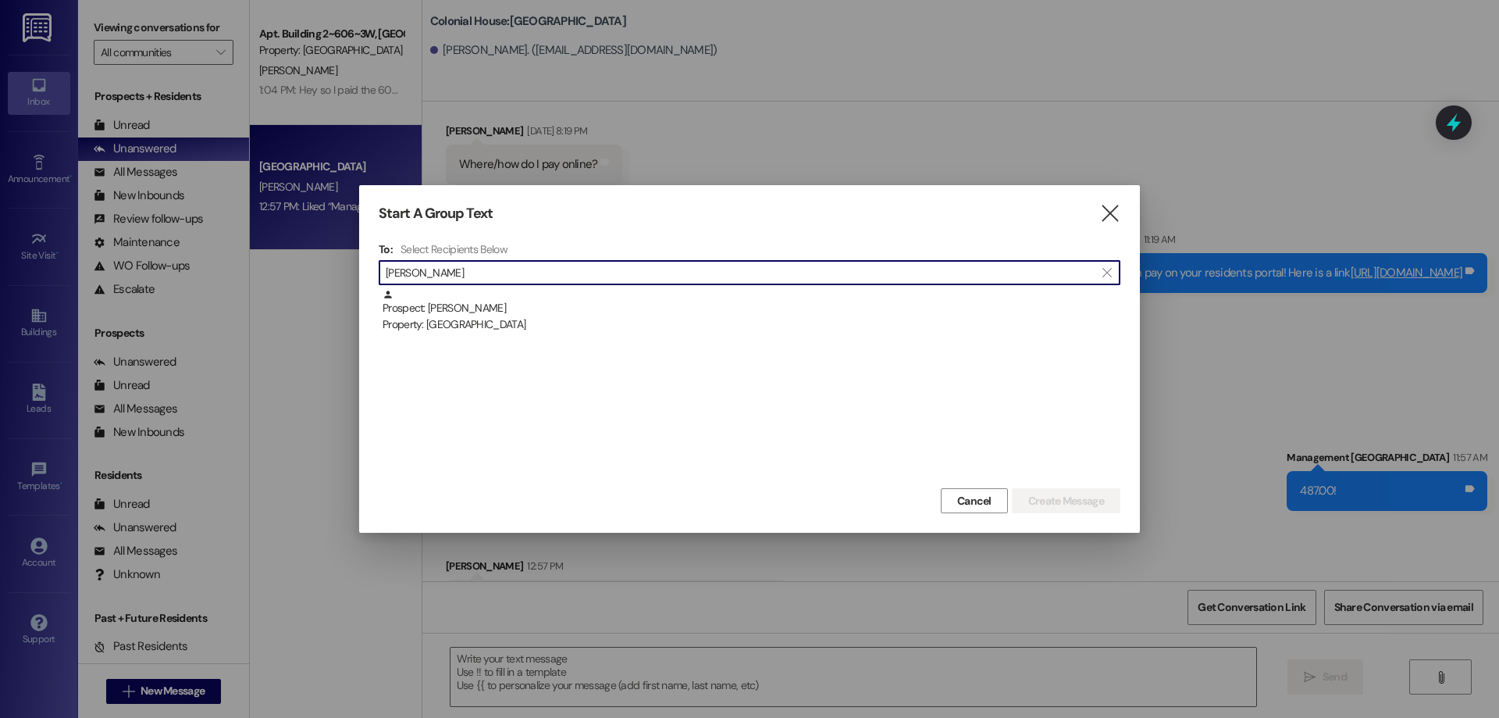
type input "emma smurth"
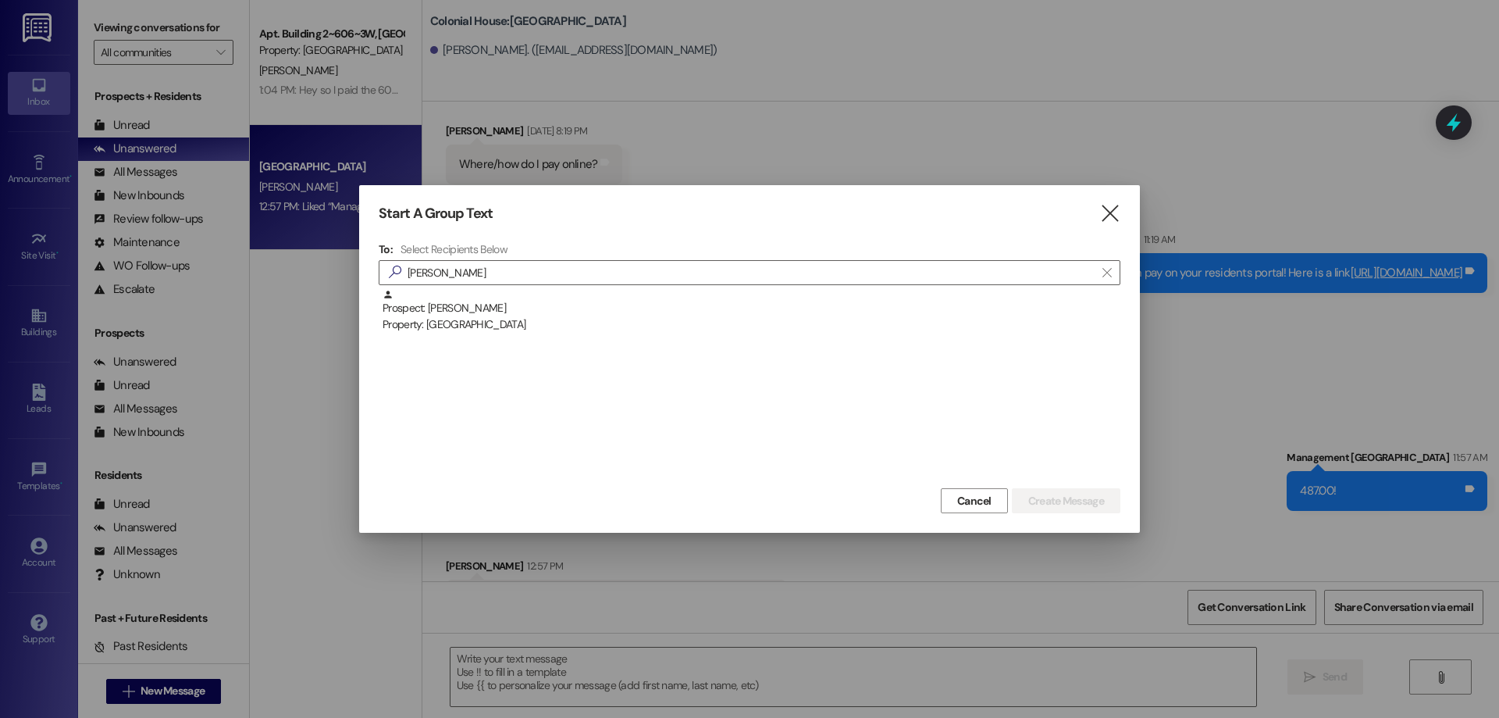
click at [581, 297] on div "Prospect: Emma Smurthwaite Property: Colonial House" at bounding box center [752, 311] width 738 height 45
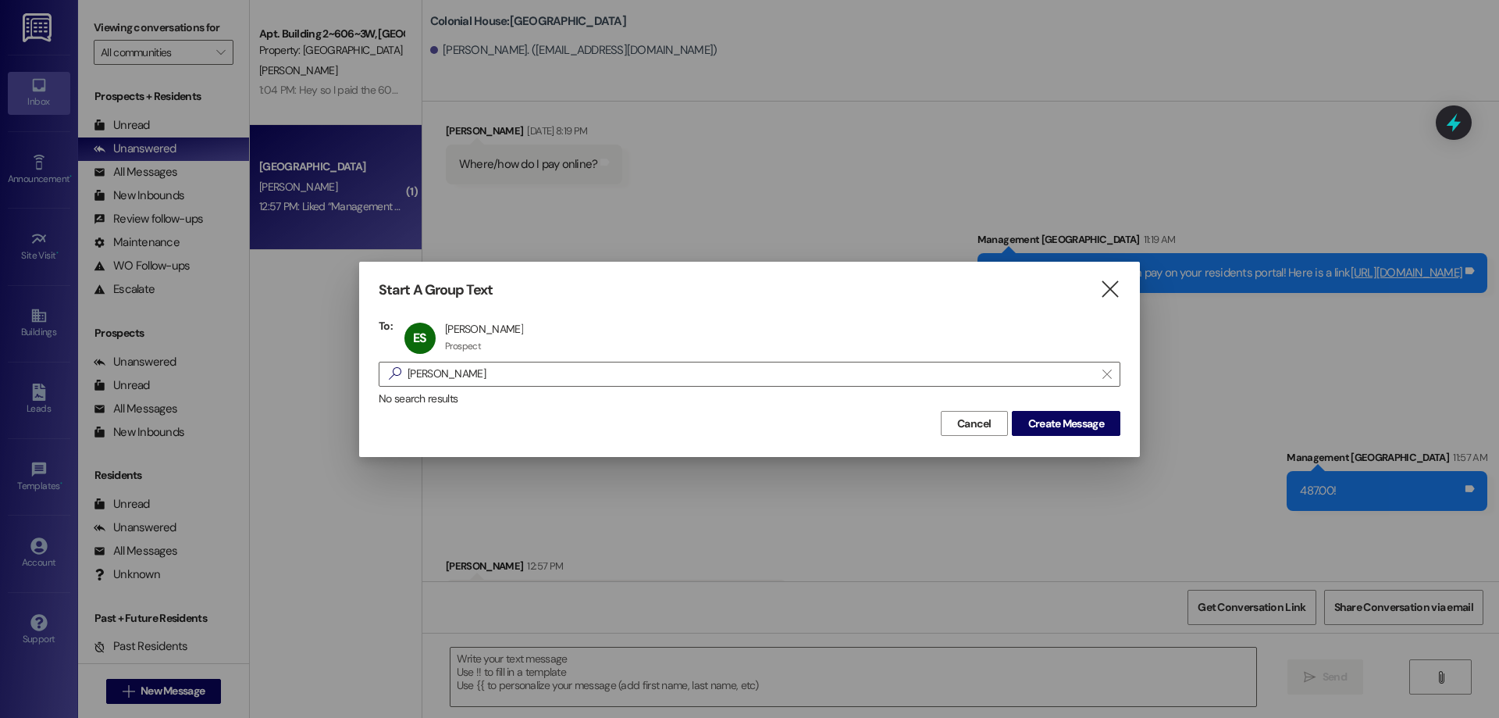
click at [1057, 380] on input "emma smurth" at bounding box center [751, 374] width 687 height 22
click at [1080, 415] on span "Create Message" at bounding box center [1066, 423] width 76 height 16
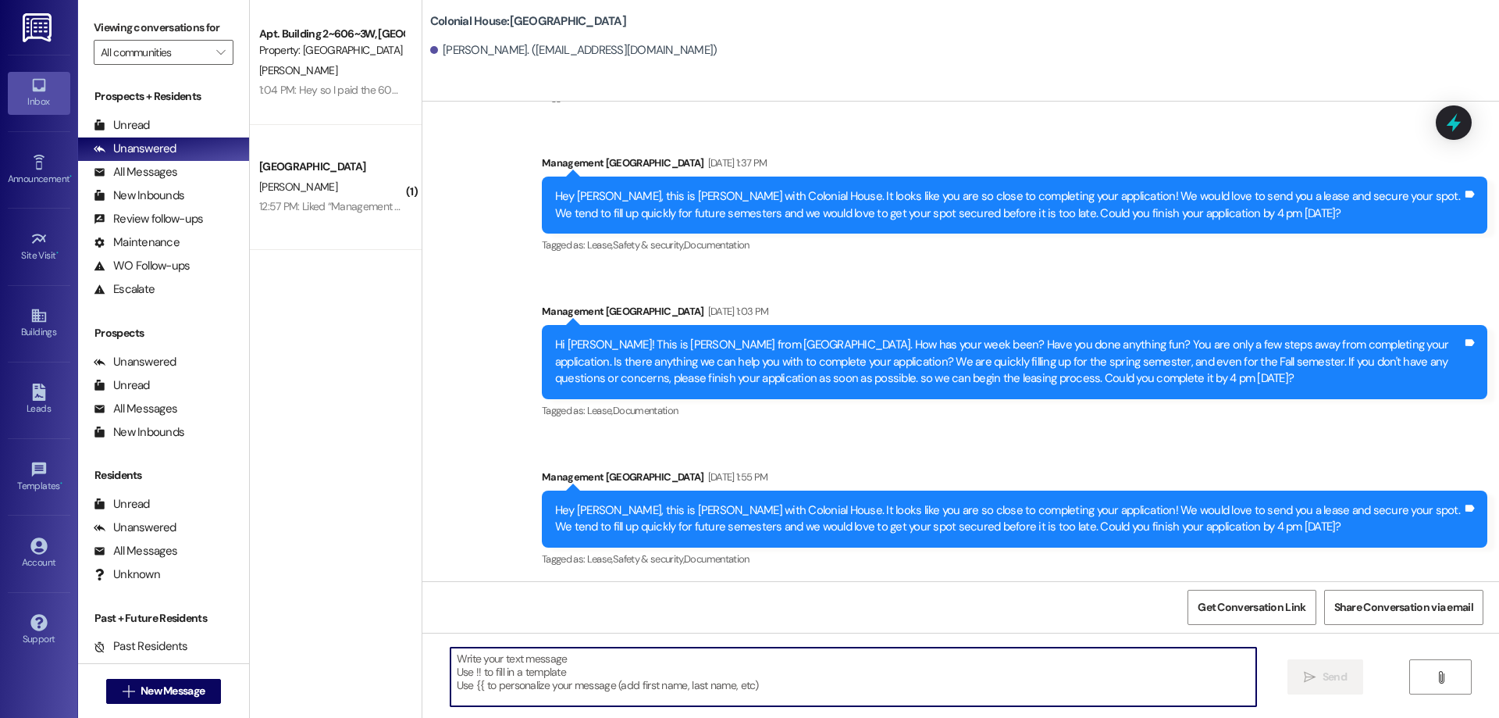
drag, startPoint x: 774, startPoint y: 689, endPoint x: 632, endPoint y: 513, distance: 226.0
click at [771, 682] on textarea at bounding box center [854, 676] width 806 height 59
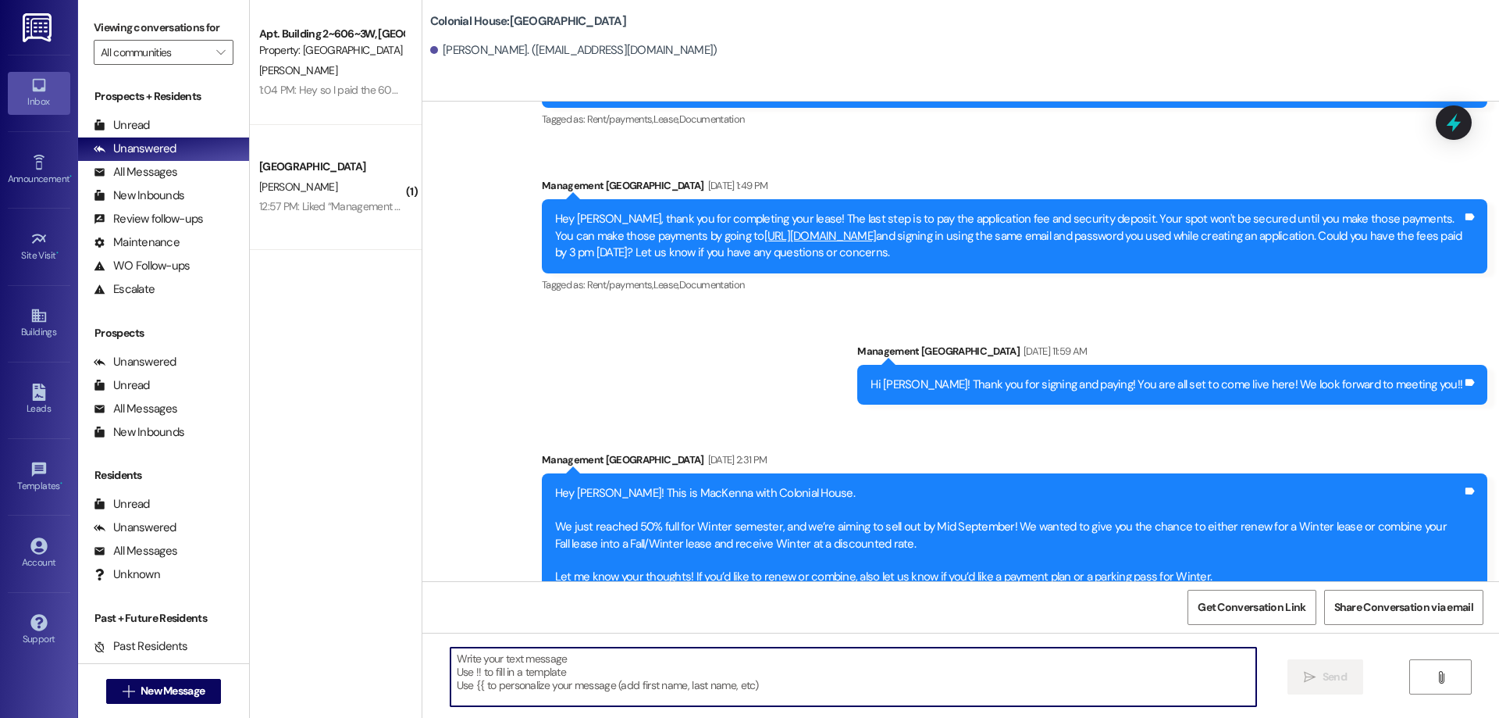
scroll to position [4085, 0]
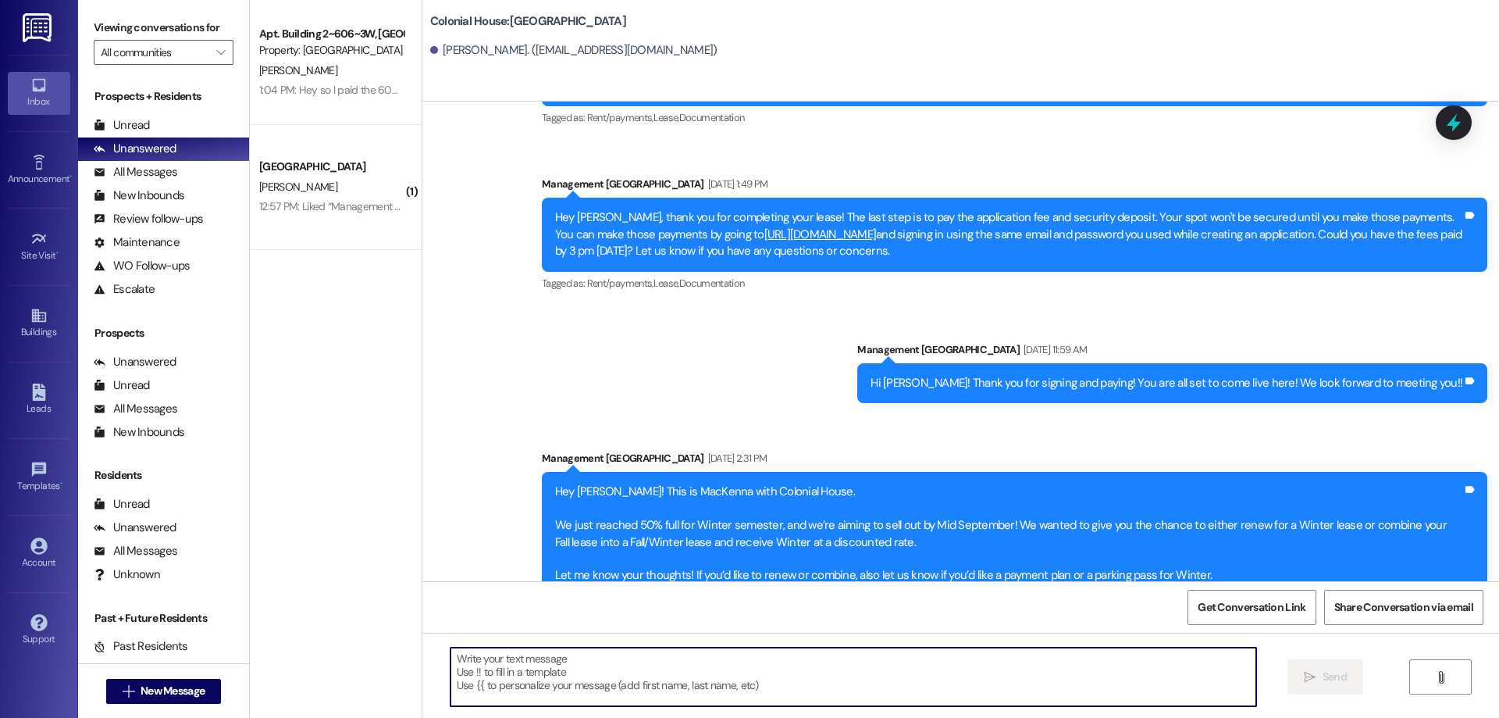
click at [660, 669] on textarea at bounding box center [854, 676] width 806 height 59
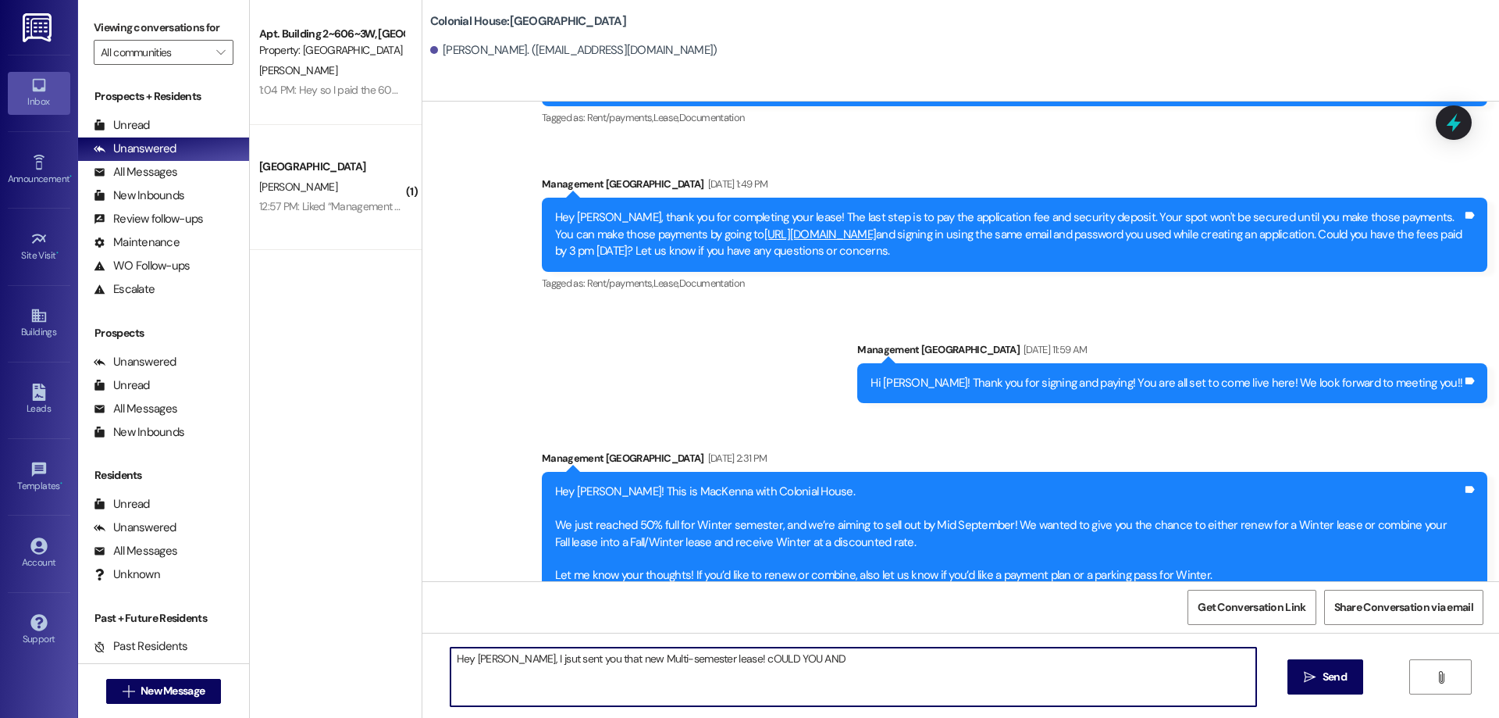
type textarea "Hey Emma, I jsut sent you that new Multi-semester lease! cOULD YOU AND"
drag, startPoint x: 783, startPoint y: 661, endPoint x: 707, endPoint y: 680, distance: 78.8
click at [707, 680] on textarea "Hey Emma, I jsut sent you that new Multi-semester lease! cOULD YOU AND" at bounding box center [854, 676] width 806 height 59
click at [917, 649] on textarea "Hey Emma, I just sent you that new Multi-semester lease! Could you and your gua…" at bounding box center [854, 676] width 806 height 59
type textarea "Hey Emma, I just sent you that new Multi-semester lease! Could you and your gua…"
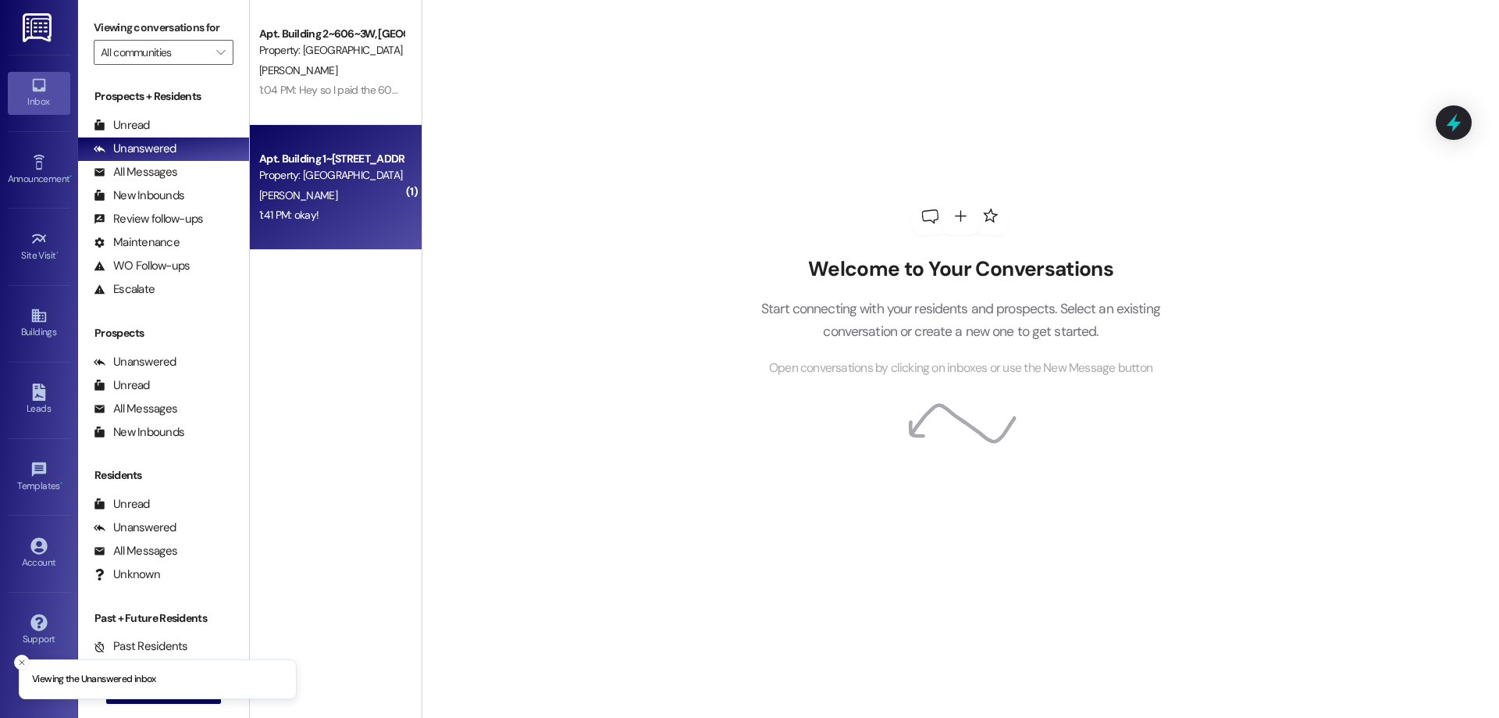
click at [374, 220] on div "1:41 PM: okay! 1:41 PM: okay!" at bounding box center [332, 215] width 148 height 20
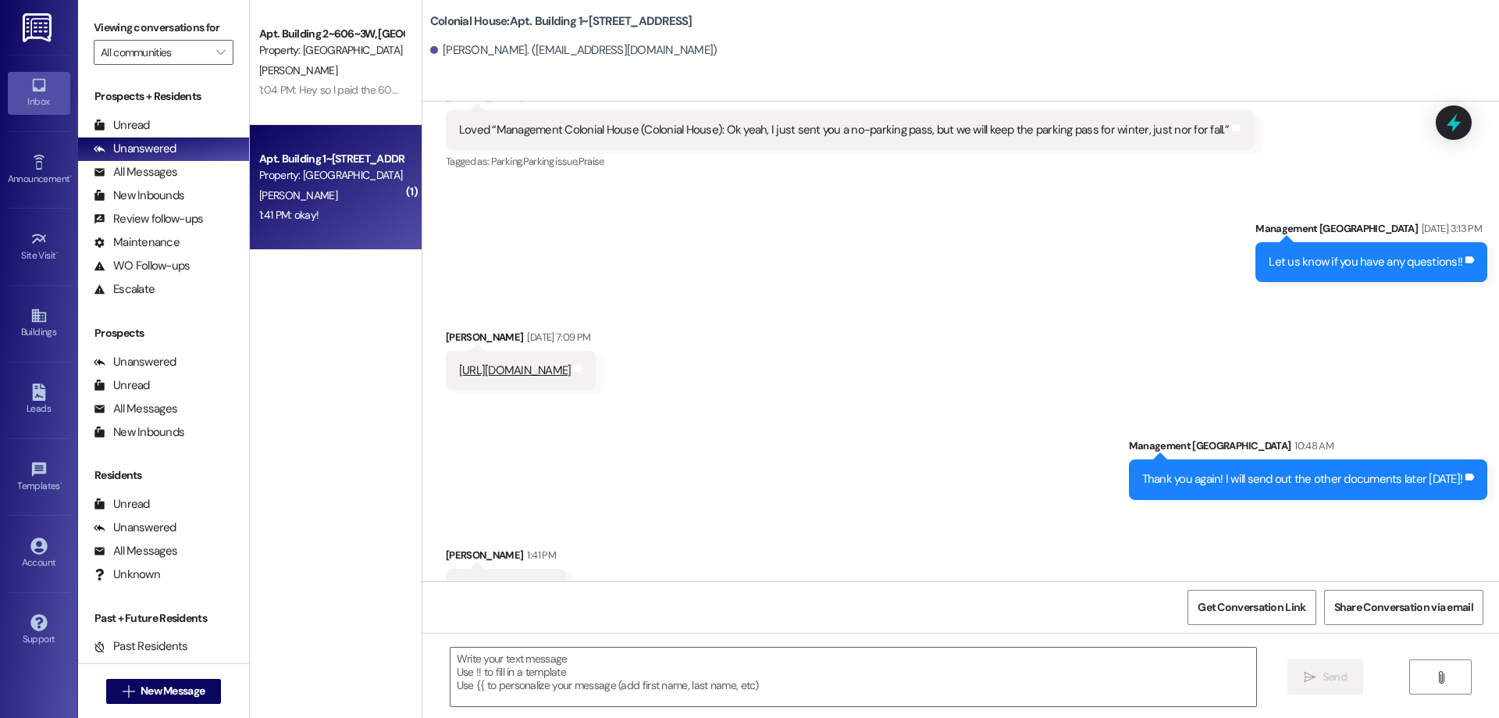
scroll to position [25410, 0]
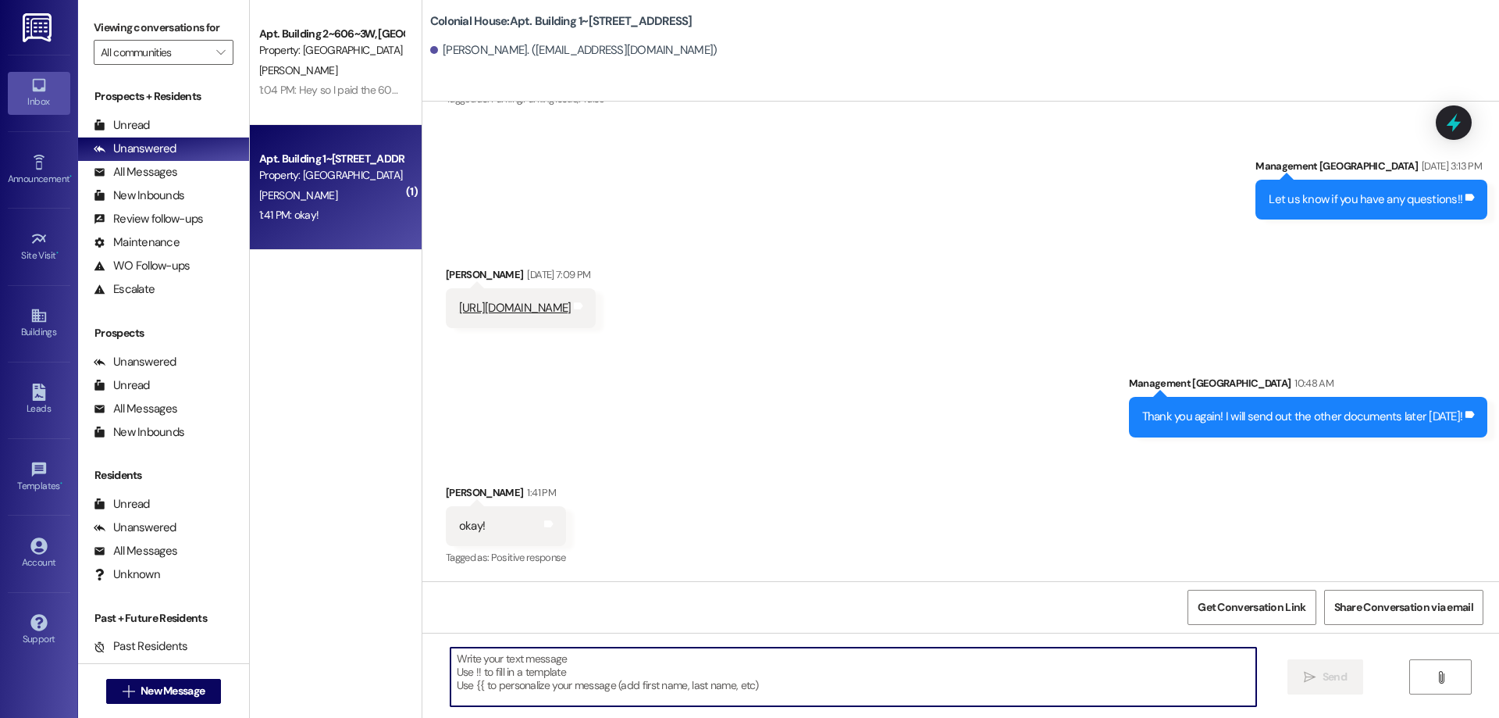
click at [861, 689] on textarea at bounding box center [854, 676] width 806 height 59
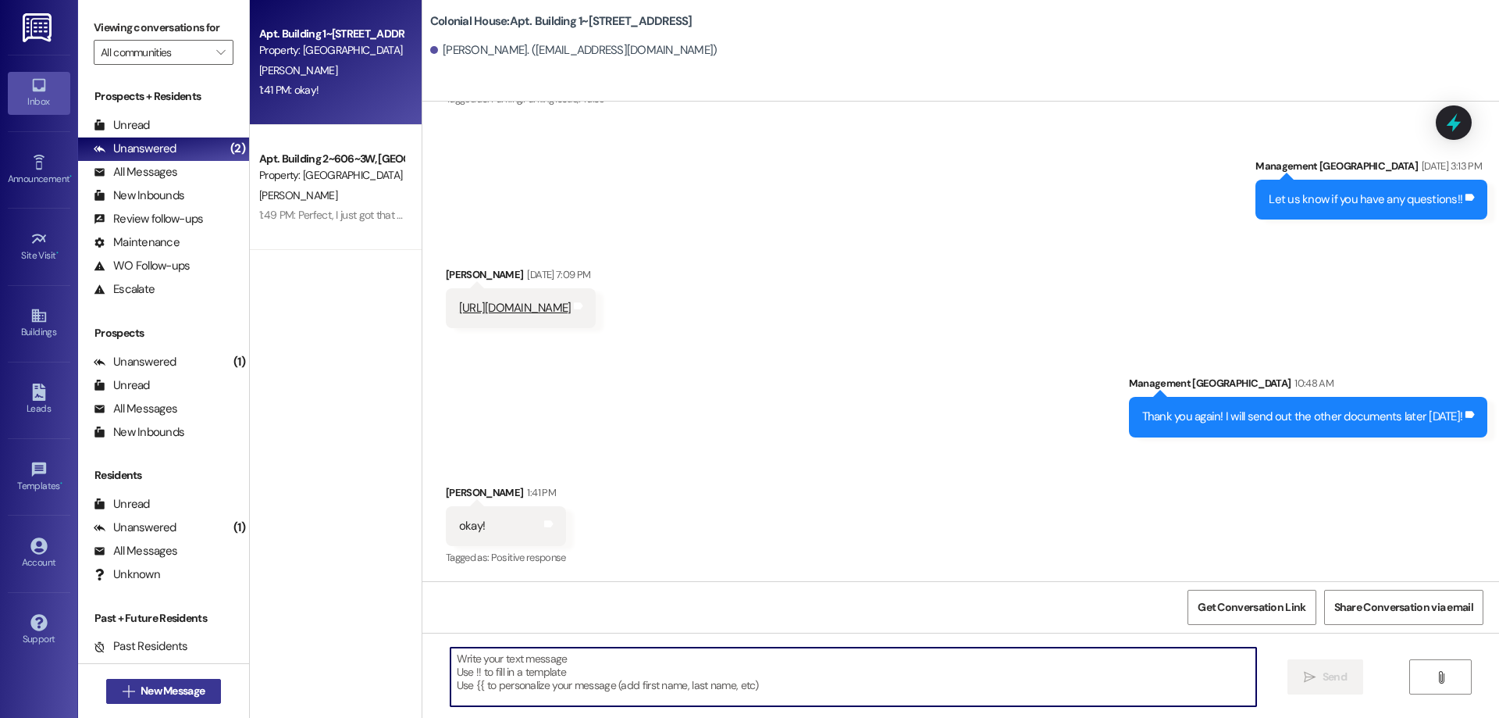
click at [187, 680] on button " New Message" at bounding box center [164, 690] width 116 height 25
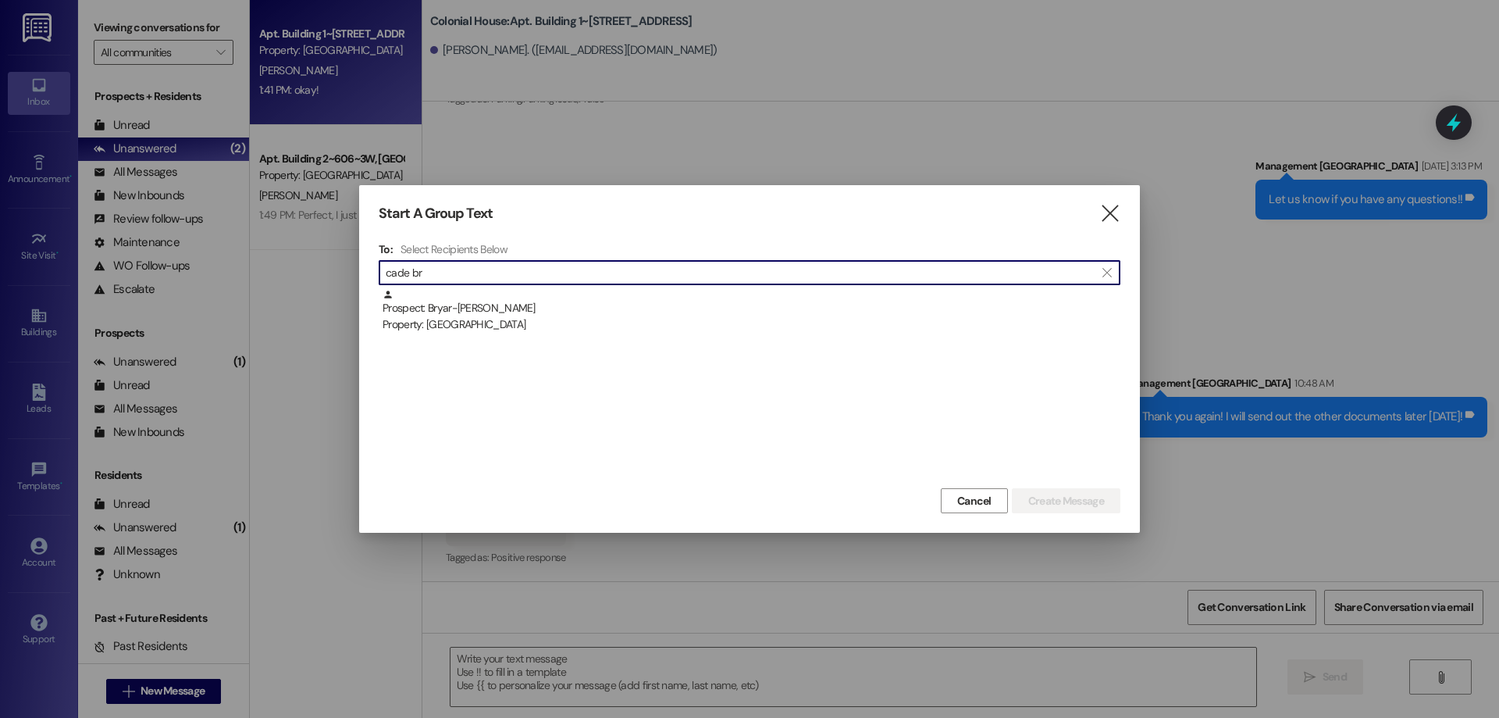
type input "cade br"
click at [571, 303] on div "Prospect: Bryar-Cade Rodgers Property: Colonial House" at bounding box center [752, 311] width 738 height 45
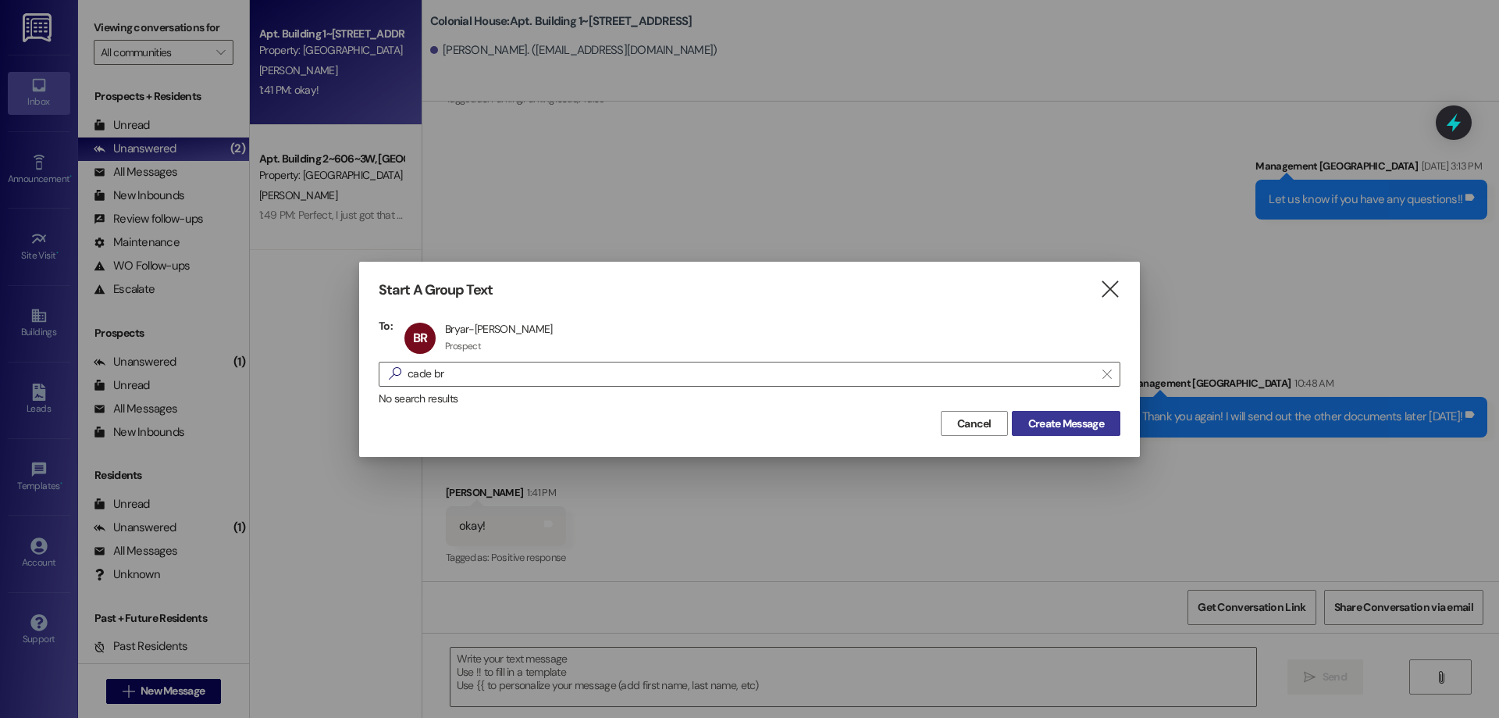
click at [1031, 420] on span "Create Message" at bounding box center [1066, 423] width 76 height 16
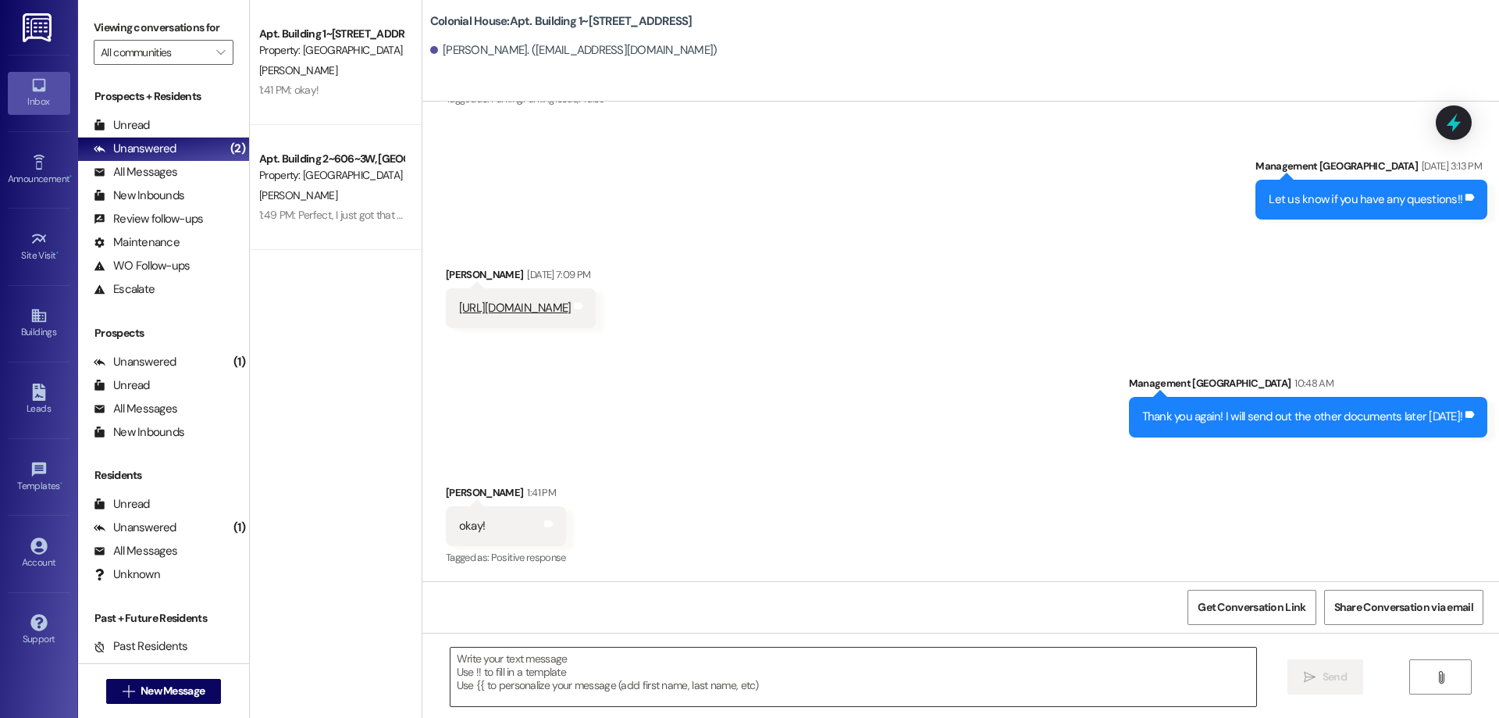
click at [821, 686] on textarea at bounding box center [854, 676] width 806 height 59
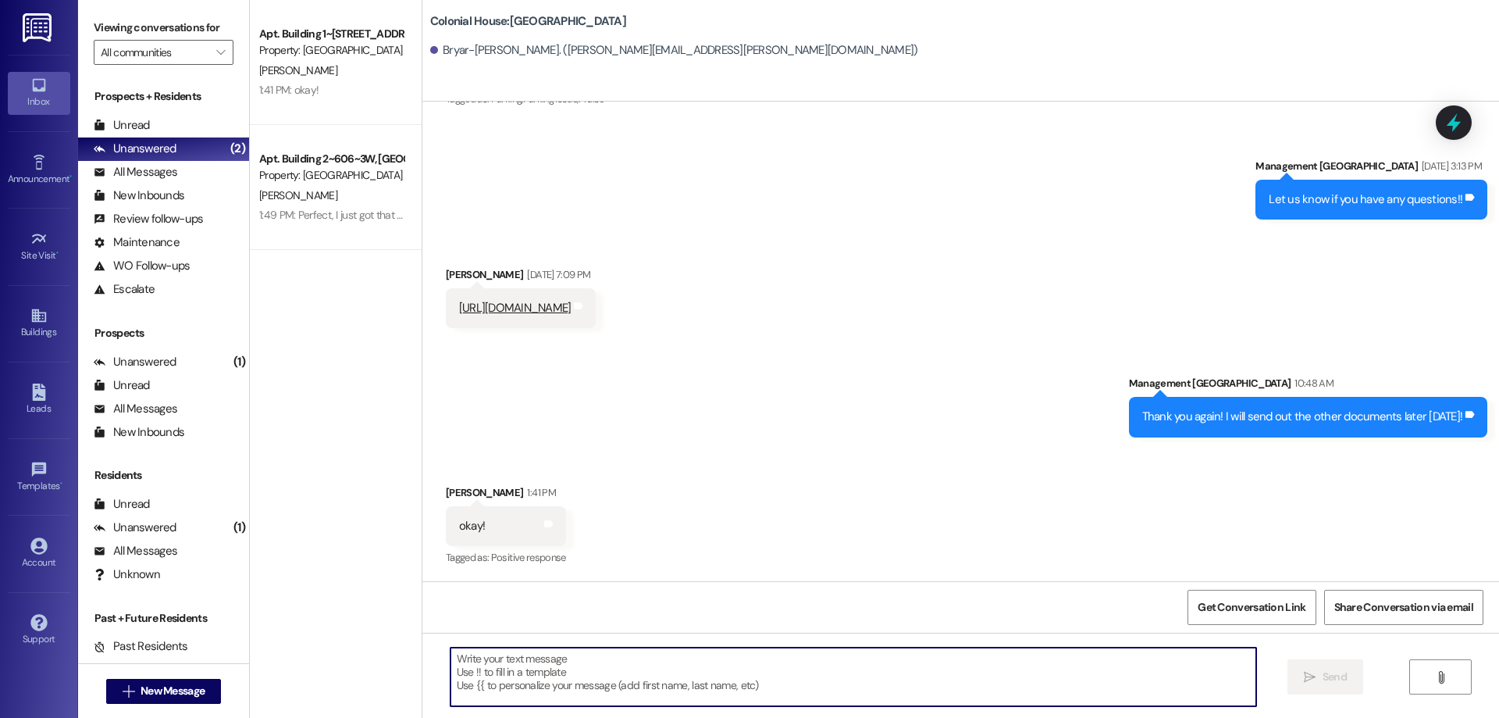
paste textarea "Hi ____! This is Rachel from Colonial House. Thank you for completing your appl…"
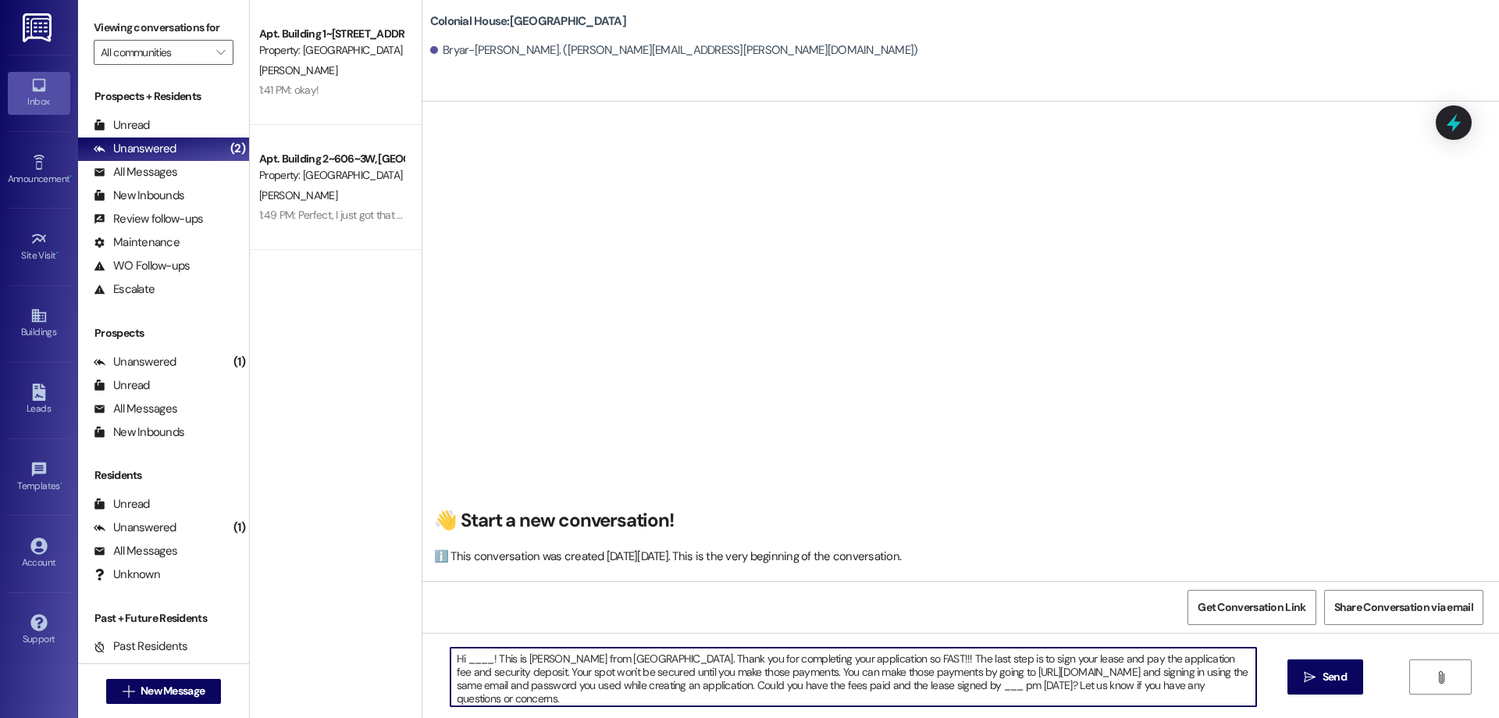
scroll to position [1, 0]
click at [468, 652] on textarea "Hi ____! This is Rachel from Colonial House. Thank you for completing your appl…" at bounding box center [854, 676] width 806 height 59
click at [1084, 684] on textarea "Hi Cade! This is Rachel from Colonial House. Thank you for completing your appl…" at bounding box center [854, 676] width 806 height 59
click at [1092, 687] on textarea "Hi Cade! This is Rachel from Colonial House. Thank you for completing your appl…" at bounding box center [854, 676] width 806 height 59
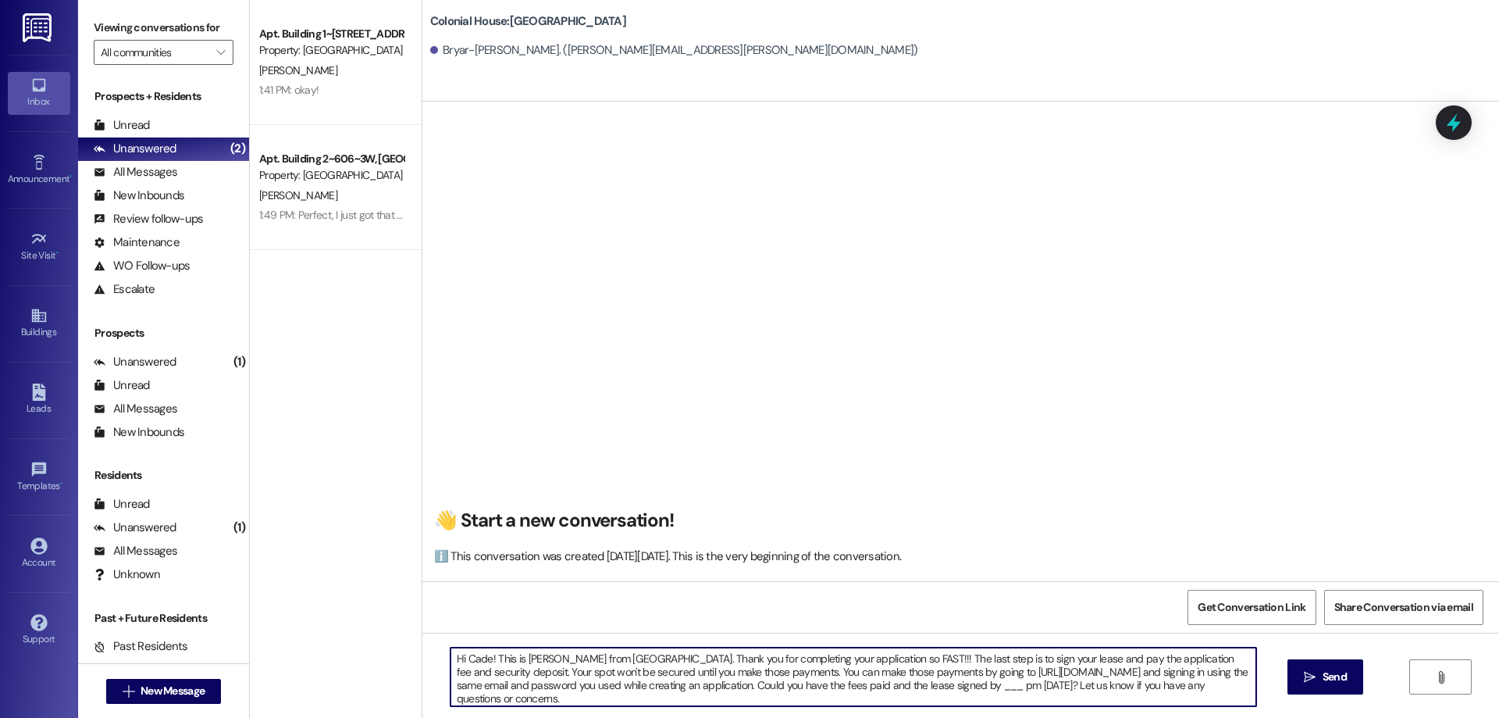
click at [1092, 687] on textarea "Hi Cade! This is Rachel from Colonial House. Thank you for completing your appl…" at bounding box center [854, 676] width 806 height 59
click at [1087, 689] on textarea "Hi Cade! This is Rachel from Colonial House. Thank you for completing your appl…" at bounding box center [854, 676] width 806 height 59
type textarea "Hi Cade! This is Rachel from Colonial House. Thank you for completing your appl…"
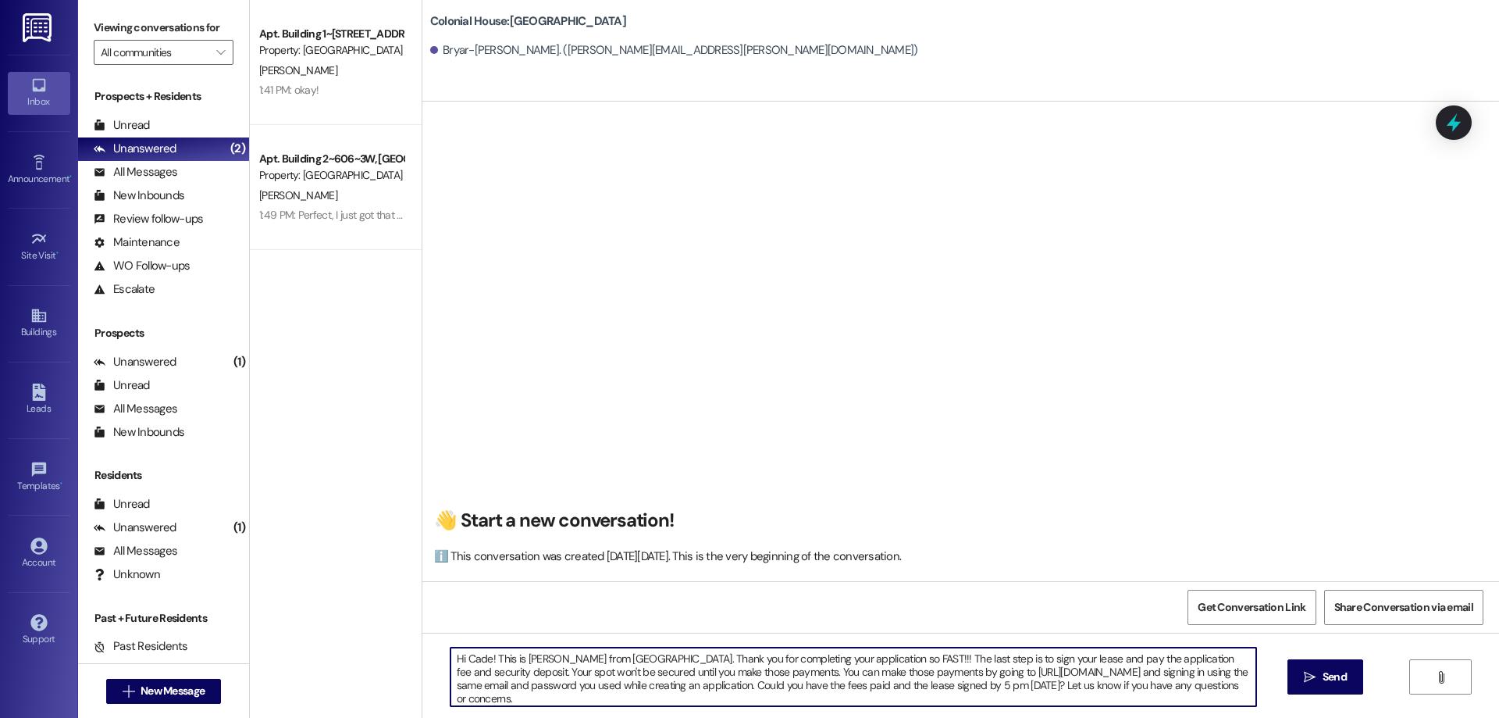
drag, startPoint x: 614, startPoint y: 706, endPoint x: 379, endPoint y: 624, distance: 248.9
click at [379, 624] on div "Apt. Building 1~111~1W, Building 1 Colonial House Property: Colonial House L. O…" at bounding box center [874, 359] width 1249 height 718
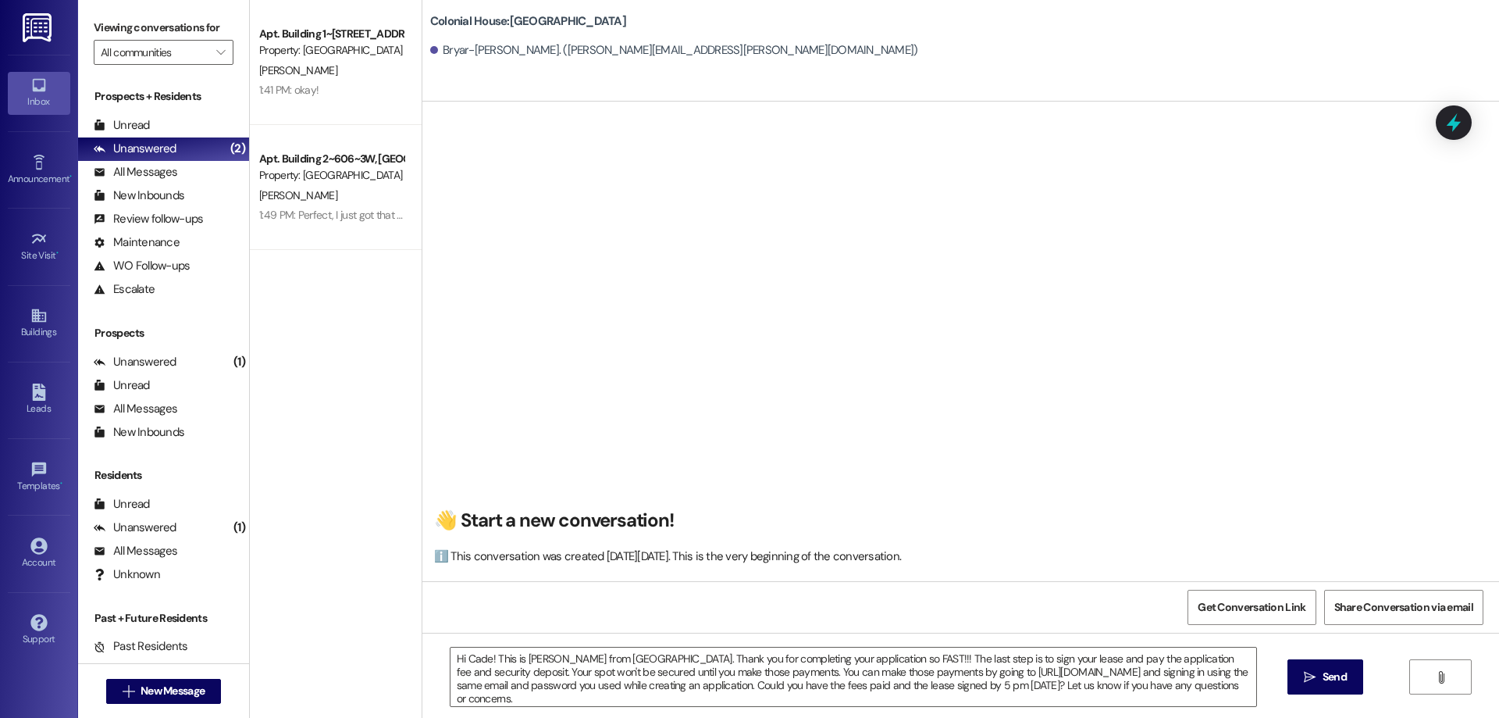
drag, startPoint x: 1317, startPoint y: 668, endPoint x: 2039, endPoint y: 418, distance: 763.7
click at [1498, 418] on html "Inbox Go to Inbox Announcement • Send A Text Announcement Site Visit • Go to Si…" at bounding box center [749, 359] width 1499 height 718
click at [951, 708] on div "Hi Cade! This is Rachel from Colonial House. Thank you for completing your appl…" at bounding box center [960, 690] width 1077 height 117
click at [946, 695] on textarea "Hi Cade! This is Rachel from Colonial House. Thank you for completing your appl…" at bounding box center [854, 676] width 806 height 59
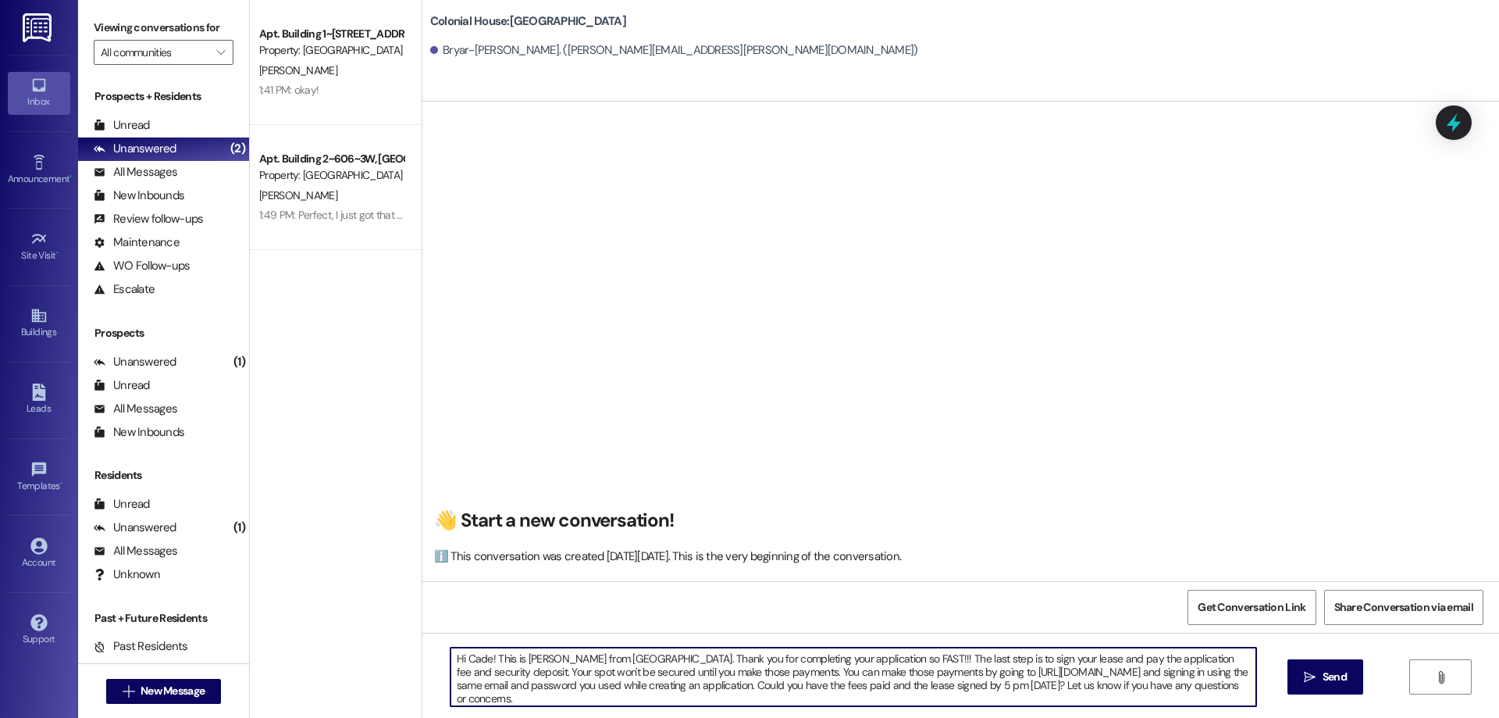
click at [946, 695] on textarea "Hi Cade! This is Rachel from Colonial House. Thank you for completing your appl…" at bounding box center [854, 676] width 806 height 59
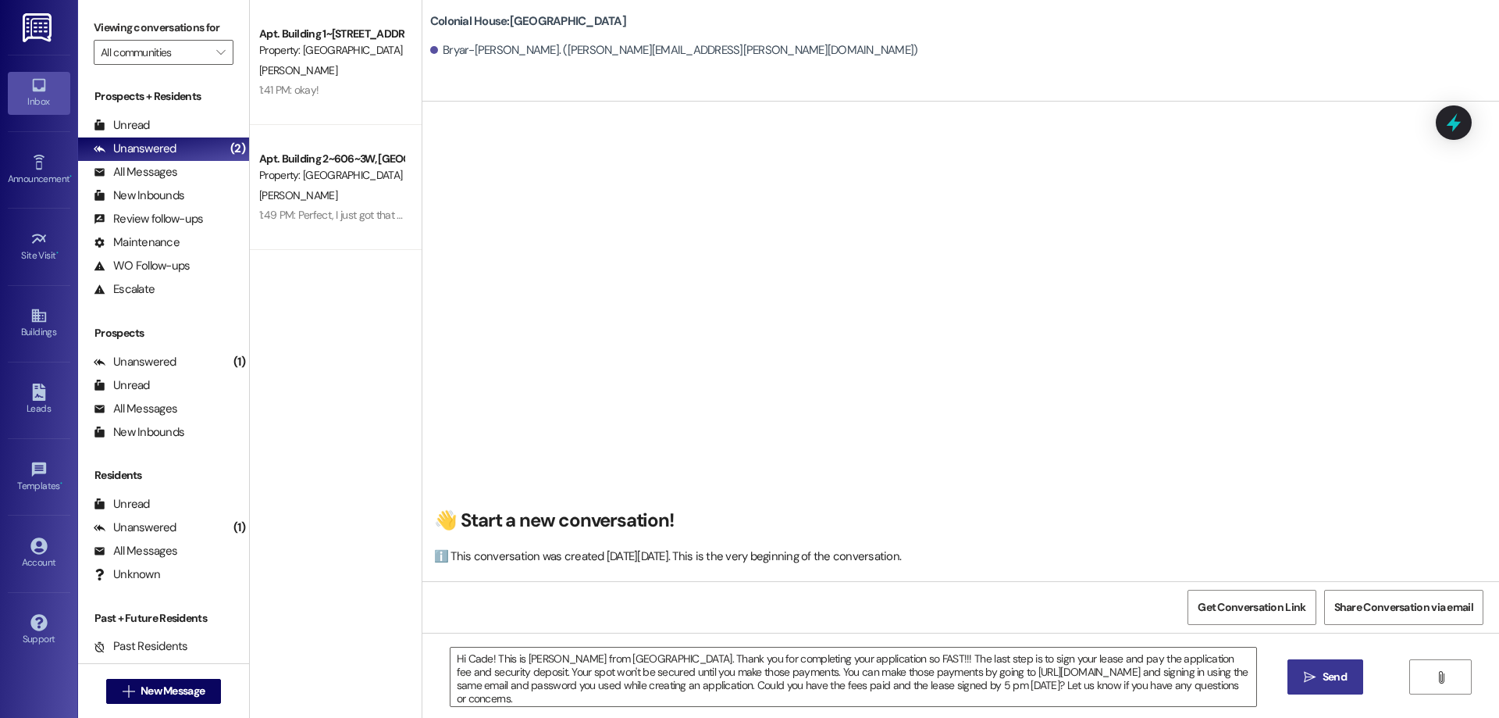
click at [1344, 675] on span "Send" at bounding box center [1335, 676] width 24 height 16
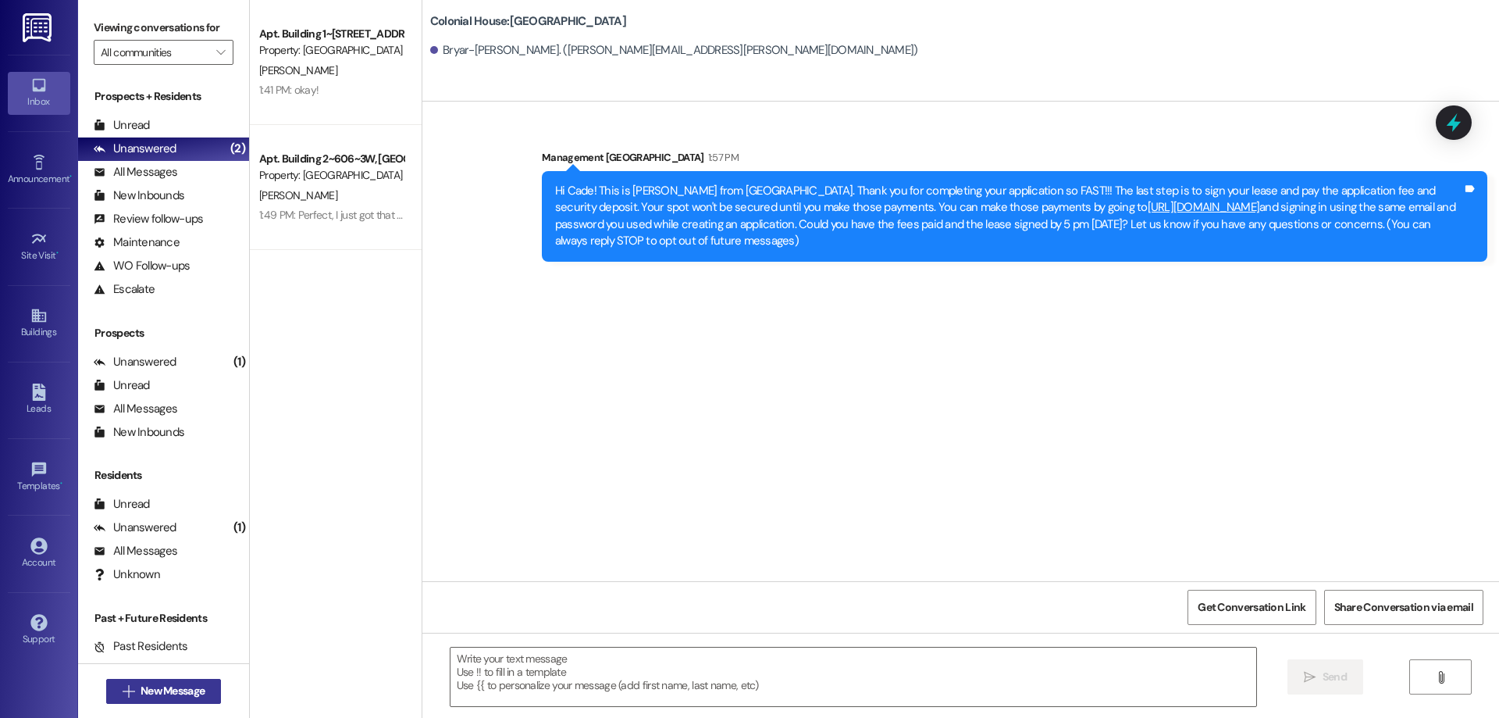
click at [193, 695] on span "New Message" at bounding box center [173, 690] width 64 height 16
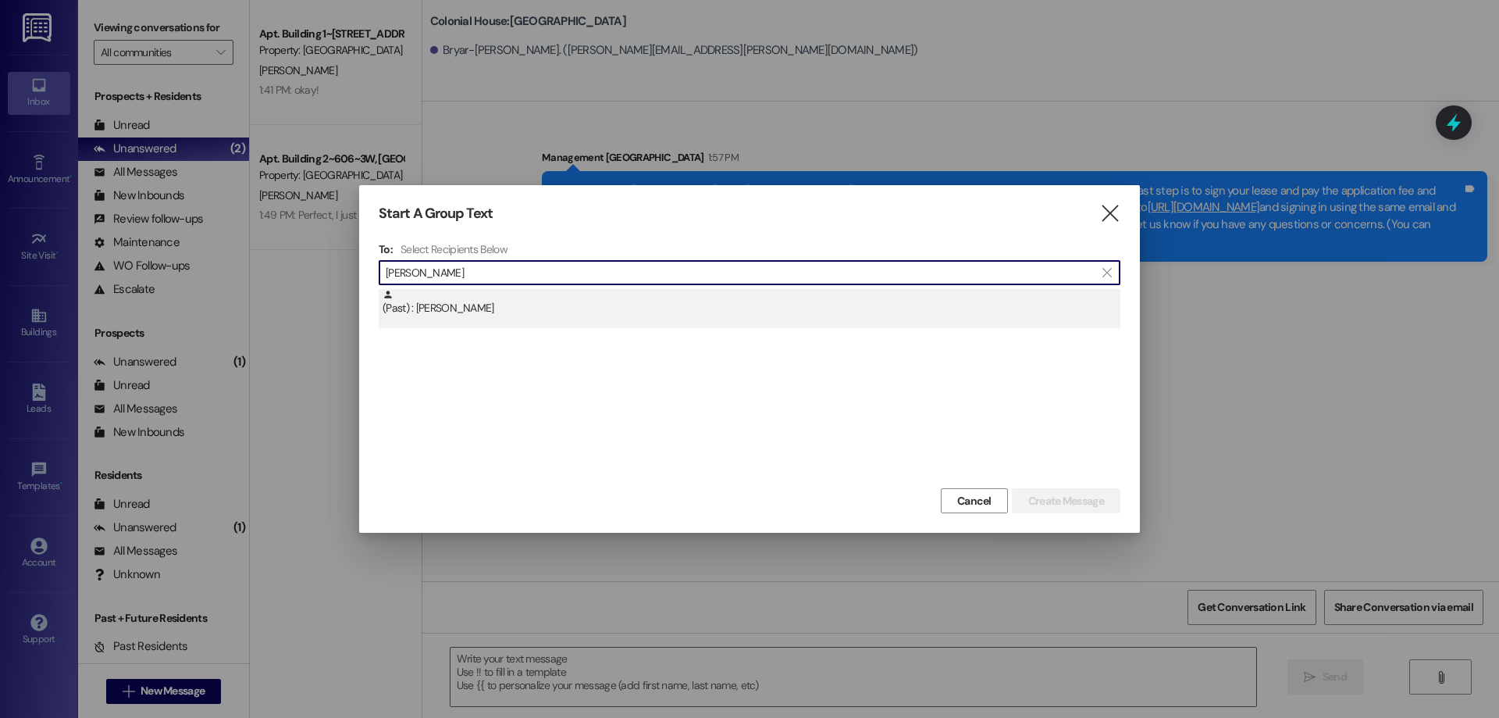
type input "carissa"
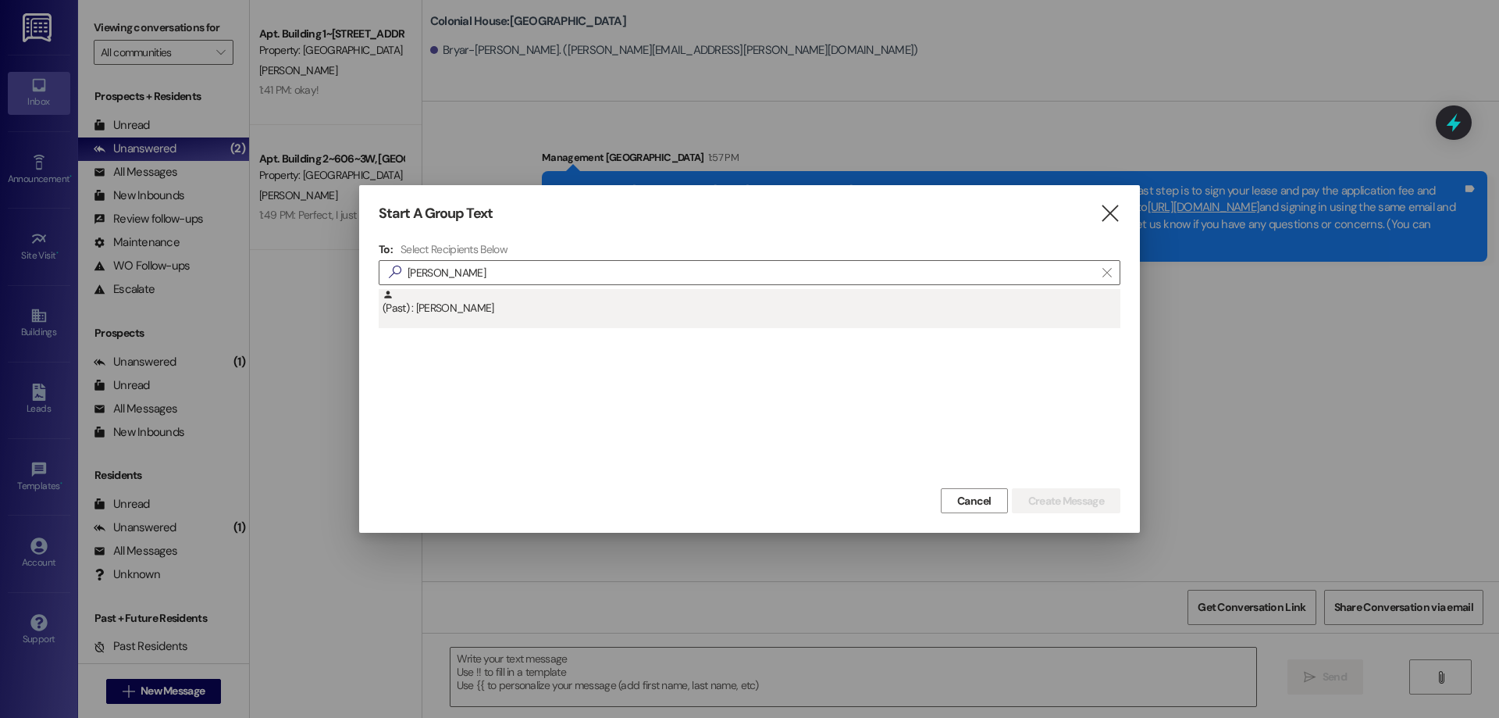
click at [579, 312] on div "(Past) : Carissa Banks" at bounding box center [752, 302] width 738 height 27
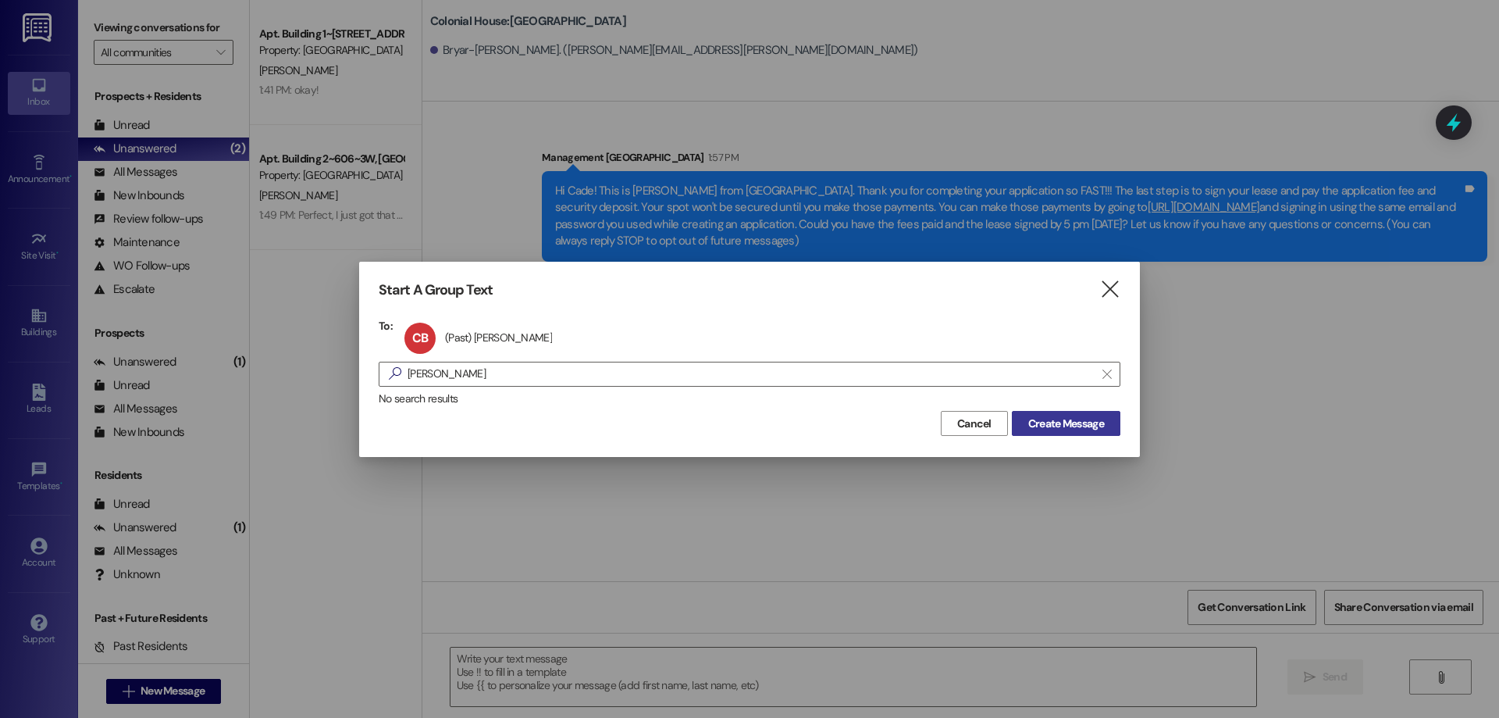
click at [1056, 412] on button "Create Message" at bounding box center [1066, 423] width 109 height 25
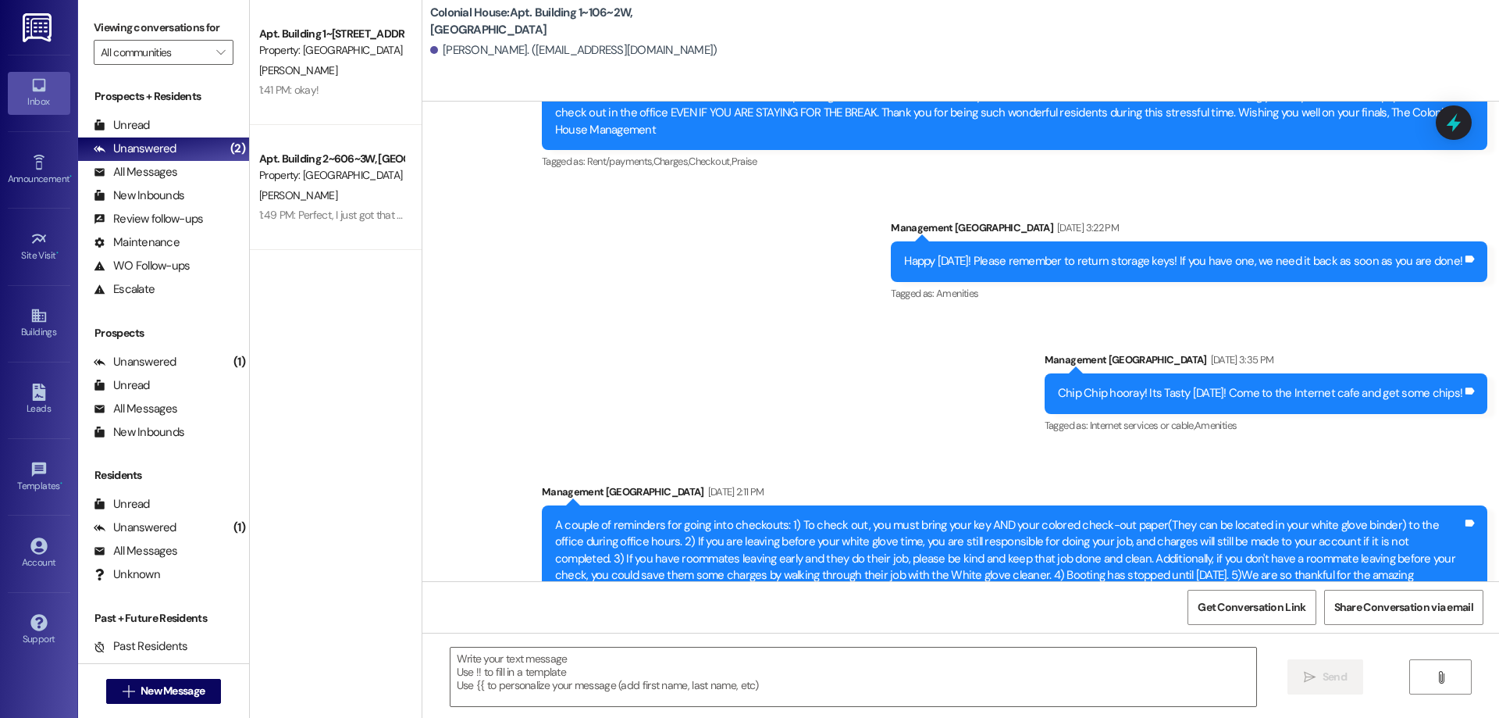
scroll to position [22572, 0]
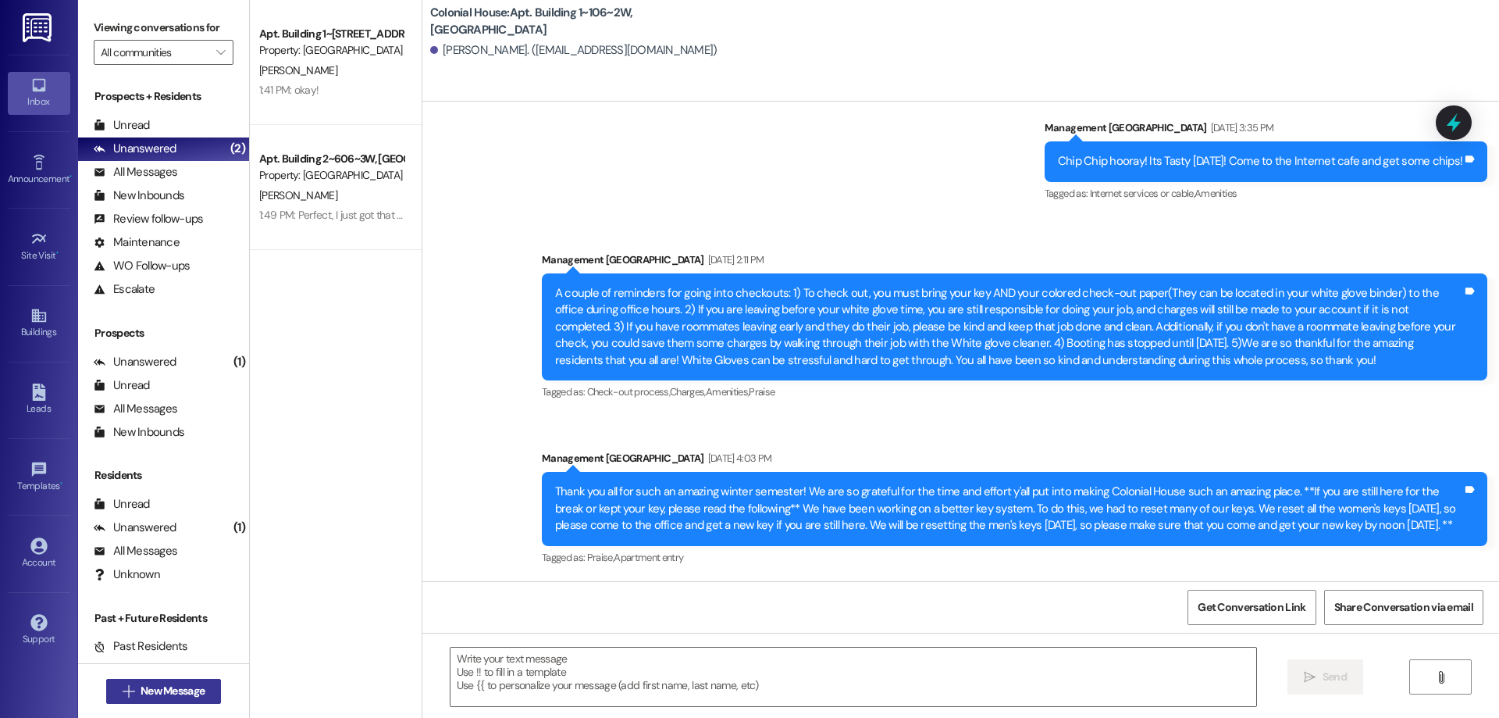
click at [204, 683] on button " New Message" at bounding box center [164, 690] width 116 height 25
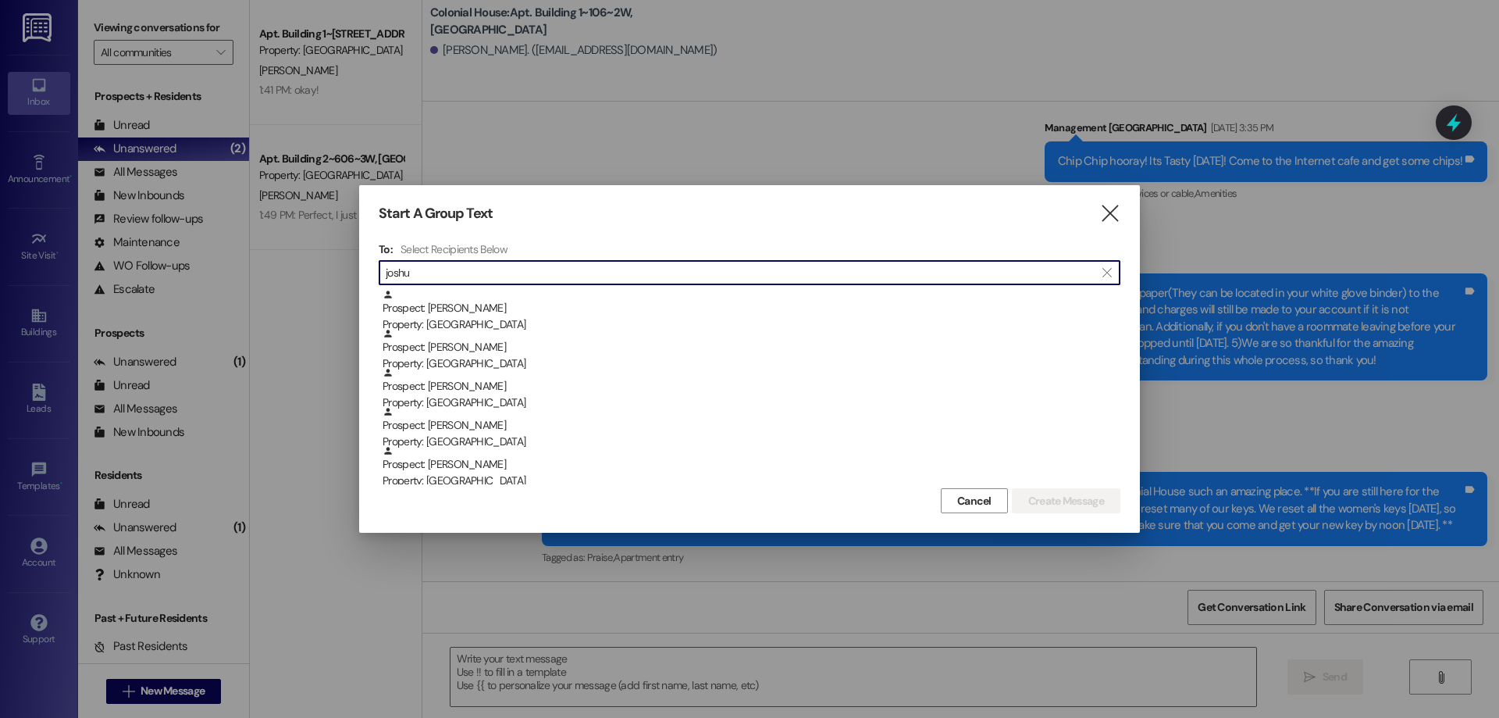
type input "joshu"
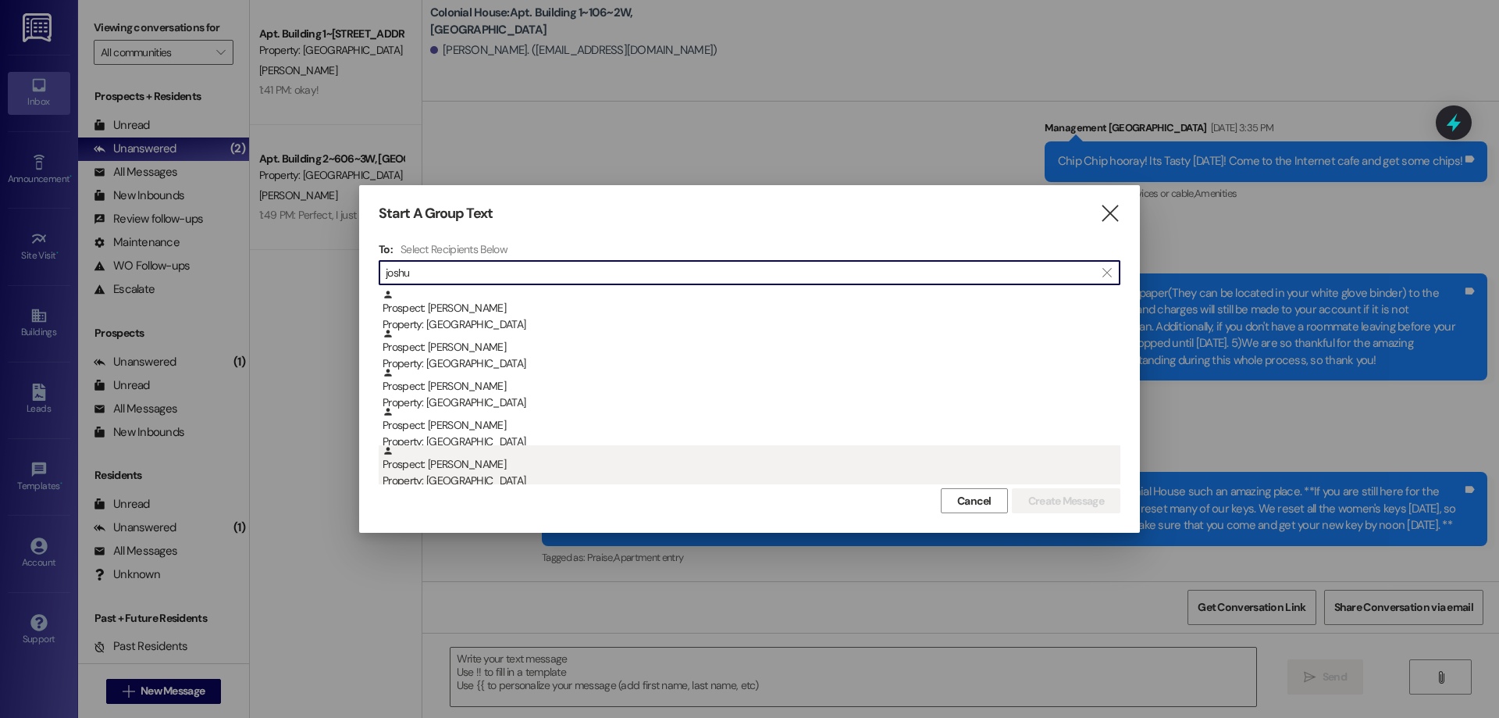
click at [525, 461] on div "Prospect: Joshua Reeder Property: Colonial House" at bounding box center [752, 467] width 738 height 45
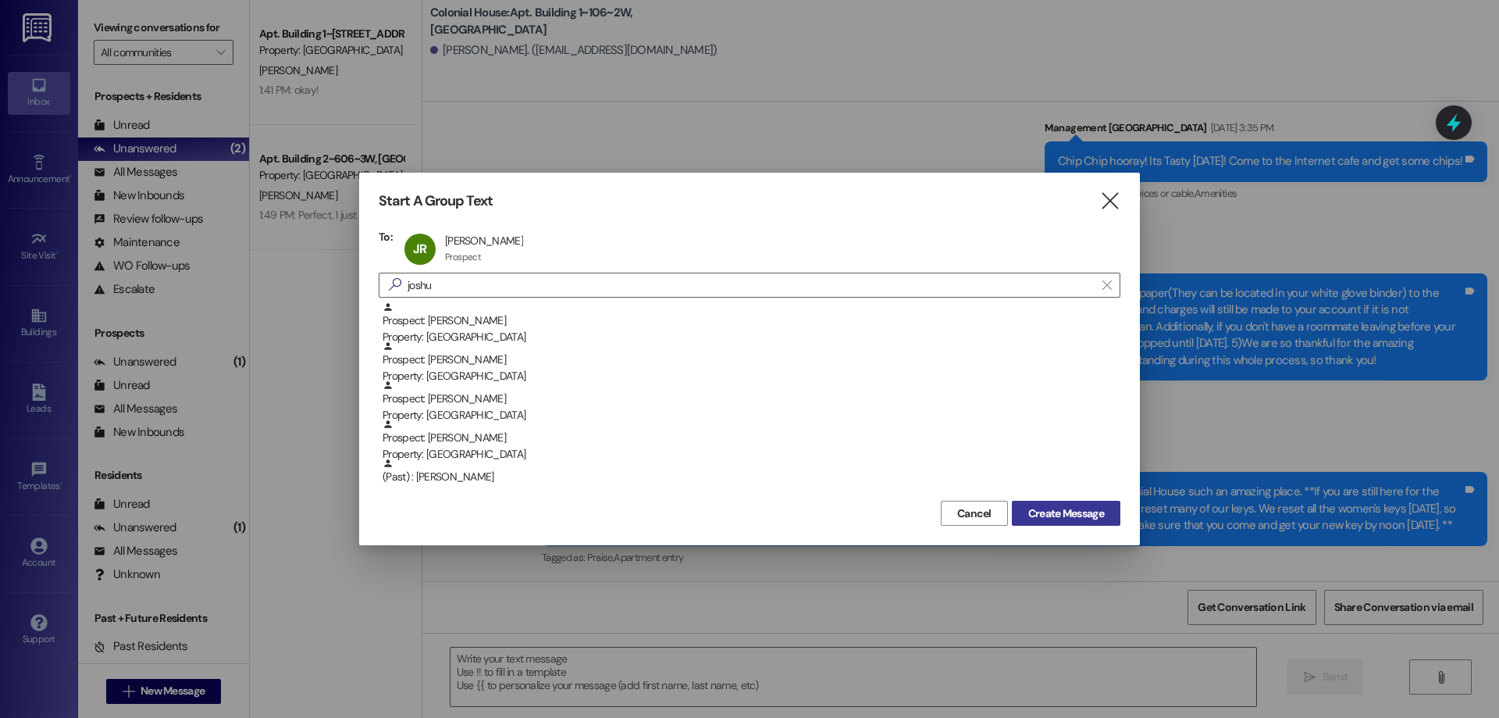
click at [1075, 513] on span "Create Message" at bounding box center [1066, 513] width 76 height 16
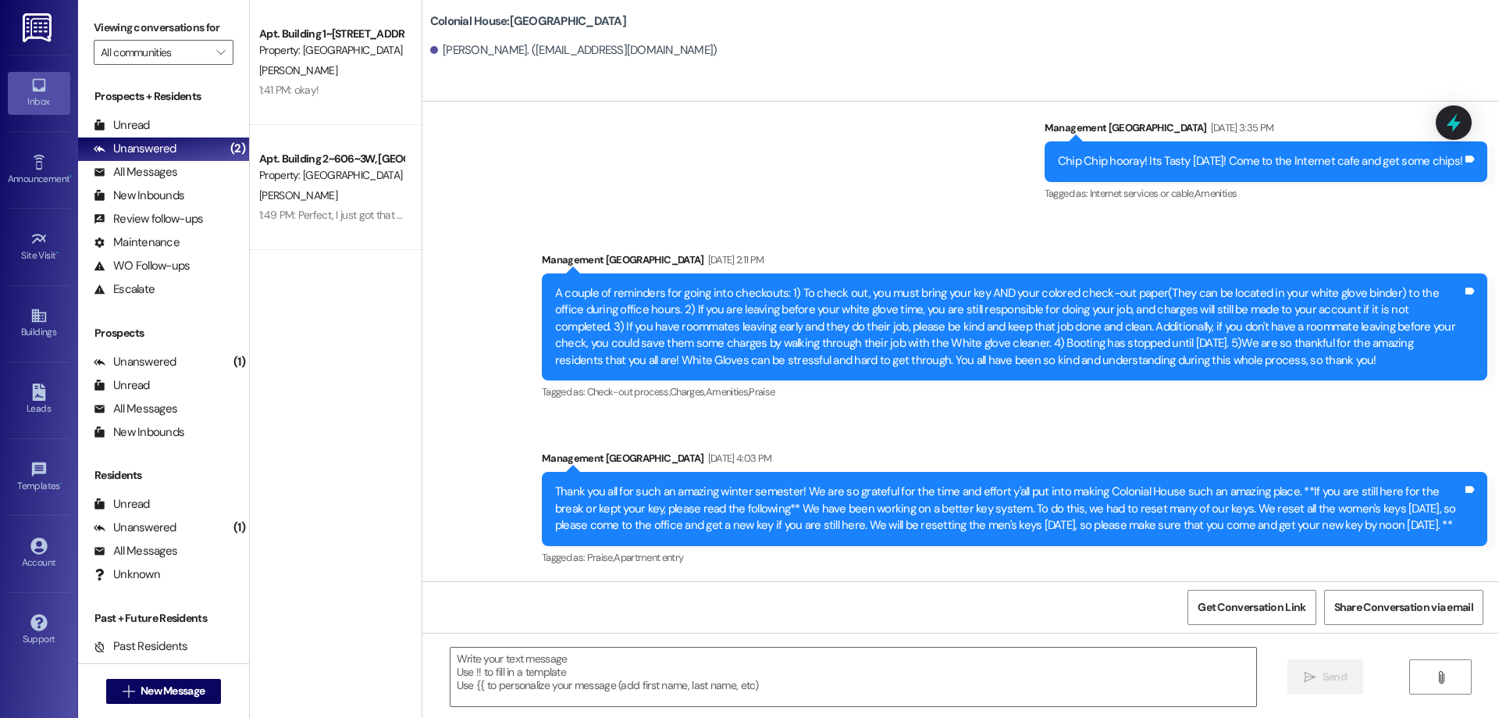
scroll to position [1, 0]
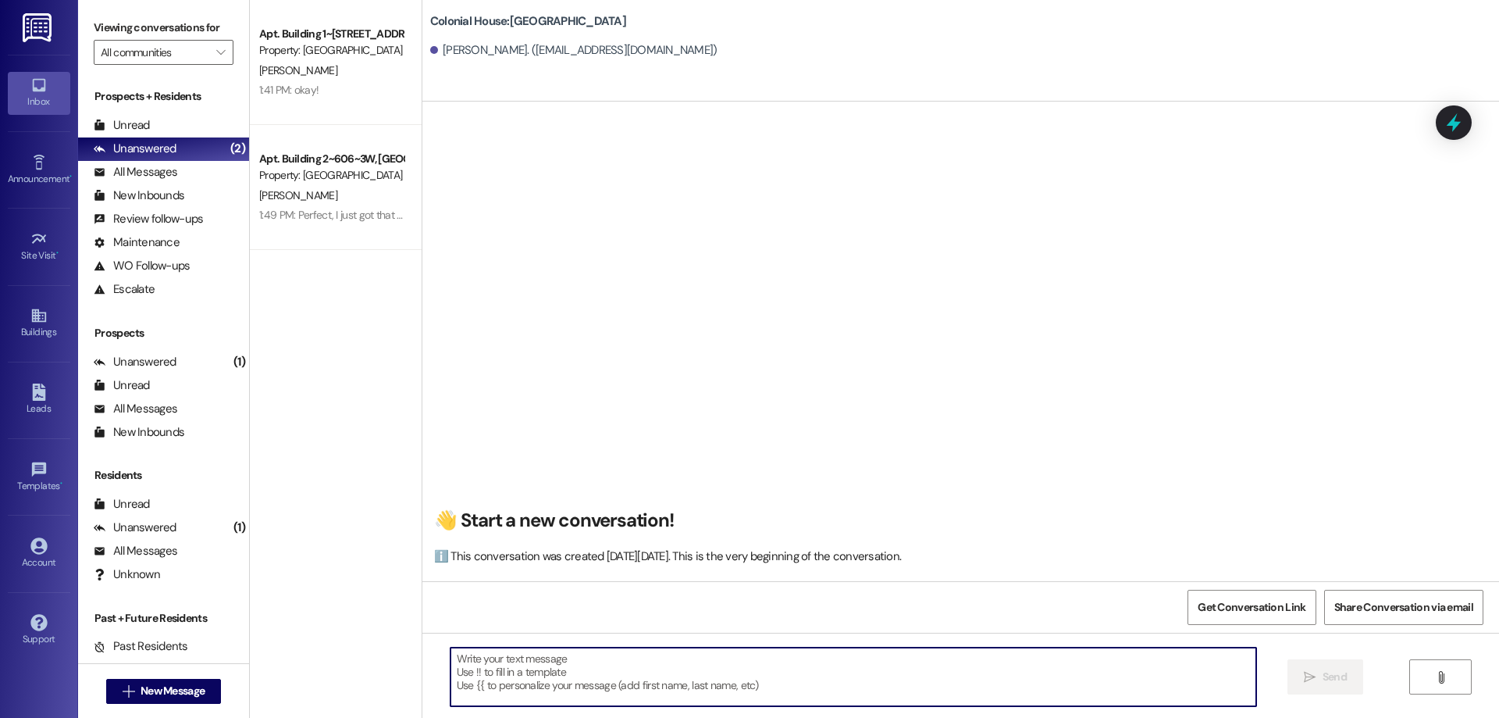
click at [756, 658] on textarea at bounding box center [854, 676] width 806 height 59
paste textarea "already a resident"
type textarea "already a resident"
drag, startPoint x: 597, startPoint y: 667, endPoint x: 208, endPoint y: 668, distance: 388.8
click at [209, 668] on div "Viewing conversations for All communities  Prospects + Residents Unread (0) Un…" at bounding box center [788, 359] width 1421 height 718
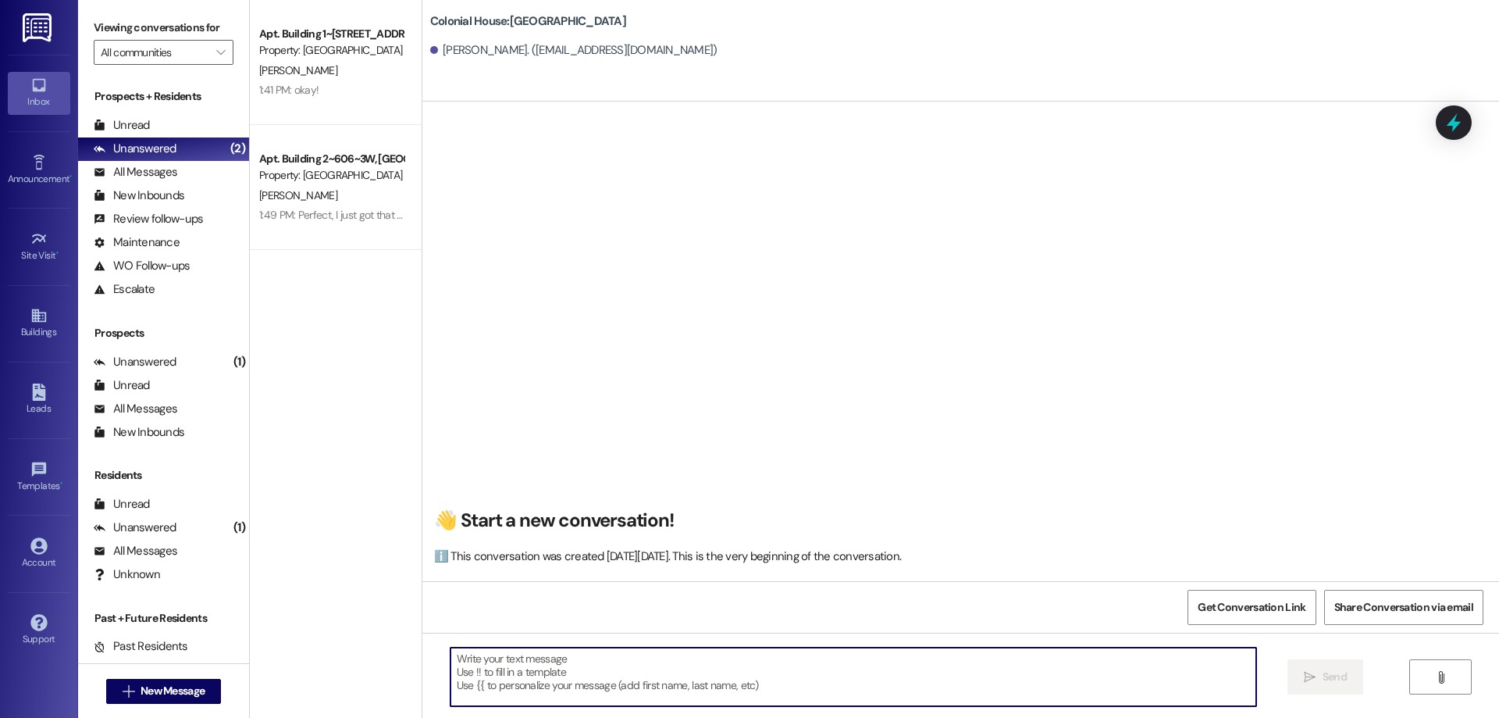
click at [674, 716] on div " Send " at bounding box center [960, 690] width 1077 height 117
click at [671, 693] on textarea at bounding box center [854, 676] width 806 height 59
paste textarea "Hi ____ ! This is Rachel with Colonial House. We are so excited that you have s…"
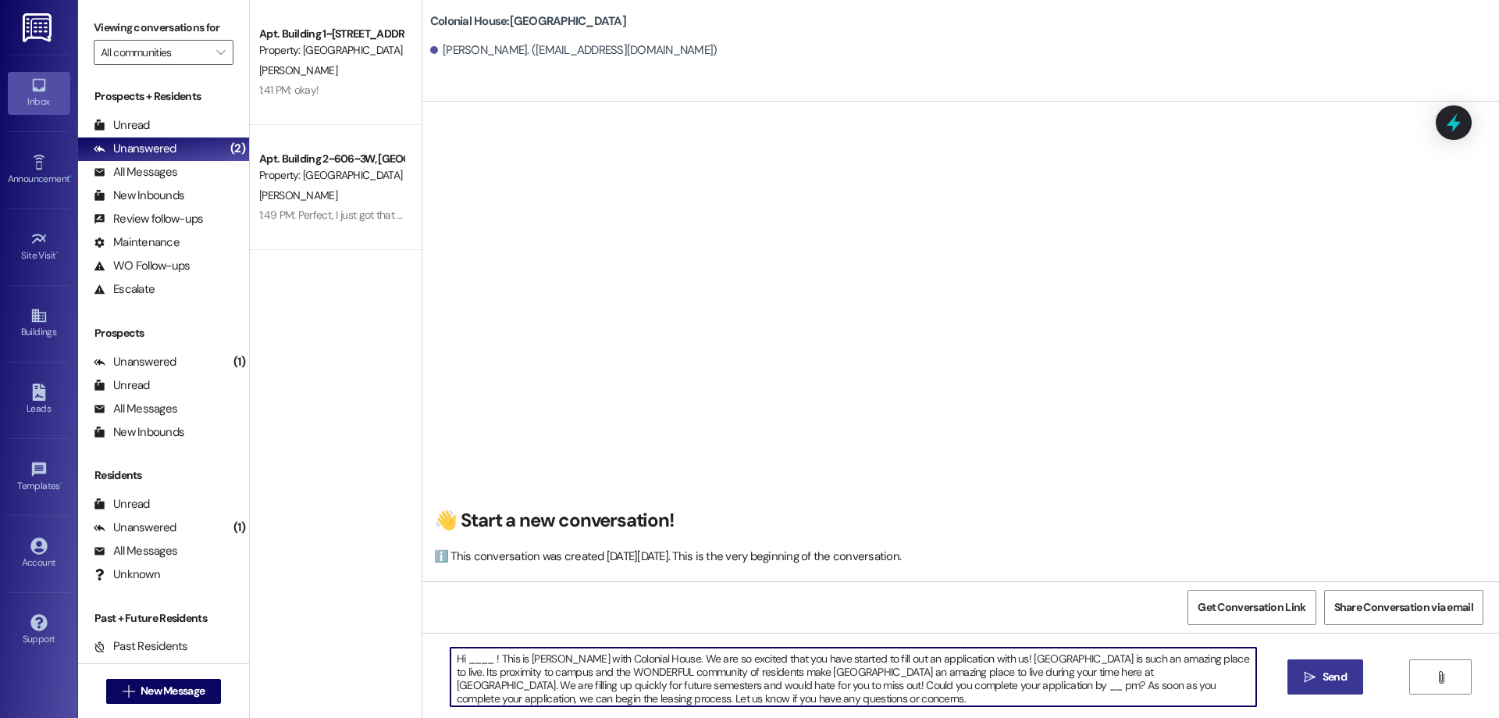
click at [456, 655] on textarea "Hi ____ ! This is Rachel with Colonial House. We are so excited that you have s…" at bounding box center [854, 676] width 806 height 59
drag, startPoint x: 742, startPoint y: 702, endPoint x: 671, endPoint y: 689, distance: 72.3
click at [648, 690] on textarea "Hi Joshua! This is Rachel with Colonial House. We are so excited that you have …" at bounding box center [854, 676] width 806 height 59
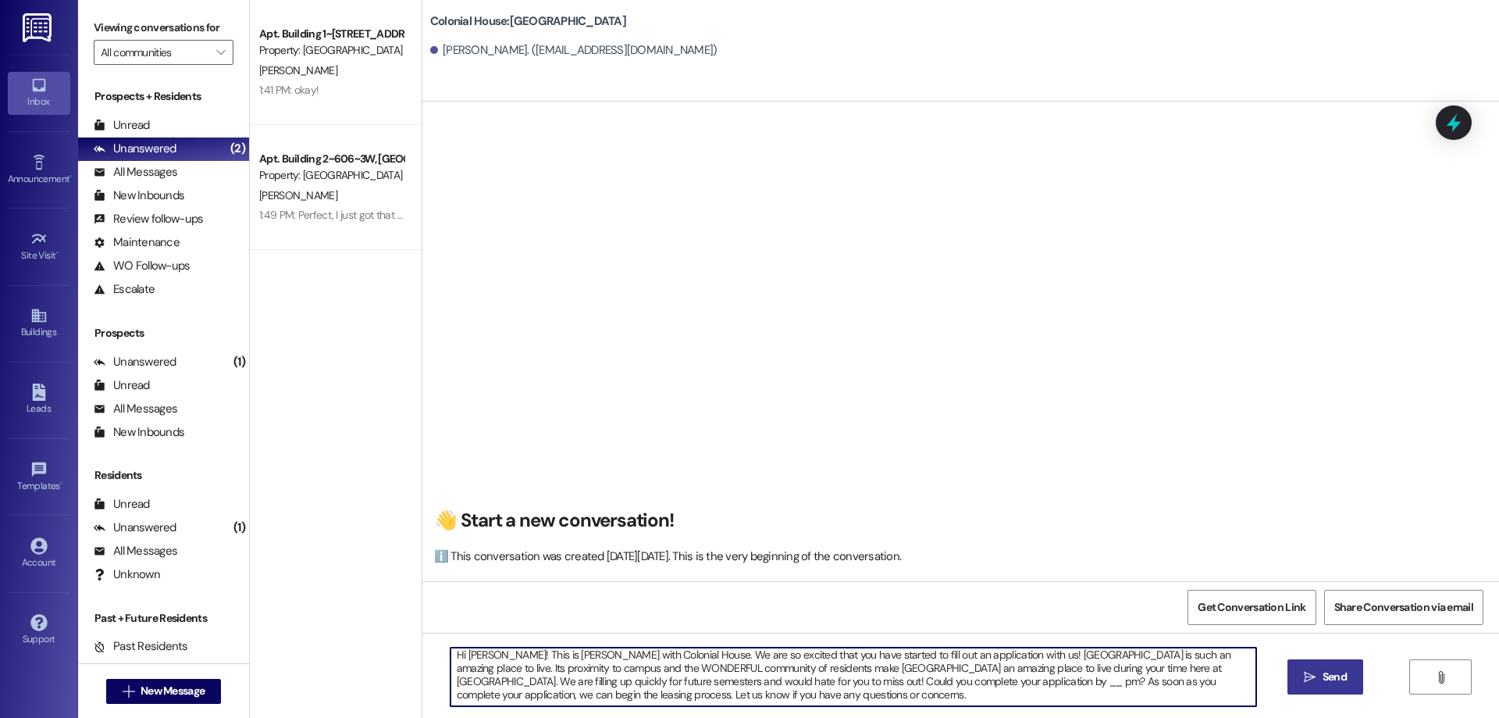
click at [874, 688] on textarea "Hi Joshua! This is Rachel with Colonial House. We are so excited that you have …" at bounding box center [854, 676] width 806 height 59
type textarea "Hi Joshua! This is Rachel with Colonial House. We are so excited that you have …"
drag, startPoint x: 817, startPoint y: 701, endPoint x: 347, endPoint y: 622, distance: 476.6
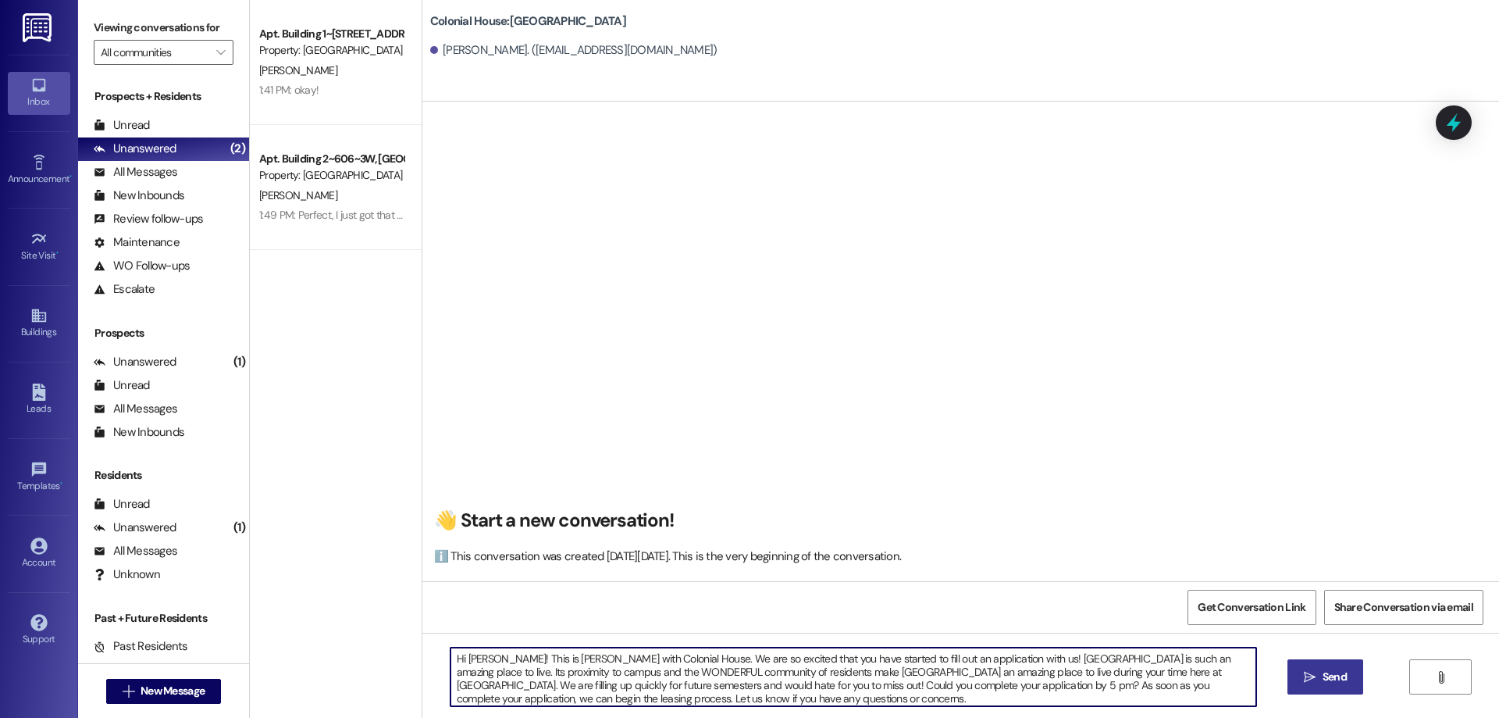
click at [347, 622] on div "Apt. Building 1~111~1W, Building 1 Colonial House Property: Colonial House L. O…" at bounding box center [874, 359] width 1249 height 718
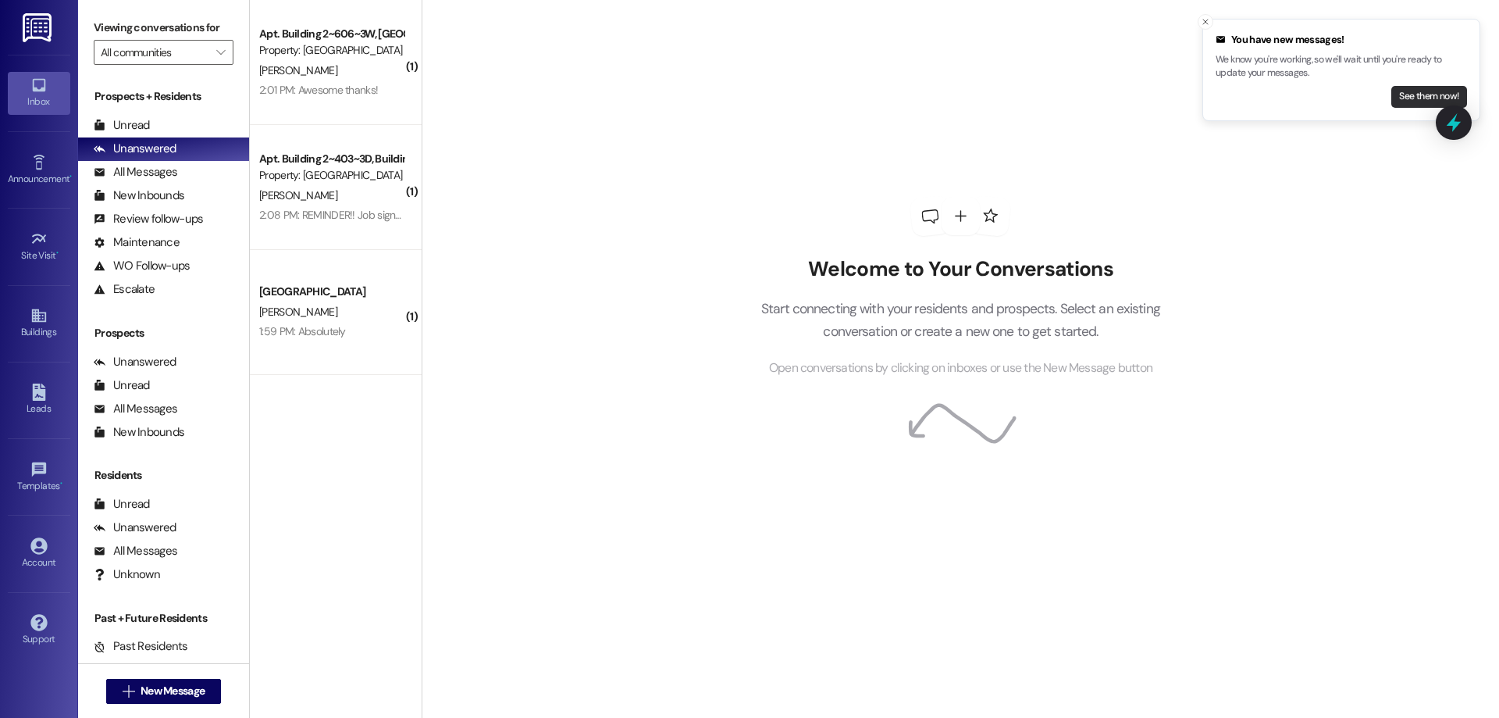
click at [1409, 92] on button "See them now!" at bounding box center [1429, 97] width 76 height 22
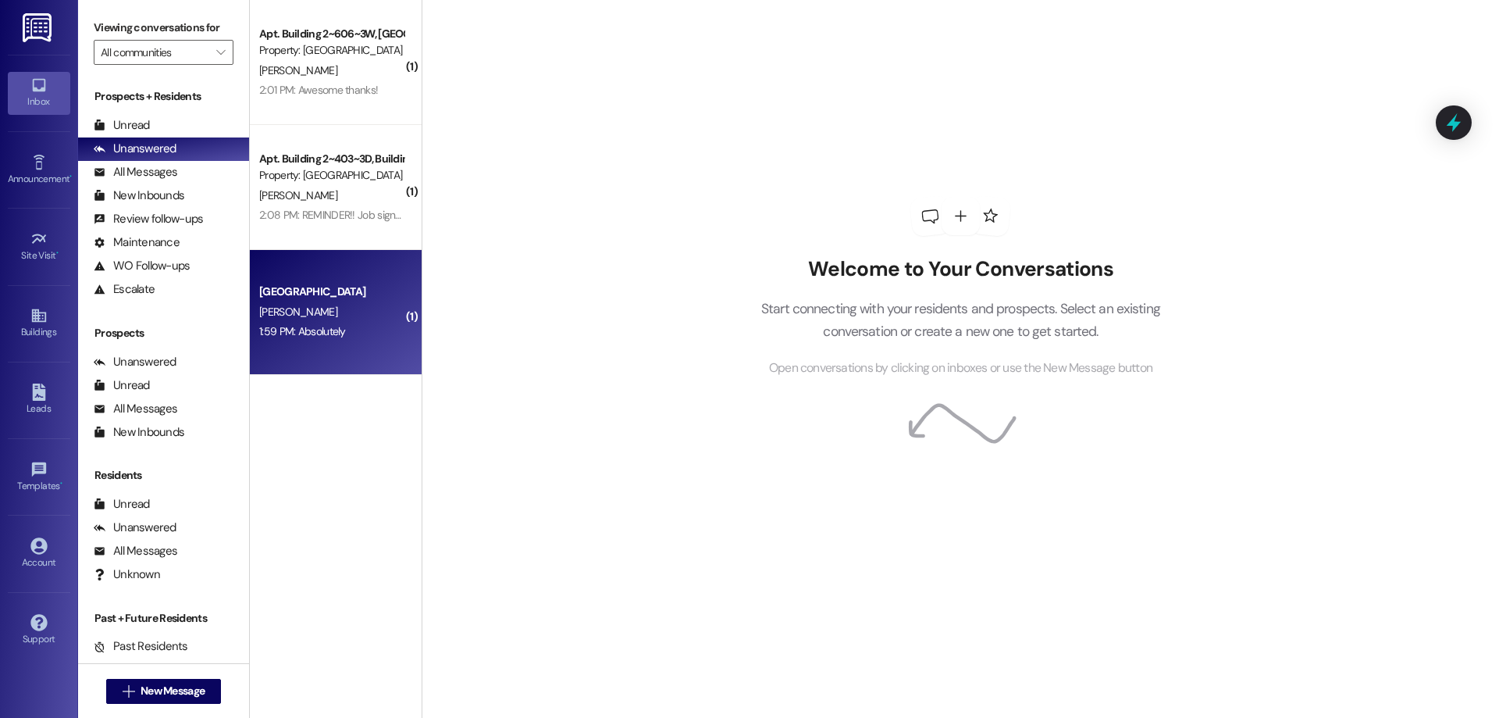
click at [390, 303] on div "[PERSON_NAME]" at bounding box center [332, 312] width 148 height 20
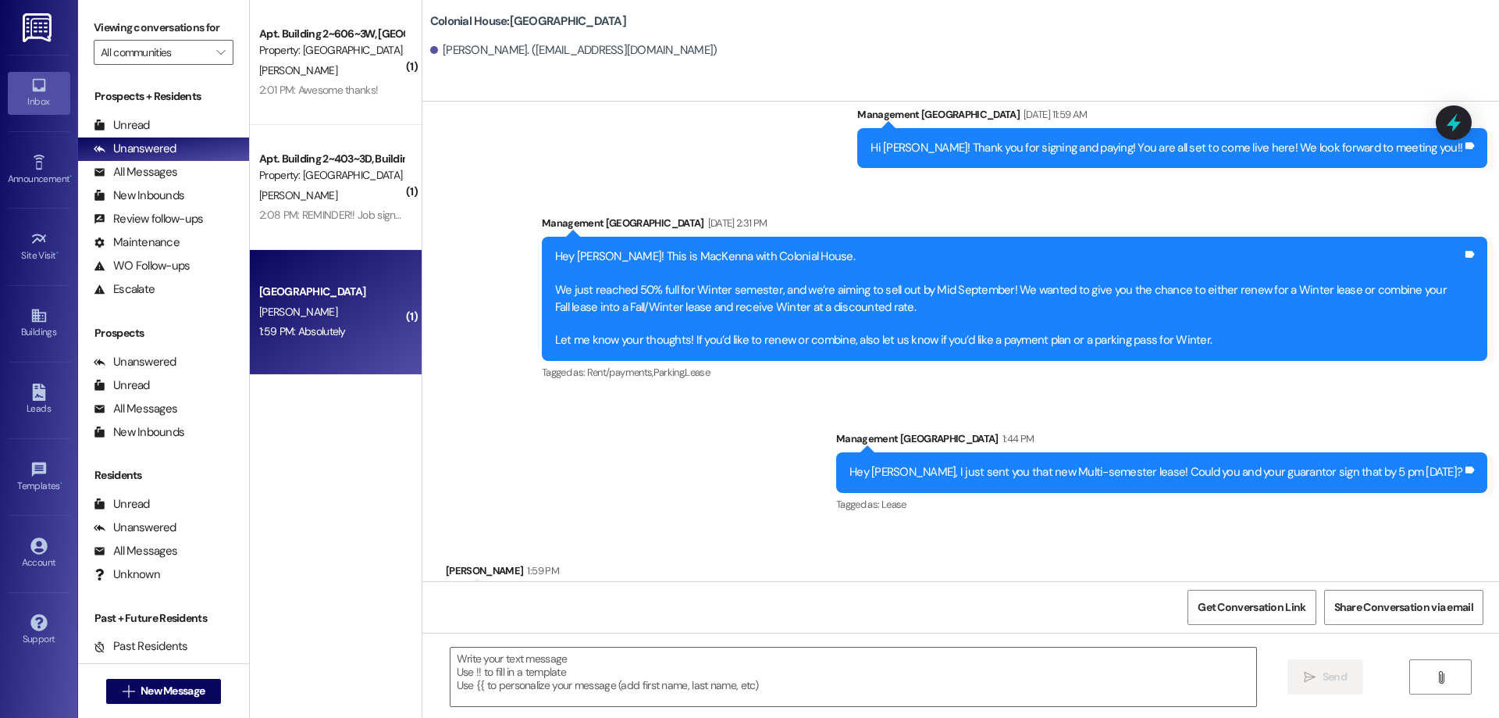
scroll to position [4325, 0]
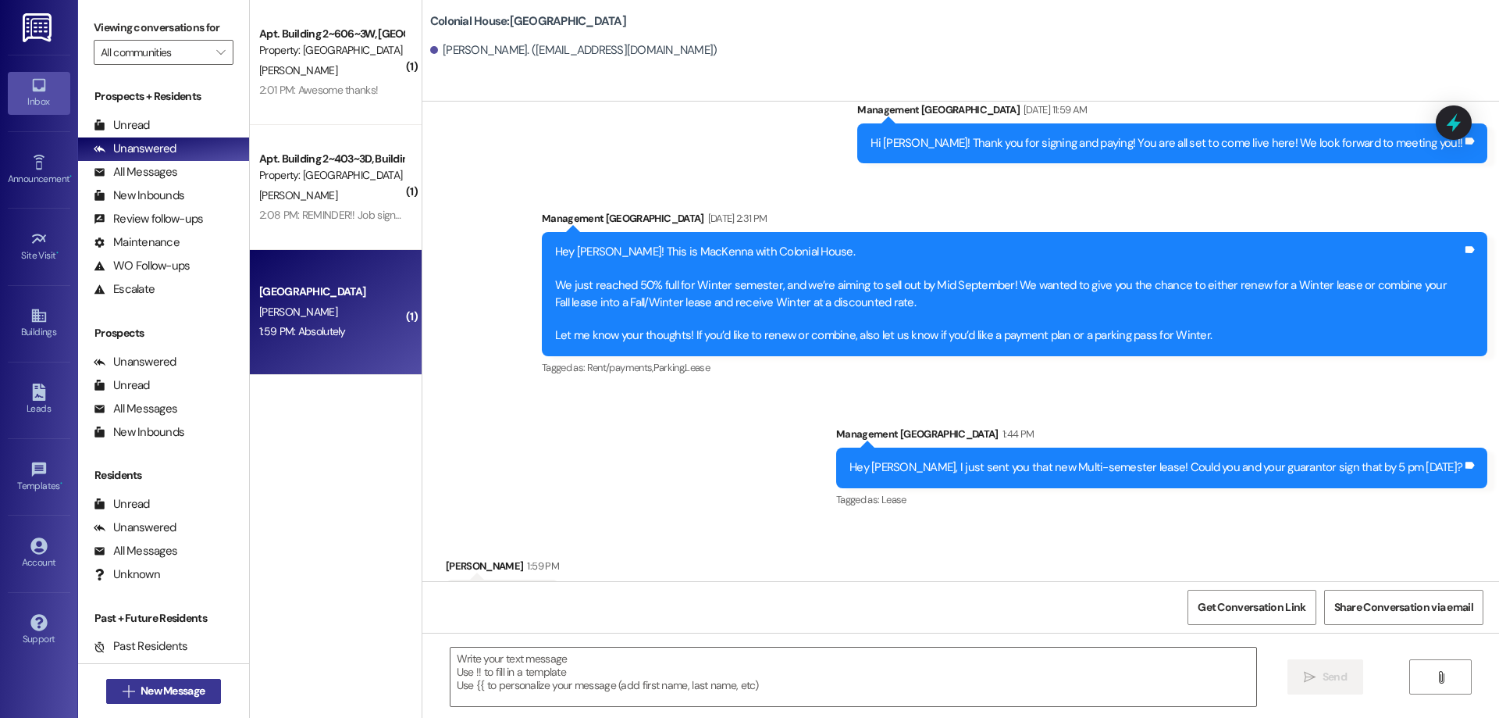
click at [200, 694] on span "New Message" at bounding box center [173, 690] width 64 height 16
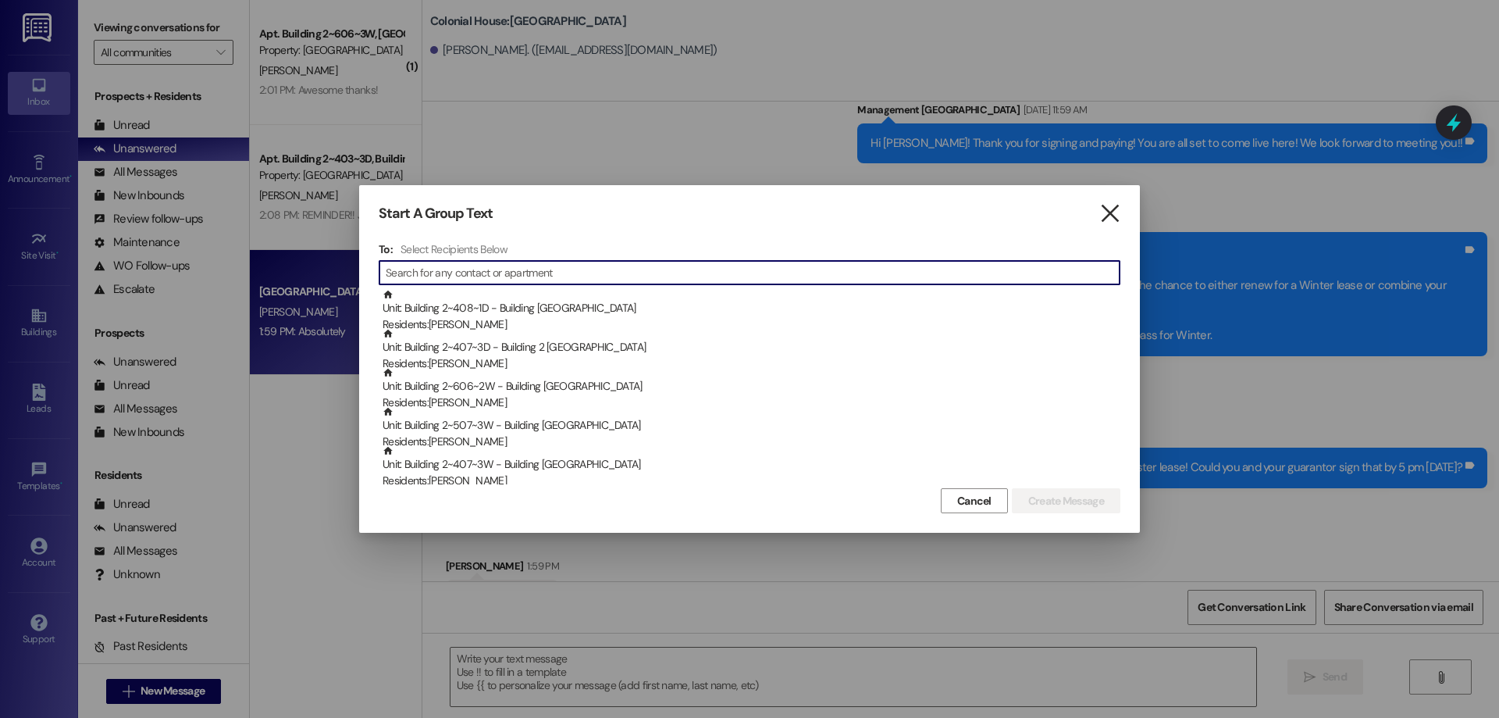
click at [1113, 214] on icon "" at bounding box center [1109, 213] width 21 height 16
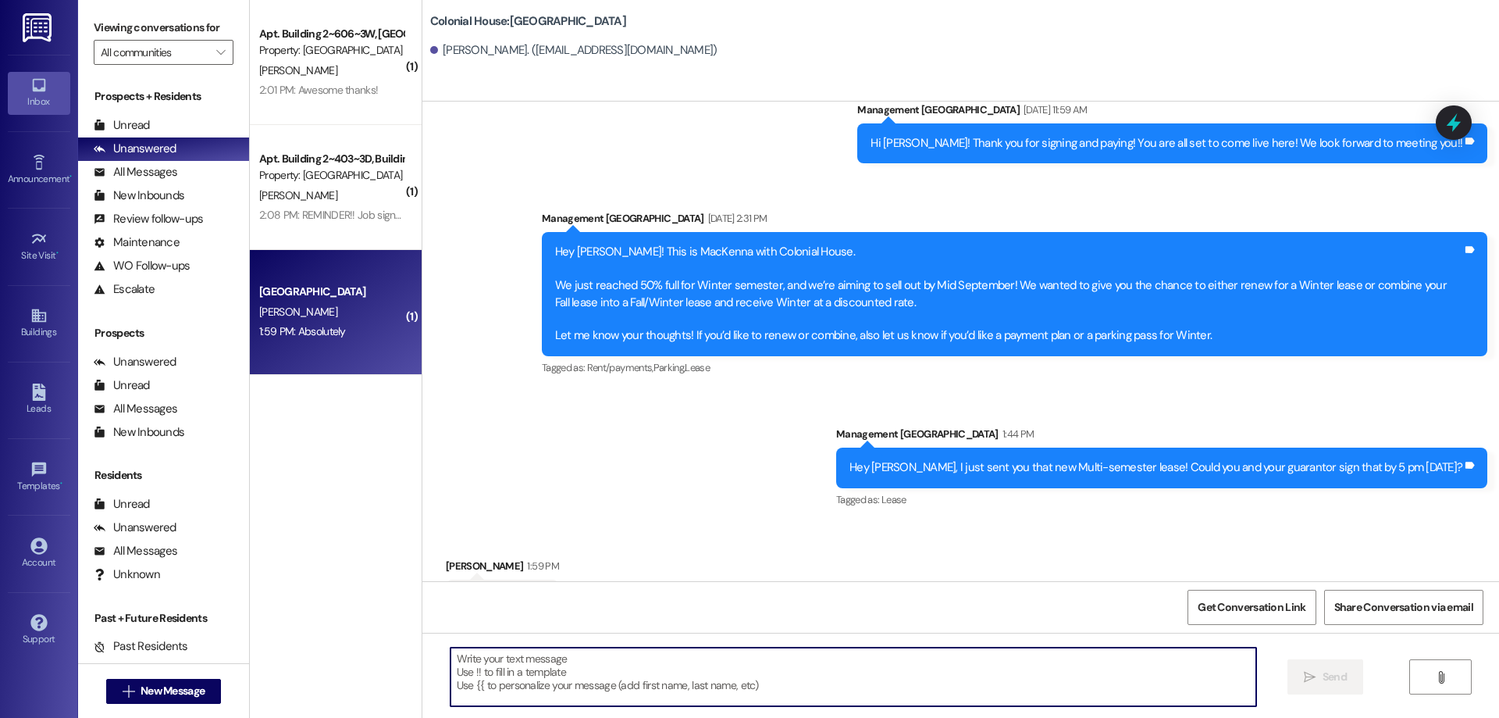
click at [728, 670] on textarea at bounding box center [854, 676] width 806 height 59
type textarea "Thank you!"
click at [186, 683] on span "New Message" at bounding box center [173, 690] width 64 height 16
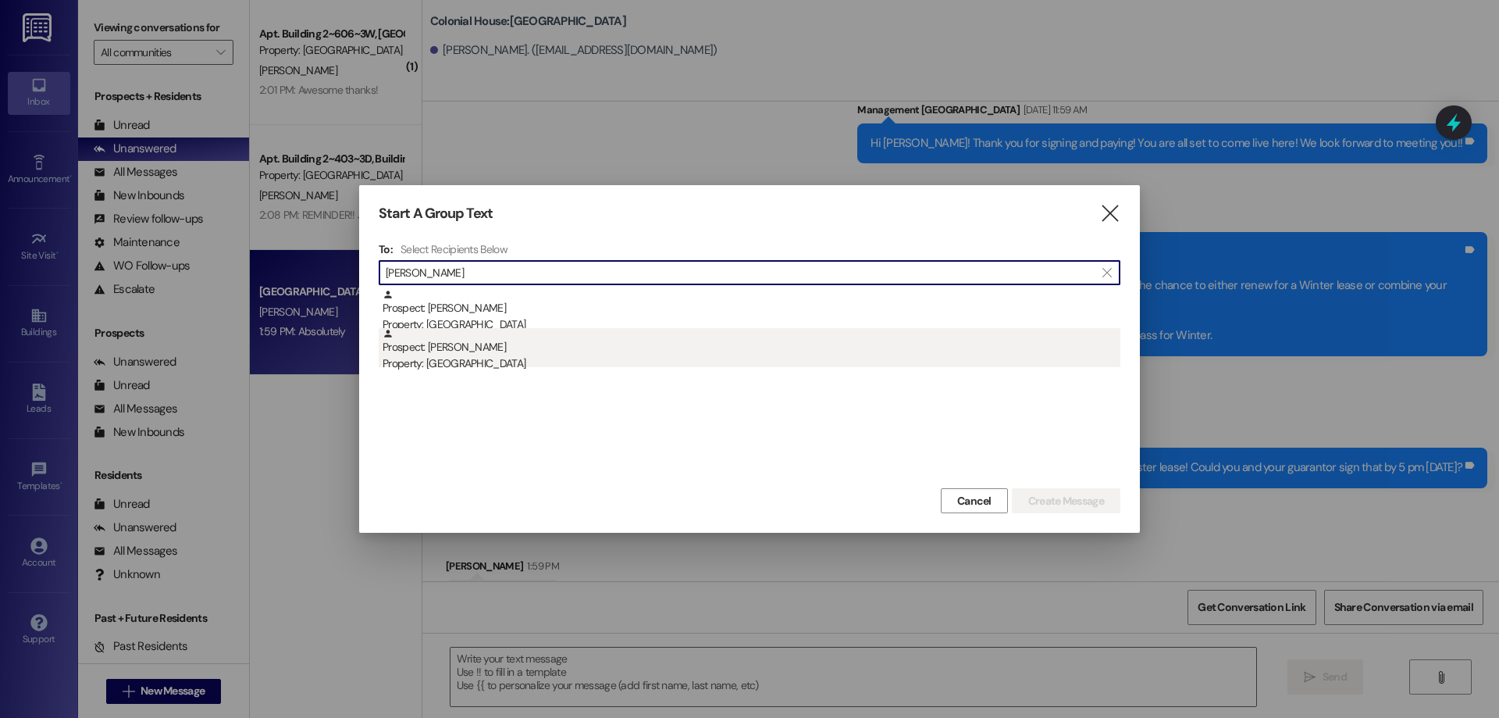
type input "[PERSON_NAME]"
click at [608, 355] on div "Property: [GEOGRAPHIC_DATA]" at bounding box center [752, 363] width 738 height 16
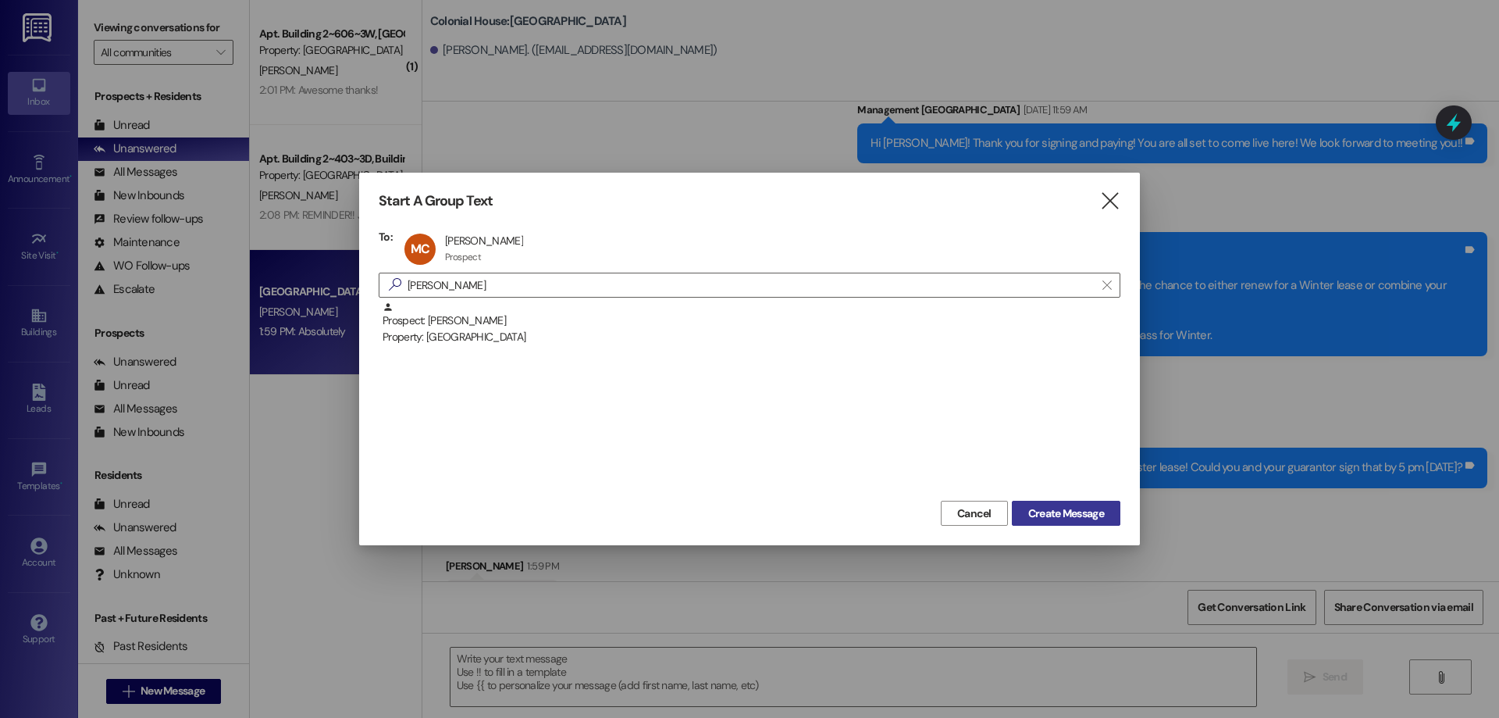
click at [1064, 518] on span "Create Message" at bounding box center [1066, 513] width 76 height 16
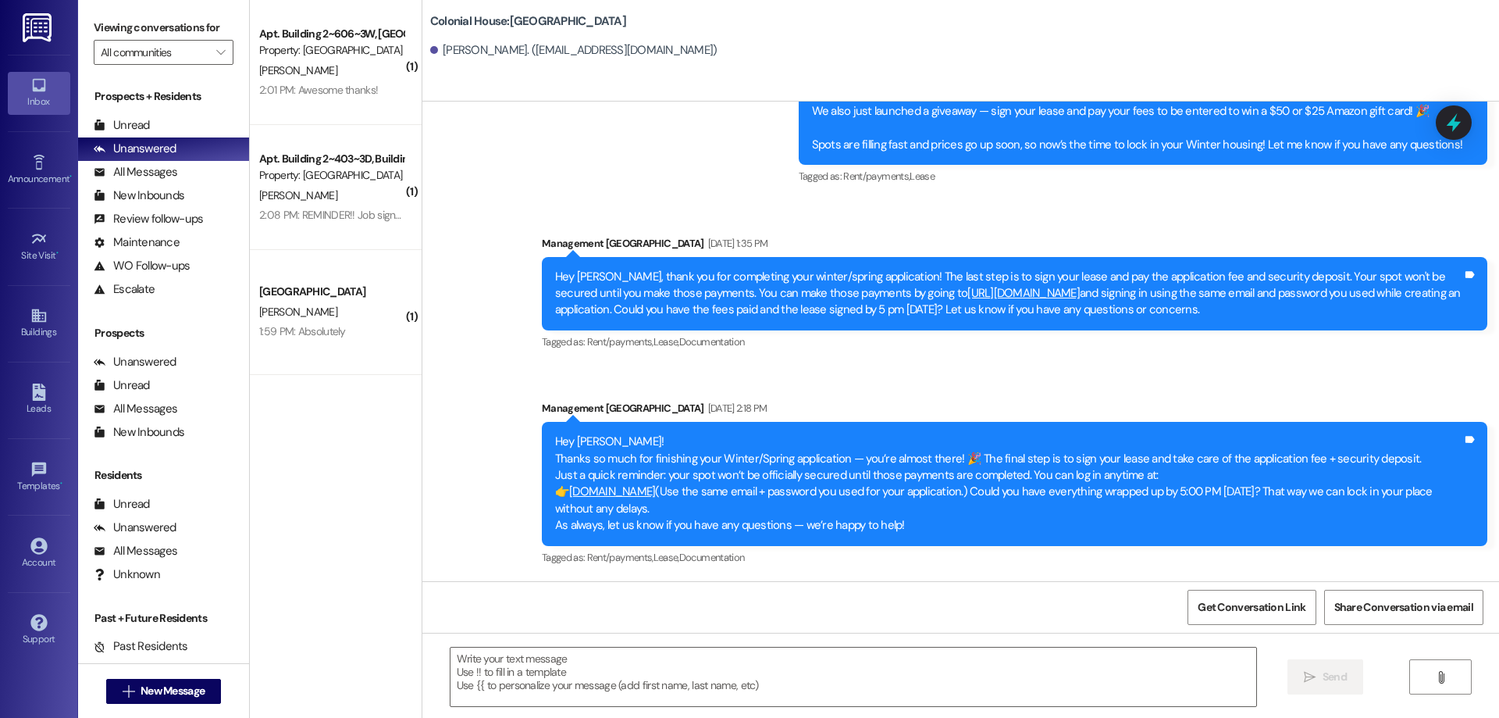
scroll to position [507, 0]
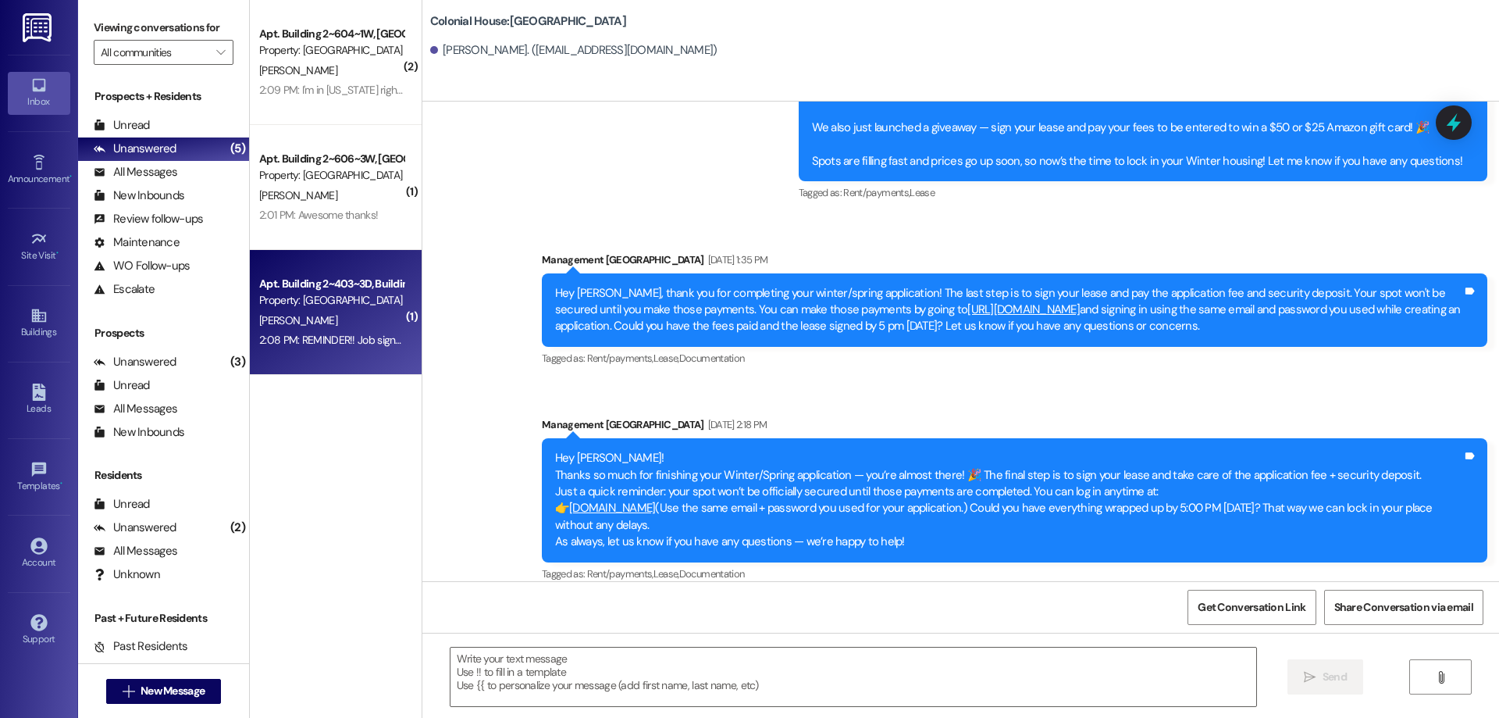
click at [373, 355] on div "Apt. Building 2~403~3D, Building 2 Colonial House Property: [GEOGRAPHIC_DATA] […" at bounding box center [336, 312] width 172 height 125
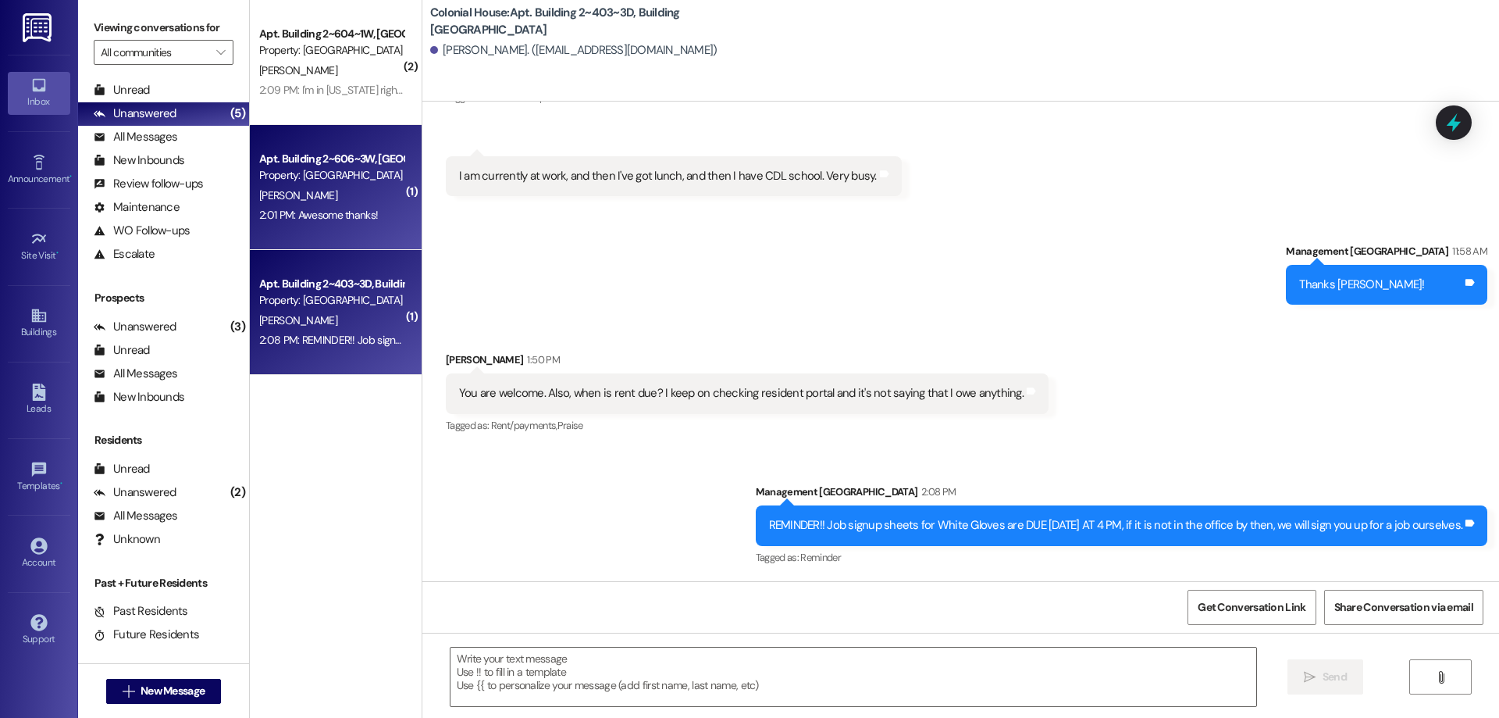
scroll to position [50, 0]
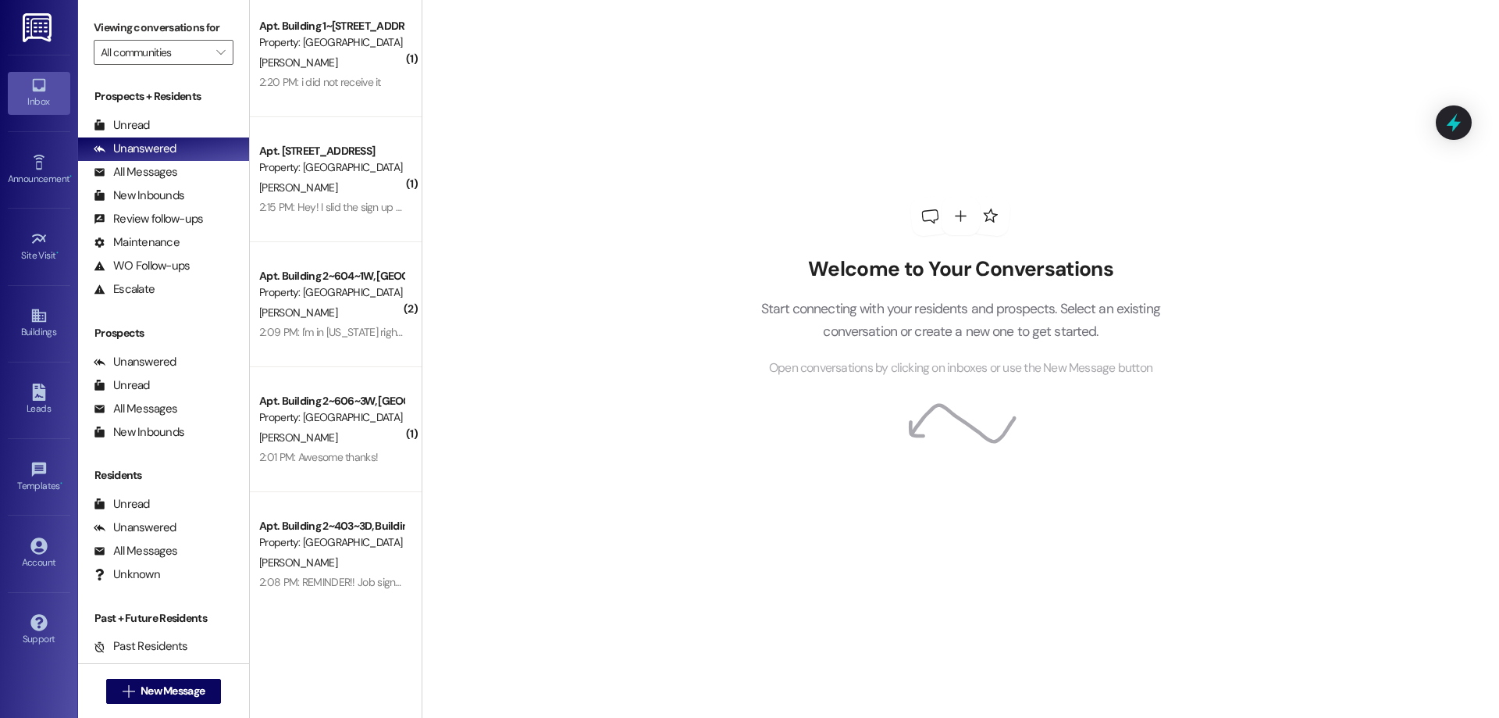
scroll to position [143, 0]
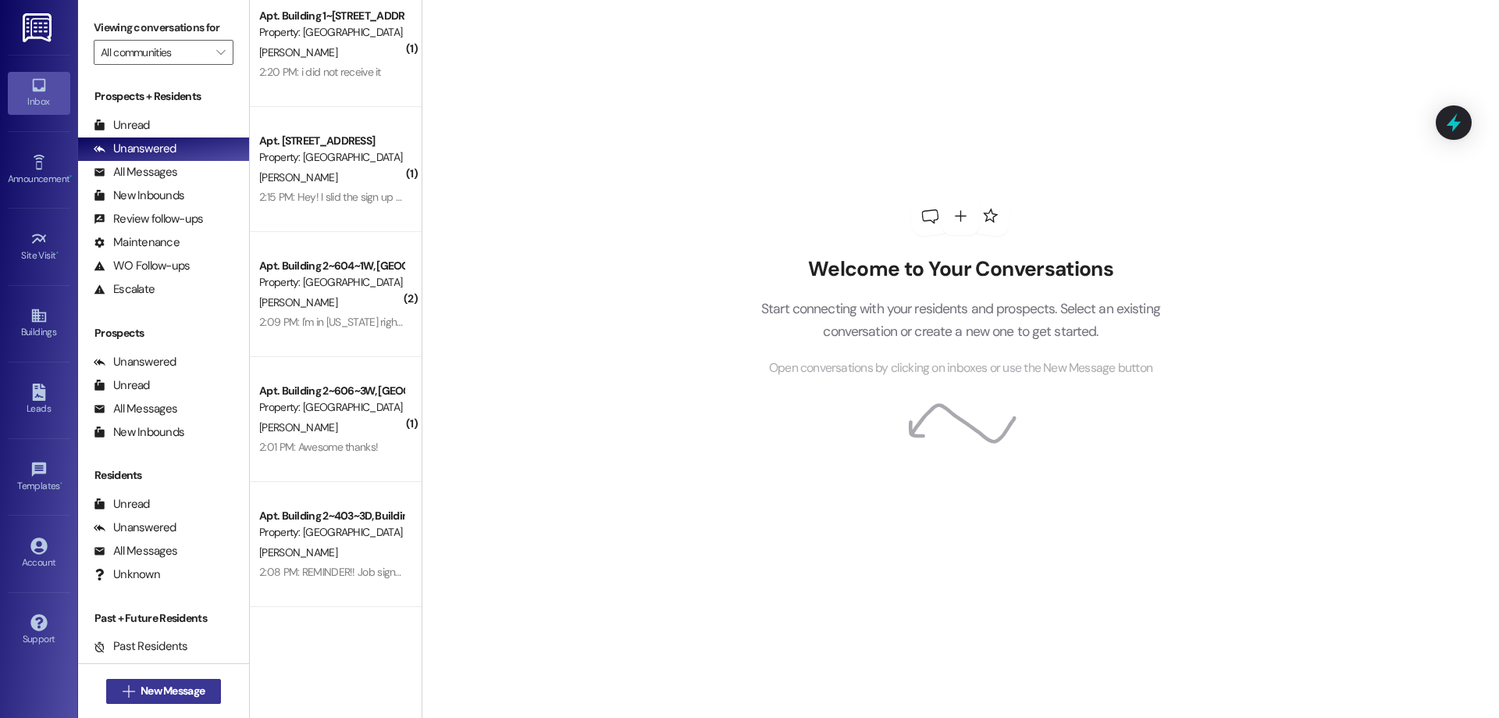
click at [155, 686] on span "New Message" at bounding box center [173, 690] width 64 height 16
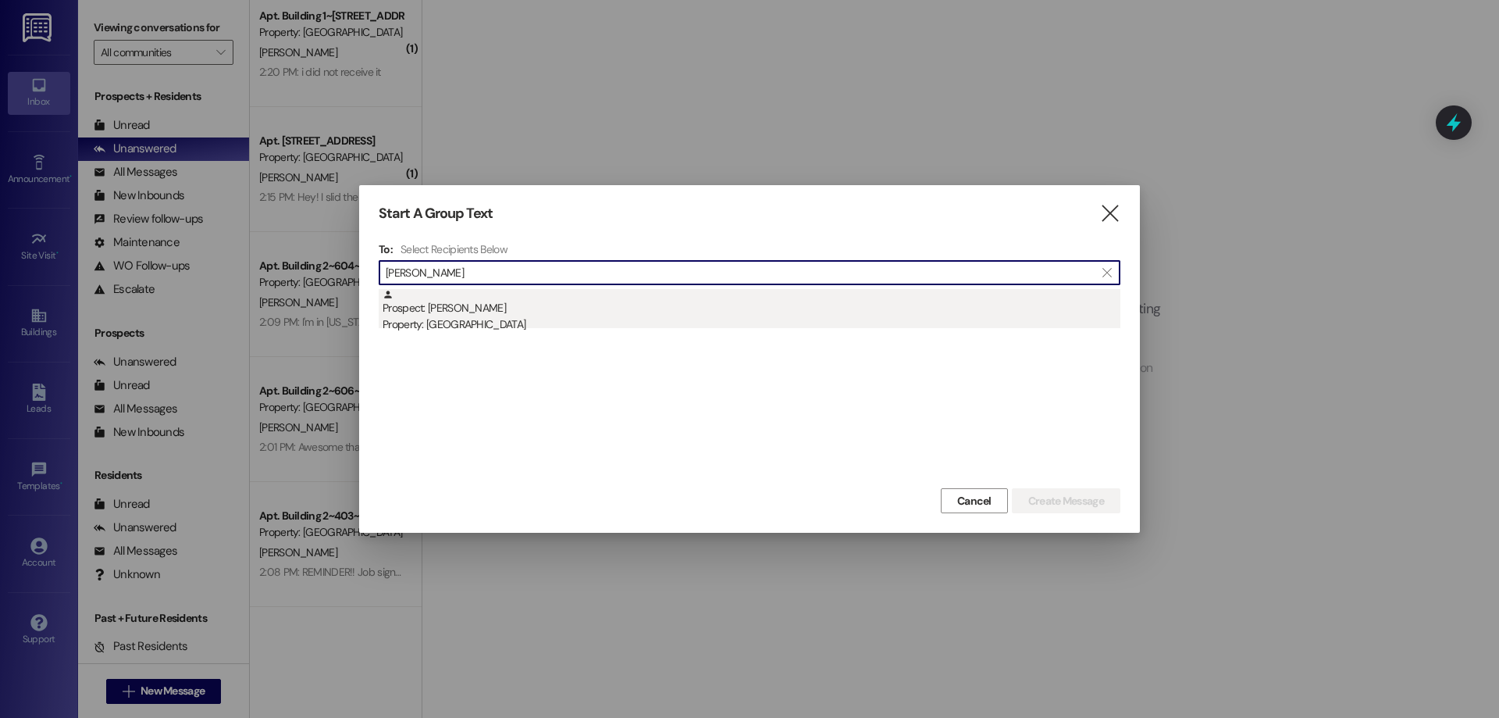
type input "[PERSON_NAME]"
click at [525, 298] on div "Prospect: [PERSON_NAME] Property: Colonial House" at bounding box center [752, 311] width 738 height 45
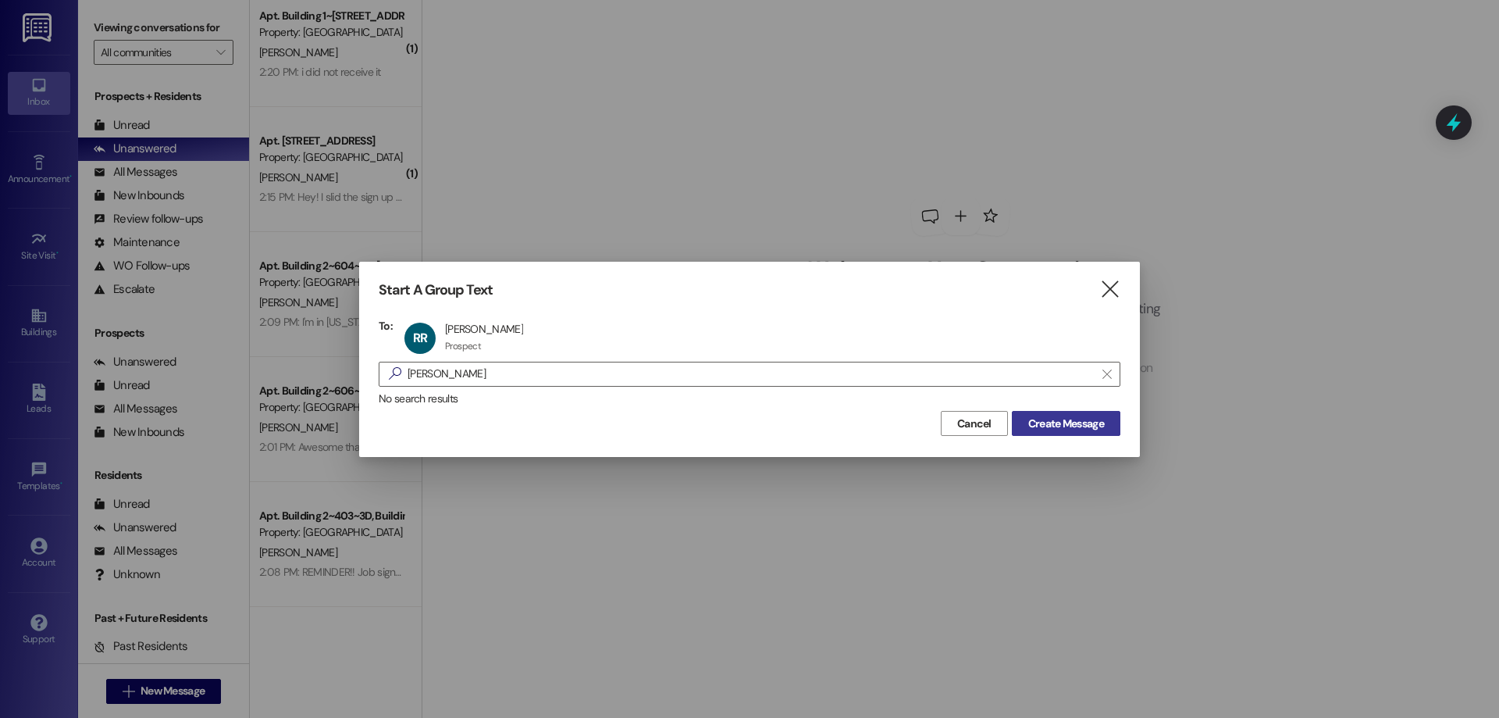
click at [1086, 415] on span "Create Message" at bounding box center [1066, 423] width 76 height 16
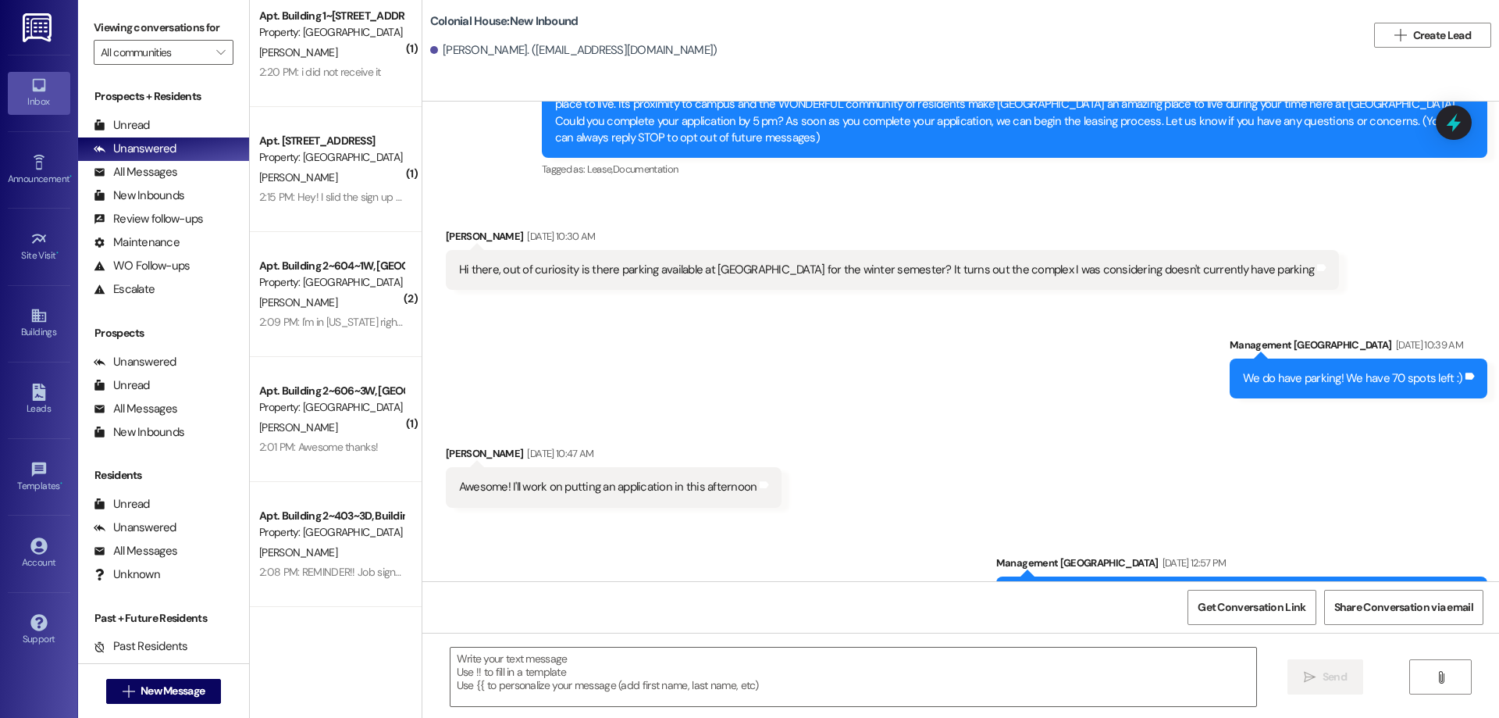
scroll to position [282, 0]
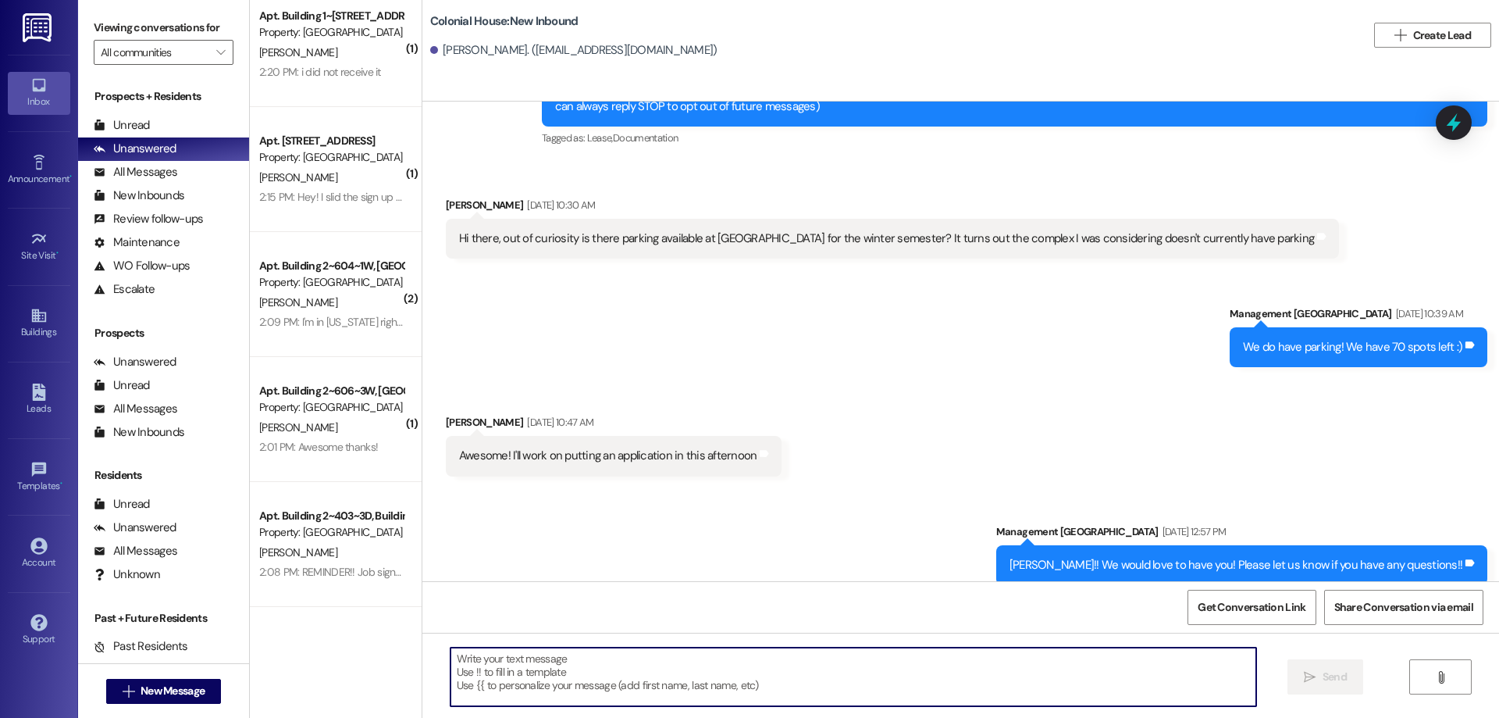
click at [782, 657] on textarea at bounding box center [854, 676] width 806 height 59
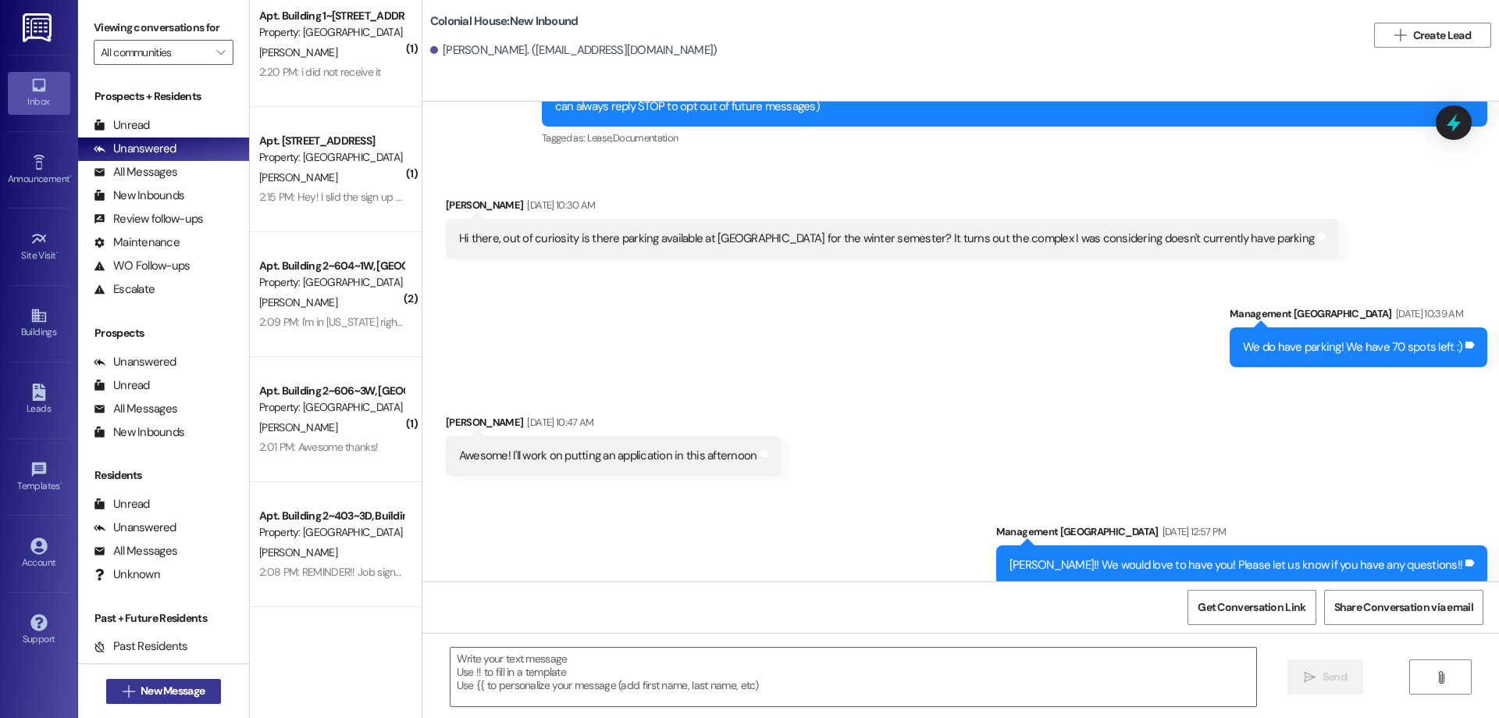
click at [191, 693] on span "New Message" at bounding box center [173, 690] width 64 height 16
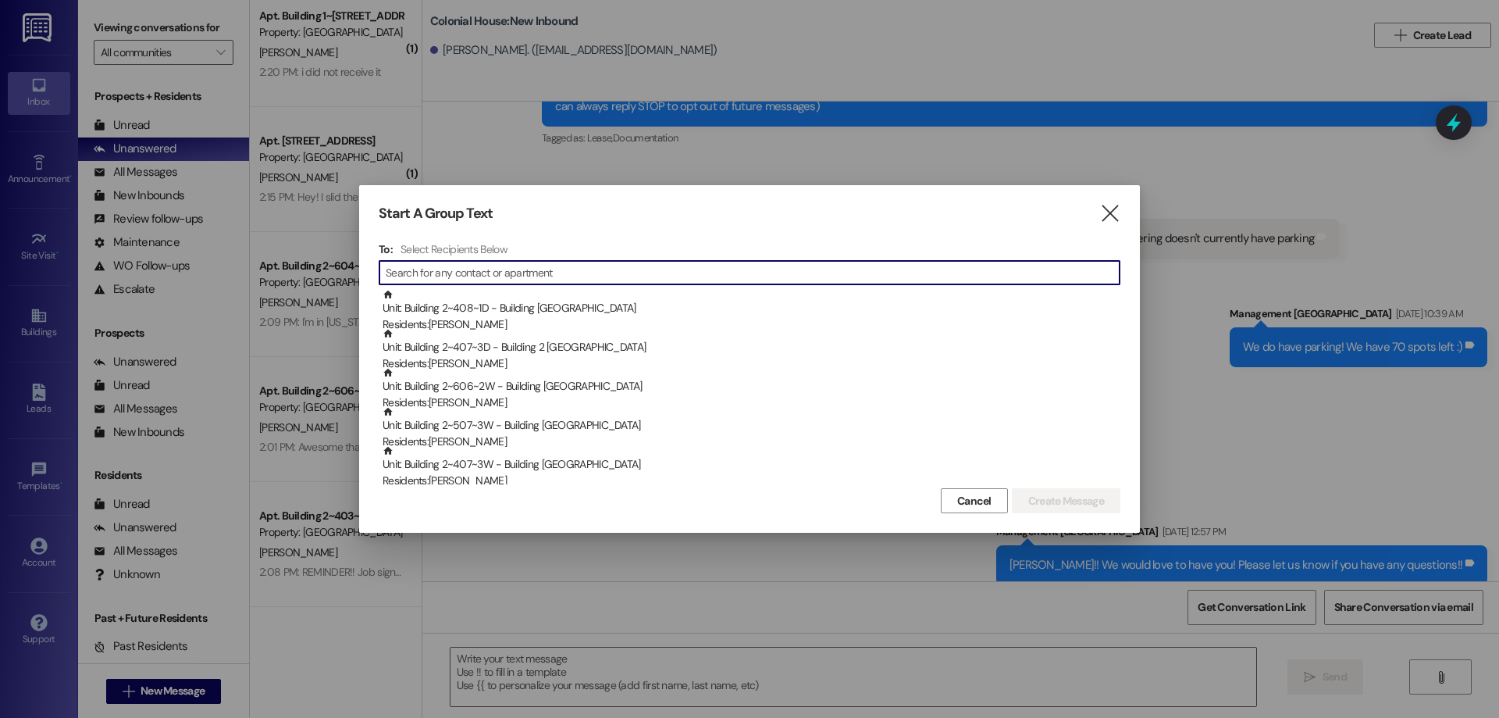
click at [600, 276] on input at bounding box center [753, 273] width 734 height 22
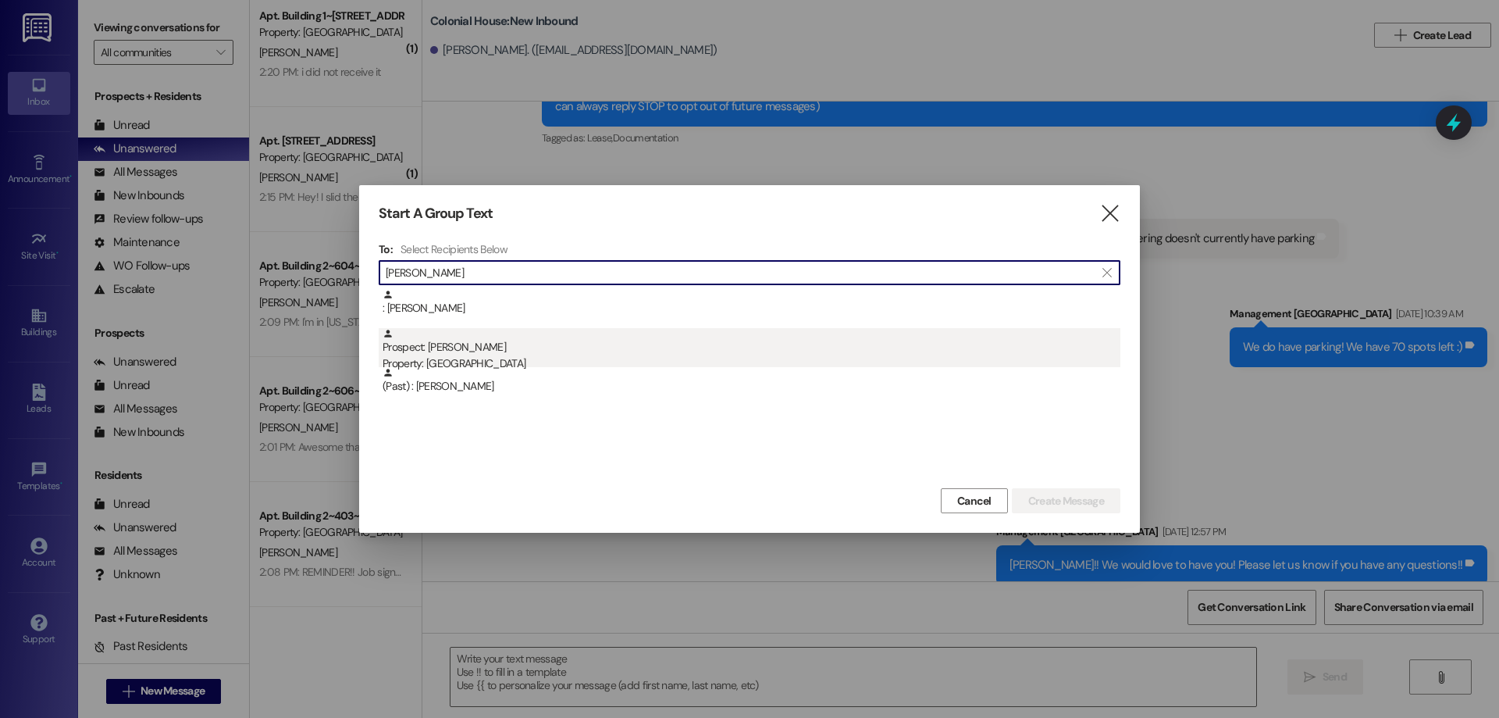
type input "[PERSON_NAME]"
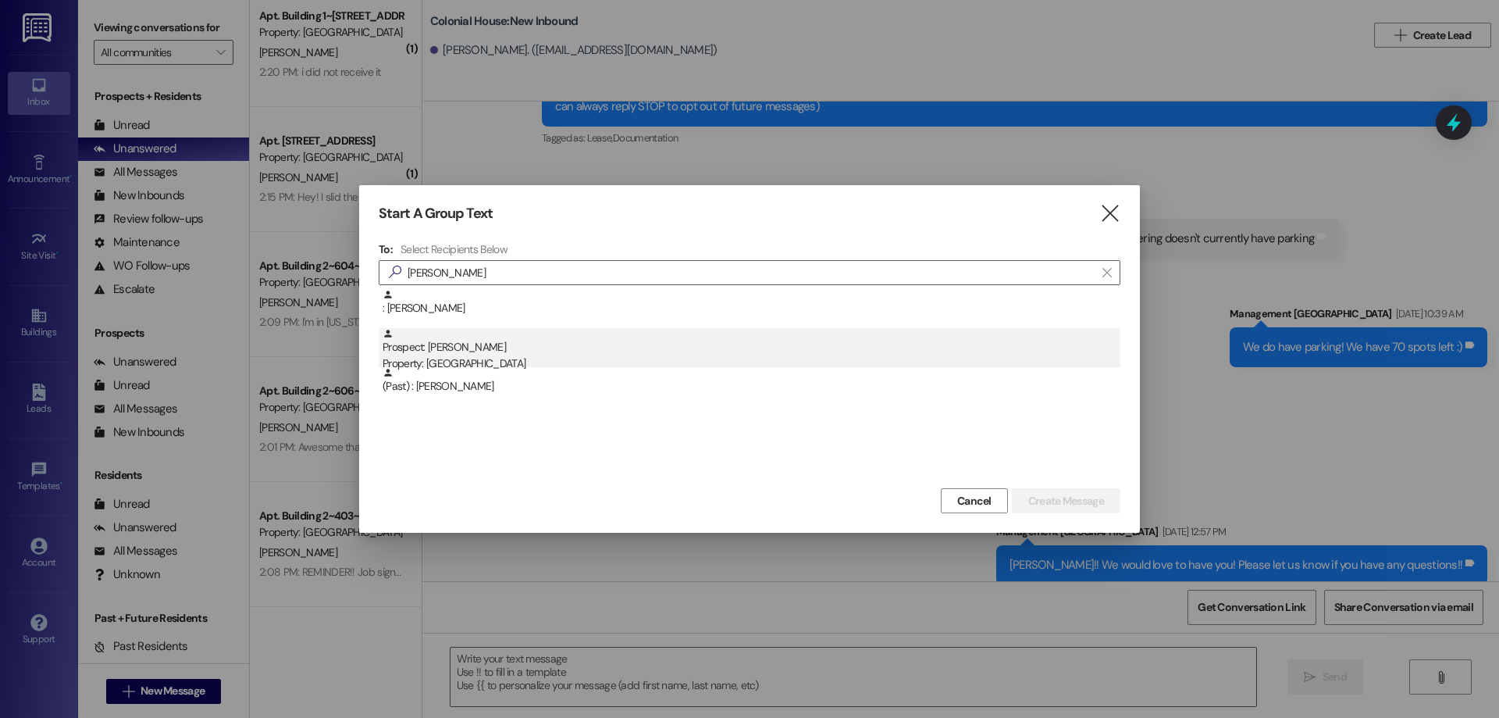
click at [534, 340] on div "Prospect: Robert Reeder Property: Colonial House" at bounding box center [752, 350] width 738 height 45
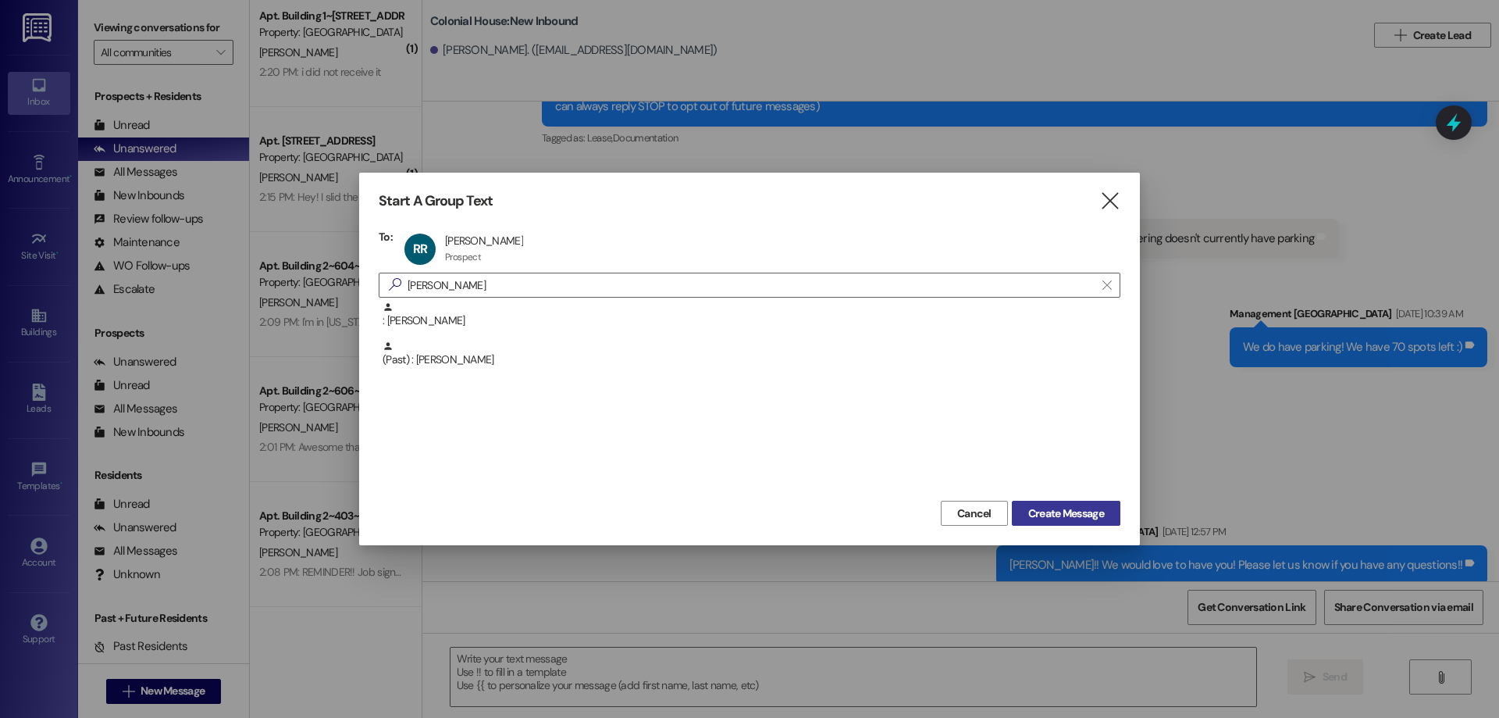
click at [1068, 506] on span "Create Message" at bounding box center [1066, 513] width 76 height 16
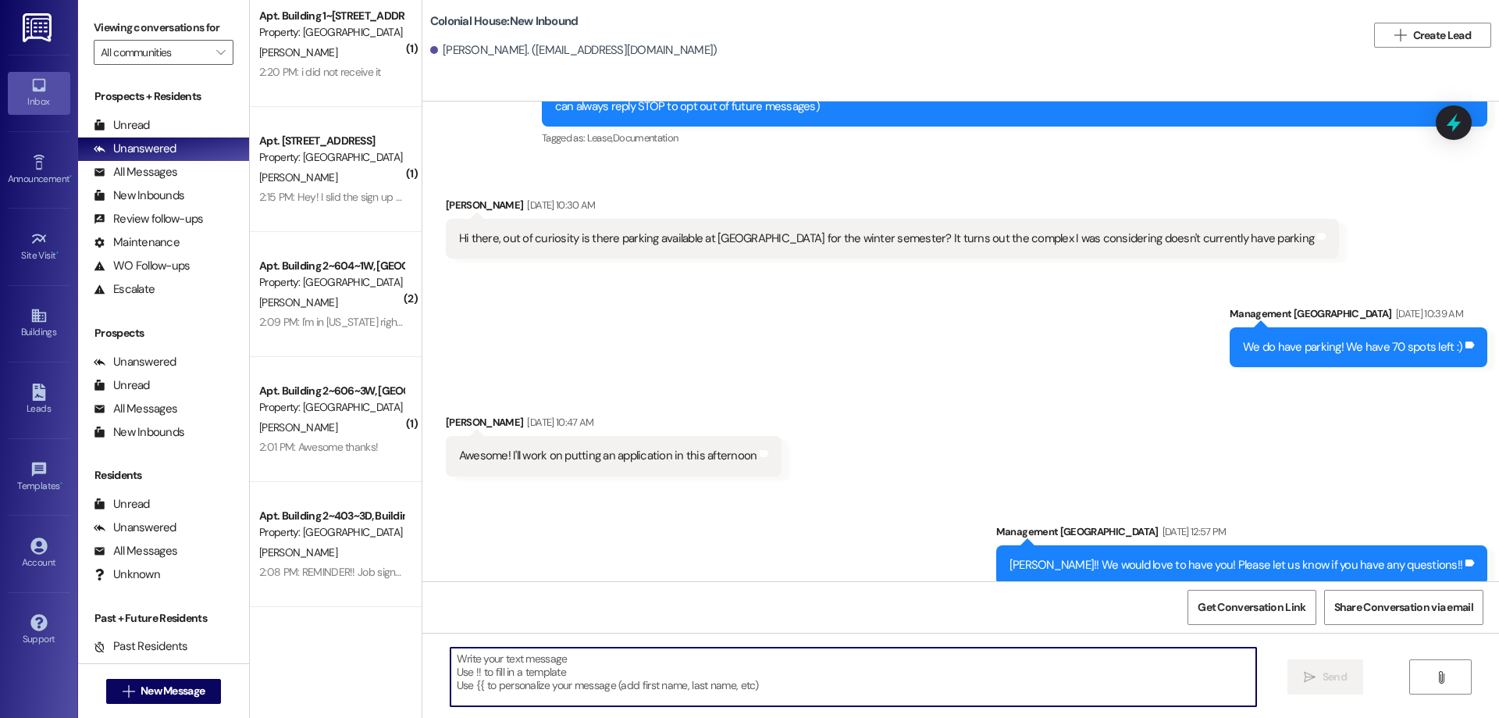
click at [889, 663] on textarea at bounding box center [854, 676] width 806 height 59
paste textarea "Hi _____! This is _____ with Colonial House. Thank you for completing your appl…"
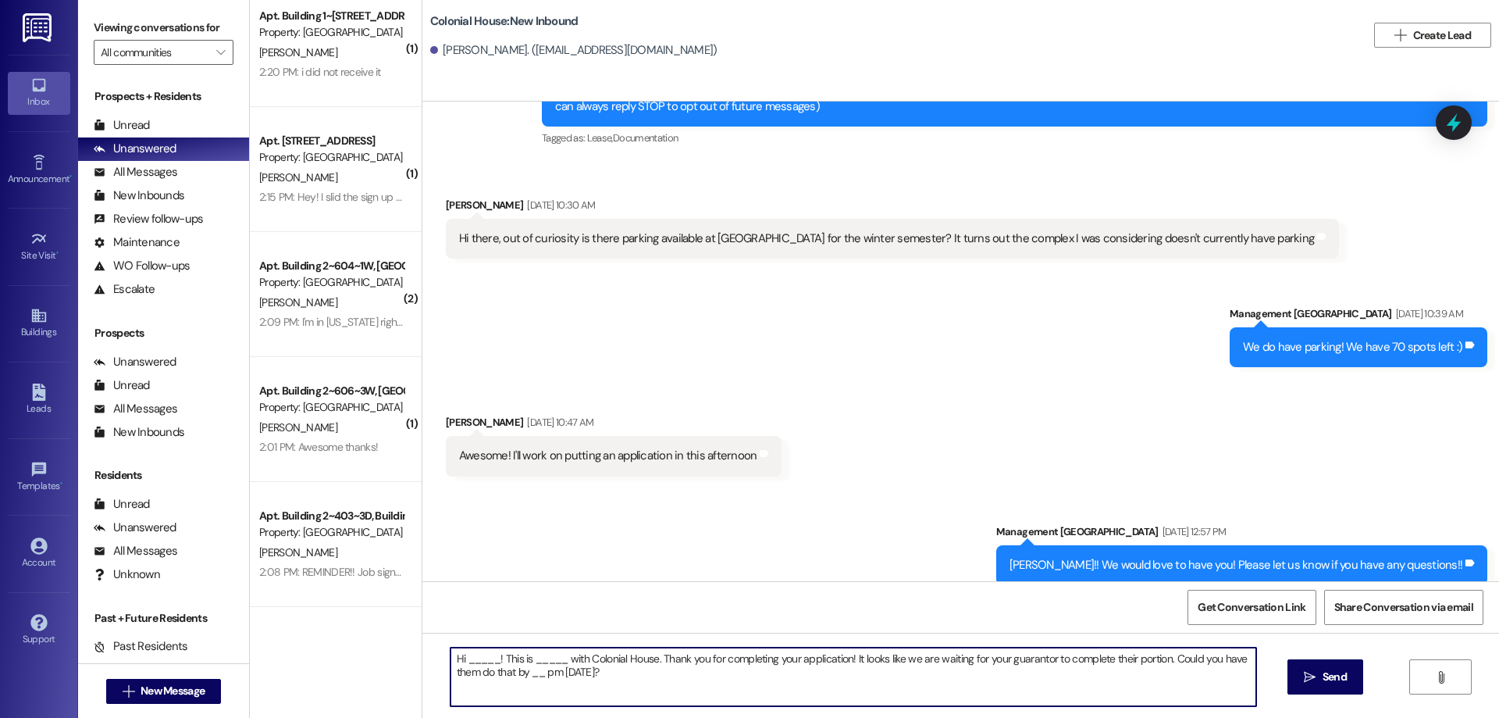
click at [481, 658] on textarea "Hi _____! This is _____ with Colonial House. Thank you for completing your appl…" at bounding box center [854, 676] width 806 height 59
click at [538, 651] on textarea "Hi Robert! This is _____ with Colonial House. Thank you for completing your app…" at bounding box center [854, 676] width 806 height 59
drag, startPoint x: 538, startPoint y: 651, endPoint x: 546, endPoint y: 653, distance: 8.0
click at [539, 651] on textarea "Hi Robert! This is _____ with Colonial House. Thank you for completing your app…" at bounding box center [854, 676] width 806 height 59
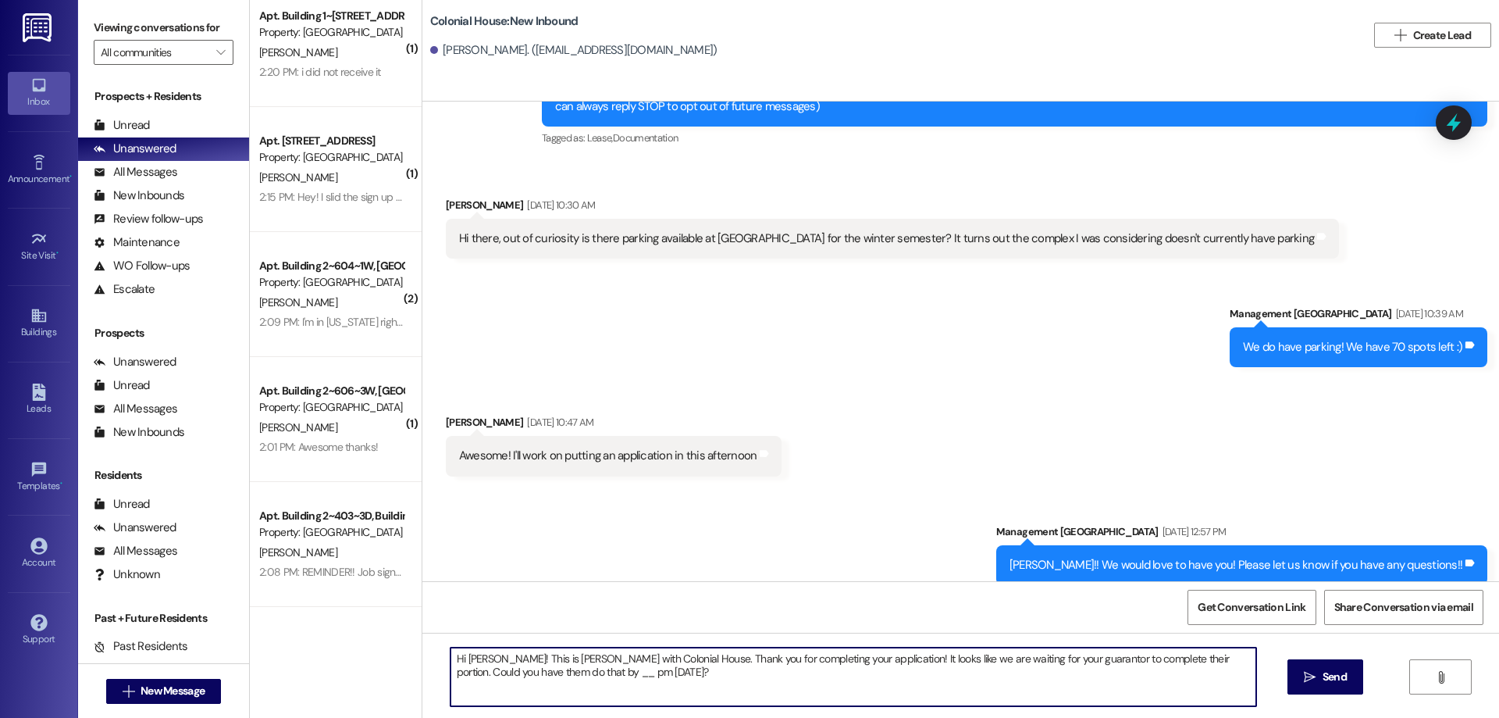
click at [518, 674] on textarea "Hi Robert! This is Rachel with Colonial House. Thank you for completing your ap…" at bounding box center [854, 676] width 806 height 59
click at [529, 674] on textarea "Hi Robert! This is Rachel with Colonial House. Thank you for completing your ap…" at bounding box center [854, 676] width 806 height 59
drag, startPoint x: 622, startPoint y: 675, endPoint x: 316, endPoint y: 632, distance: 308.3
click at [316, 632] on div "( 1 ) Apt. Building 2~606~2W, Building 2 Colonial House Property: Colonial Hous…" at bounding box center [874, 359] width 1249 height 718
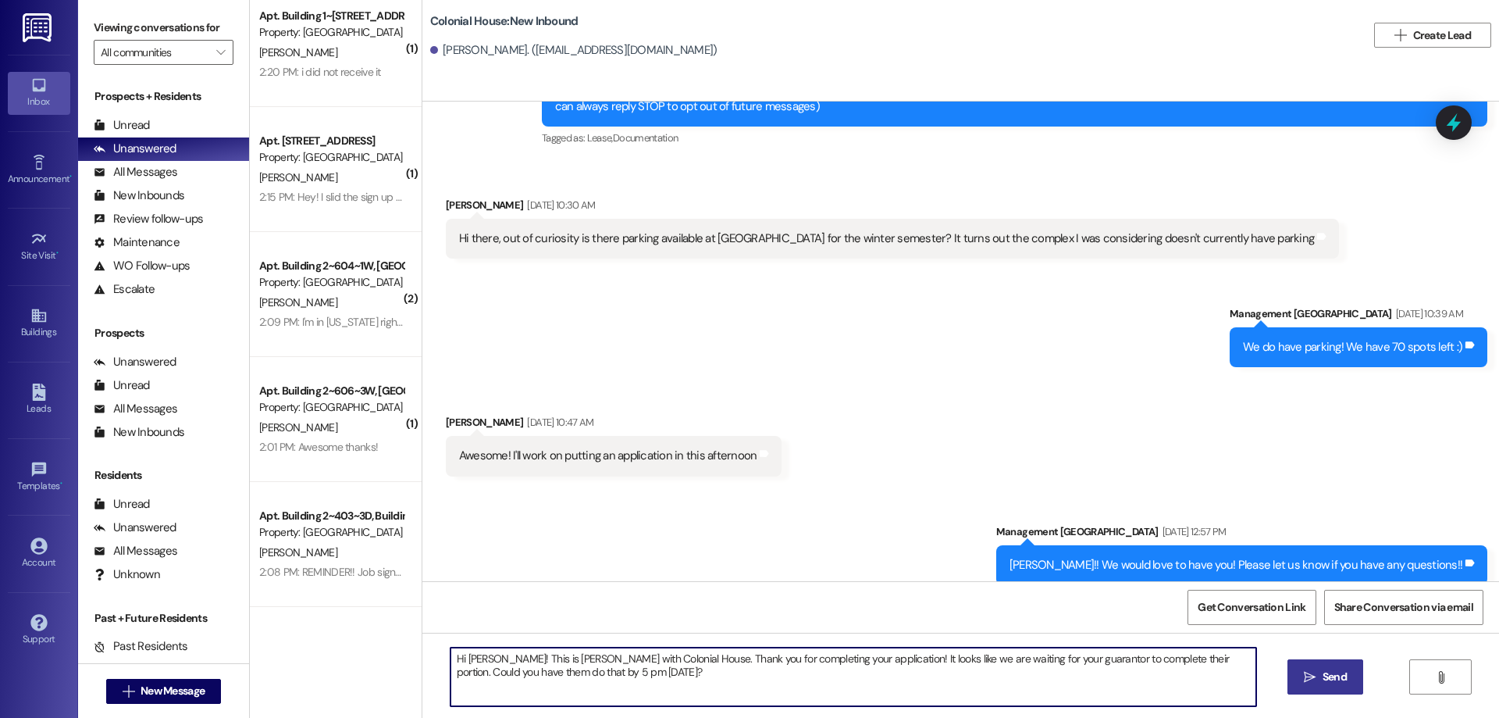
type textarea "Hi Robert! This is Rachel with Colonial House. Thank you for completing your ap…"
click at [1327, 676] on span "Send" at bounding box center [1335, 676] width 24 height 16
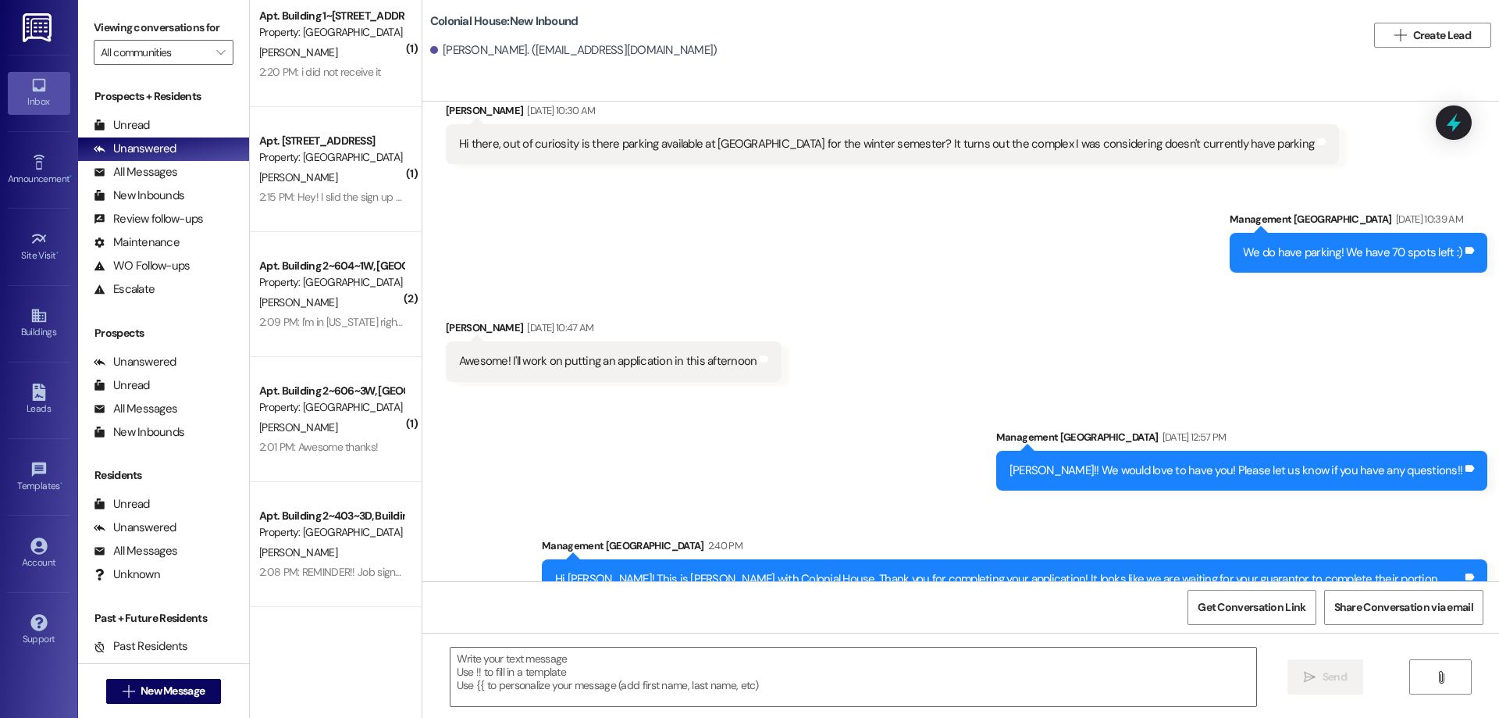
scroll to position [408, 0]
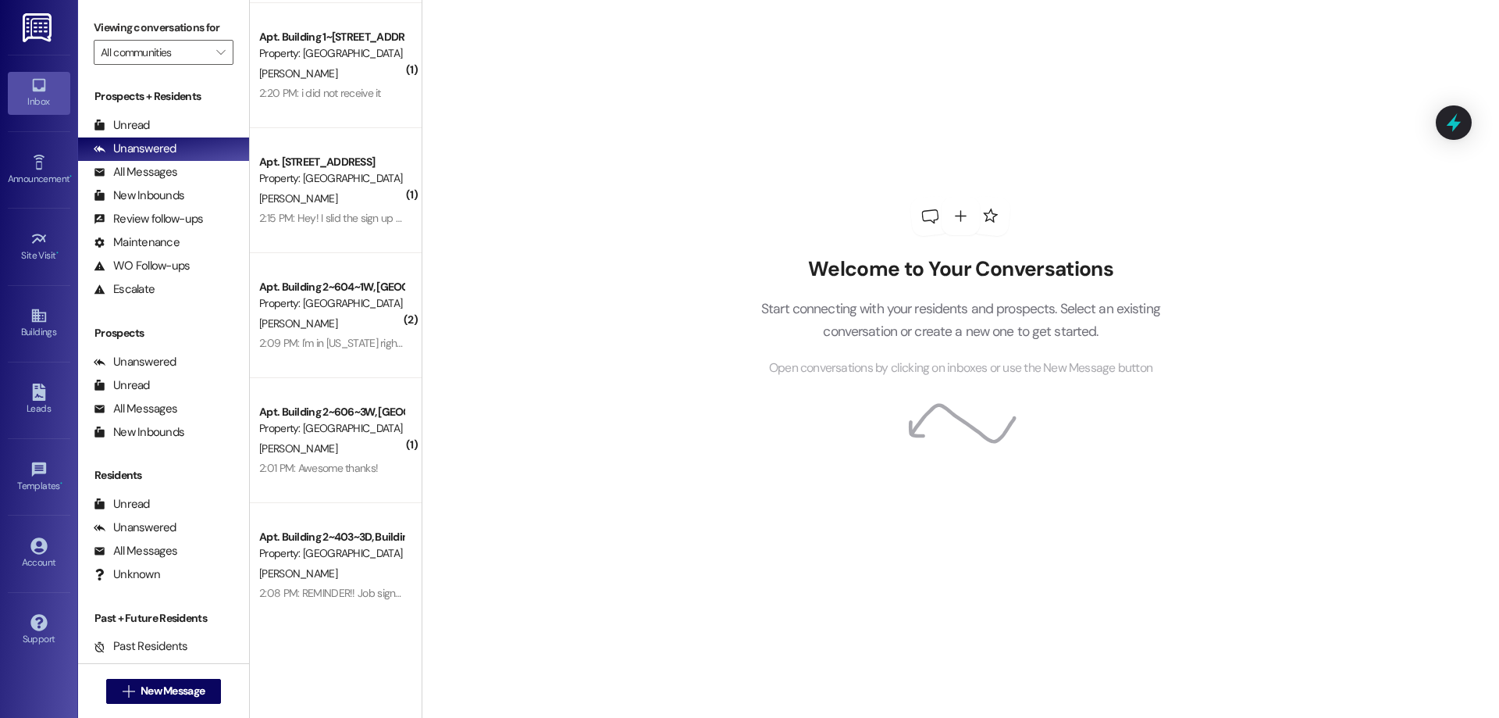
scroll to position [143, 0]
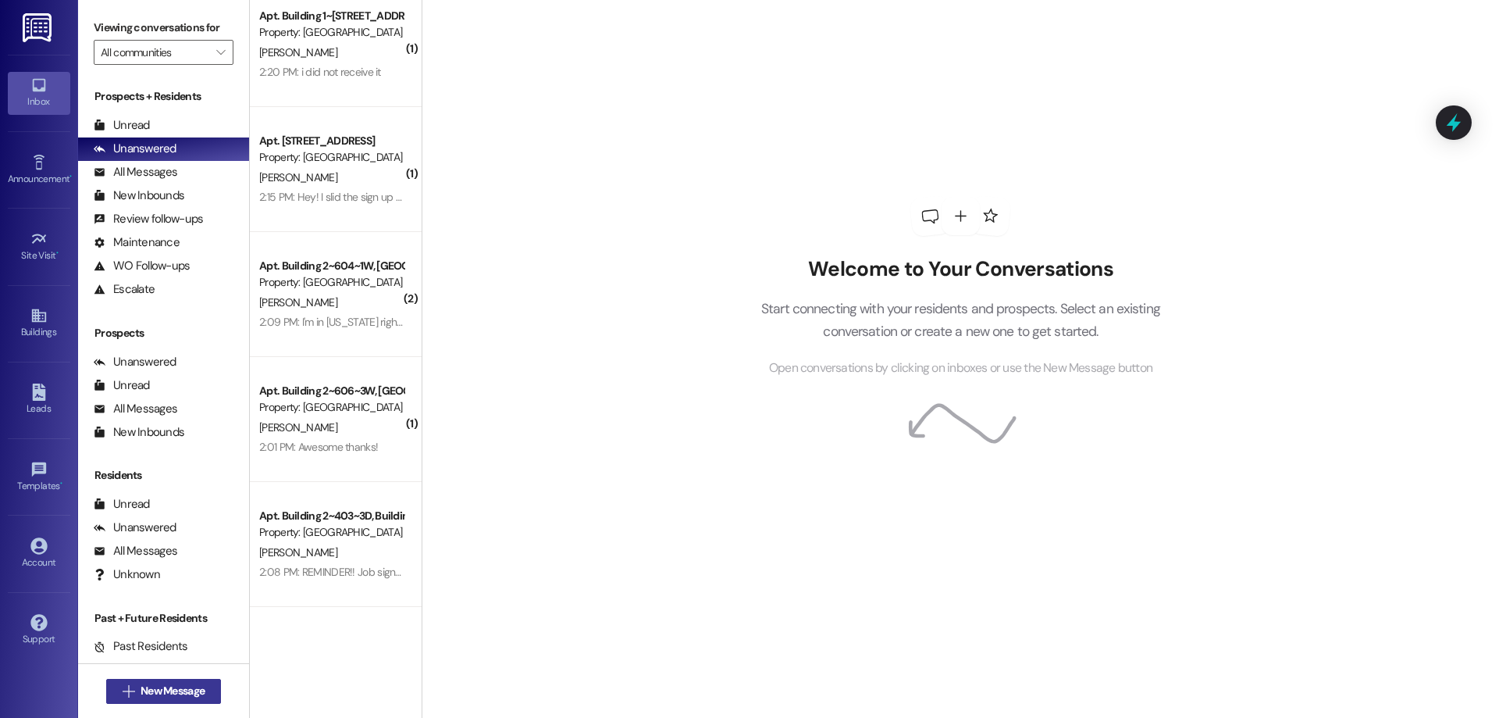
click at [174, 693] on span "New Message" at bounding box center [173, 690] width 64 height 16
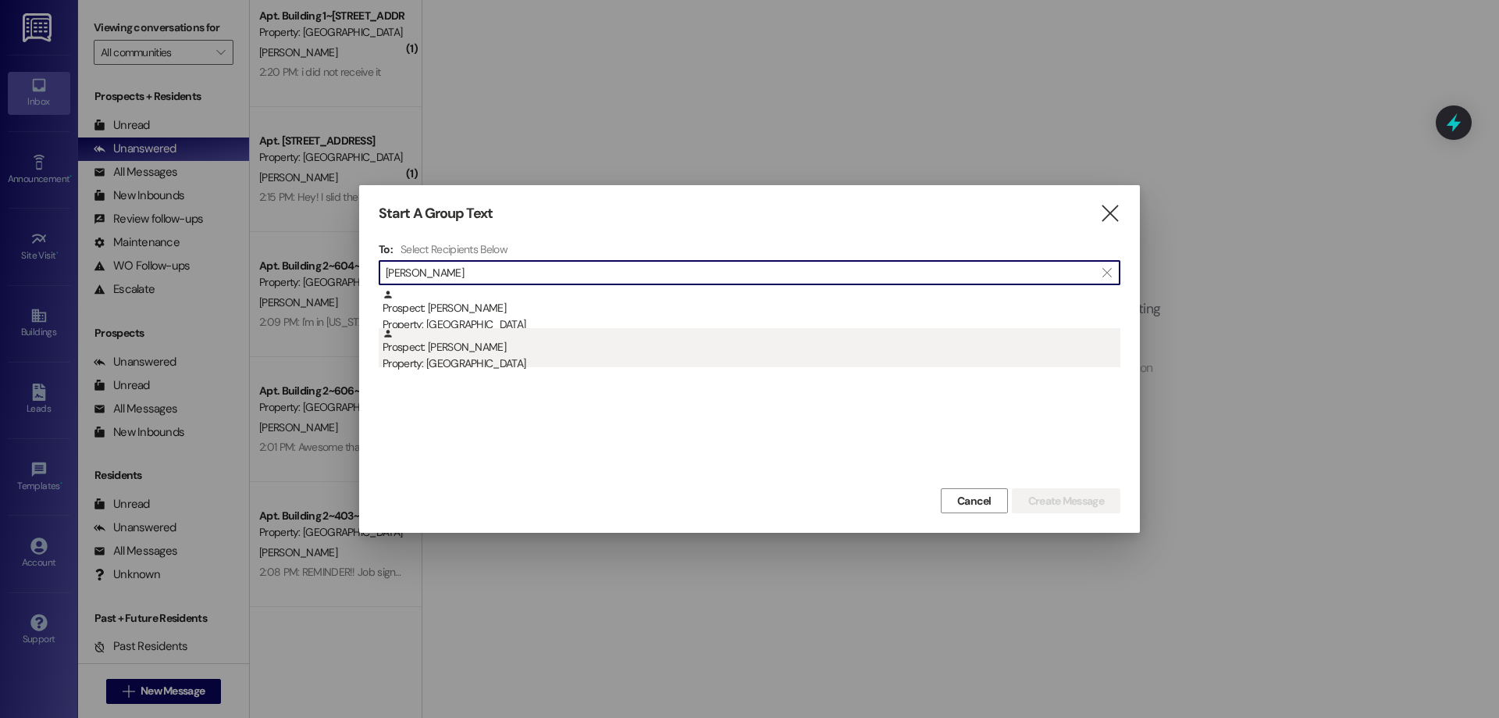
type input "[PERSON_NAME]"
click at [688, 353] on div "Prospect: [PERSON_NAME] Property: [GEOGRAPHIC_DATA]" at bounding box center [752, 350] width 738 height 45
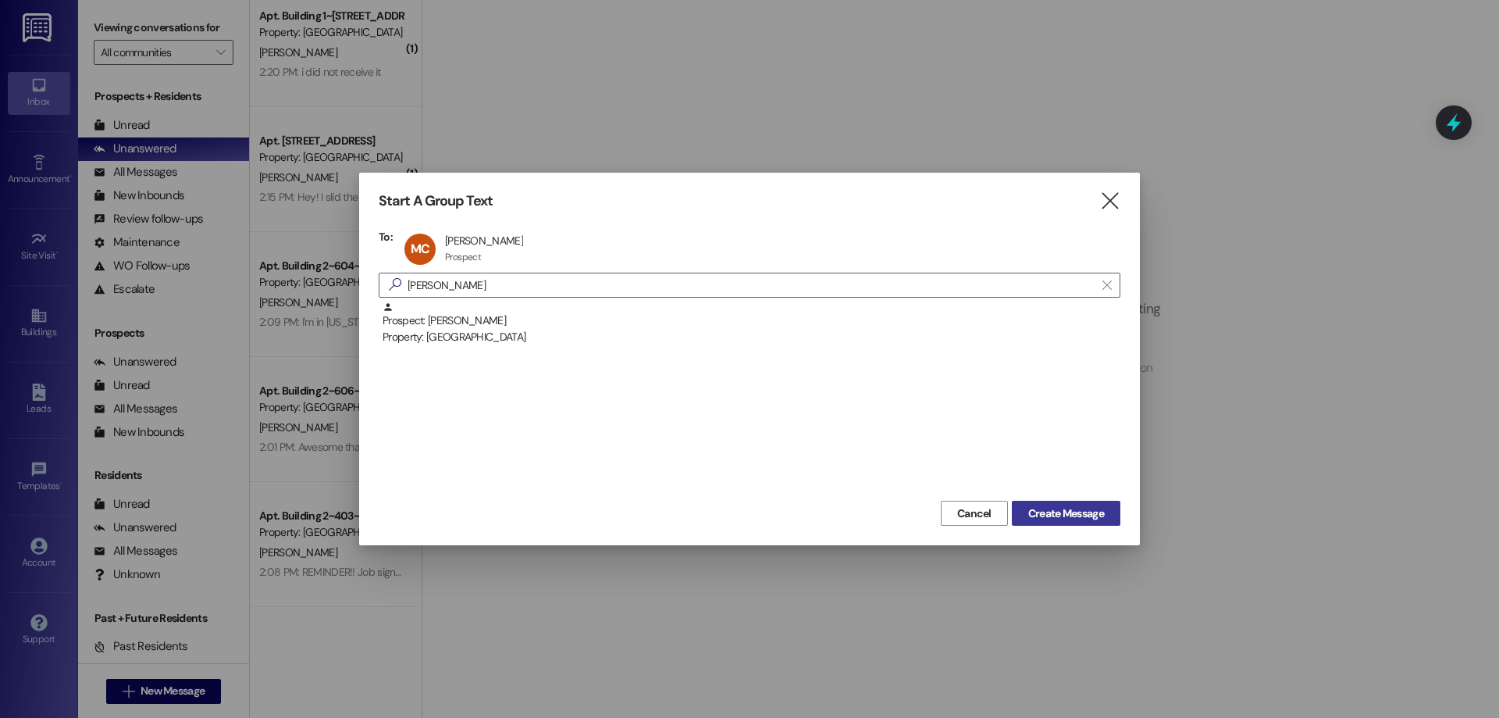
click at [1060, 515] on span "Create Message" at bounding box center [1066, 513] width 76 height 16
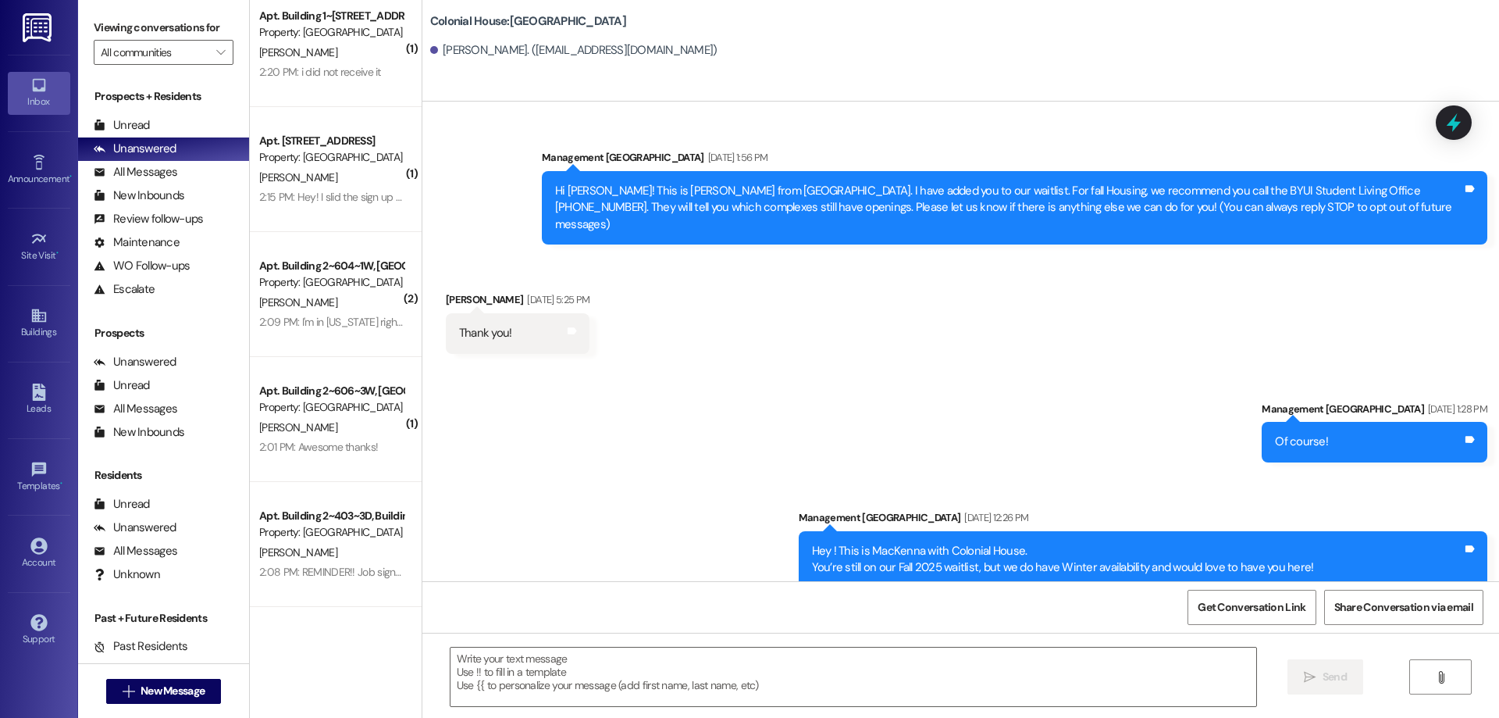
scroll to position [507, 0]
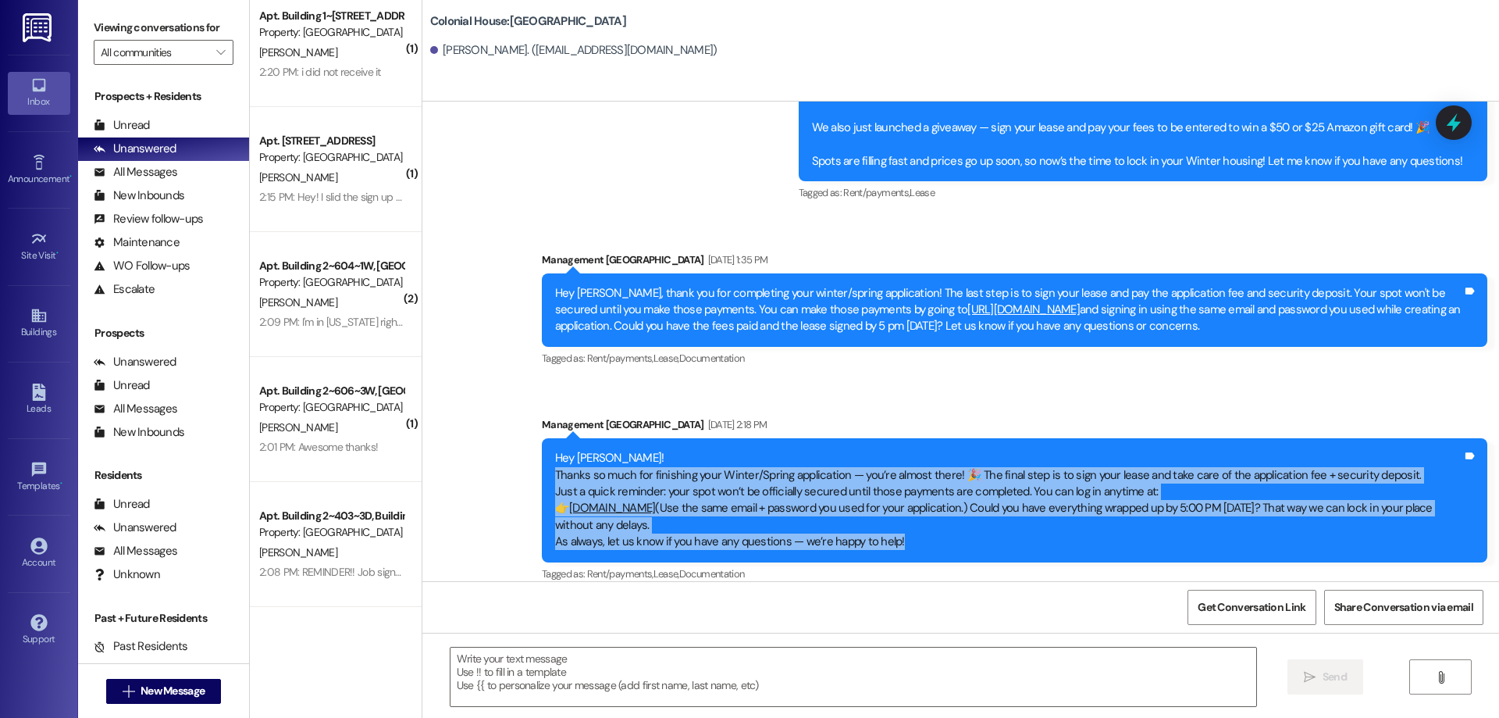
drag, startPoint x: 936, startPoint y: 529, endPoint x: 522, endPoint y: 454, distance: 421.3
click at [530, 454] on div "Sent via SMS Management Colonial House [DATE] 2:18 PM Hey [PERSON_NAME]! Thanks…" at bounding box center [1014, 500] width 969 height 192
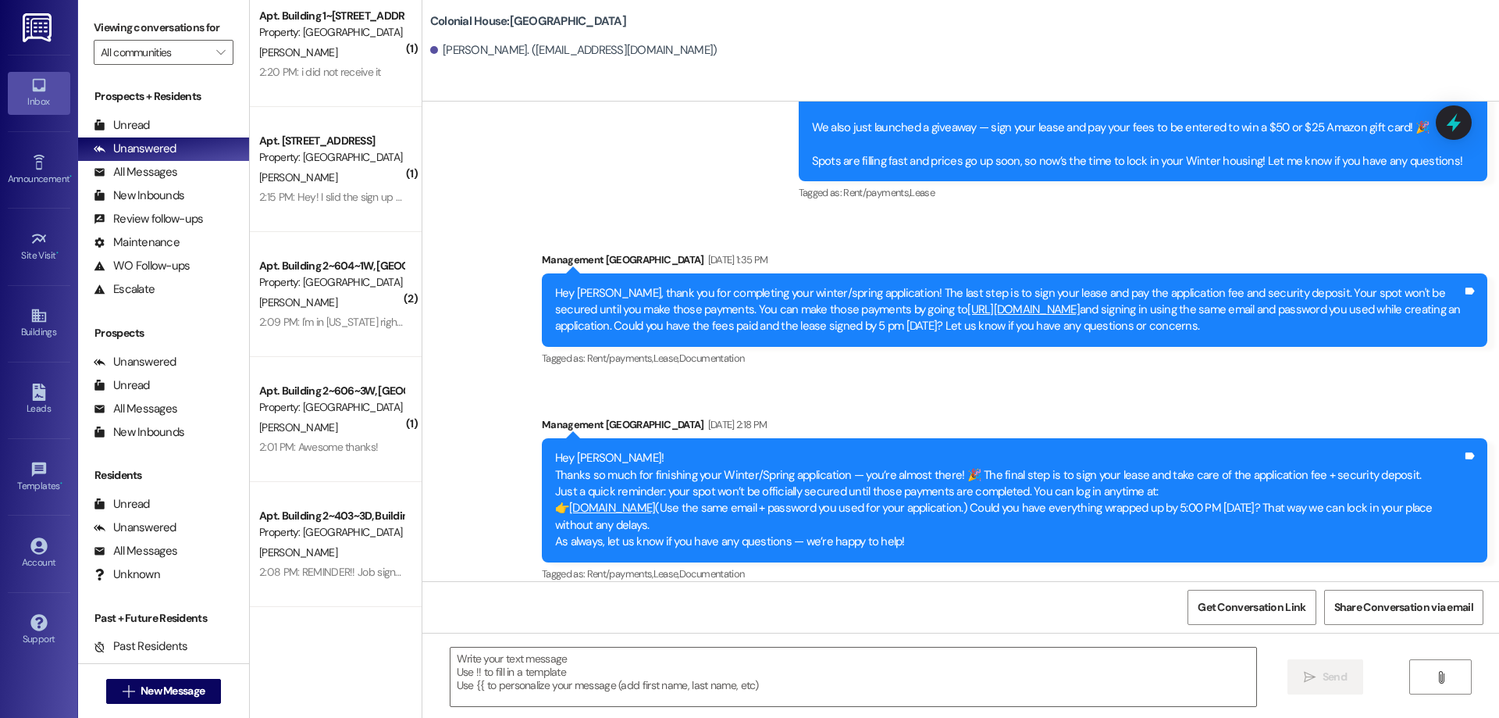
click at [978, 379] on div "Sent via SMS Management Colonial House [DATE] 1:28 PM Of course! Tags and notes…" at bounding box center [960, 228] width 1077 height 739
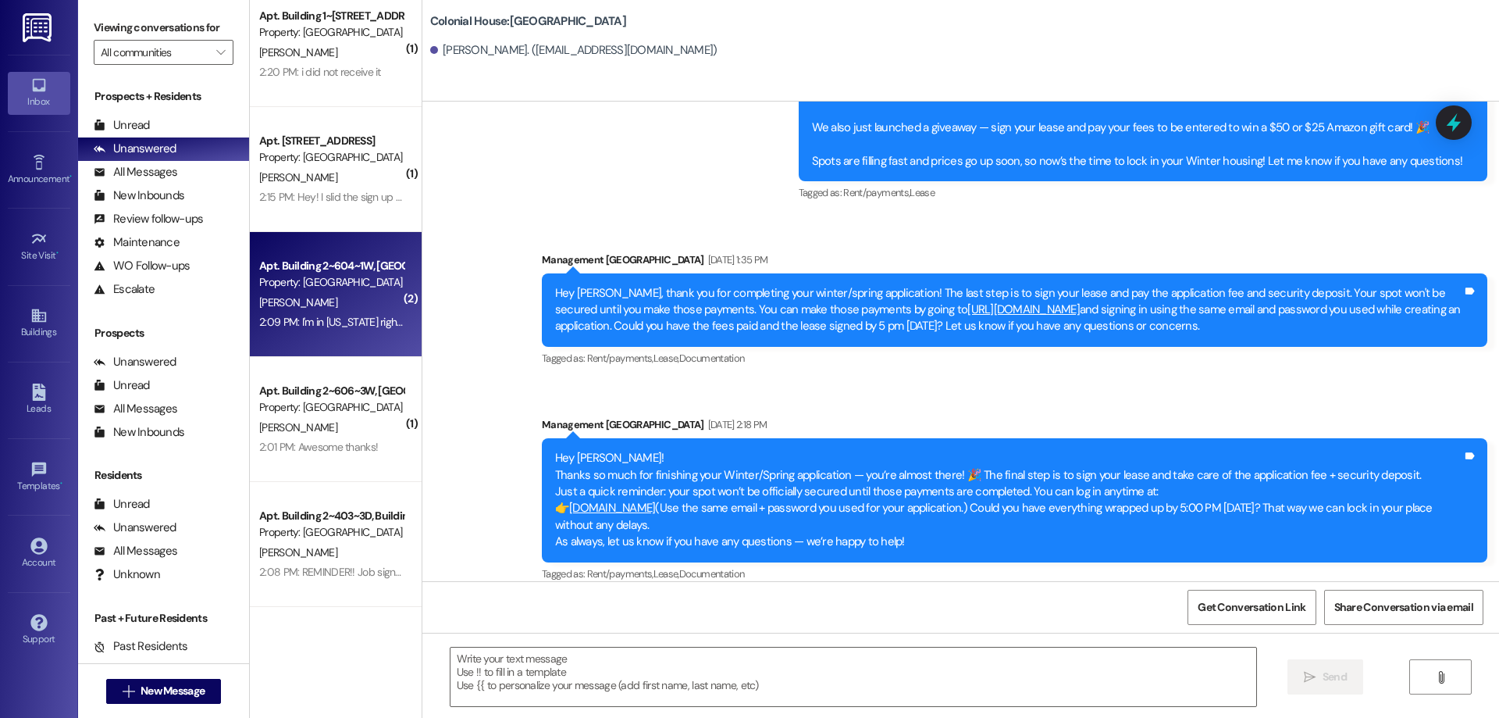
click at [322, 316] on div "2:09 PM: I'm in [US_STATE] right now, so can you guys sign me up for a job 2:09…" at bounding box center [425, 322] width 333 height 14
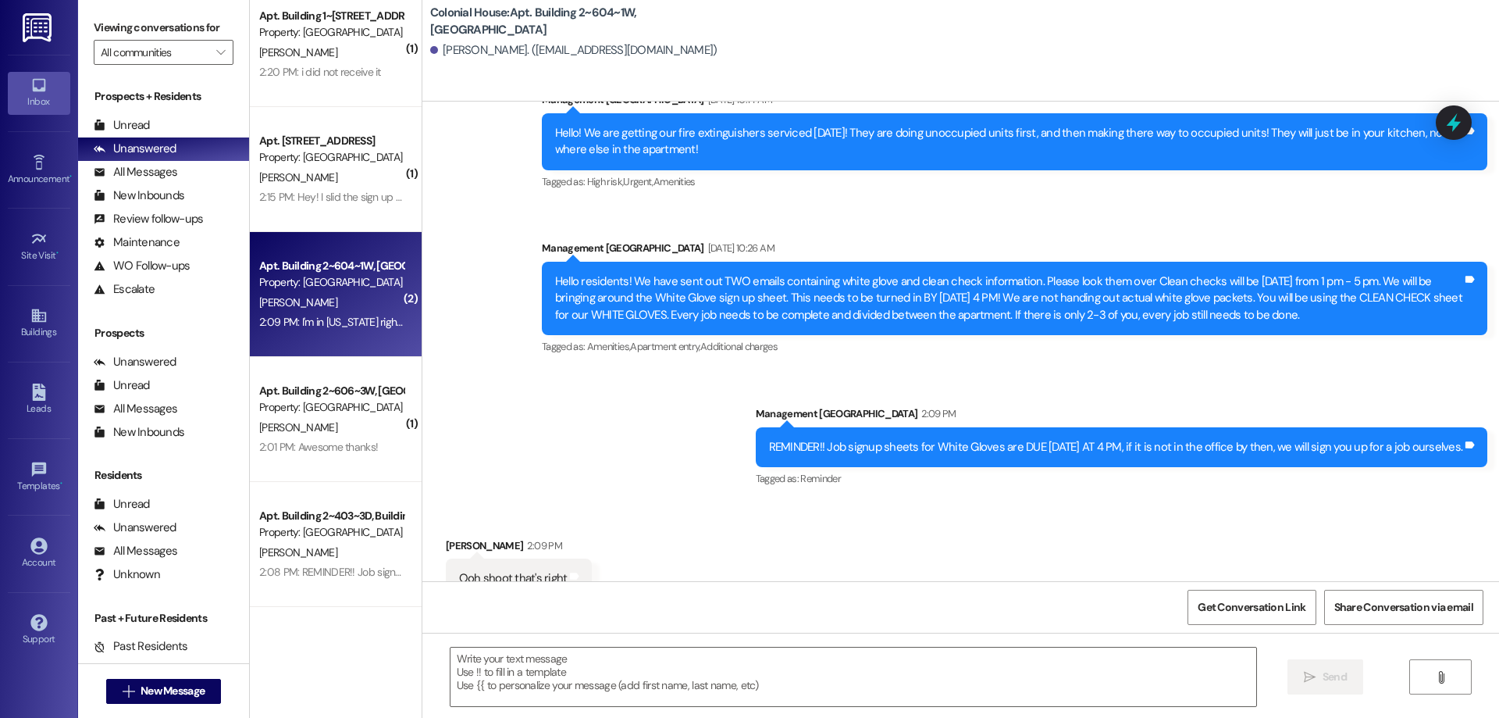
scroll to position [72667, 0]
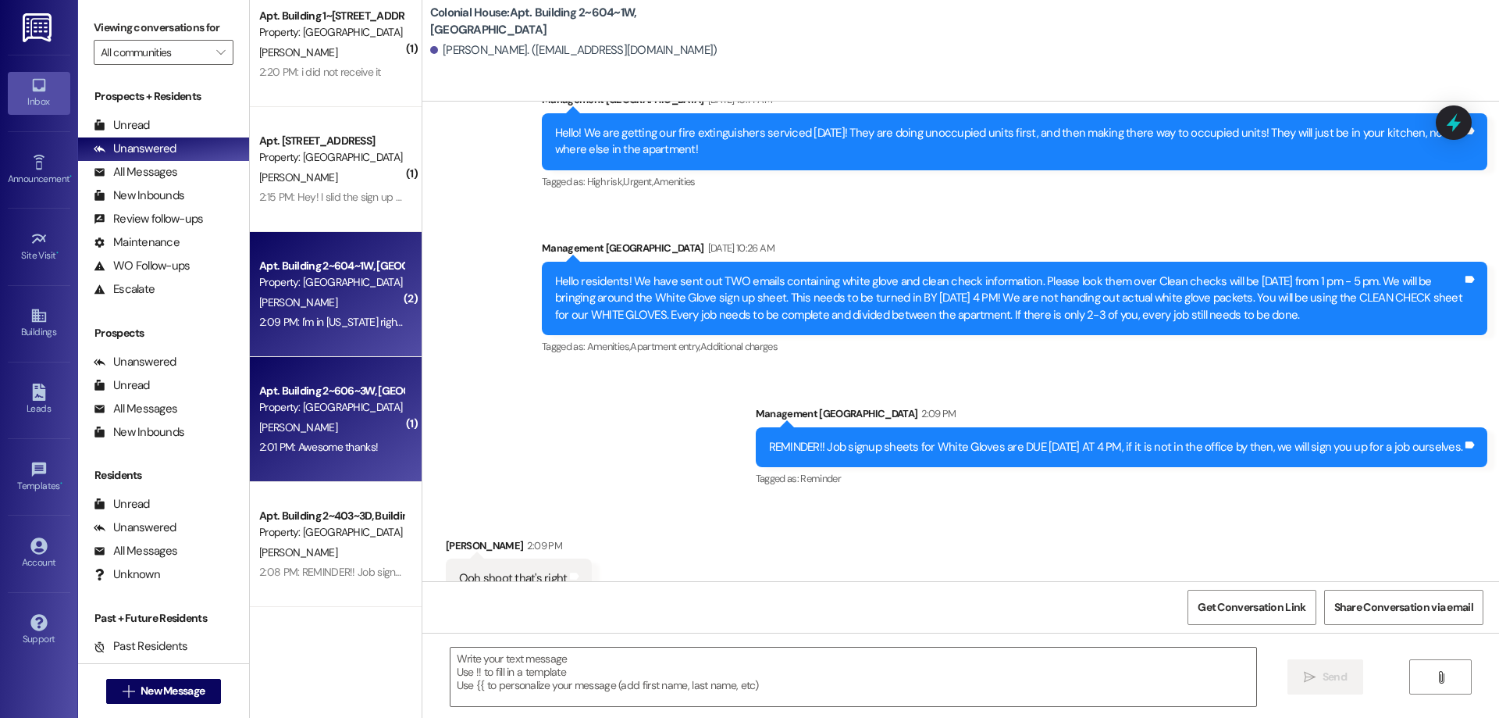
click at [362, 436] on div "[PERSON_NAME]" at bounding box center [332, 428] width 148 height 20
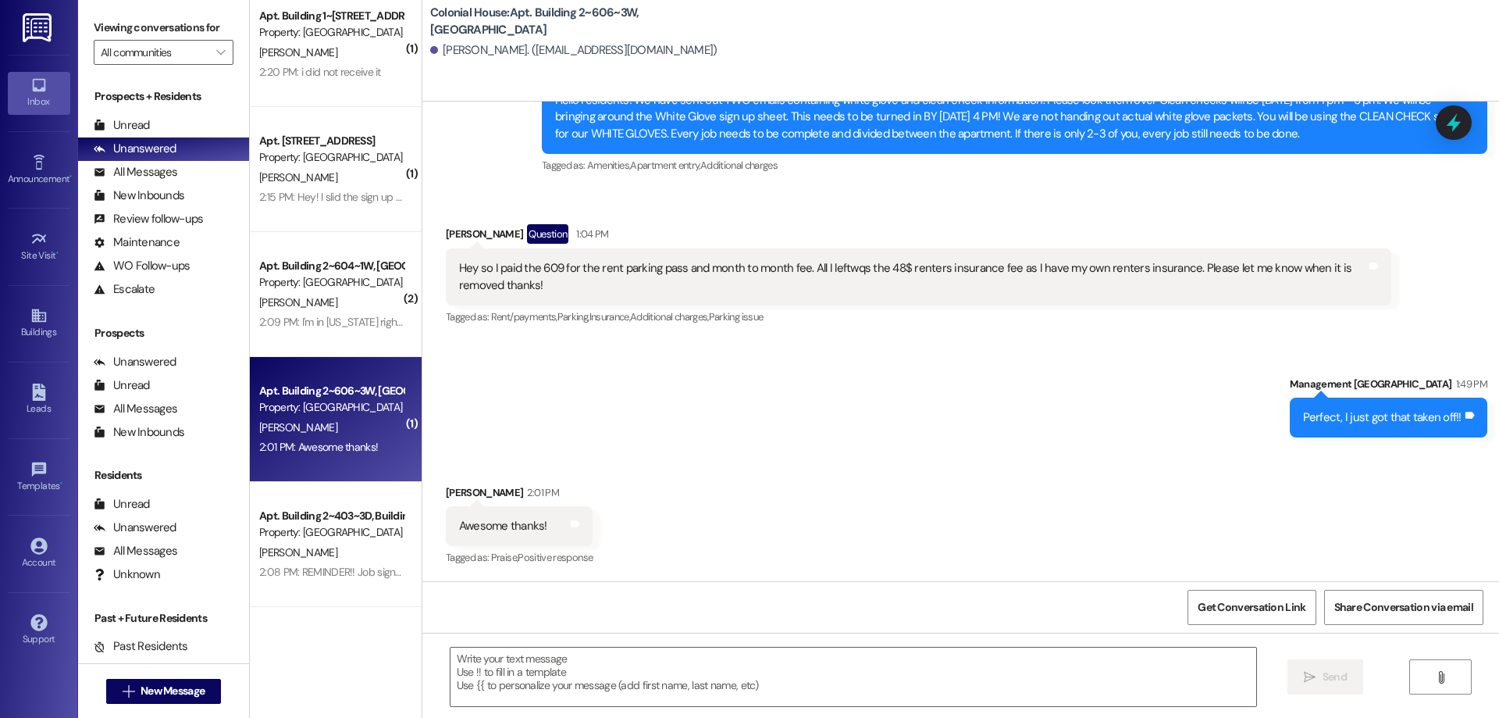
scroll to position [52026, 0]
click at [899, 671] on textarea at bounding box center [854, 676] width 806 height 59
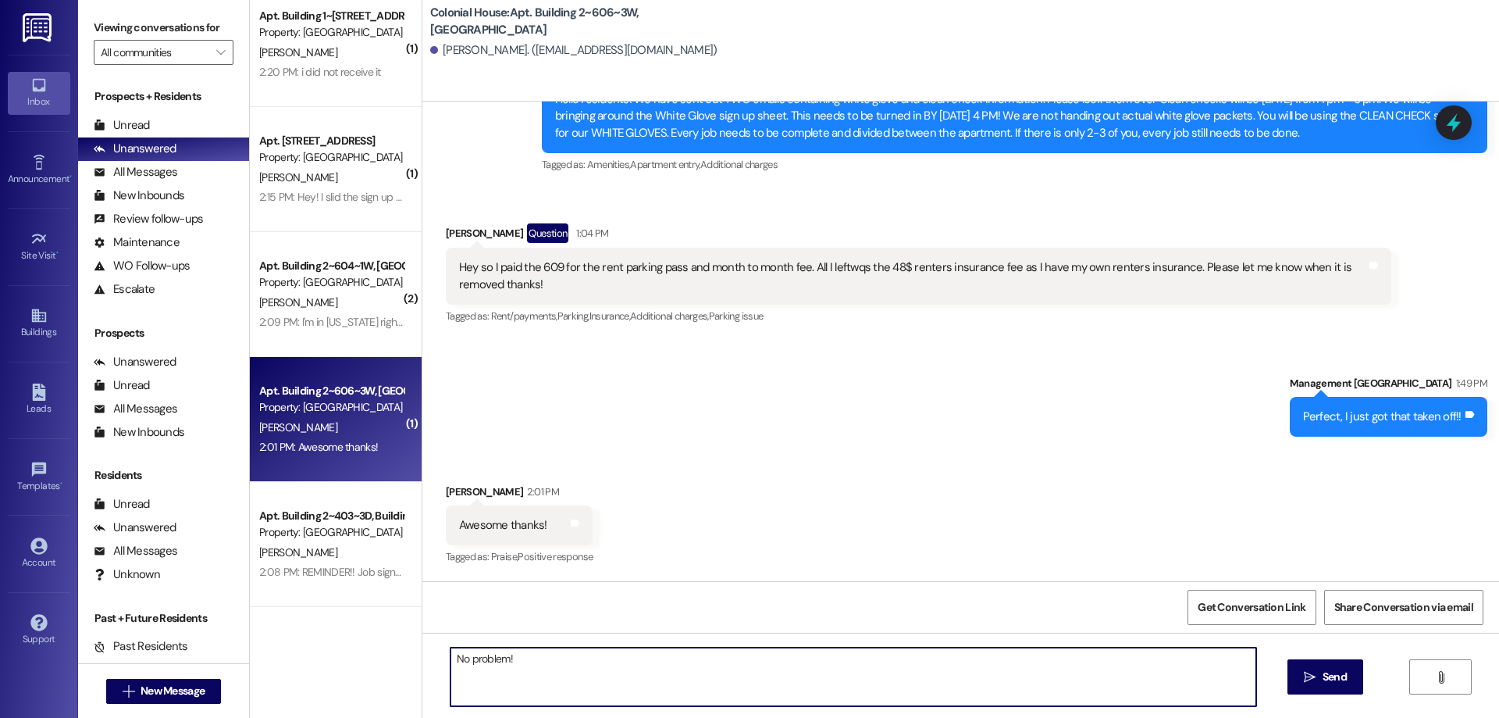
type textarea "No problem!"
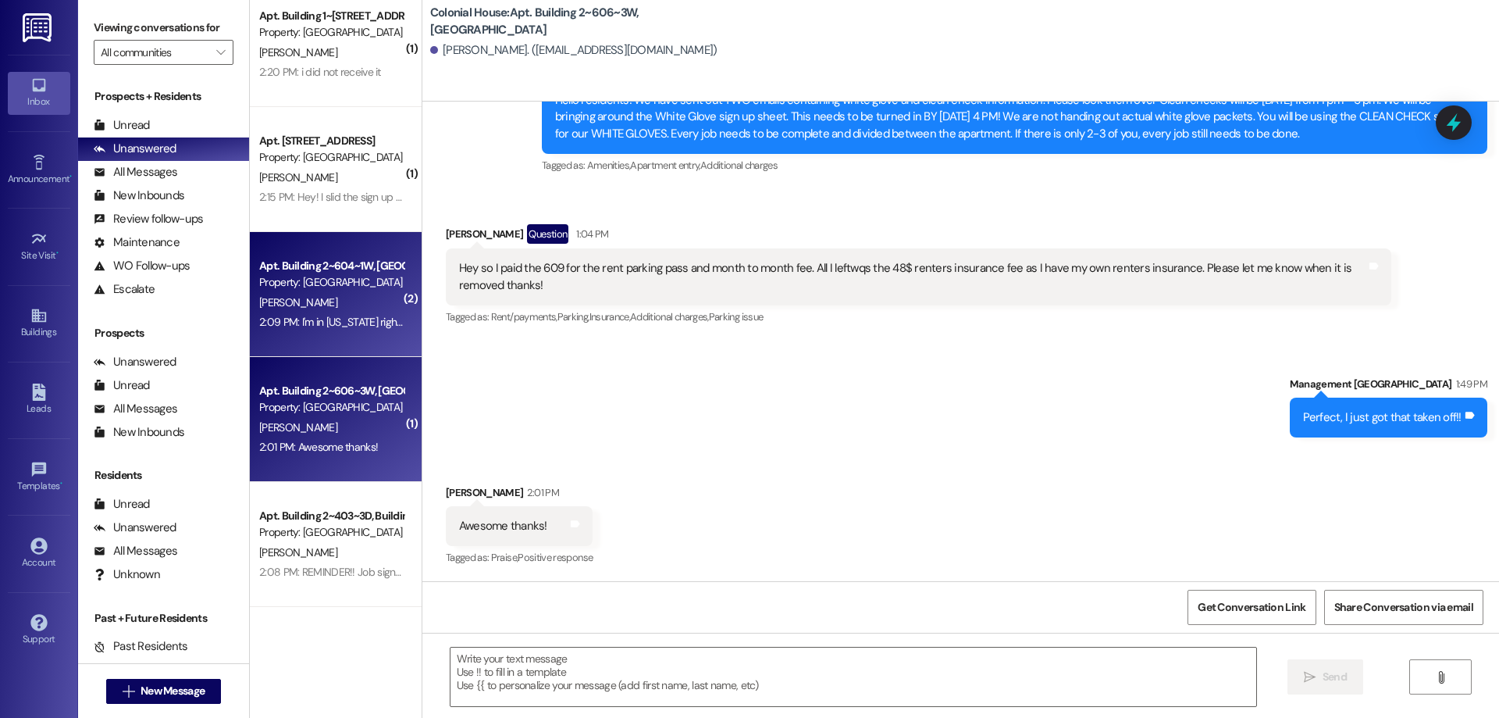
click at [375, 315] on div "2:09 PM: I'm in California right now, so can you guys sign me up for a job 2:09…" at bounding box center [425, 322] width 333 height 14
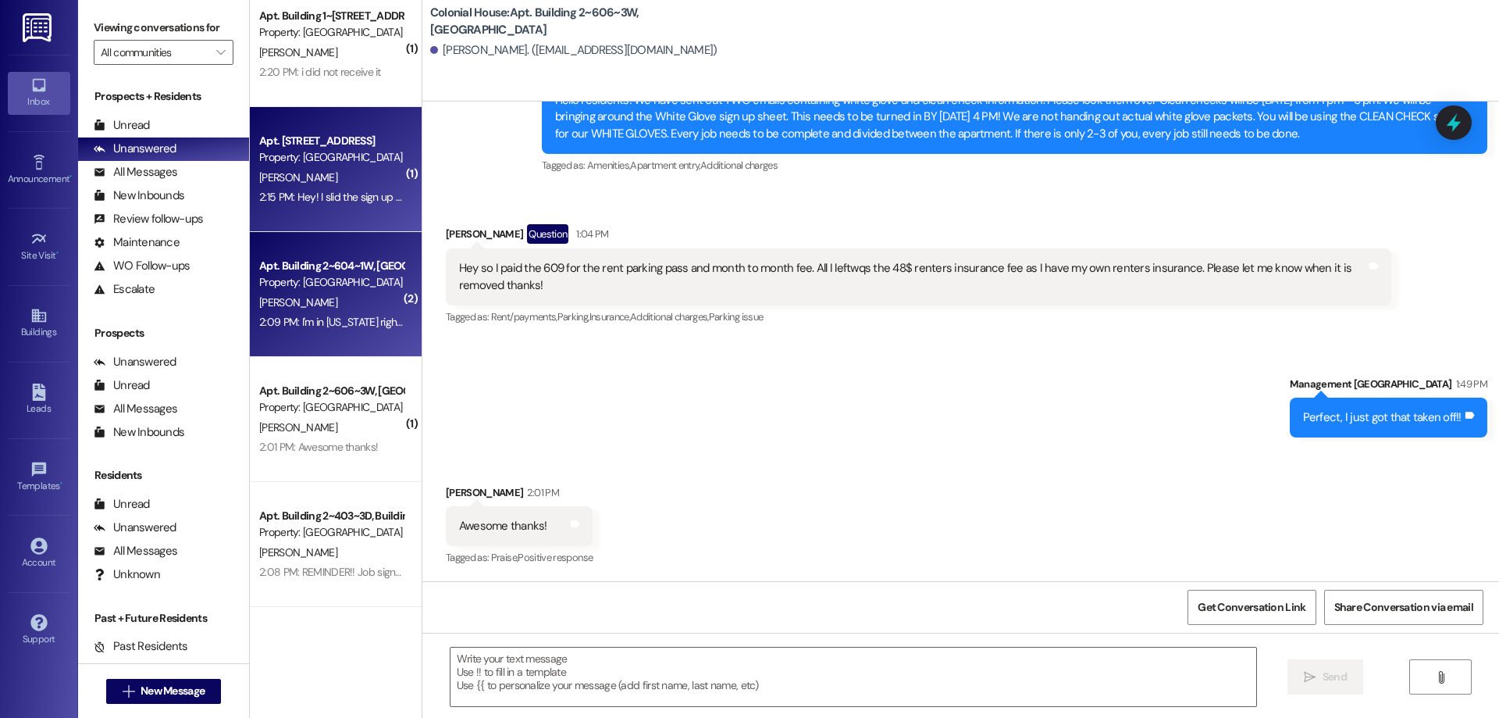
click at [328, 194] on div "2:15 PM: Hey! I slid the sign up sheet for 106 under the door yesterday :) 2:15…" at bounding box center [411, 197] width 305 height 14
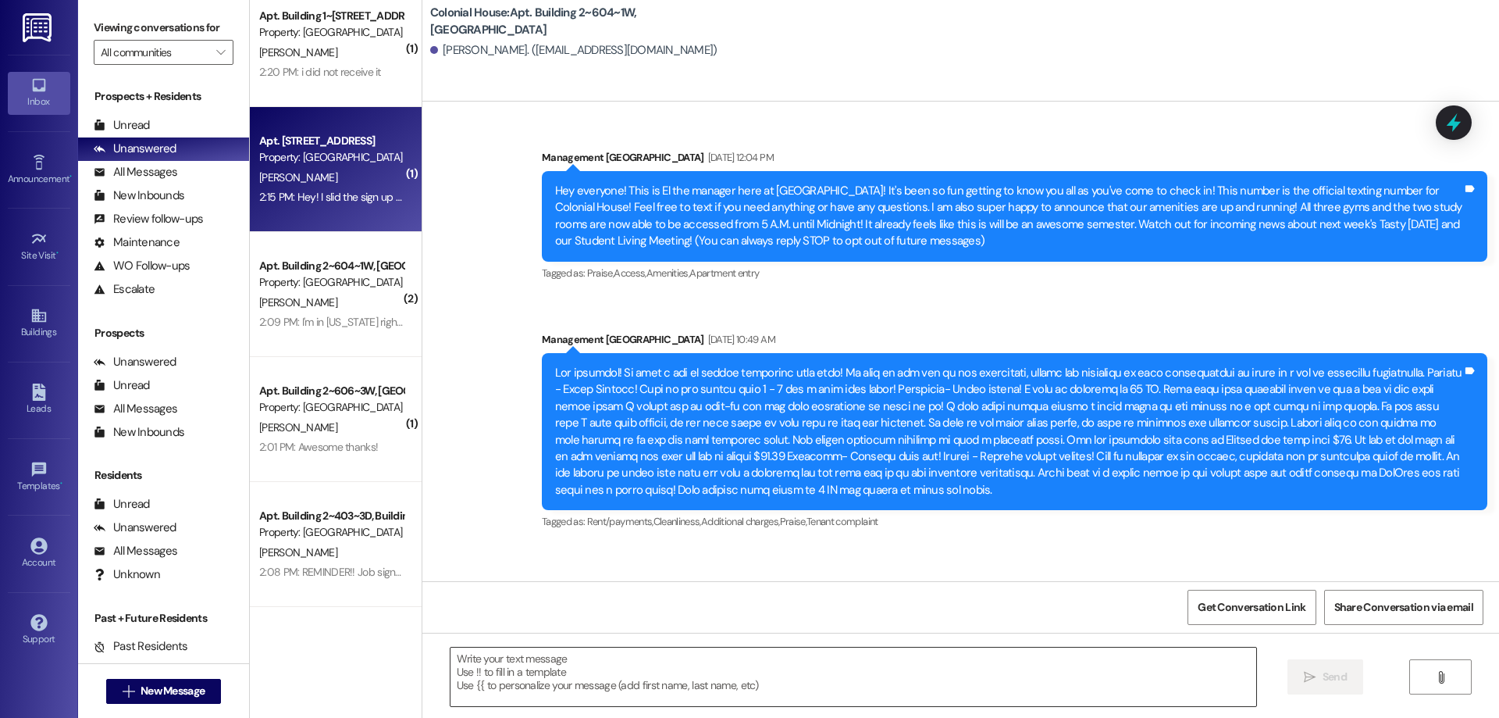
click at [853, 680] on textarea at bounding box center [854, 676] width 806 height 59
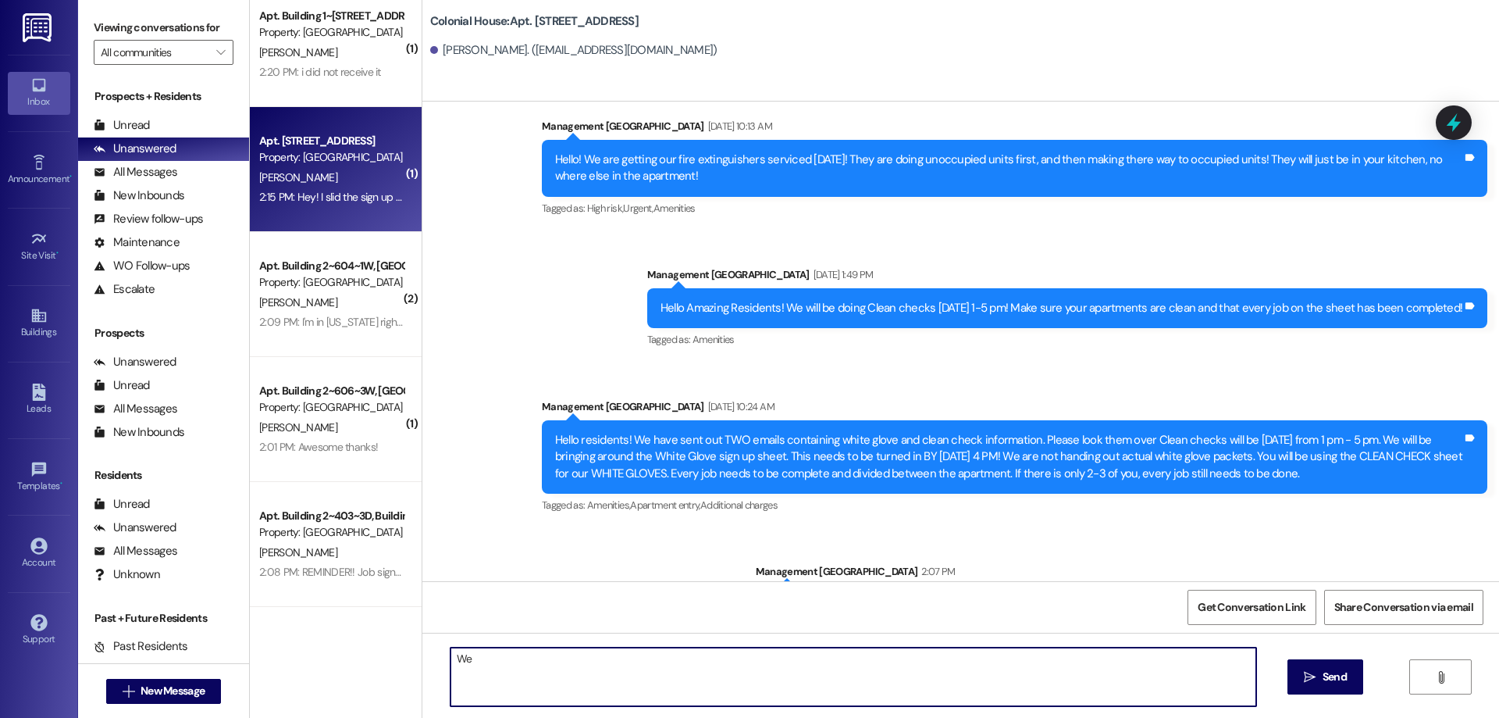
scroll to position [7923, 0]
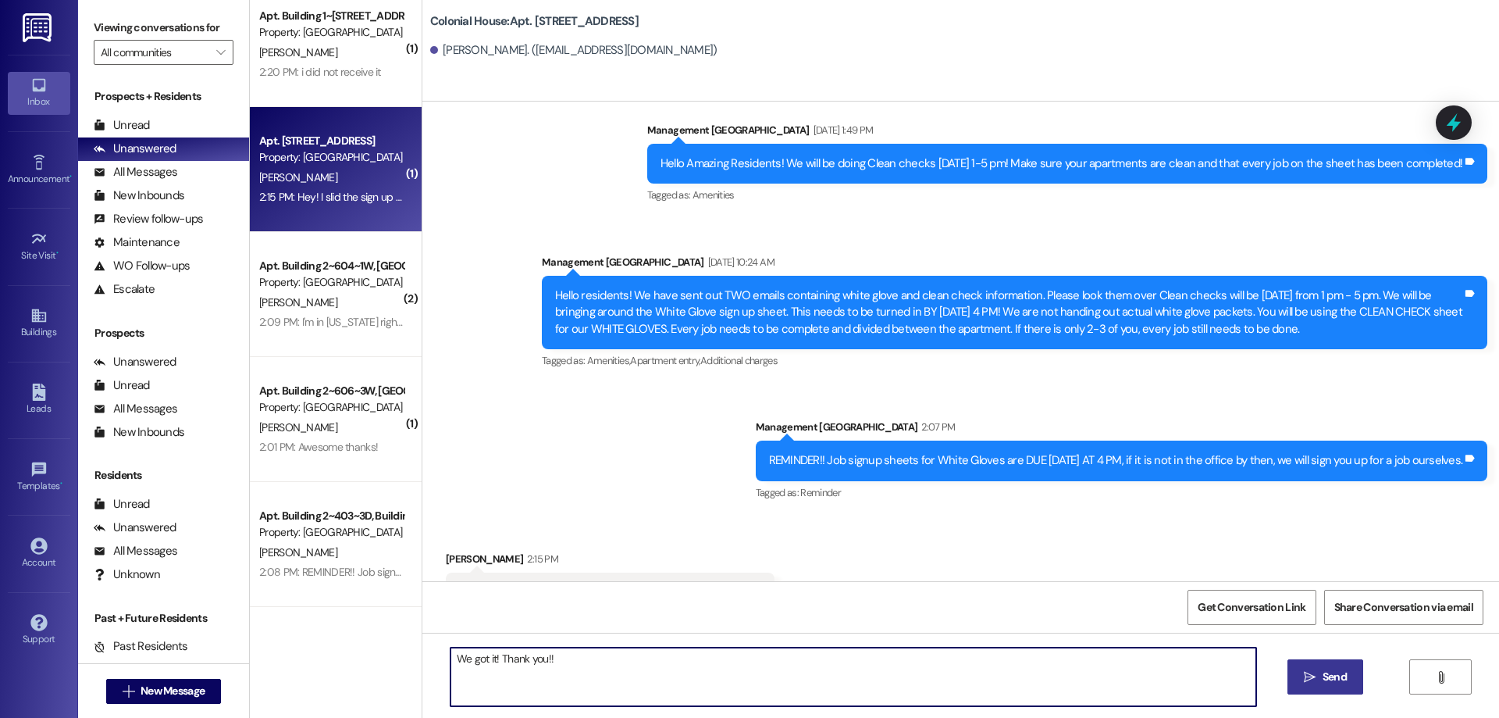
type textarea "We got it! Thank you!!"
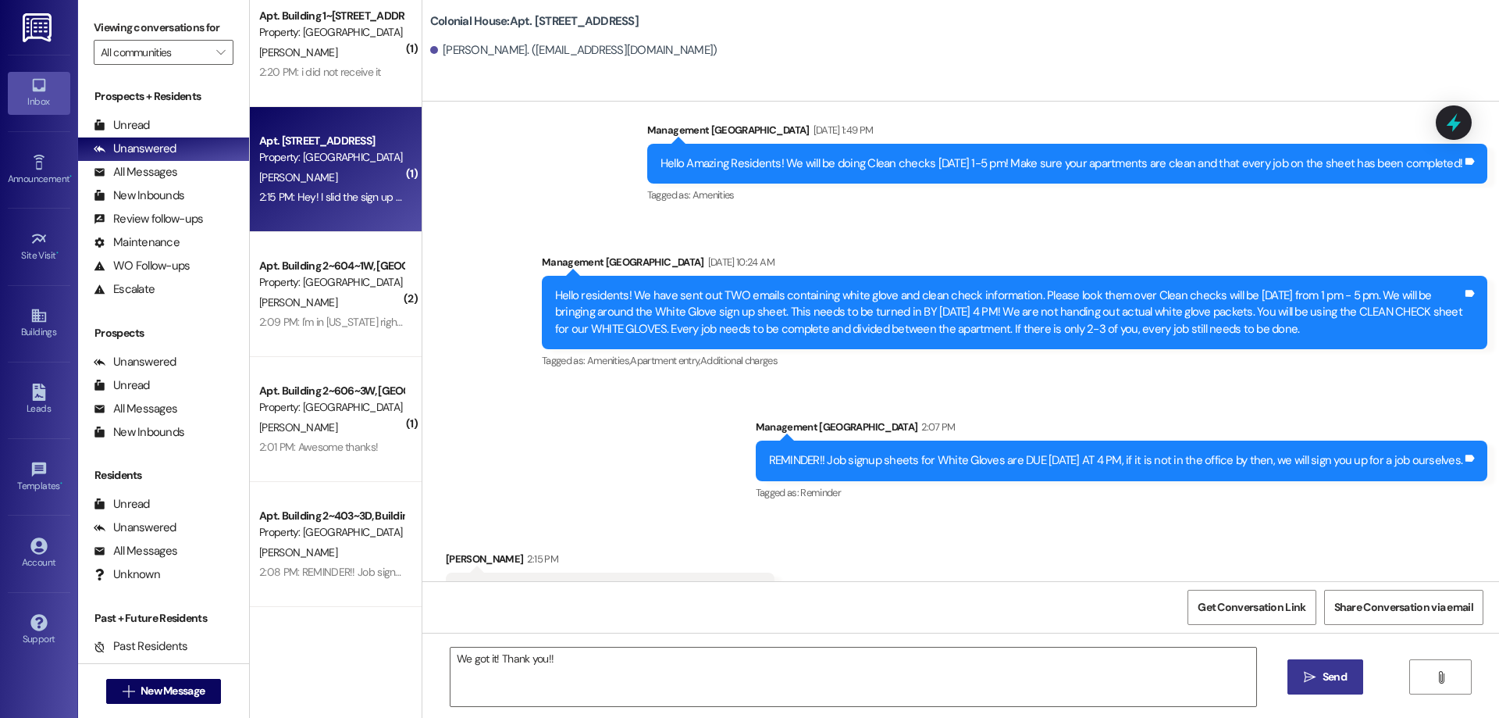
click at [1341, 675] on span "Send" at bounding box center [1335, 676] width 24 height 16
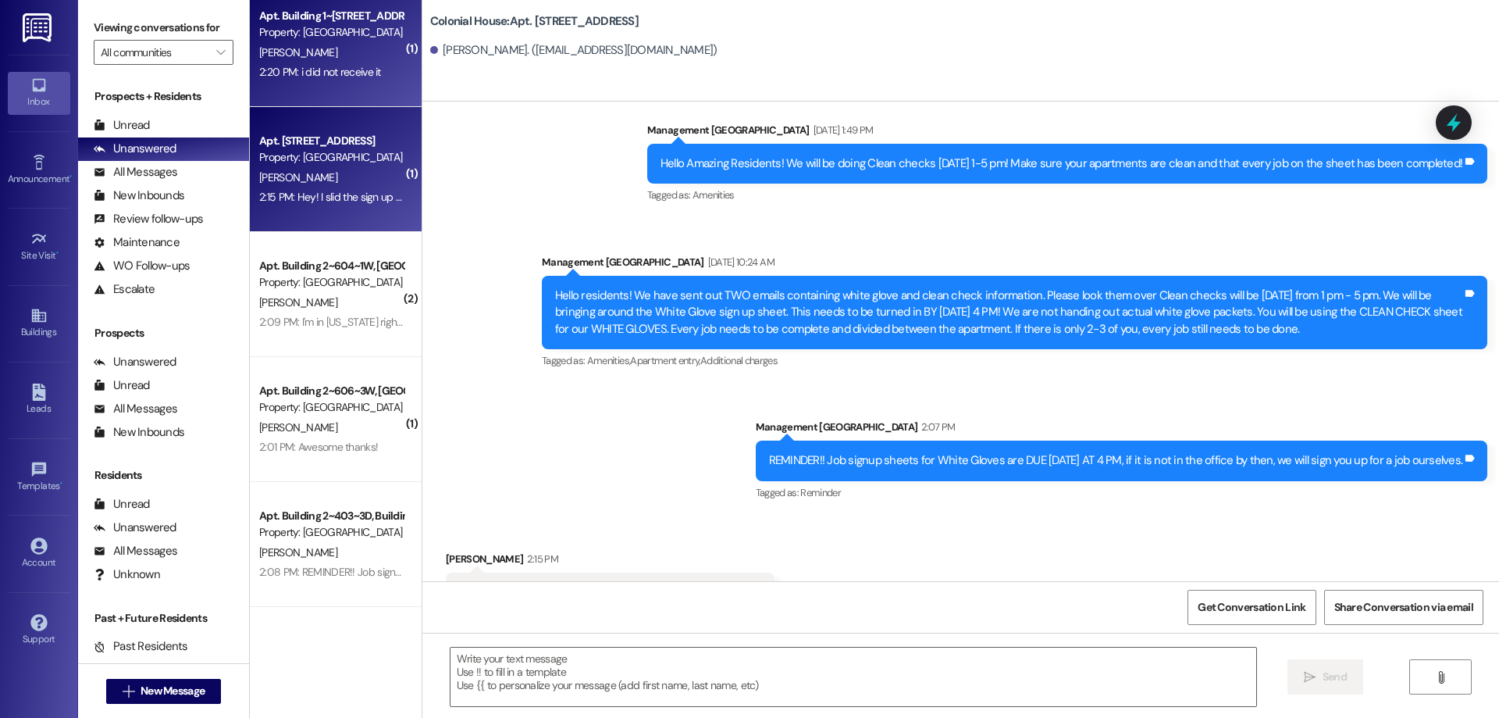
click at [345, 94] on div "Apt. Building 1~111~1W, Building 1 Colonial House Property: Colonial House L. O…" at bounding box center [336, 44] width 172 height 125
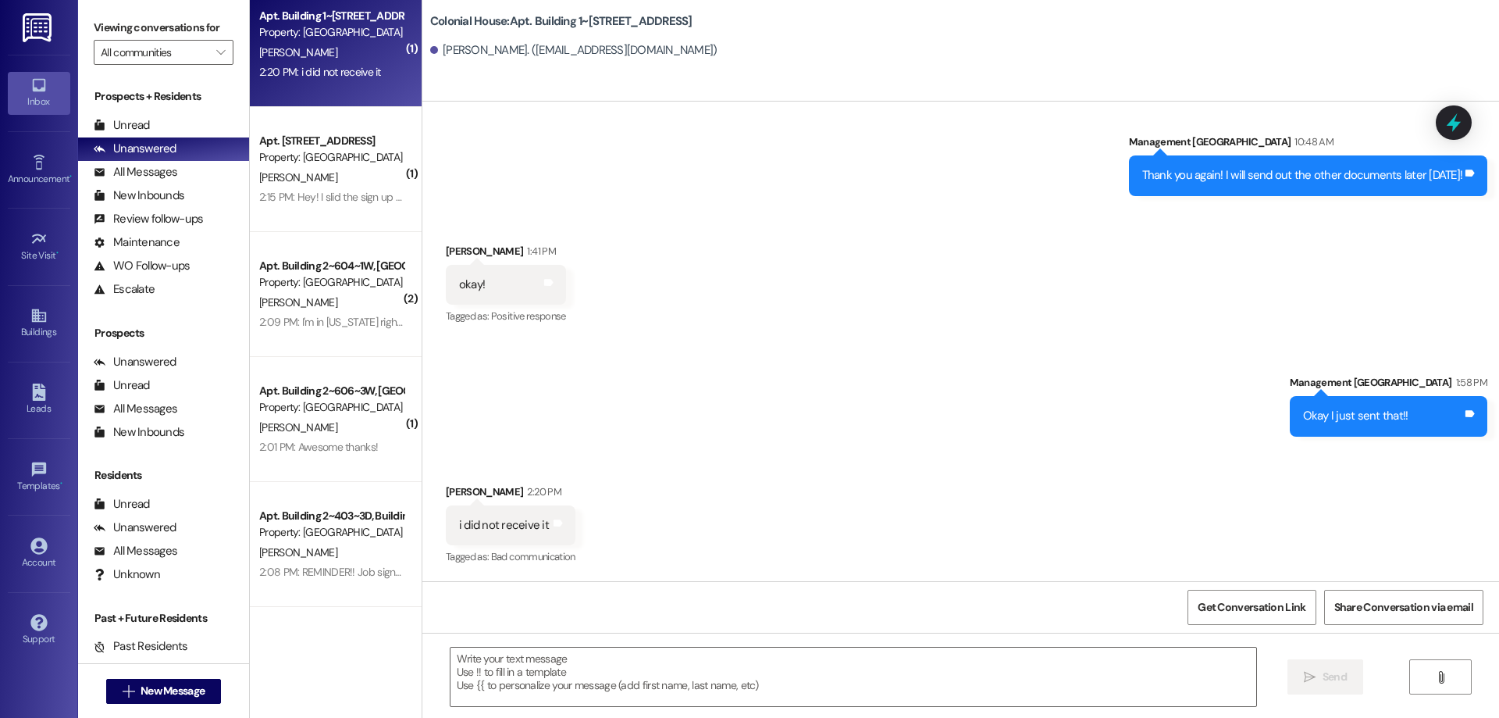
scroll to position [0, 0]
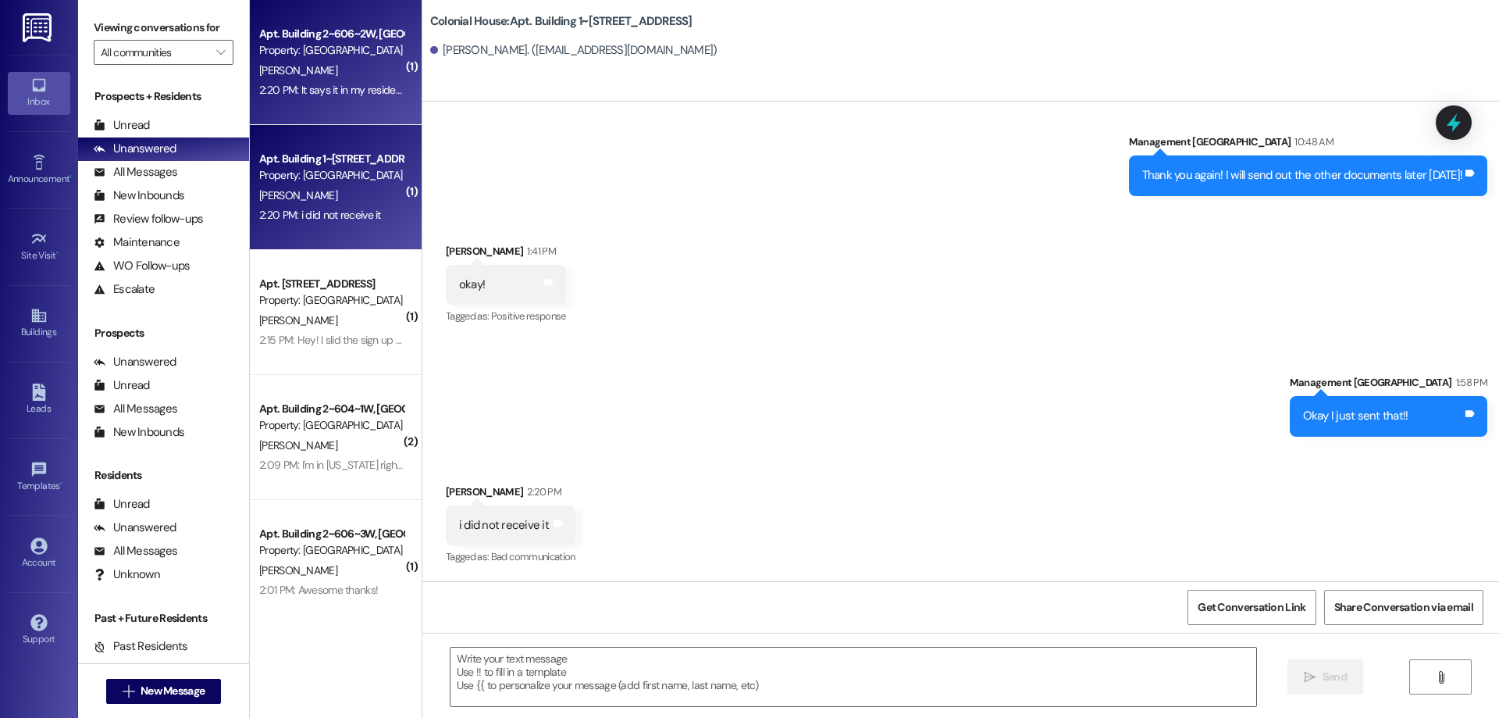
click at [349, 98] on div "2:20 PM: It says it in my resident portal right under the month to month fee 2:…" at bounding box center [332, 90] width 148 height 20
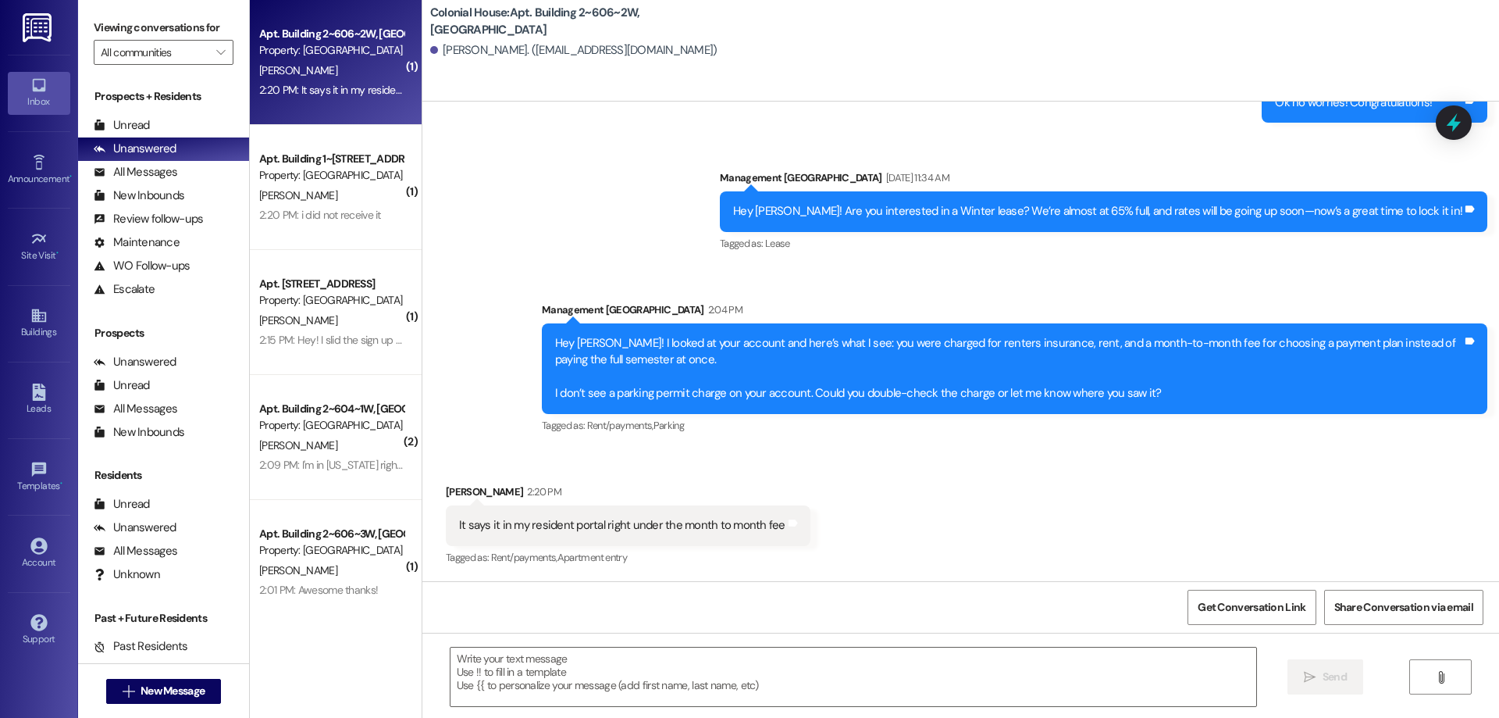
scroll to position [12472, 0]
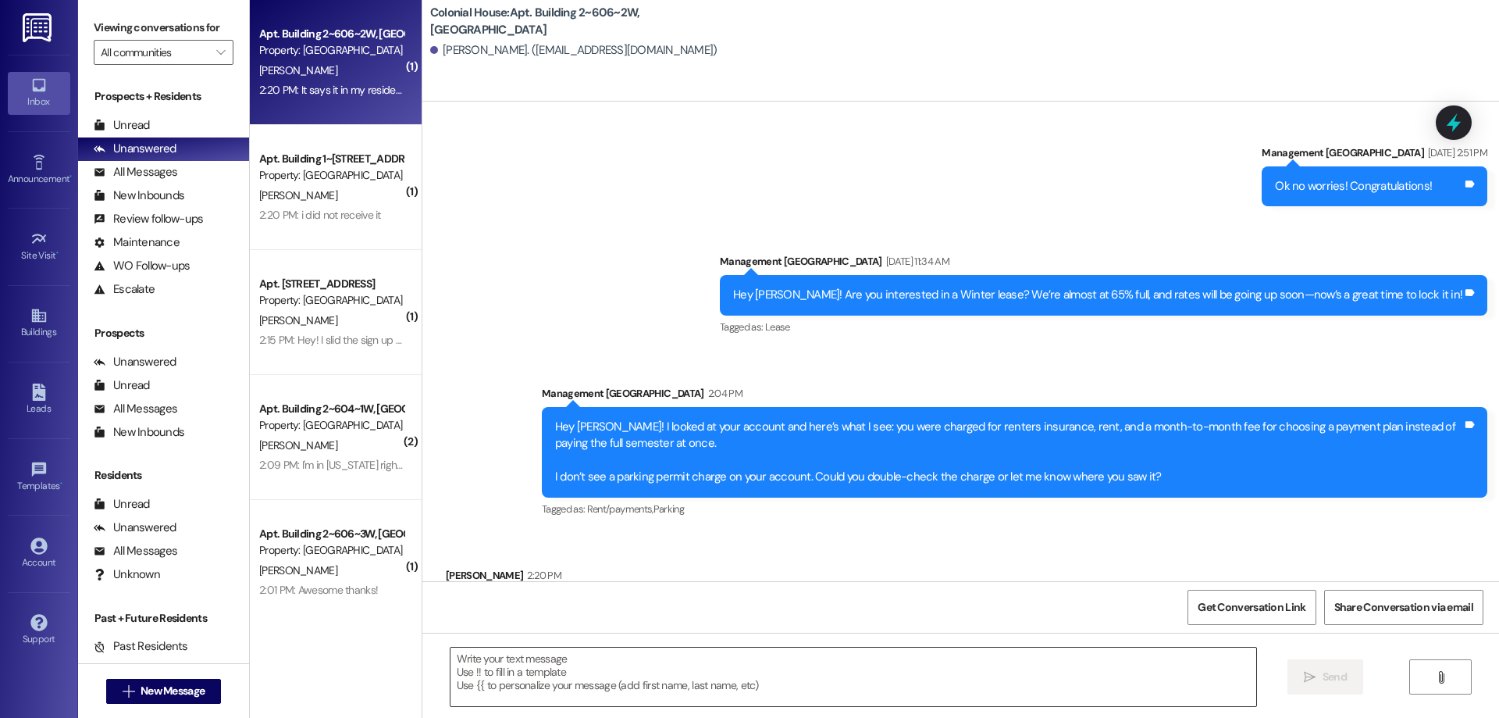
click at [976, 653] on textarea at bounding box center [854, 676] width 806 height 59
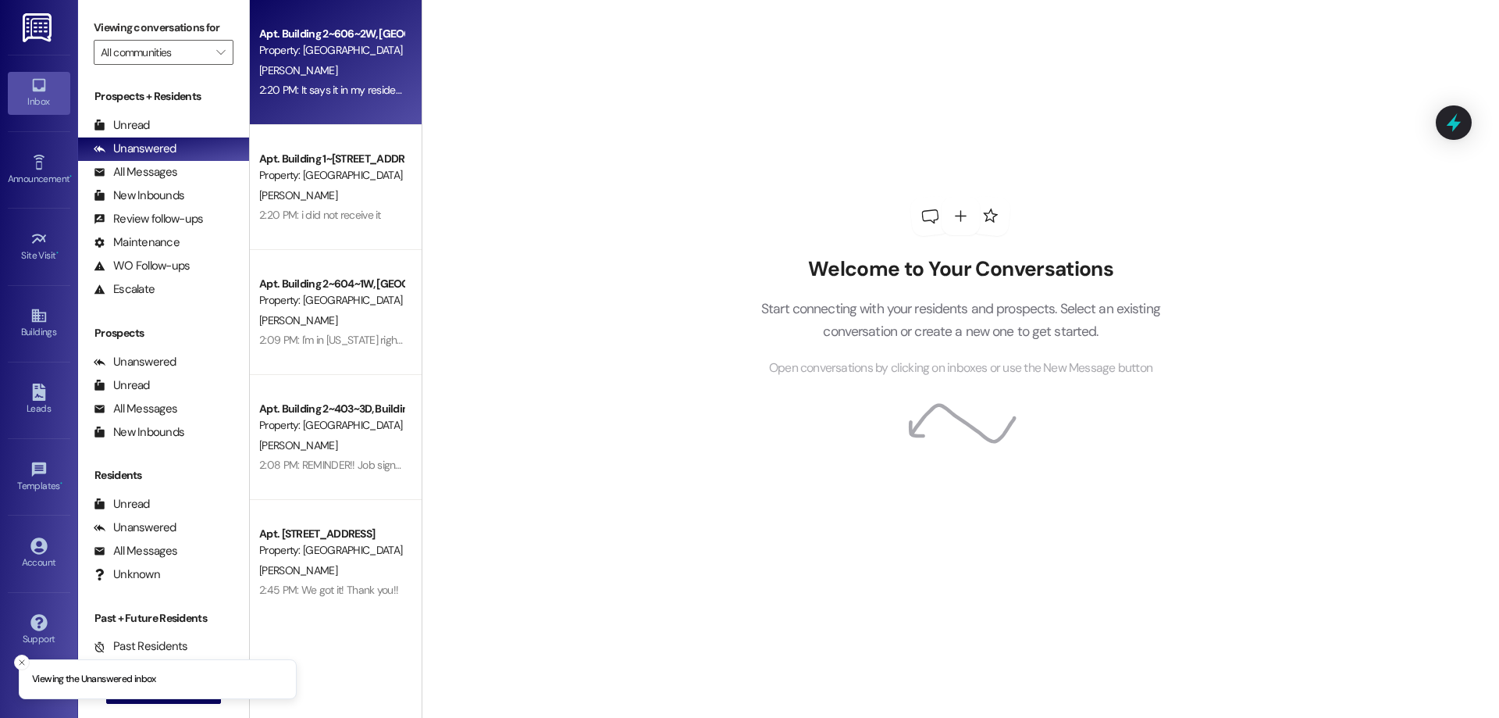
click at [322, 69] on div "[PERSON_NAME]" at bounding box center [332, 71] width 148 height 20
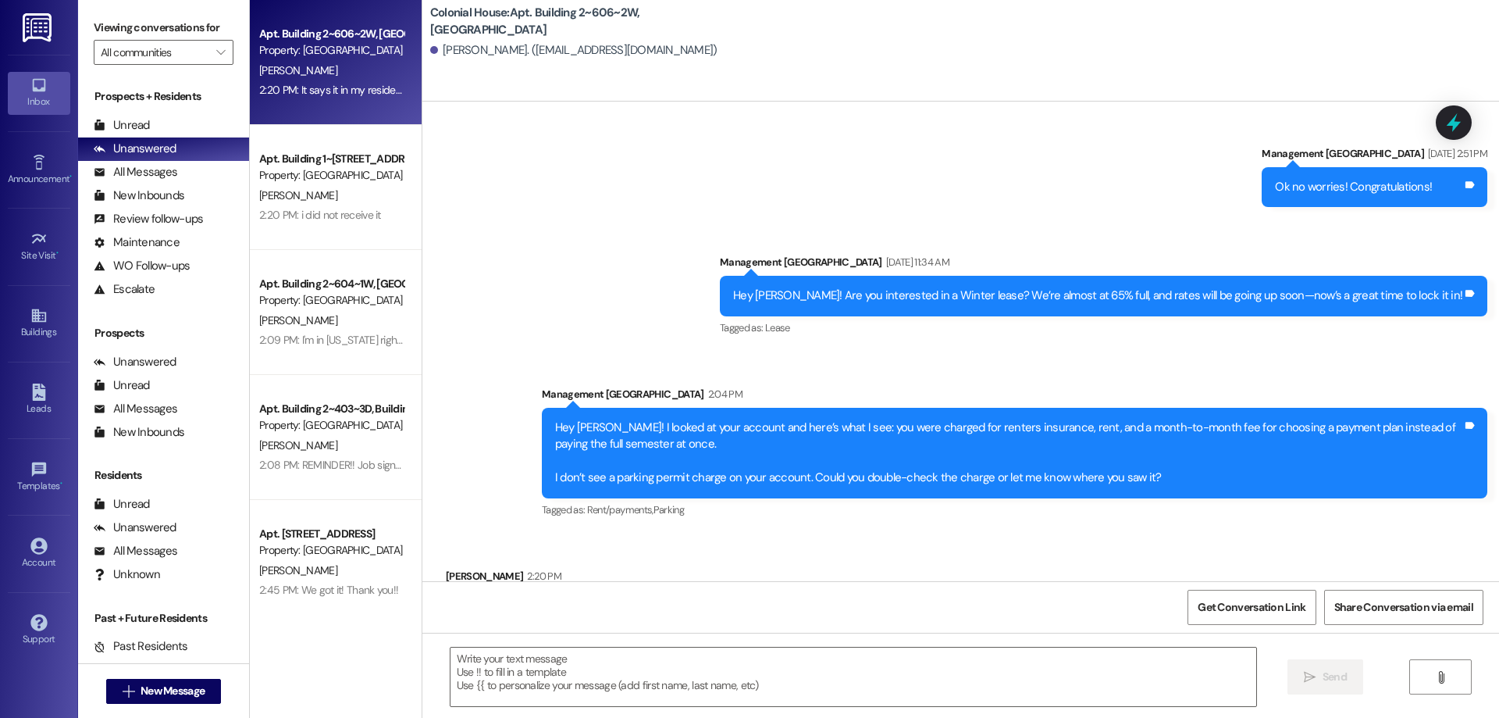
scroll to position [12472, 0]
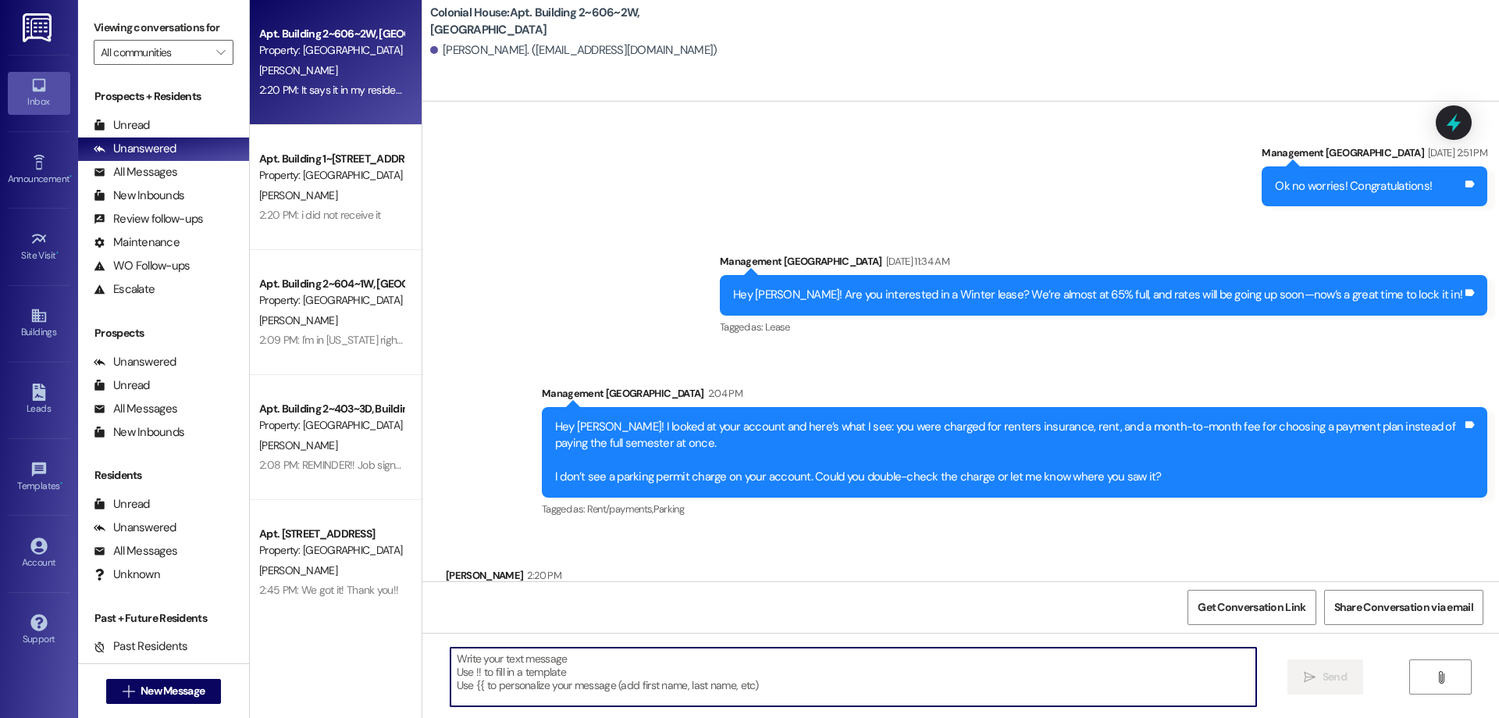
click at [914, 673] on textarea at bounding box center [854, 676] width 806 height 59
type textarea "H"
click at [775, 671] on textarea at bounding box center [854, 676] width 806 height 59
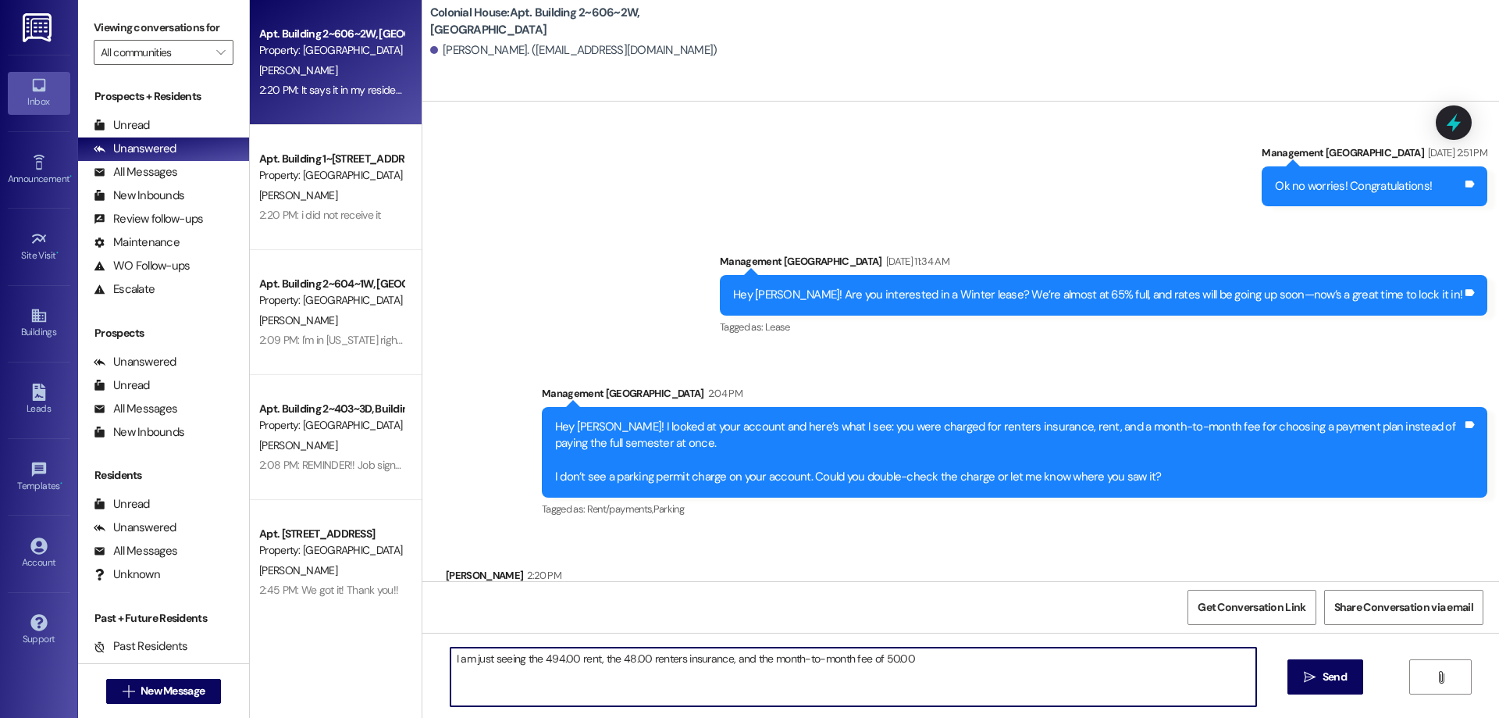
click at [1014, 664] on textarea "I am just seeing the 494.00 rent, the 48.00 renters insurance, and the month-to…" at bounding box center [854, 676] width 806 height 59
type textarea "I am just seeing the 494.00 rent, the 48.00 renters insurance, and the month-to…"
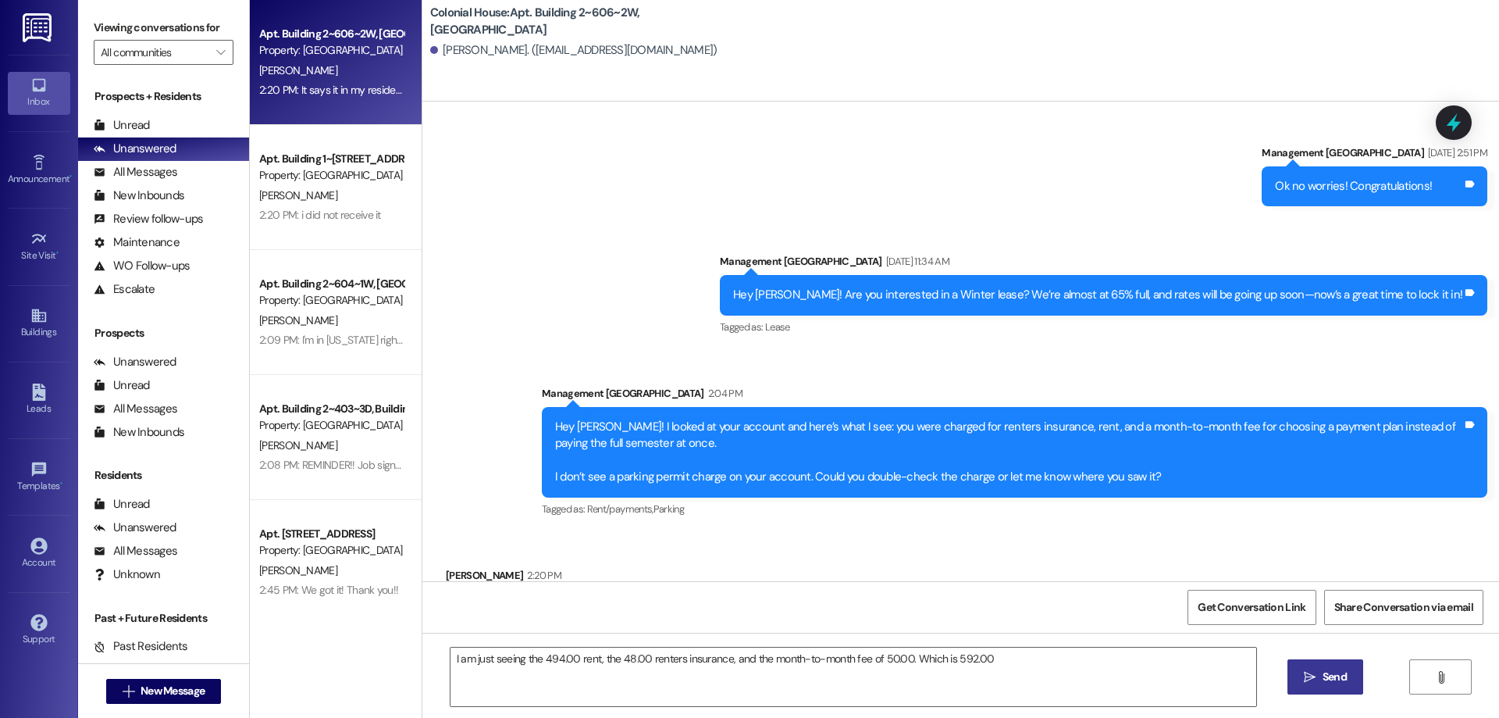
click at [1323, 683] on span "Send" at bounding box center [1335, 676] width 24 height 16
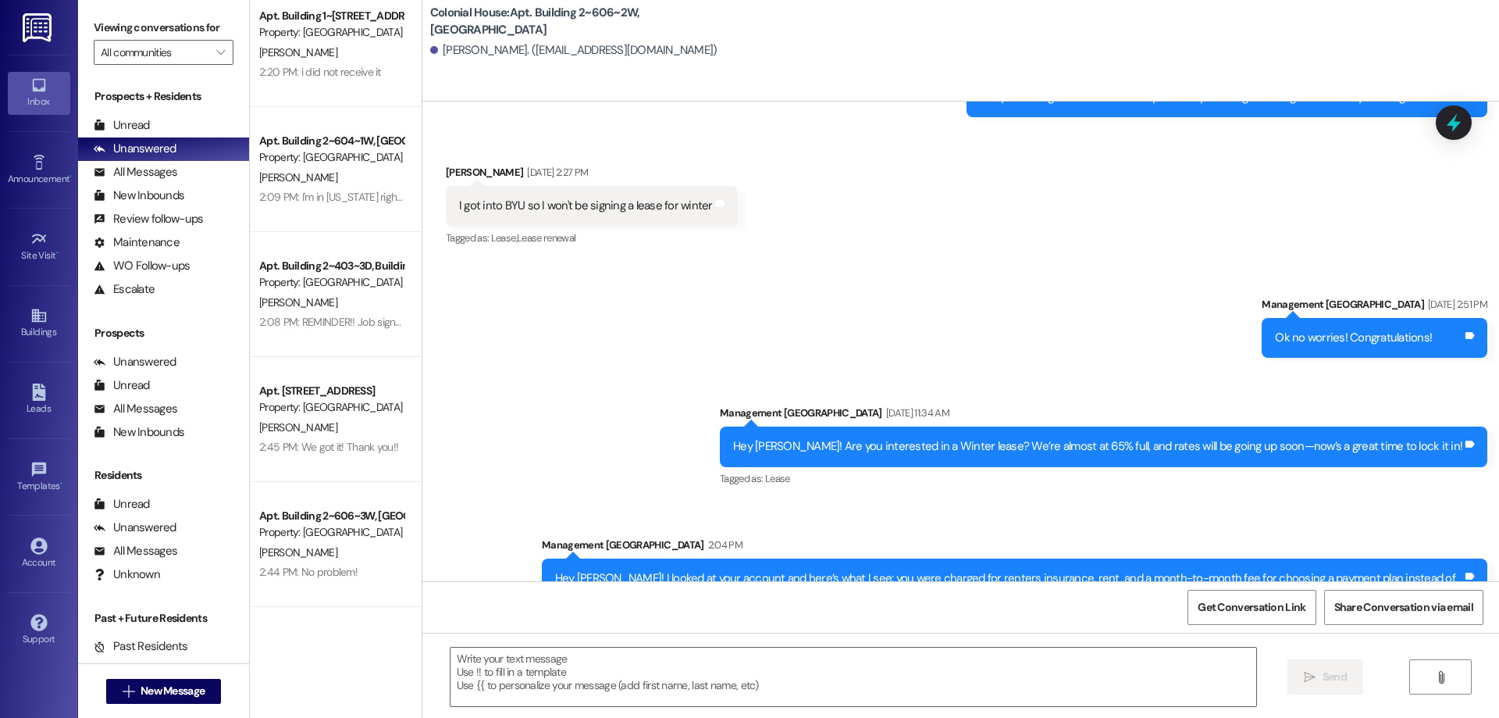
scroll to position [12581, 0]
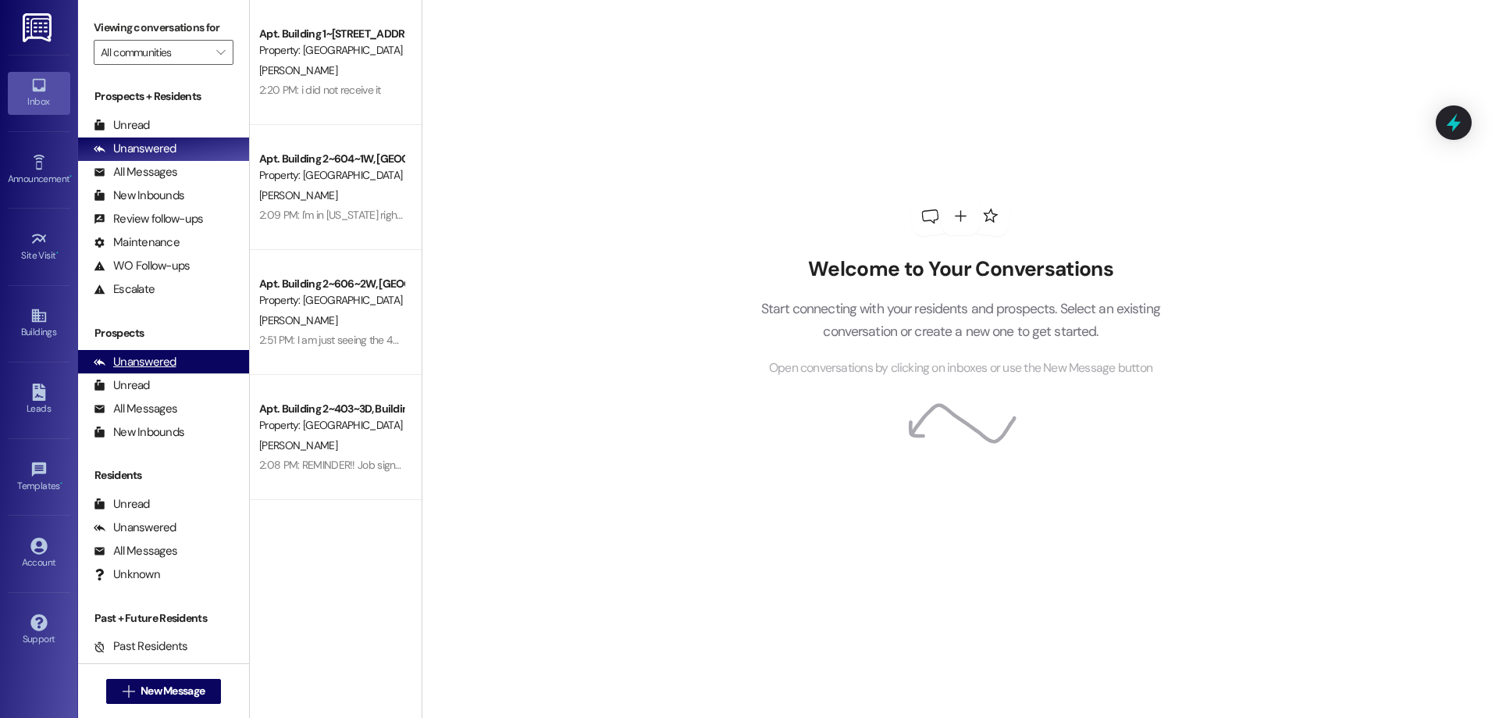
scroll to position [50, 0]
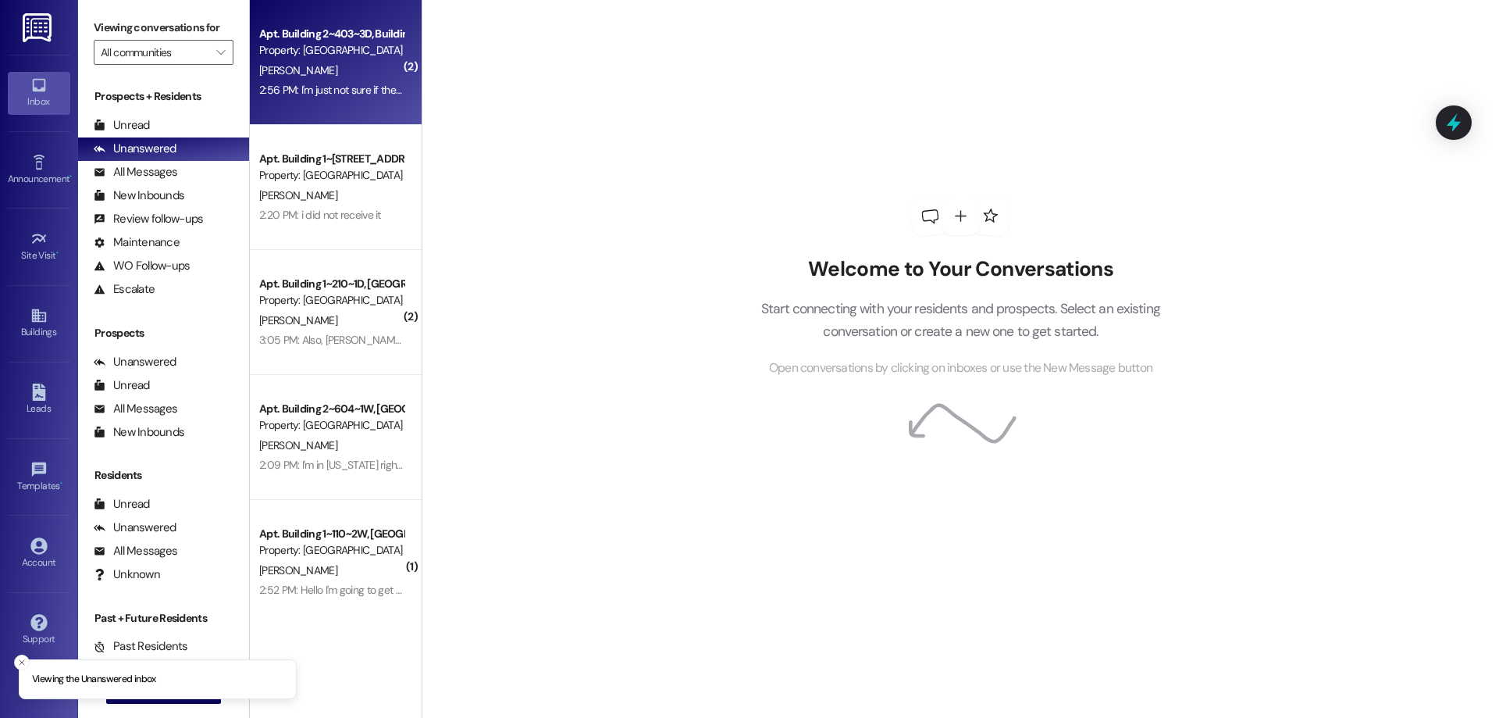
click at [338, 37] on div "Apt. Building 2~403~3D, Building [GEOGRAPHIC_DATA]" at bounding box center [331, 34] width 144 height 16
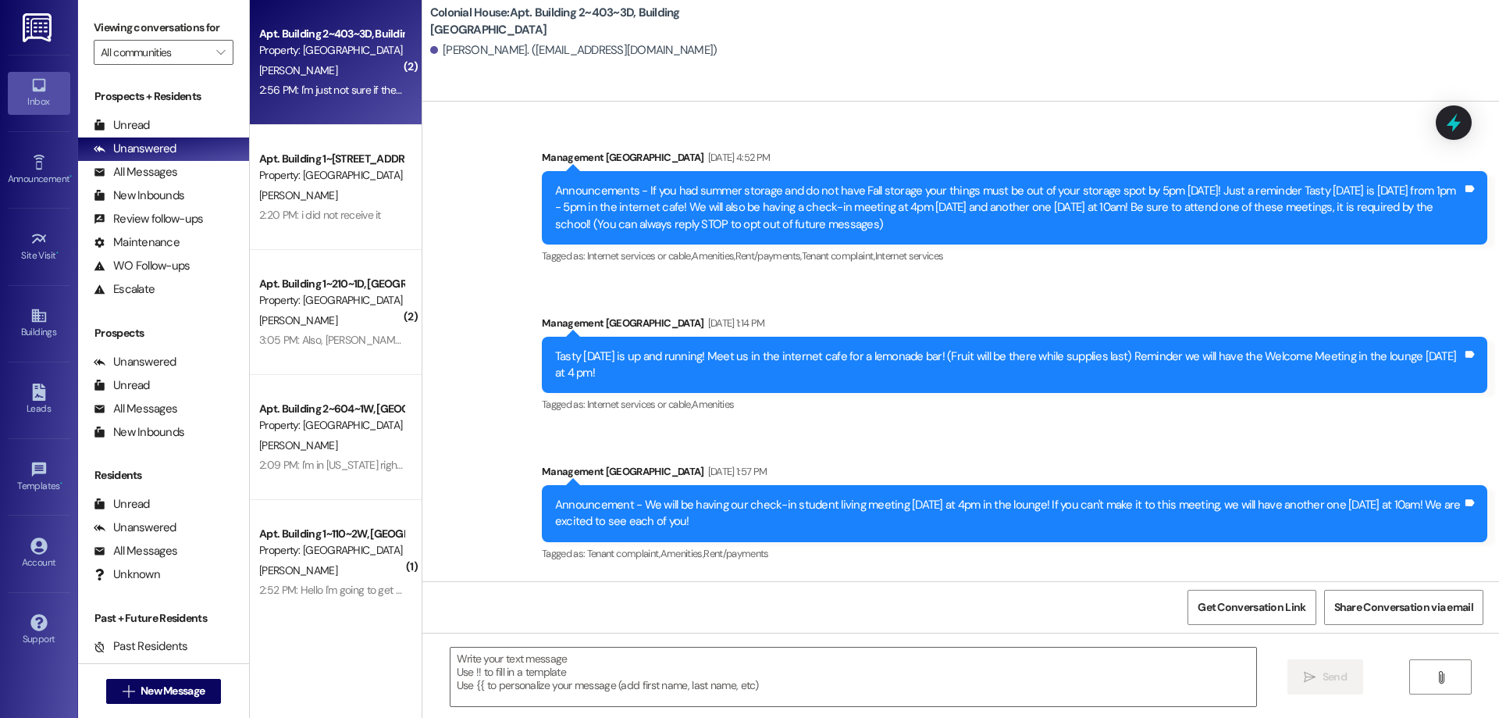
scroll to position [40878, 0]
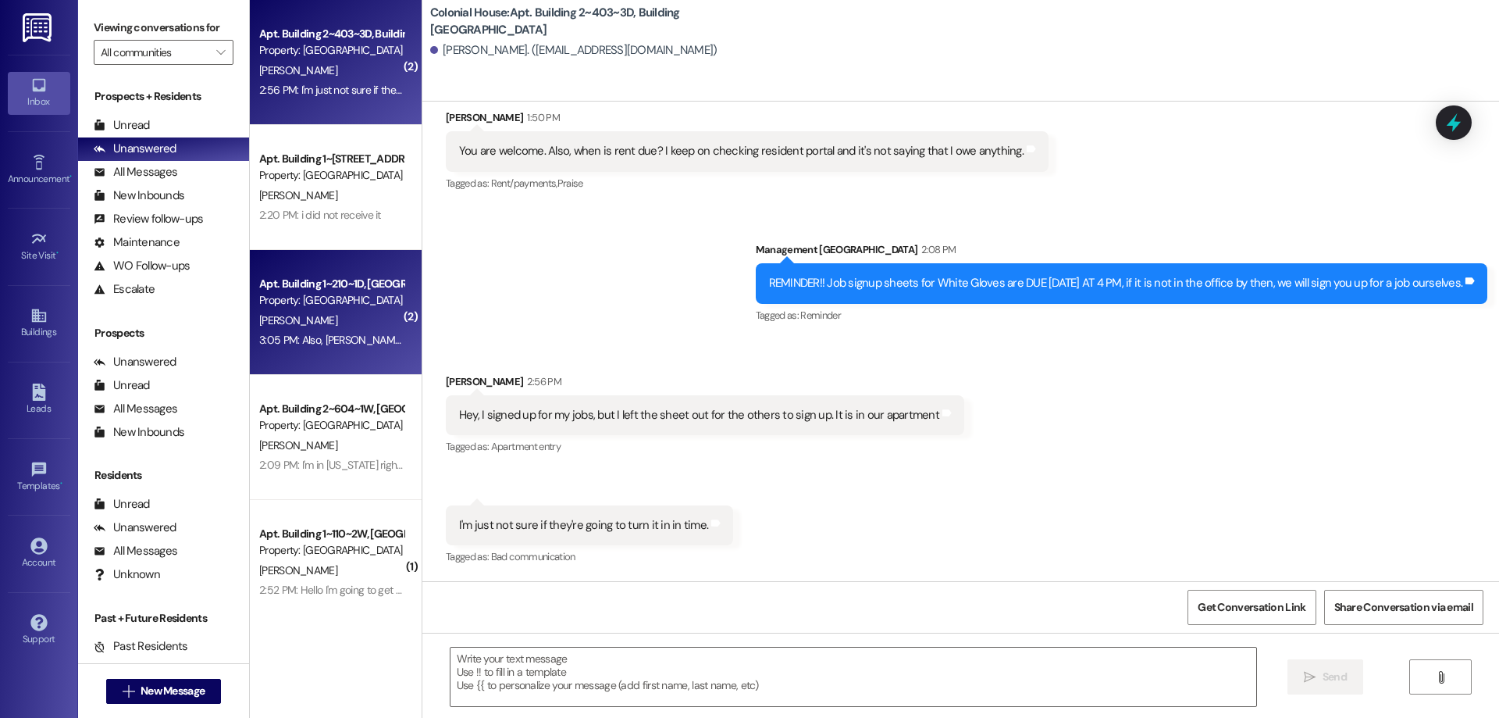
click at [341, 317] on div "[PERSON_NAME]" at bounding box center [332, 321] width 148 height 20
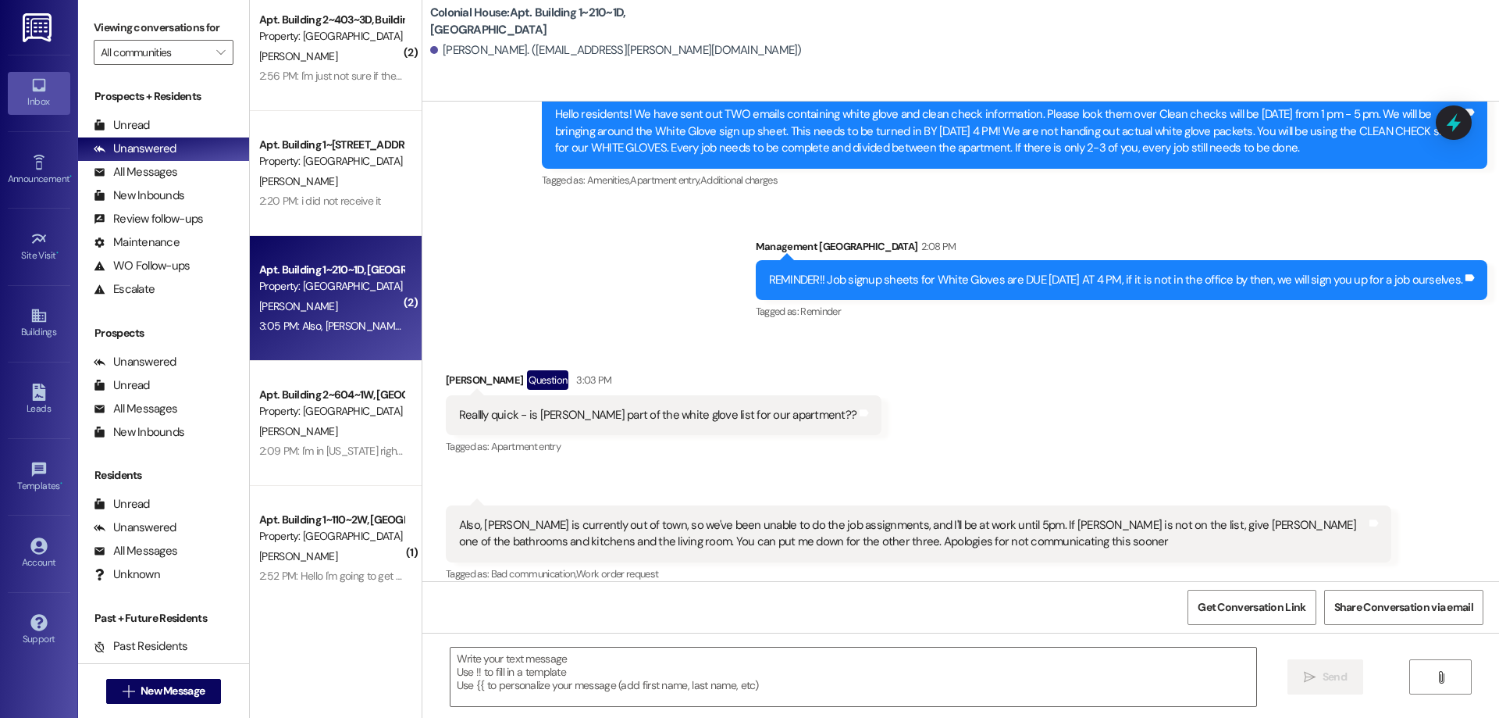
scroll to position [18, 0]
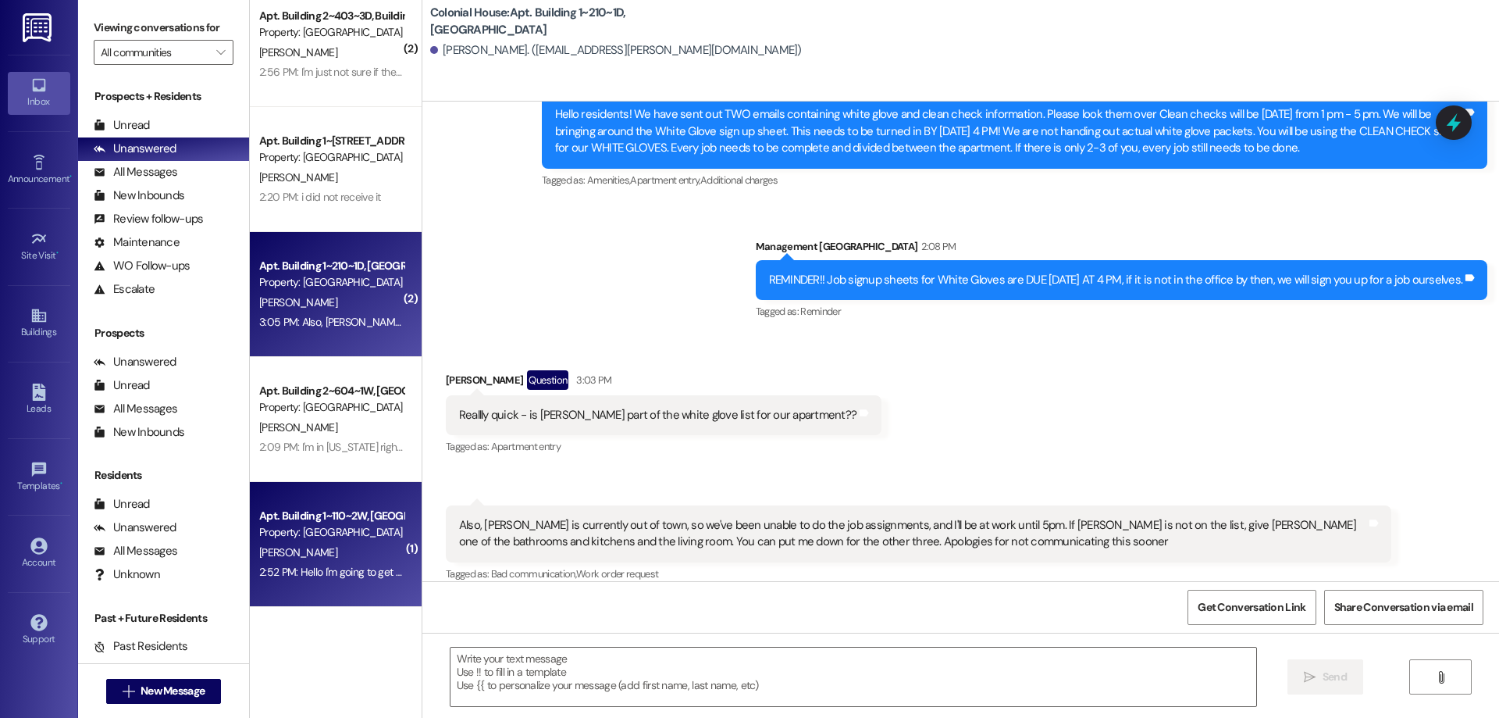
click at [286, 587] on div "Apt. Building 1~110~2W, Building 1 Colonial House Property: [GEOGRAPHIC_DATA] […" at bounding box center [336, 544] width 172 height 125
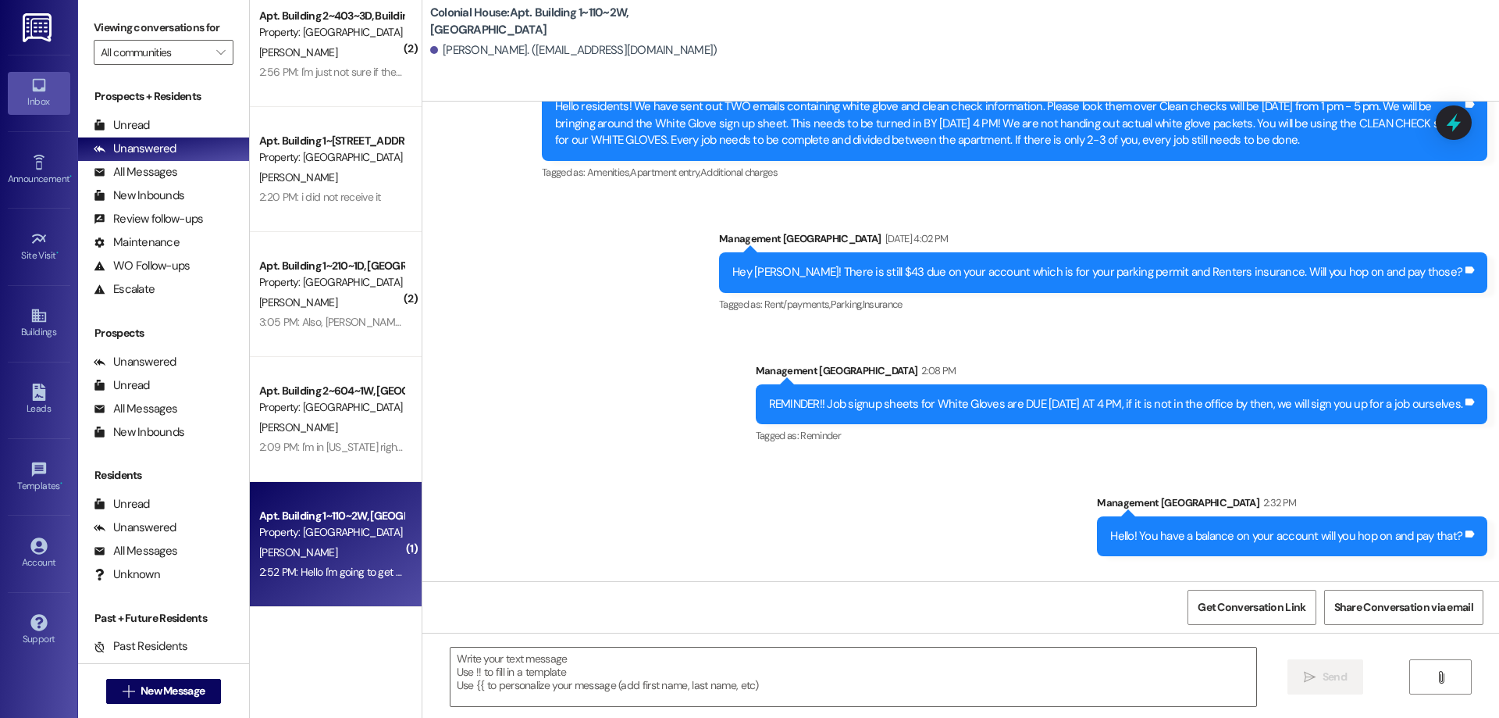
scroll to position [1103, 0]
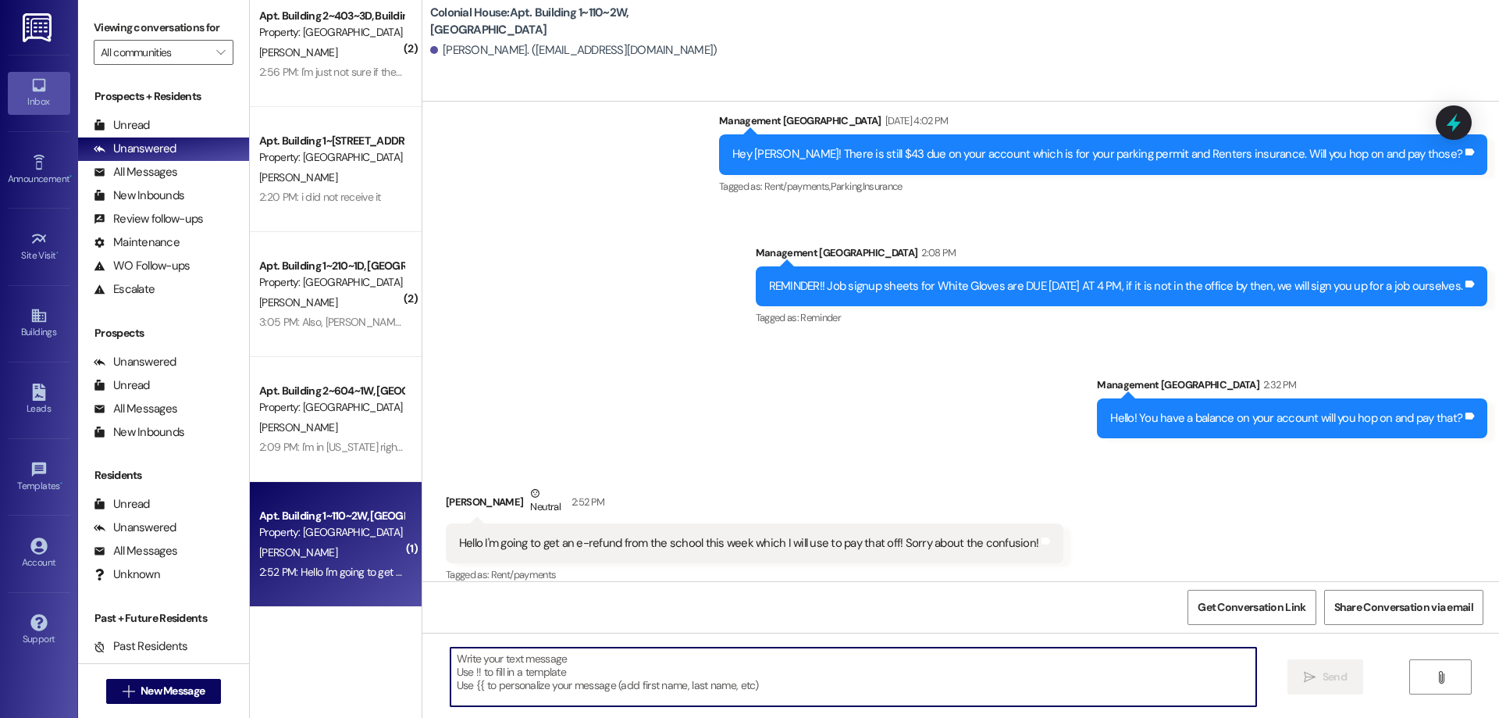
click at [1020, 661] on textarea at bounding box center [854, 676] width 806 height 59
type textarea "N"
type textarea "Thank you for letting us know!"
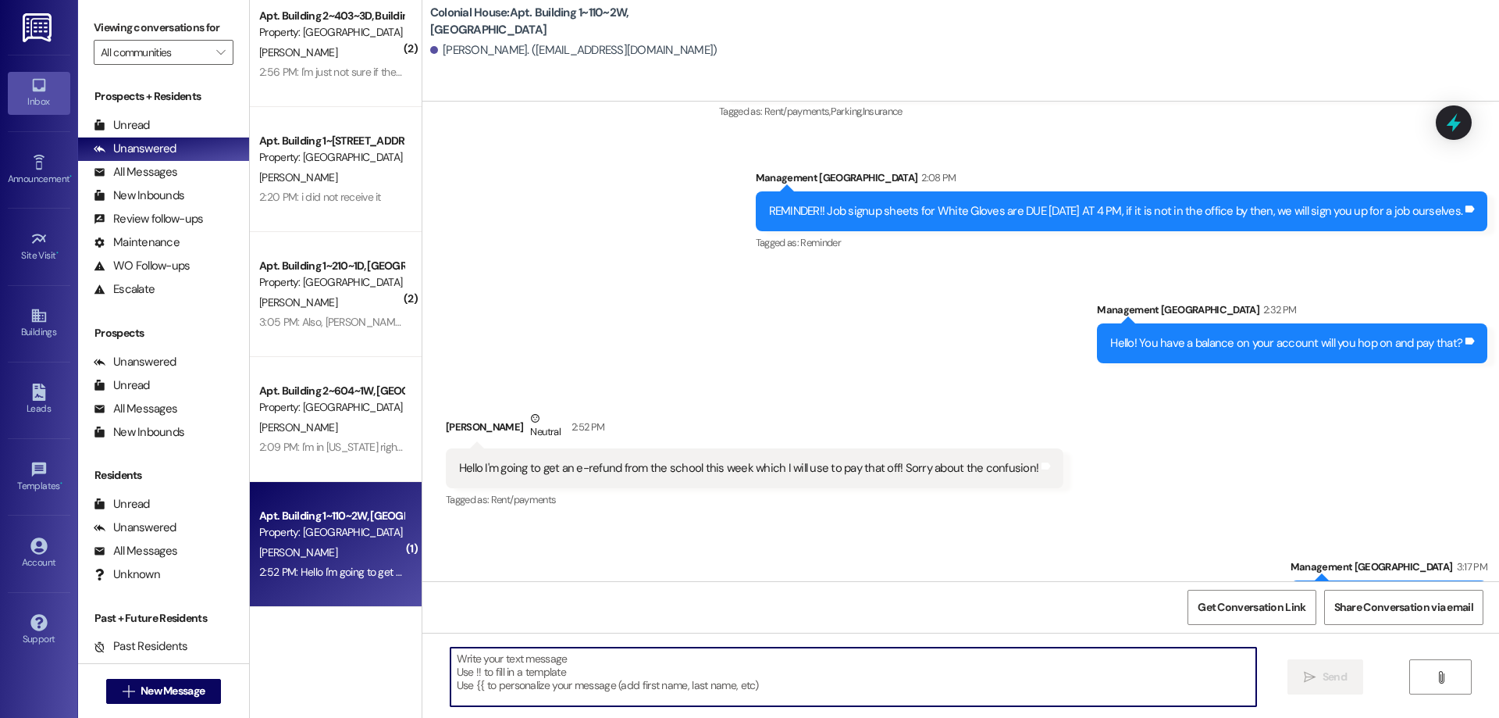
scroll to position [1213, 0]
